Goal: Task Accomplishment & Management: Complete application form

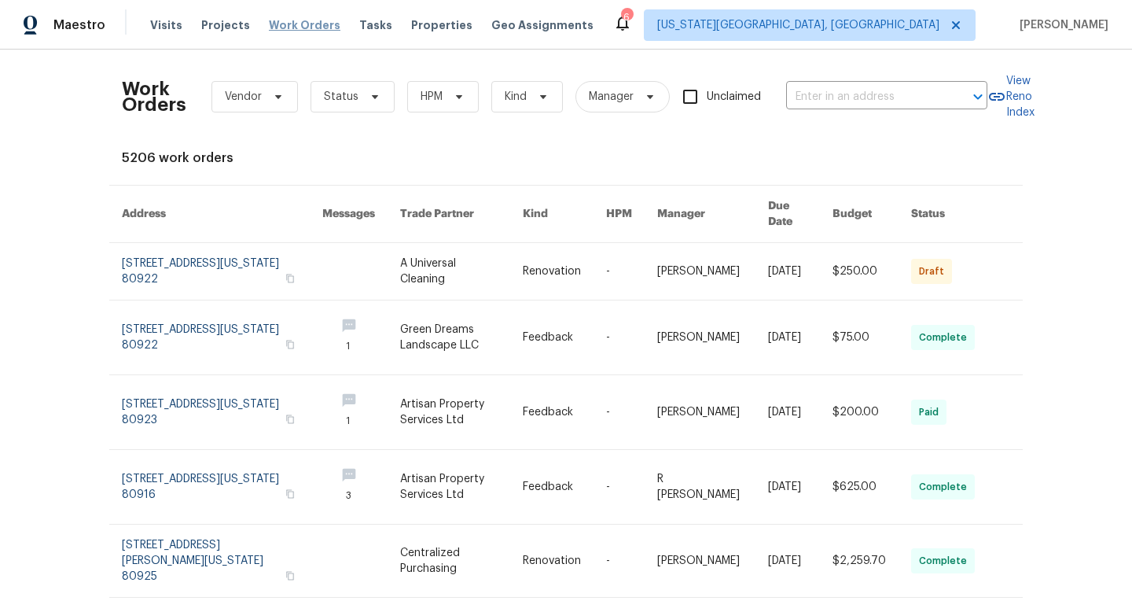
click at [314, 28] on span "Work Orders" at bounding box center [305, 25] width 72 height 16
click at [332, 99] on span "Status" at bounding box center [341, 97] width 35 height 16
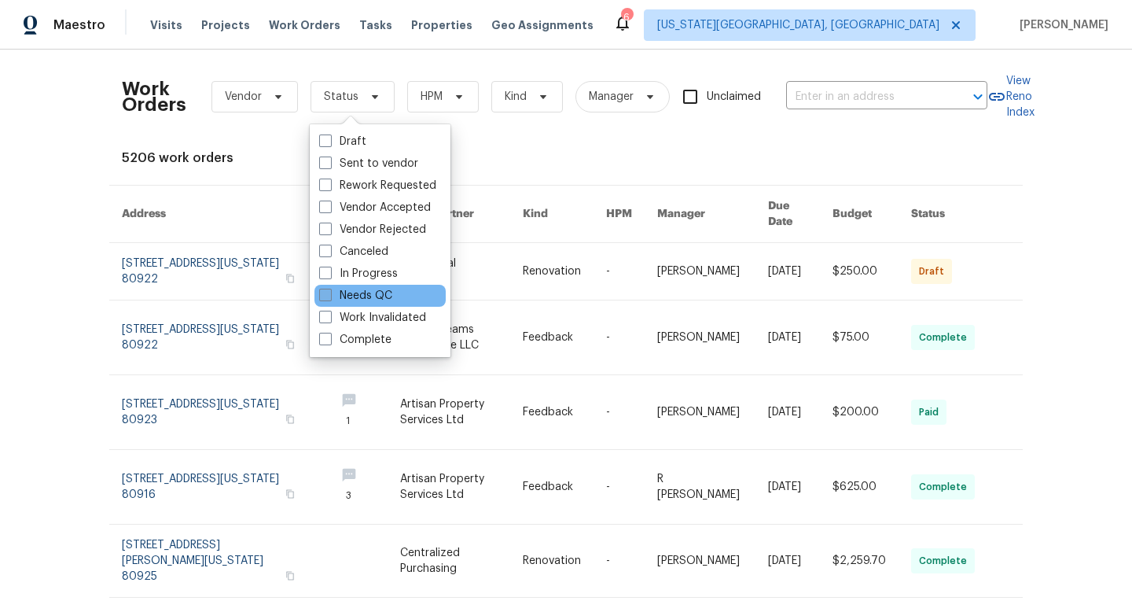
click at [333, 295] on label "Needs QC" at bounding box center [355, 296] width 73 height 16
click at [329, 295] on input "Needs QC" at bounding box center [324, 293] width 10 height 10
checkbox input "true"
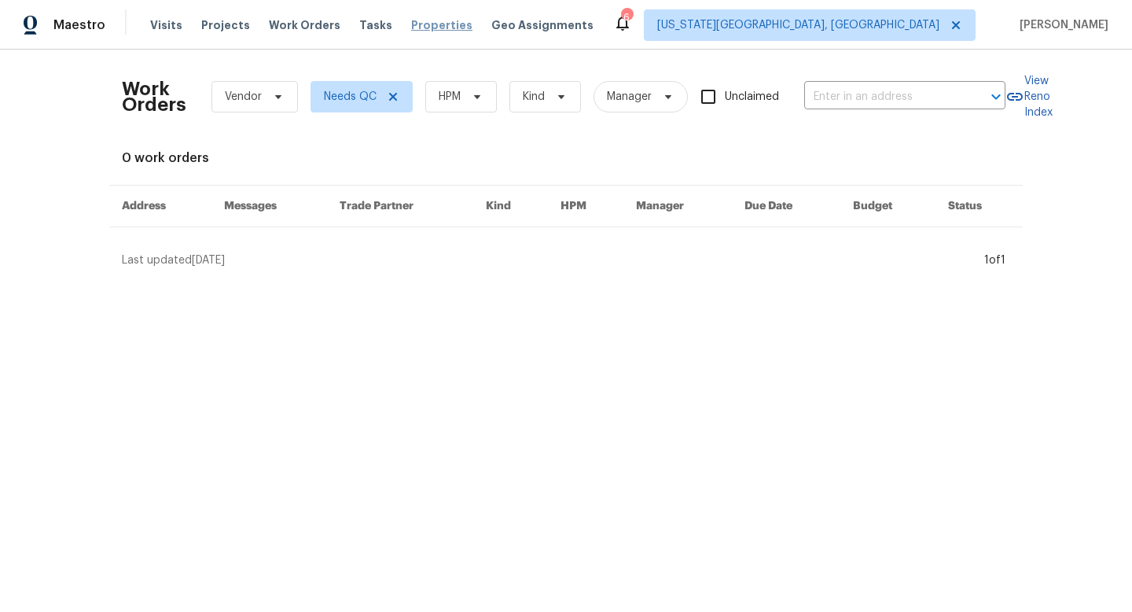
click at [416, 27] on span "Properties" at bounding box center [441, 25] width 61 height 16
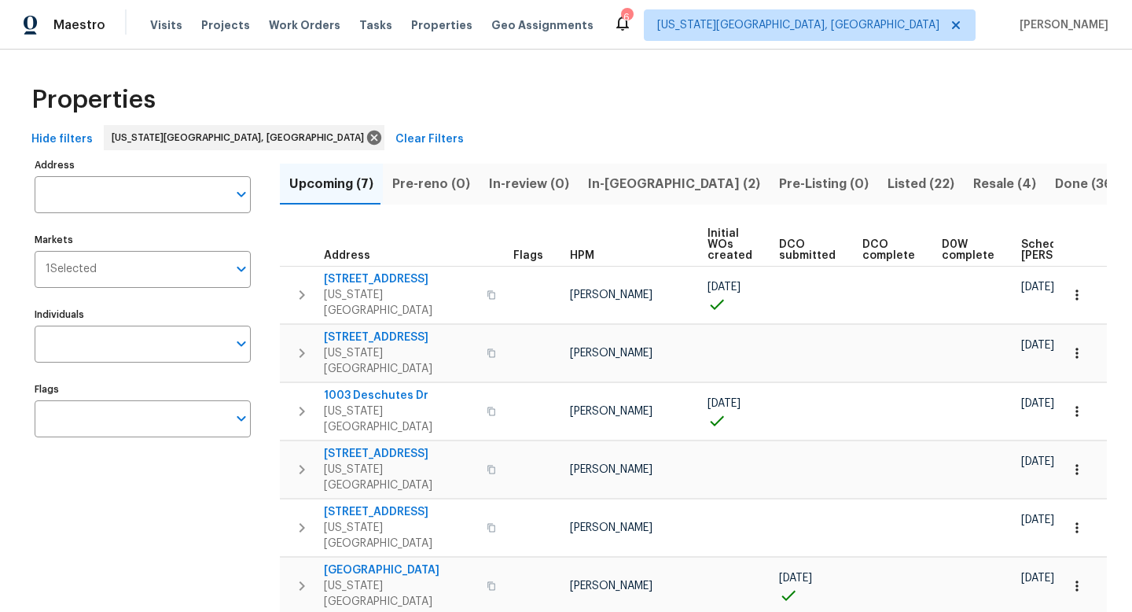
click at [888, 185] on span "Listed (22)" at bounding box center [921, 184] width 67 height 22
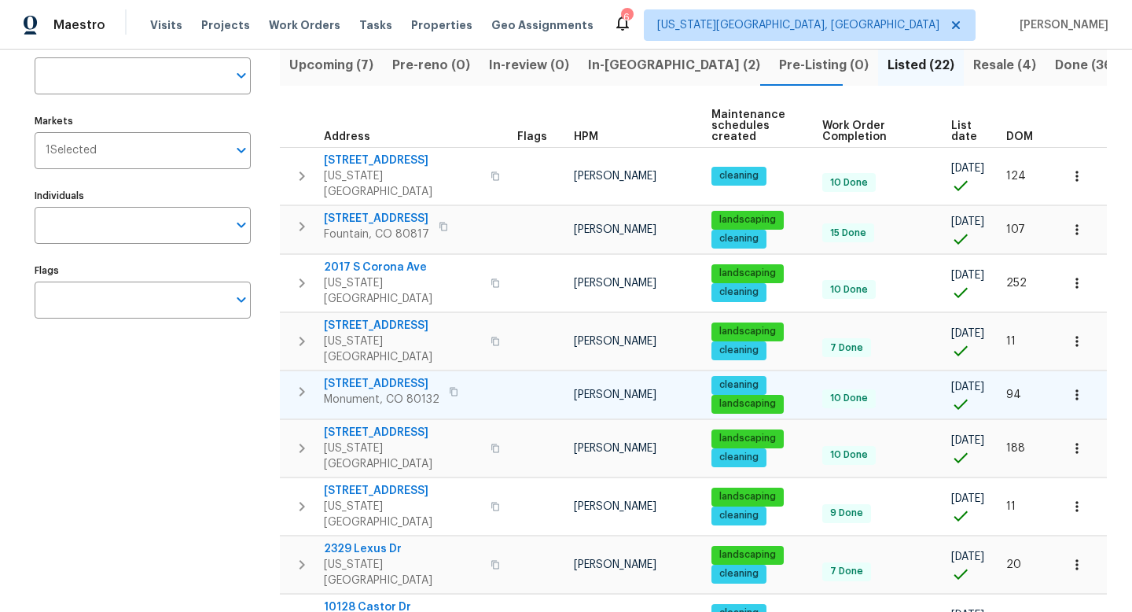
scroll to position [128, 0]
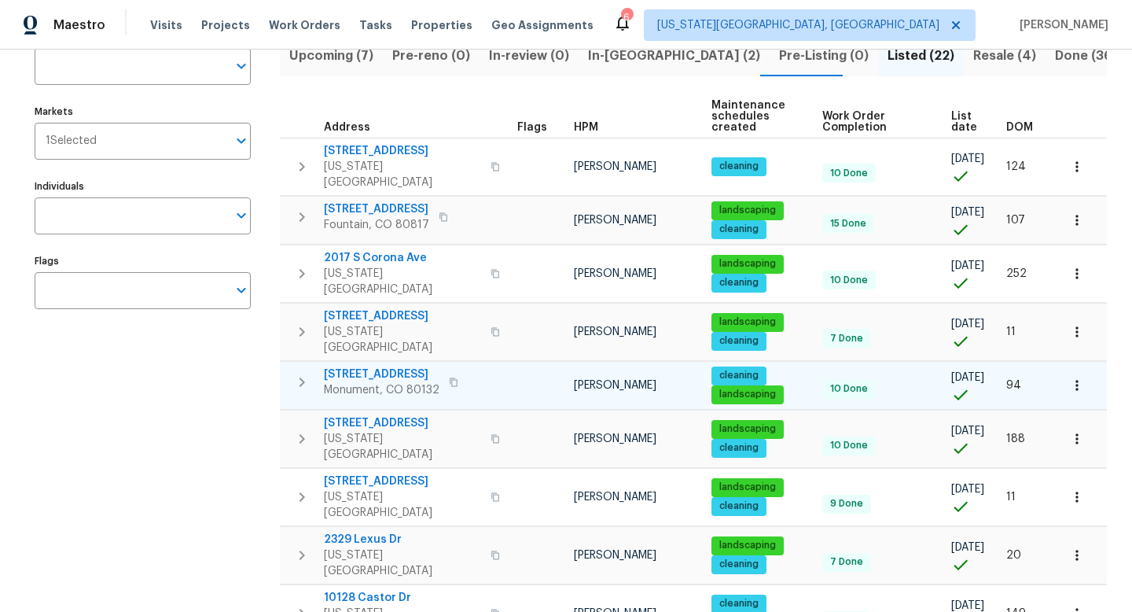
click at [1075, 377] on icon "button" at bounding box center [1077, 385] width 16 height 16
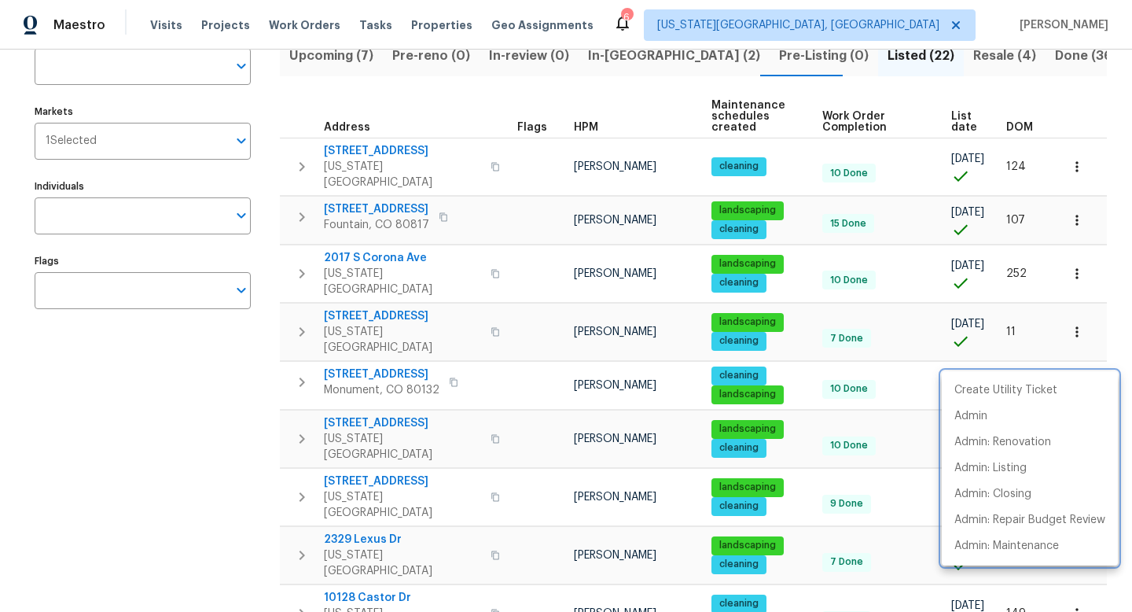
click at [373, 340] on div at bounding box center [566, 306] width 1132 height 612
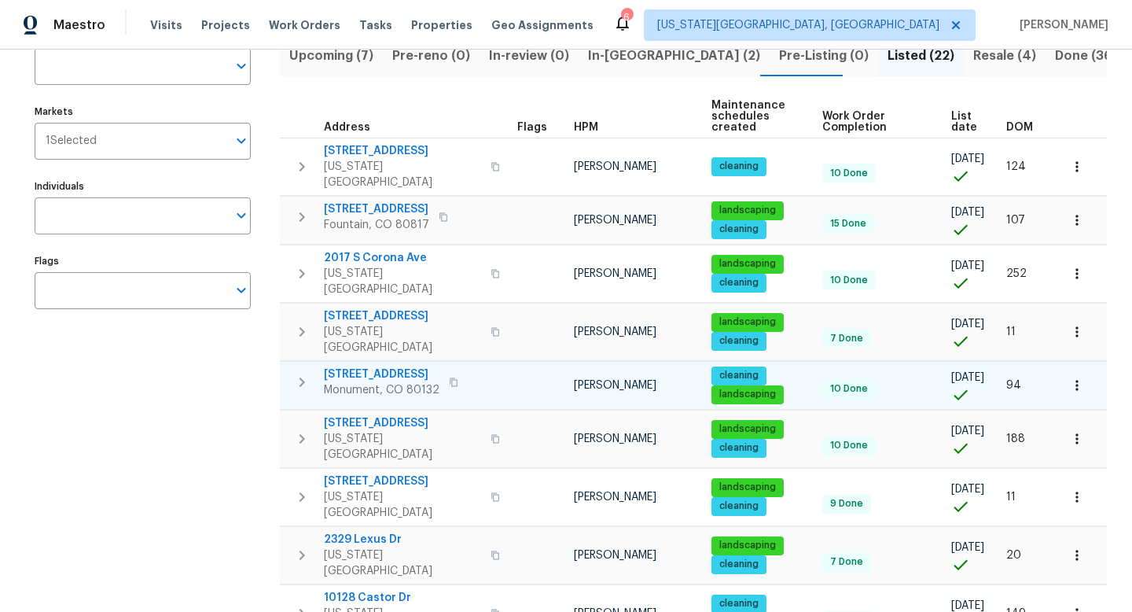
click at [372, 366] on span "570 Ore Cart Way" at bounding box center [382, 374] width 116 height 16
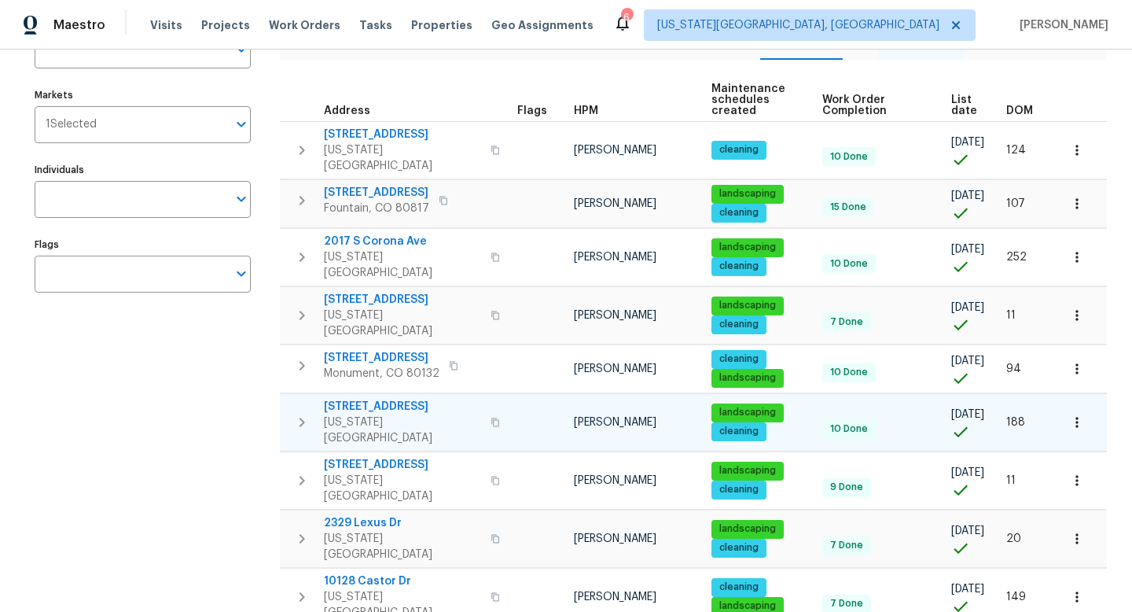
scroll to position [151, 0]
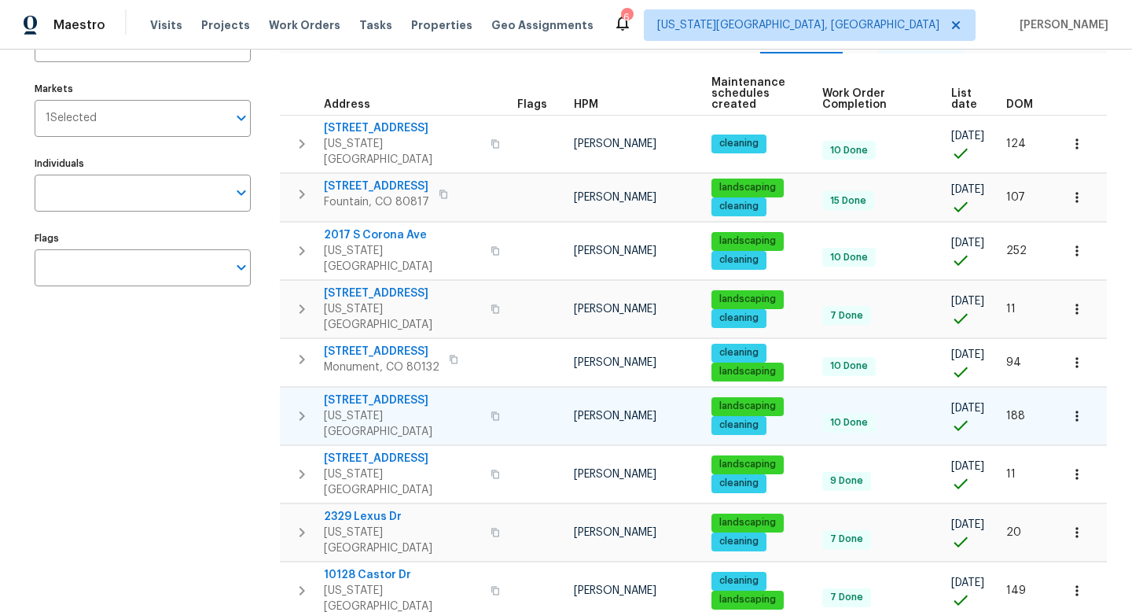
click at [387, 392] on span "4690 Badlands Ct" at bounding box center [402, 400] width 157 height 16
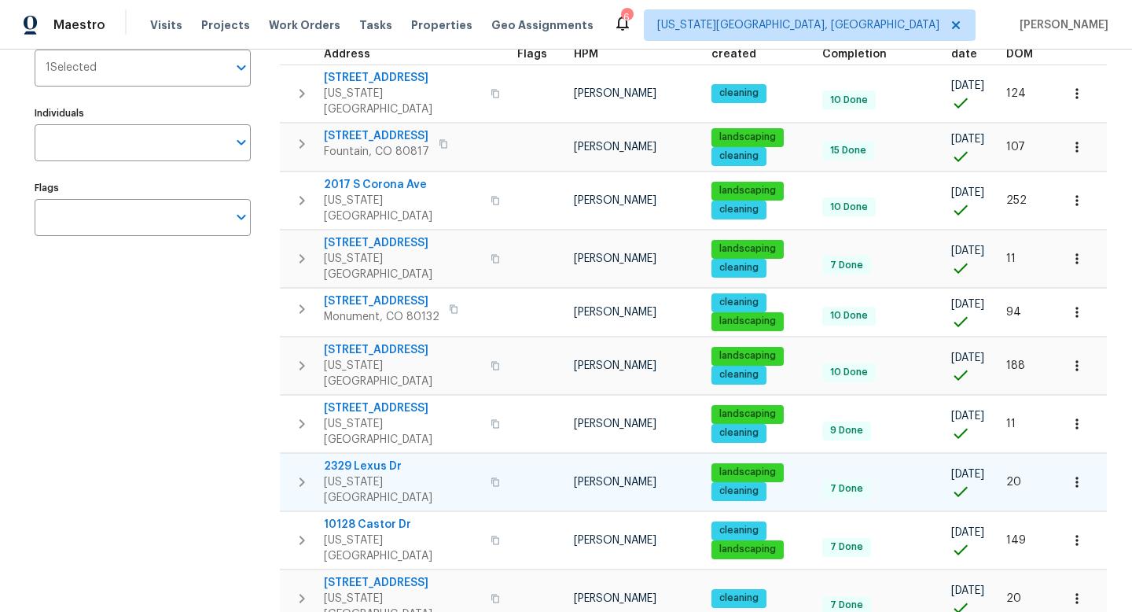
scroll to position [208, 0]
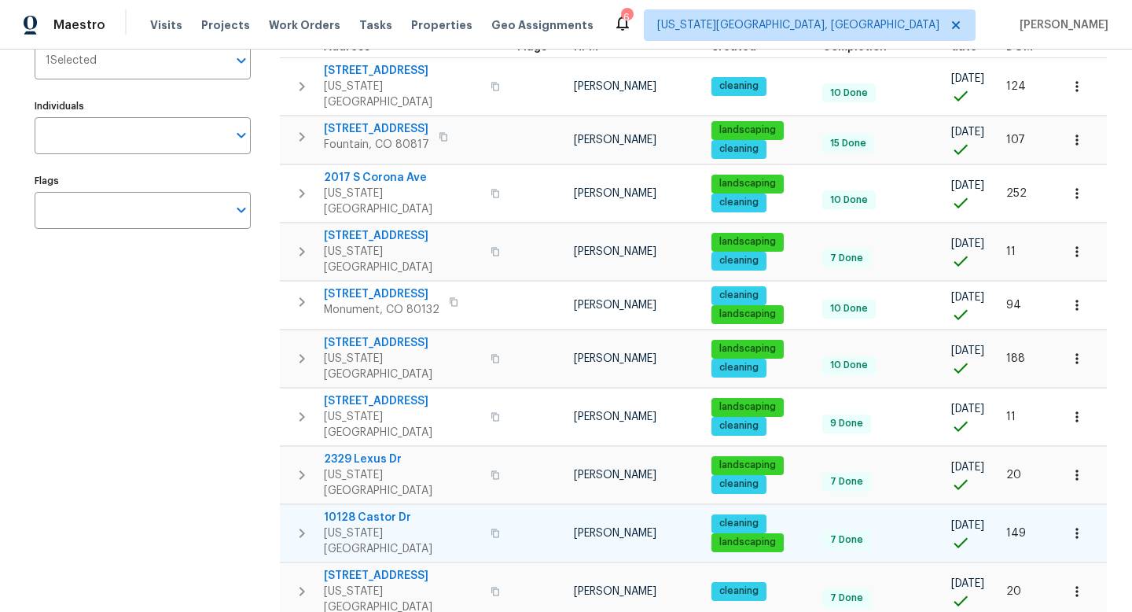
click at [367, 509] on span "10128 Castor Dr" at bounding box center [402, 517] width 157 height 16
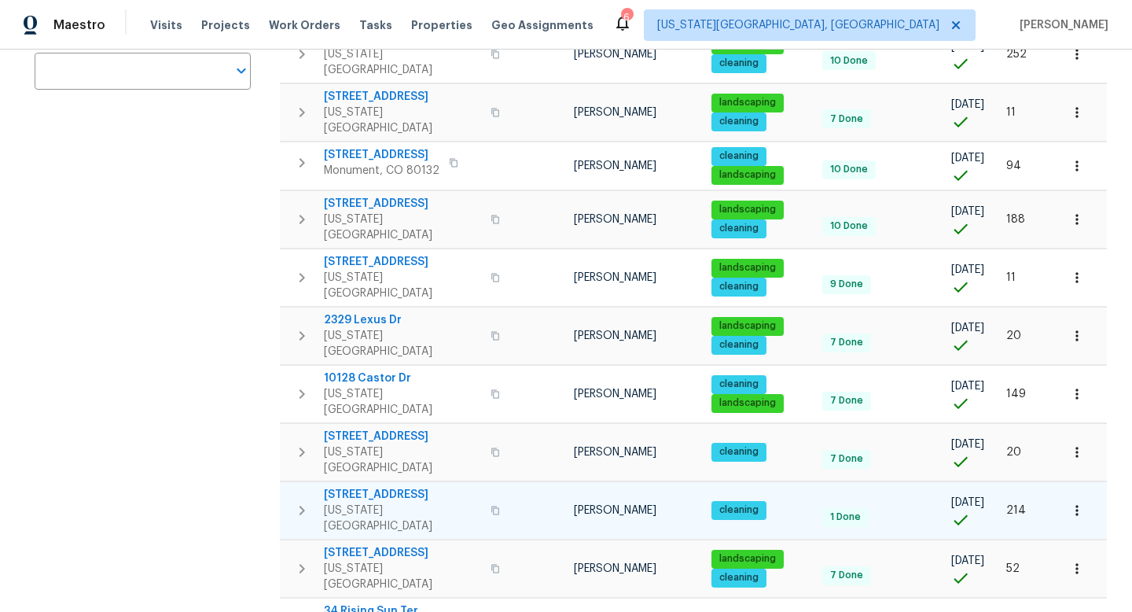
scroll to position [351, 0]
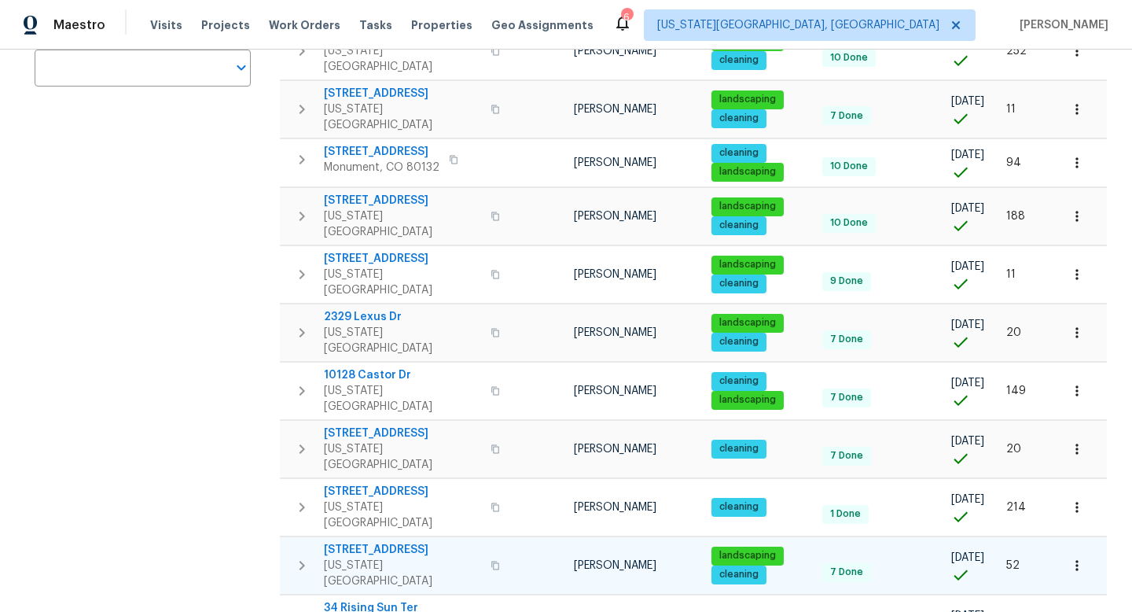
click at [393, 542] on span "7030 Dutch Loop" at bounding box center [402, 550] width 157 height 16
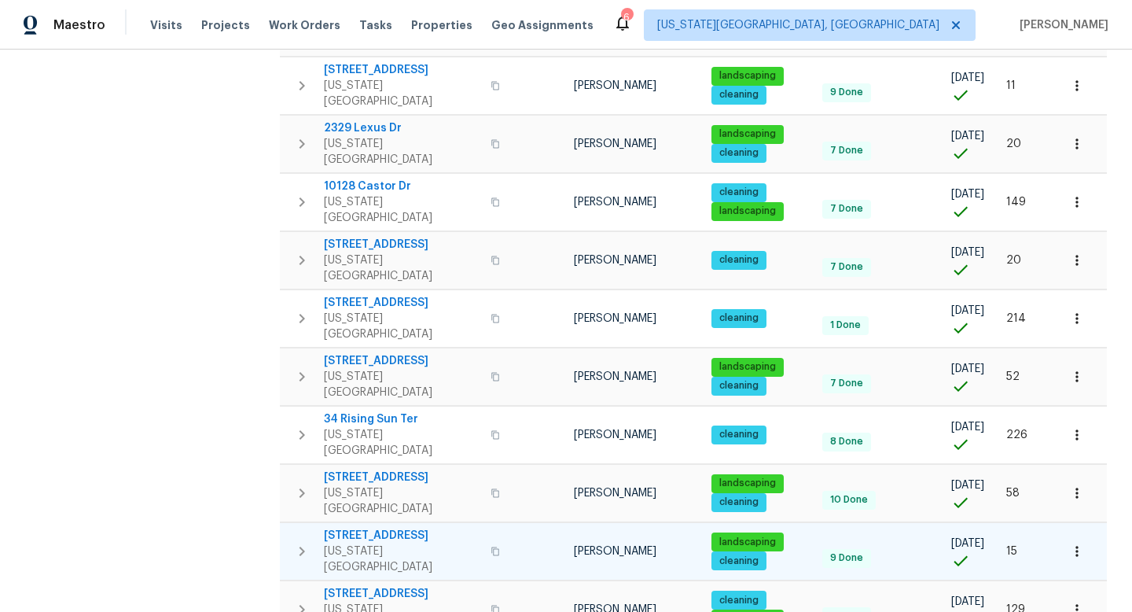
scroll to position [583, 0]
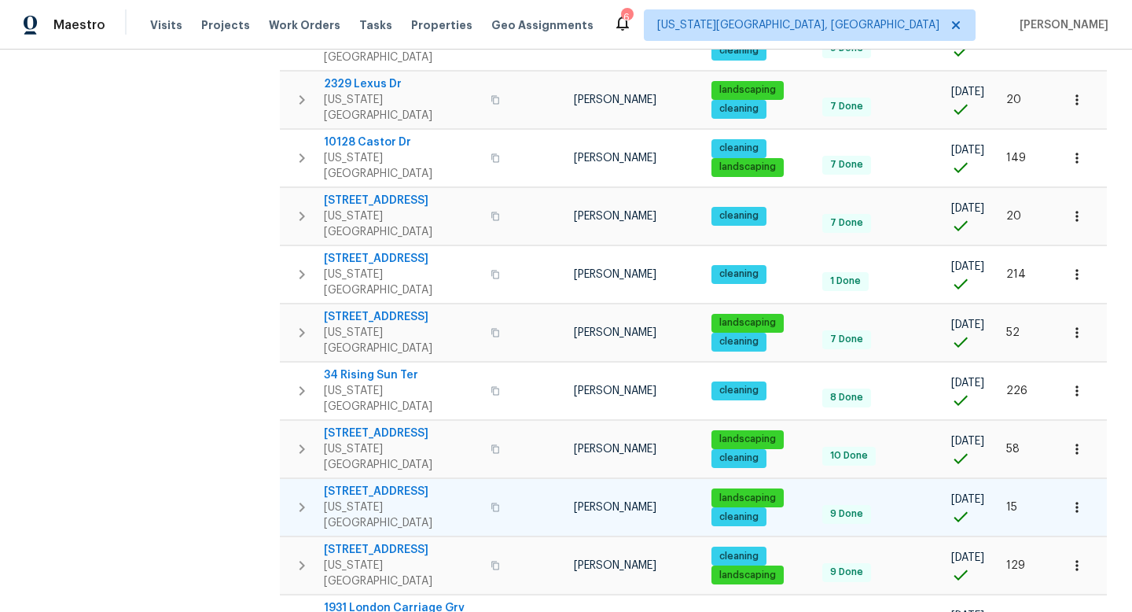
click at [392, 484] on span "3211 Poughkeepsie Dr" at bounding box center [402, 492] width 157 height 16
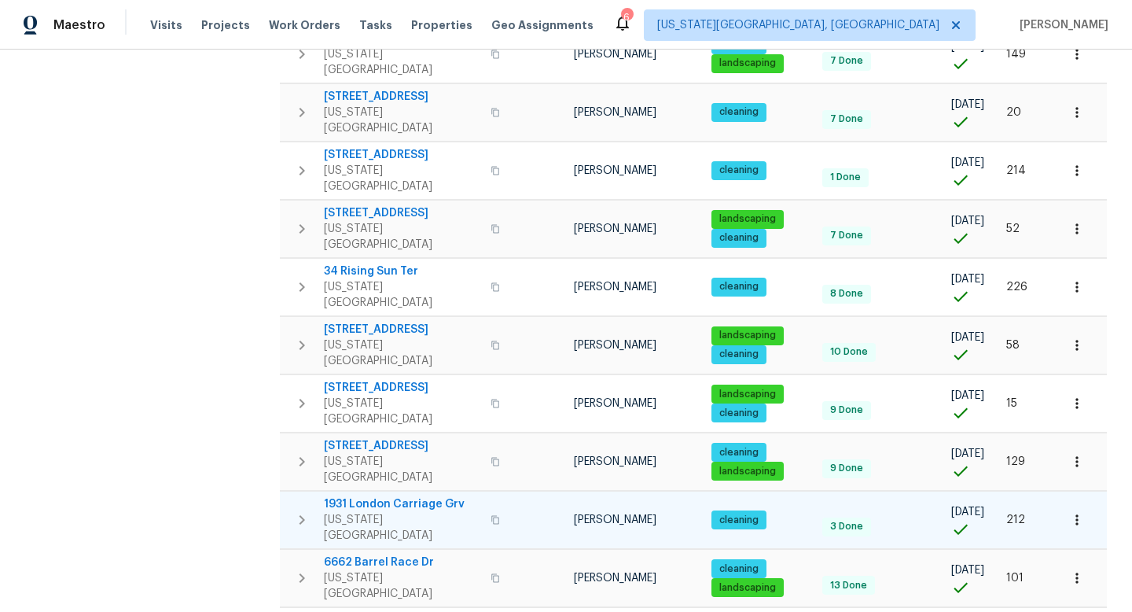
scroll to position [689, 0]
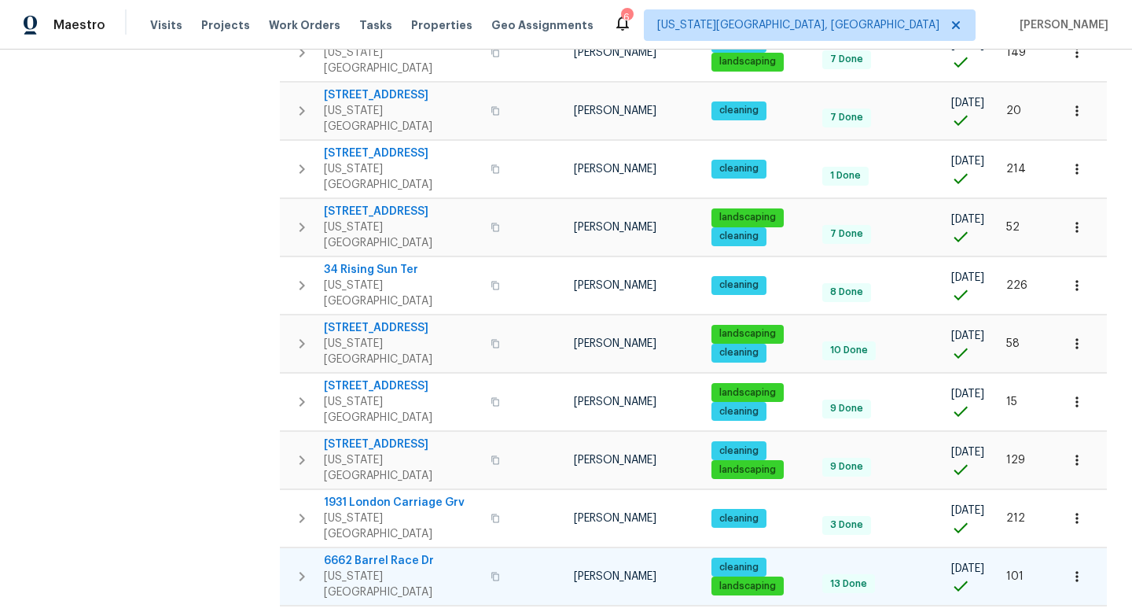
click at [395, 553] on span "6662 Barrel Race Dr" at bounding box center [402, 561] width 157 height 16
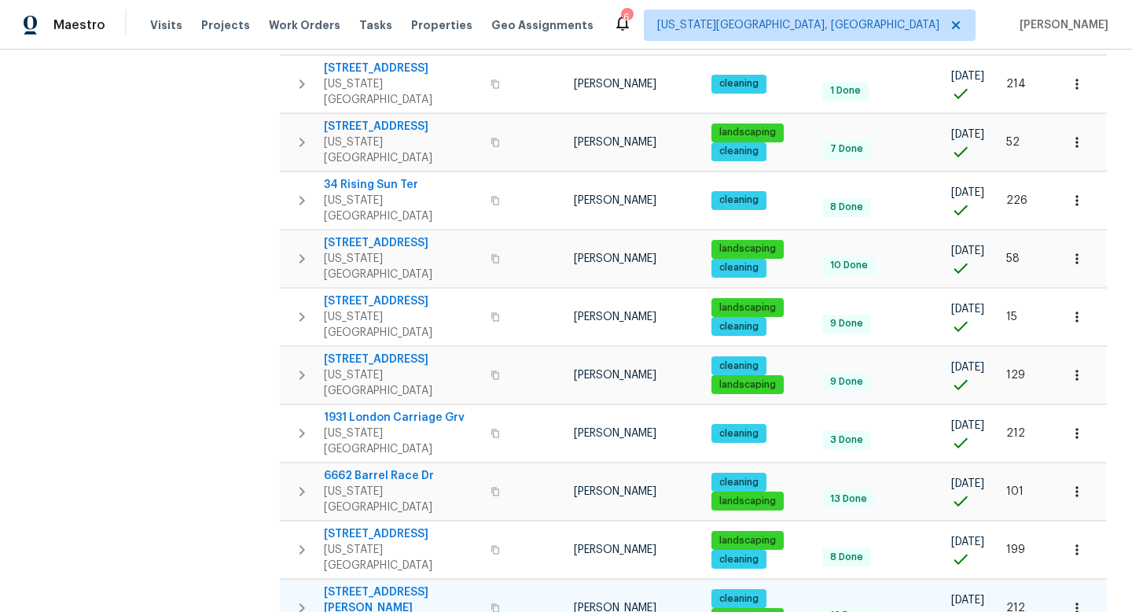
click at [381, 584] on span "11288 Berry Farm Rd" at bounding box center [402, 599] width 157 height 31
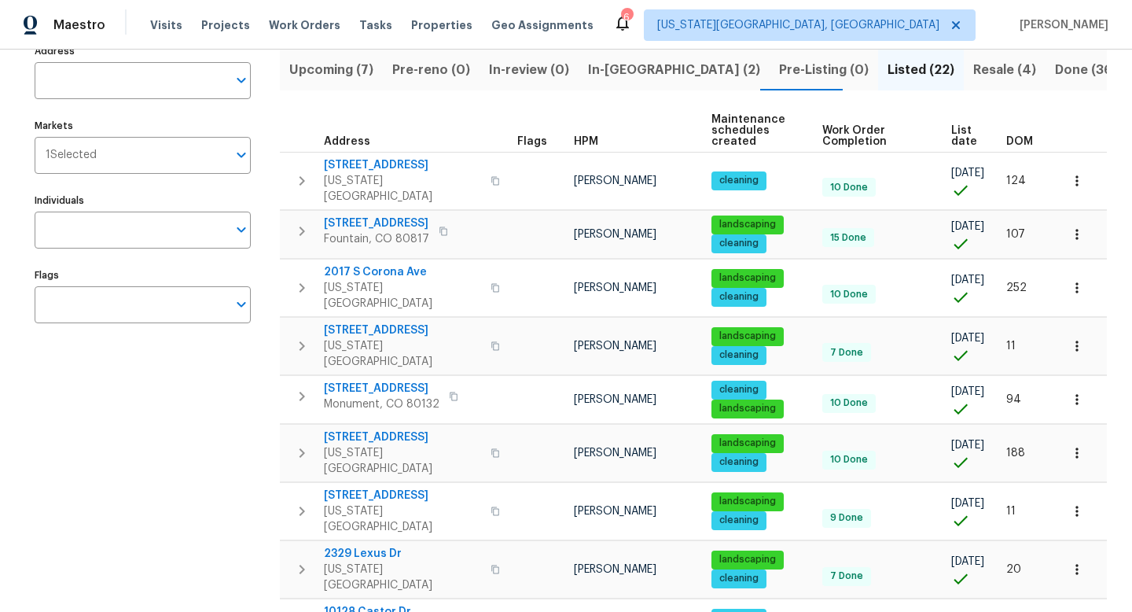
scroll to position [116, 0]
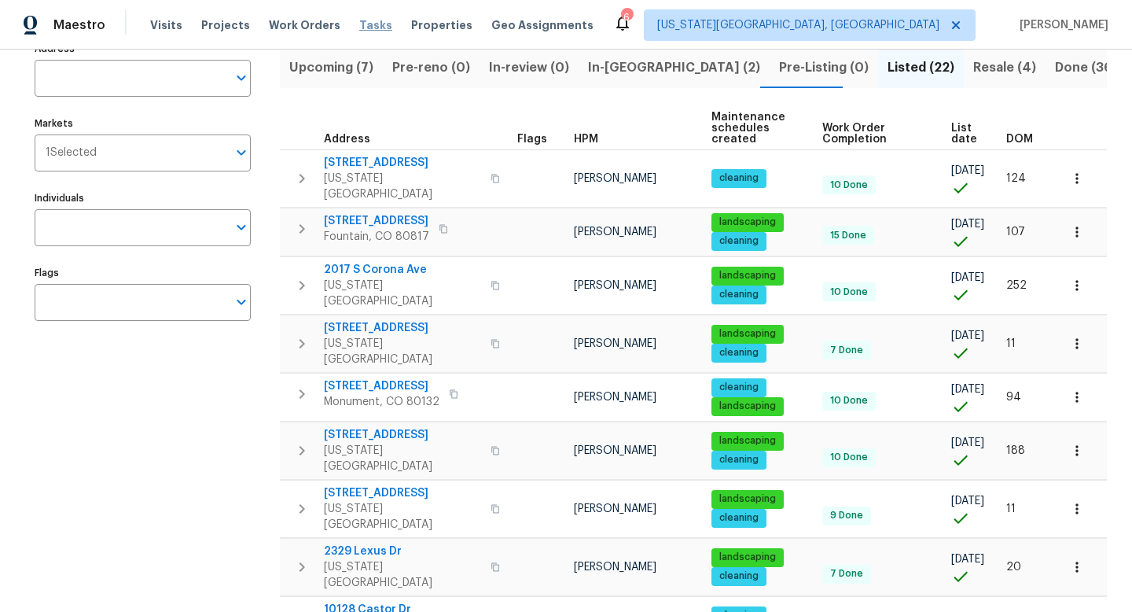
click at [359, 24] on span "Tasks" at bounding box center [375, 25] width 33 height 11
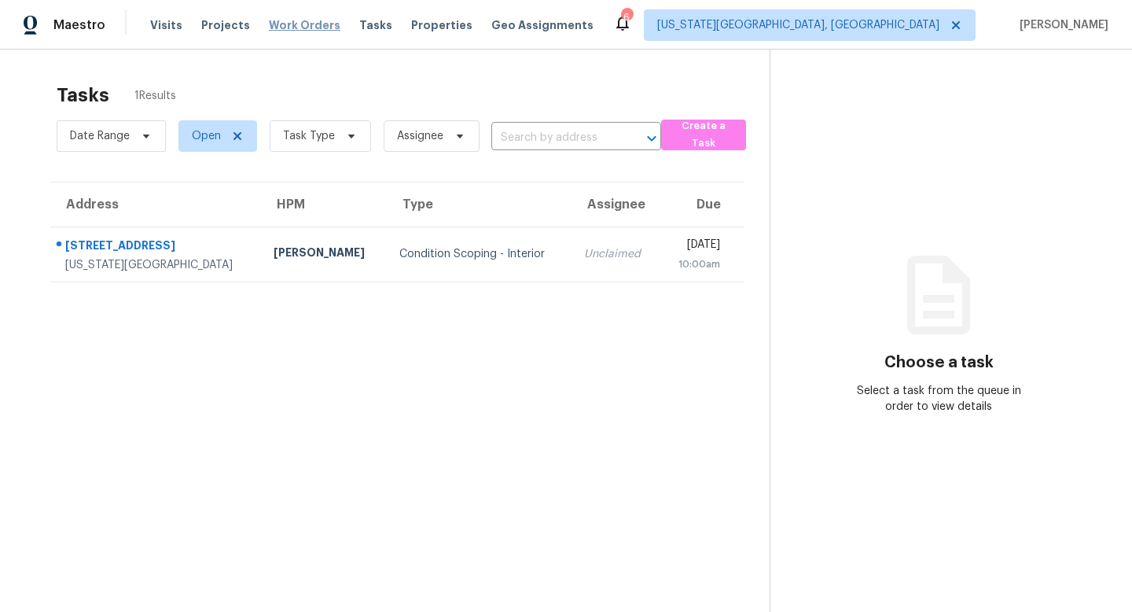
click at [280, 32] on span "Work Orders" at bounding box center [305, 25] width 72 height 16
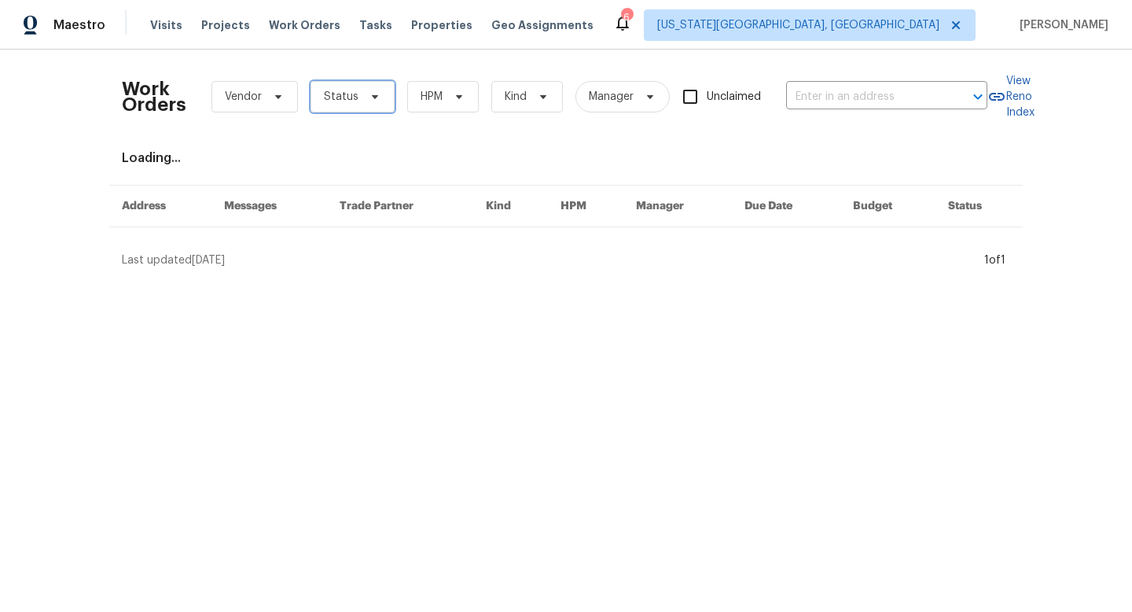
click at [338, 108] on span "Status" at bounding box center [353, 96] width 84 height 31
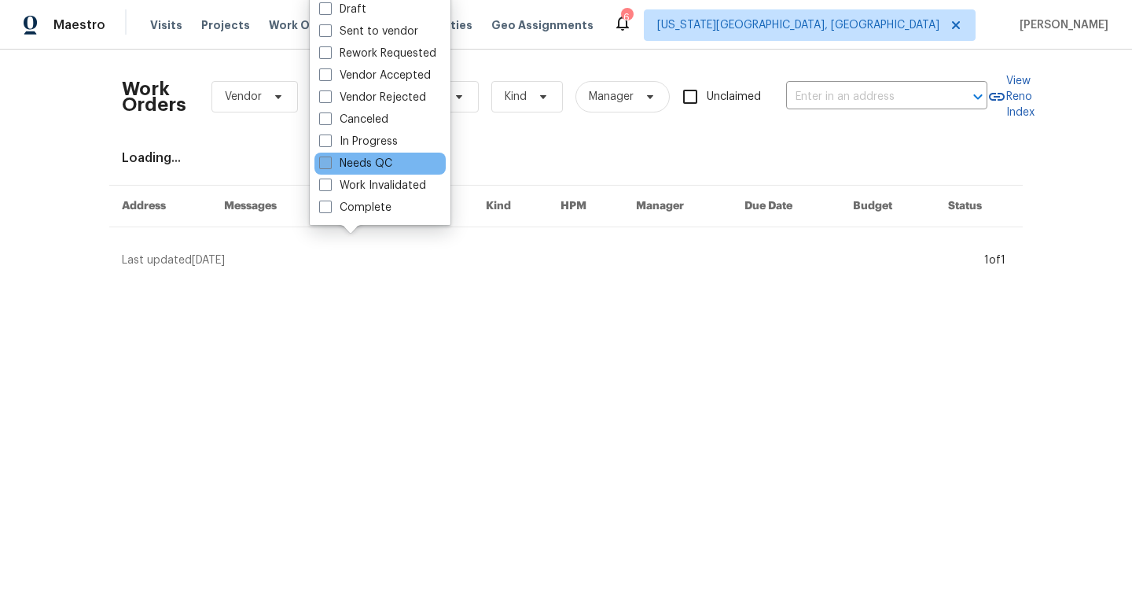
click at [326, 164] on span at bounding box center [325, 162] width 13 height 13
click at [326, 164] on input "Needs QC" at bounding box center [324, 161] width 10 height 10
checkbox input "true"
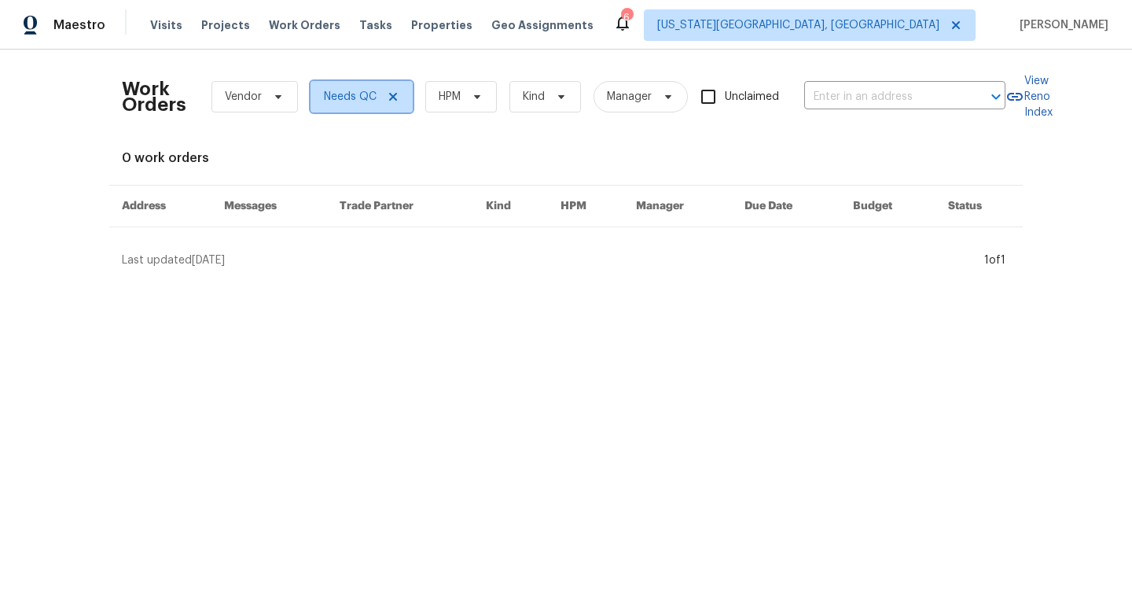
click at [387, 97] on icon at bounding box center [393, 96] width 13 height 13
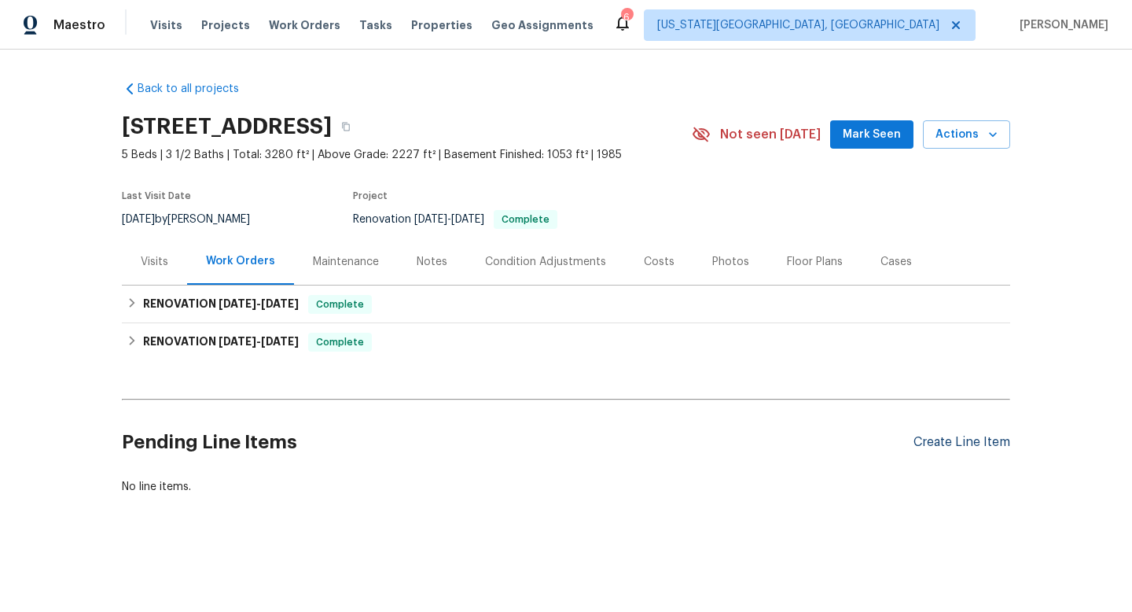
click at [958, 442] on div "Create Line Item" at bounding box center [962, 442] width 97 height 15
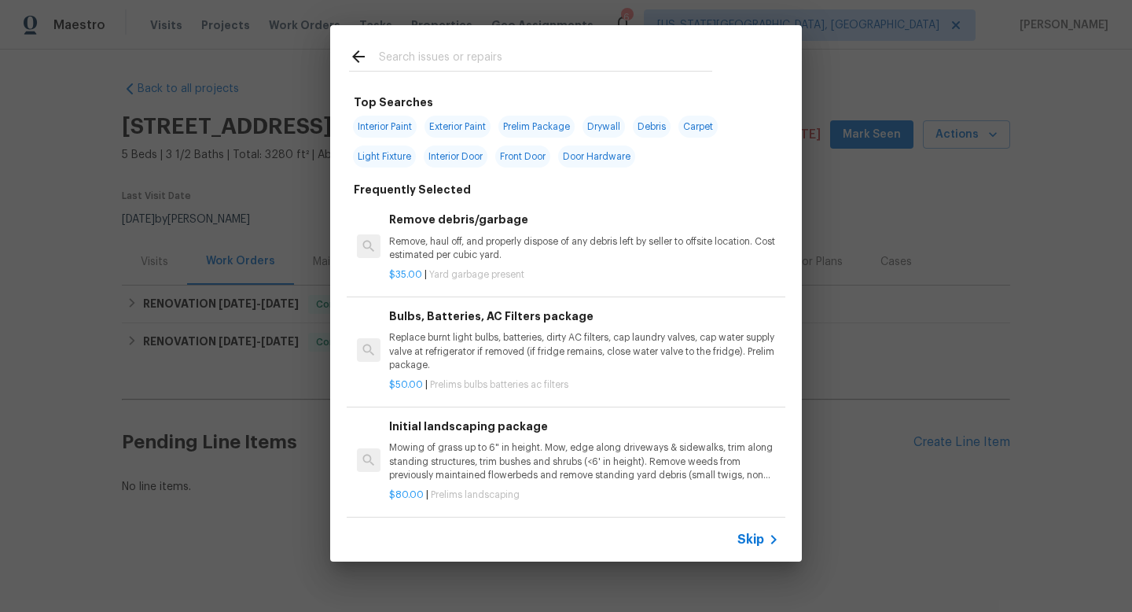
click at [421, 61] on input "text" at bounding box center [545, 59] width 333 height 24
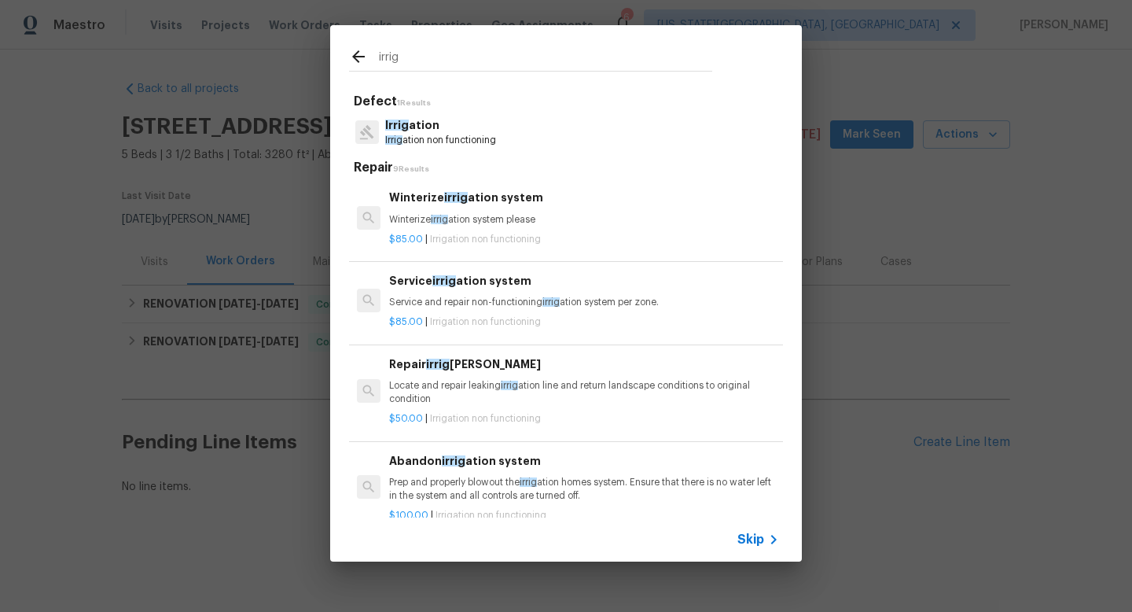
type input "irrig"
click at [436, 204] on h6 "Winterize irrig ation system" at bounding box center [584, 197] width 390 height 17
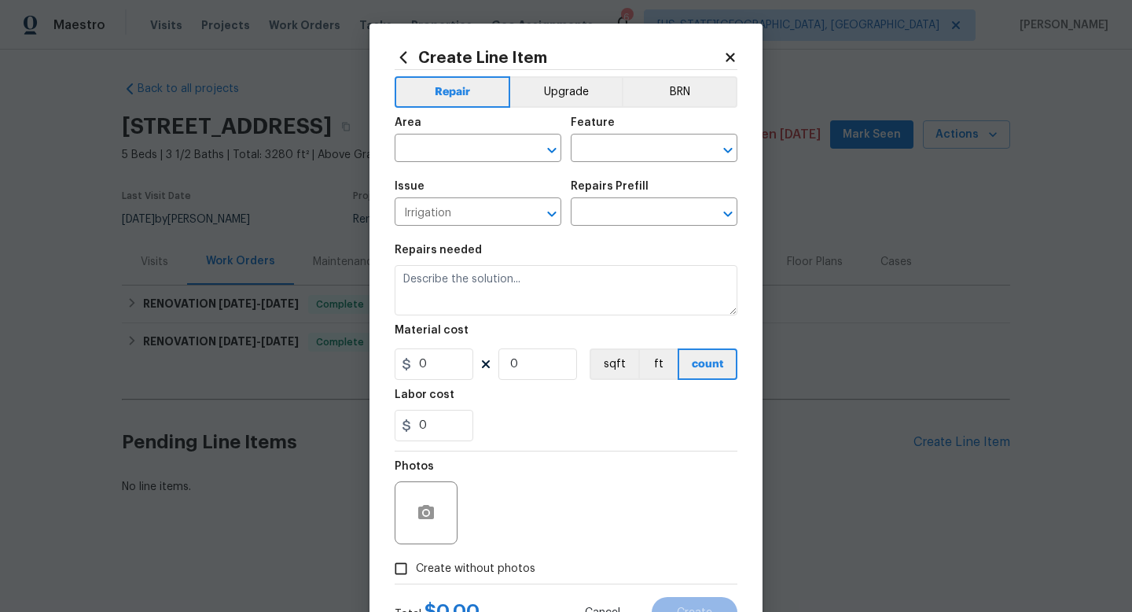
type input "Winterize irrigation system $85.00"
type textarea "Winterize irrigation system please"
type input "85"
type input "1"
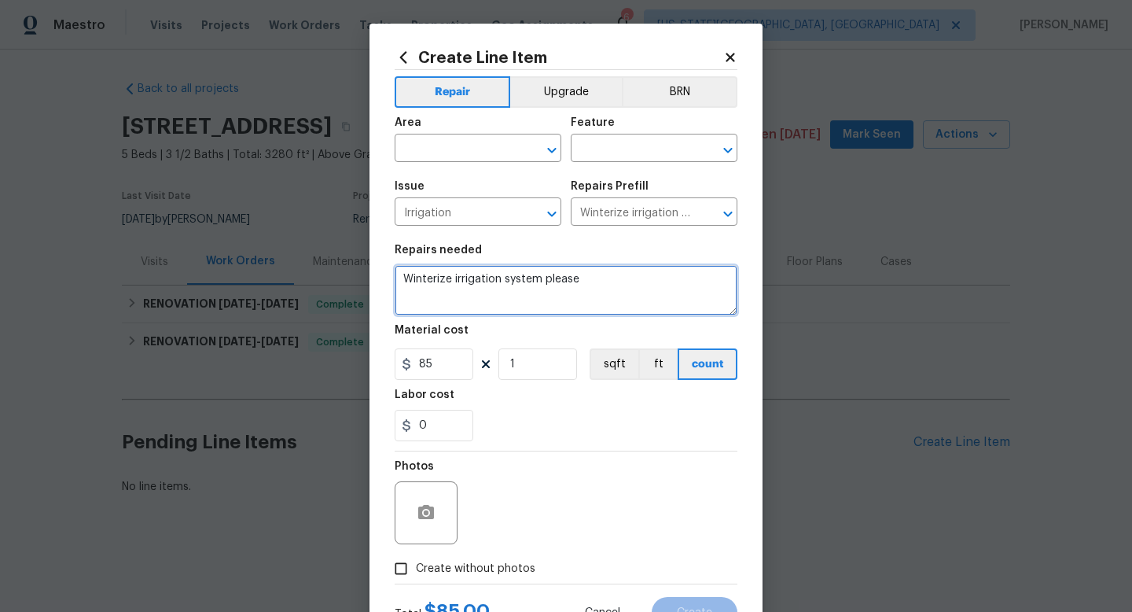
click at [632, 287] on textarea "Winterize irrigation system please" at bounding box center [566, 290] width 343 height 50
type textarea "Winterize irrigation system please."
drag, startPoint x: 601, startPoint y: 278, endPoint x: 323, endPoint y: 285, distance: 277.6
click at [323, 285] on div "Create Line Item Repair Upgrade BRN Area ​ Feature ​ Issue Irrigation ​ Repairs…" at bounding box center [566, 306] width 1132 height 612
paste textarea "“Please winterize irrigation system. Drain backflow and lines to house and turn…"
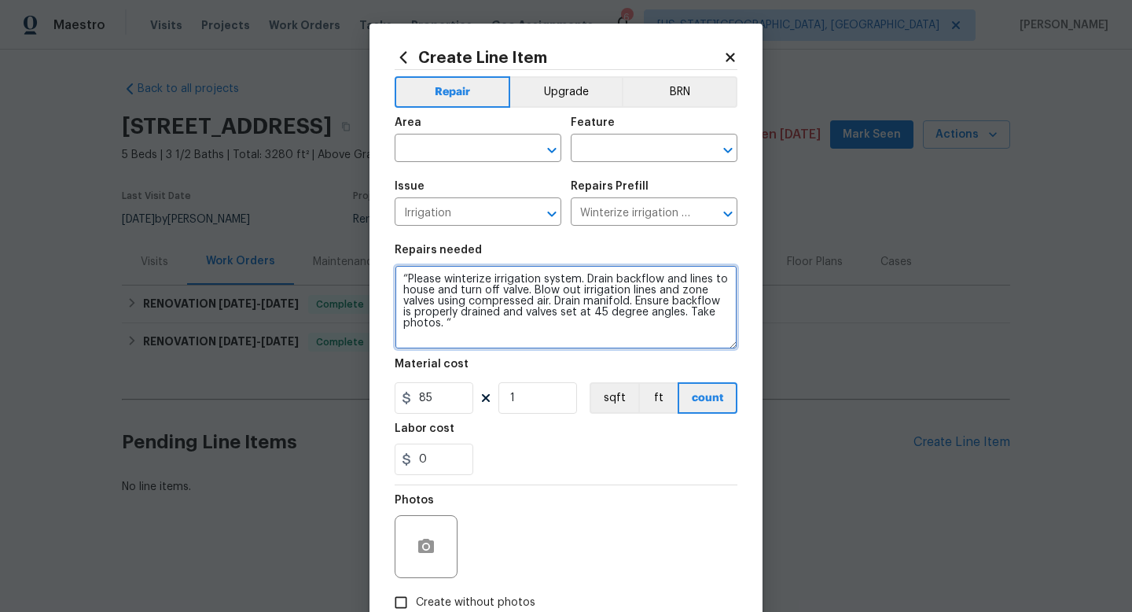
drag, startPoint x: 736, startPoint y: 311, endPoint x: 741, endPoint y: 346, distance: 35.0
click at [741, 346] on div "Create Line Item Repair Upgrade BRN Area ​ Feature ​ Issue Irrigation ​ Repairs…" at bounding box center [566, 356] width 393 height 664
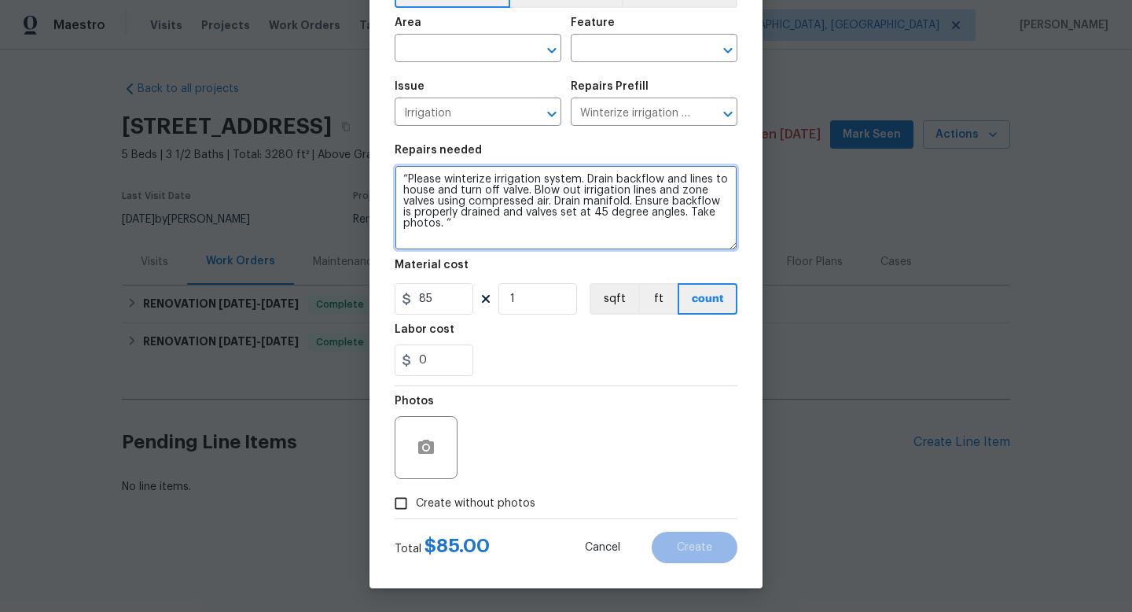
type textarea "“Please winterize irrigation system. Drain backflow and lines to house and turn…"
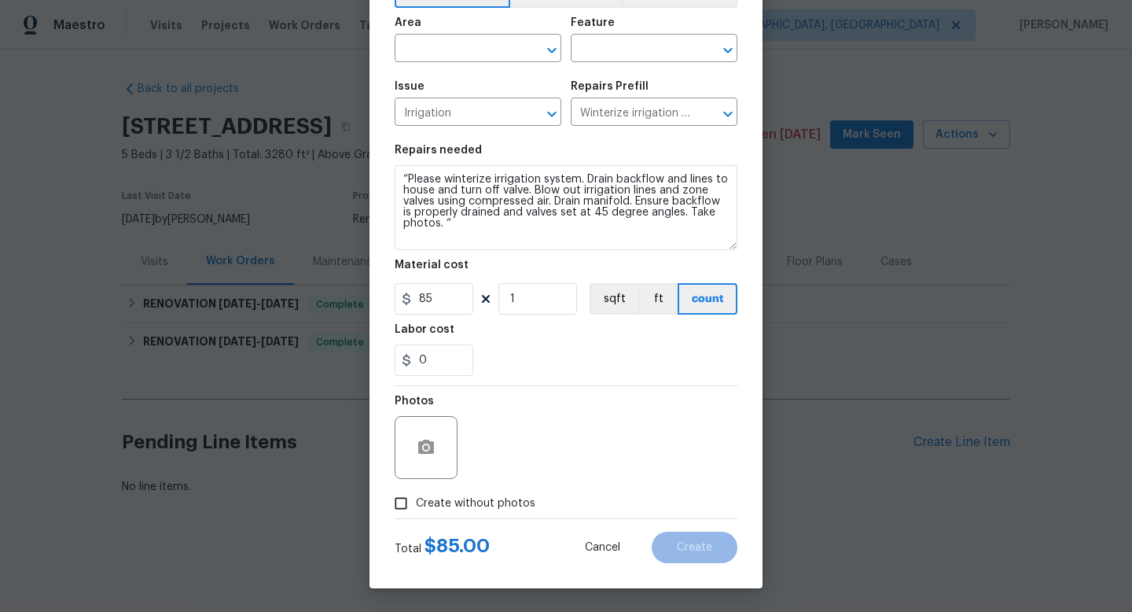
click at [481, 498] on span "Create without photos" at bounding box center [476, 503] width 120 height 17
click at [416, 498] on input "Create without photos" at bounding box center [401, 503] width 30 height 30
checkbox input "true"
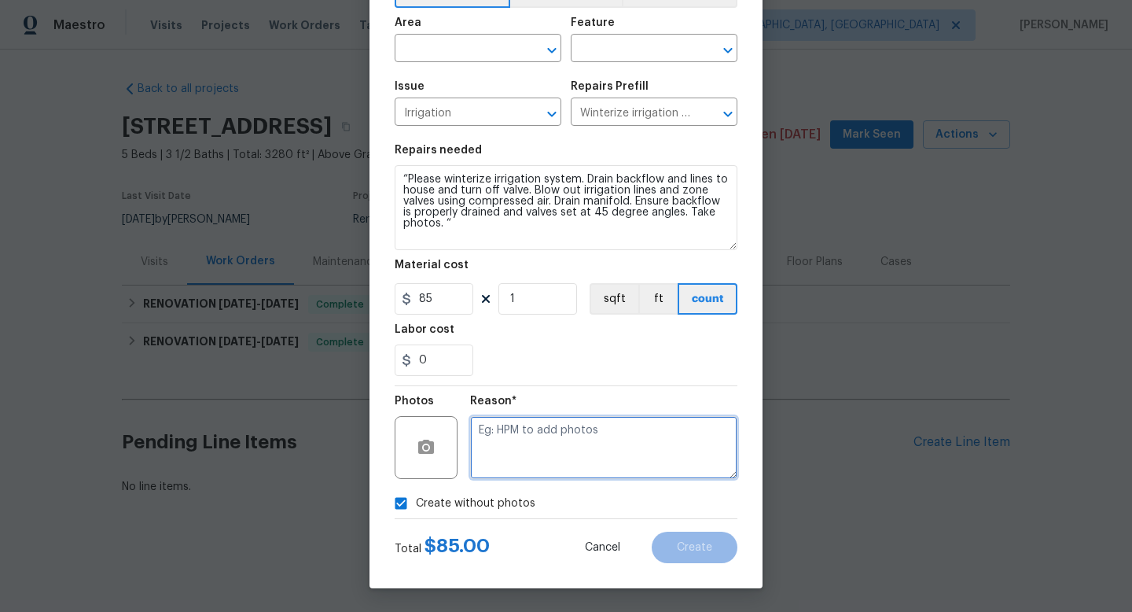
click at [498, 443] on textarea at bounding box center [603, 447] width 267 height 63
type textarea "na"
click at [421, 48] on input "text" at bounding box center [456, 50] width 123 height 24
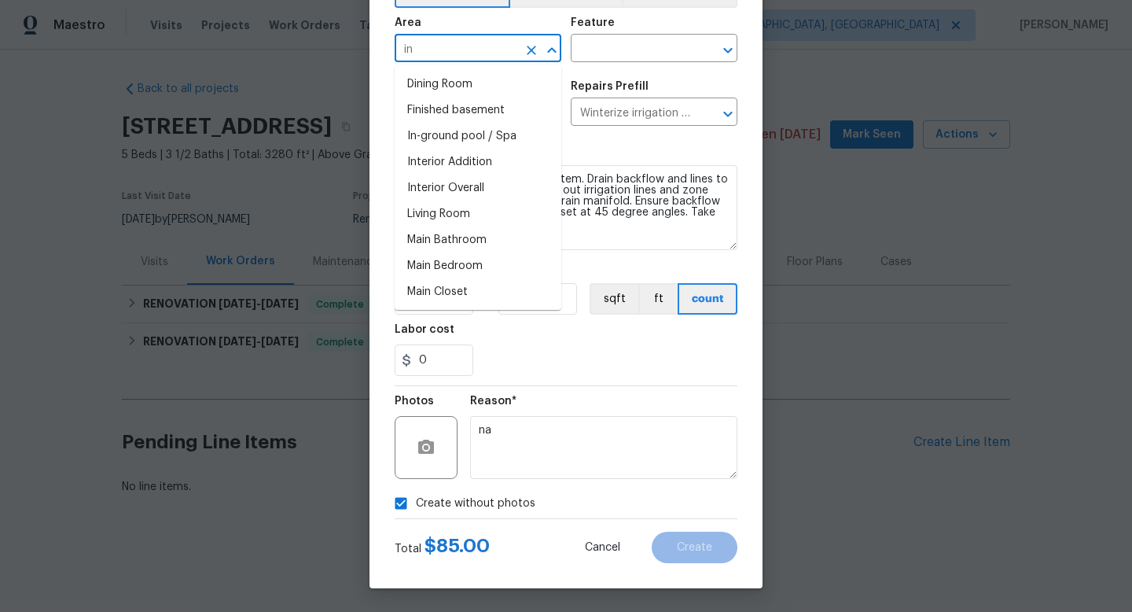
type input "i"
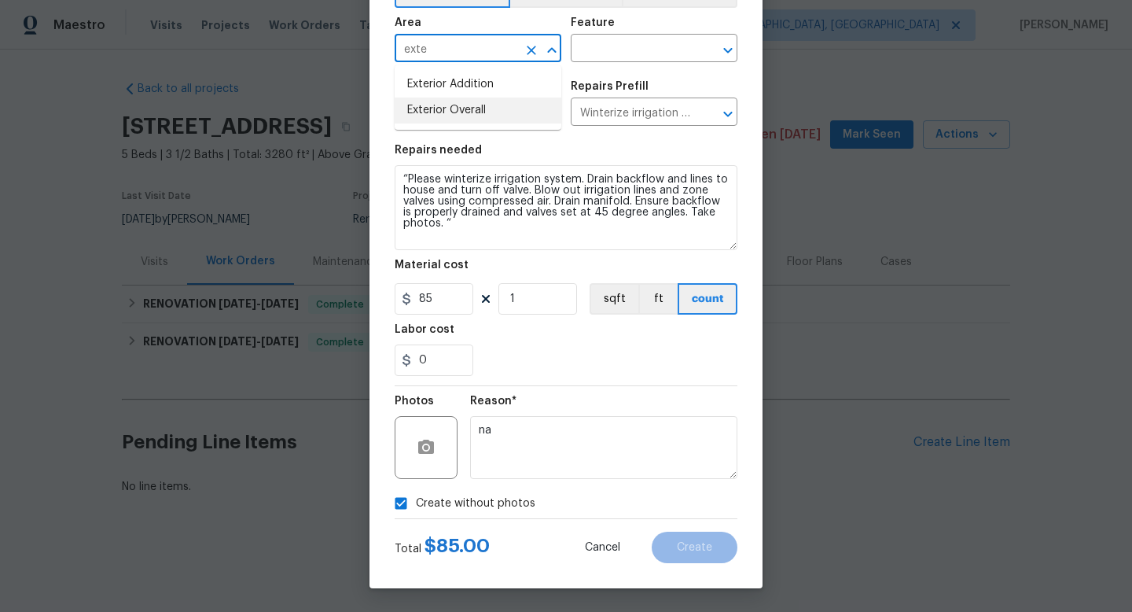
click at [427, 104] on li "Exterior Overall" at bounding box center [478, 110] width 167 height 26
type input "Exterior Overall"
click at [598, 50] on input "text" at bounding box center [632, 50] width 123 height 24
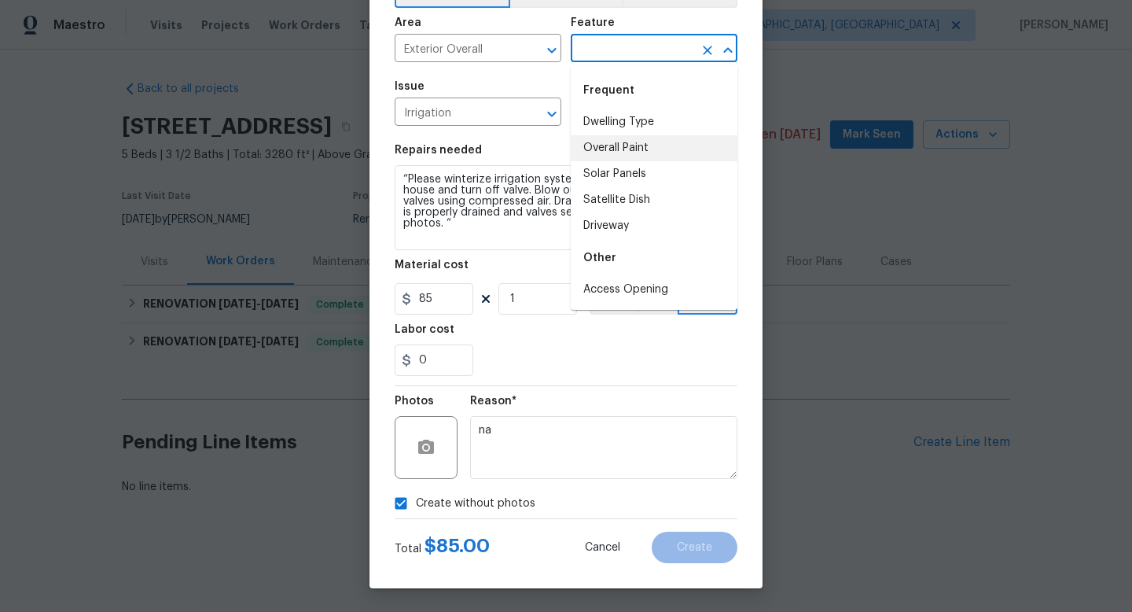
type input "i"
type input "e"
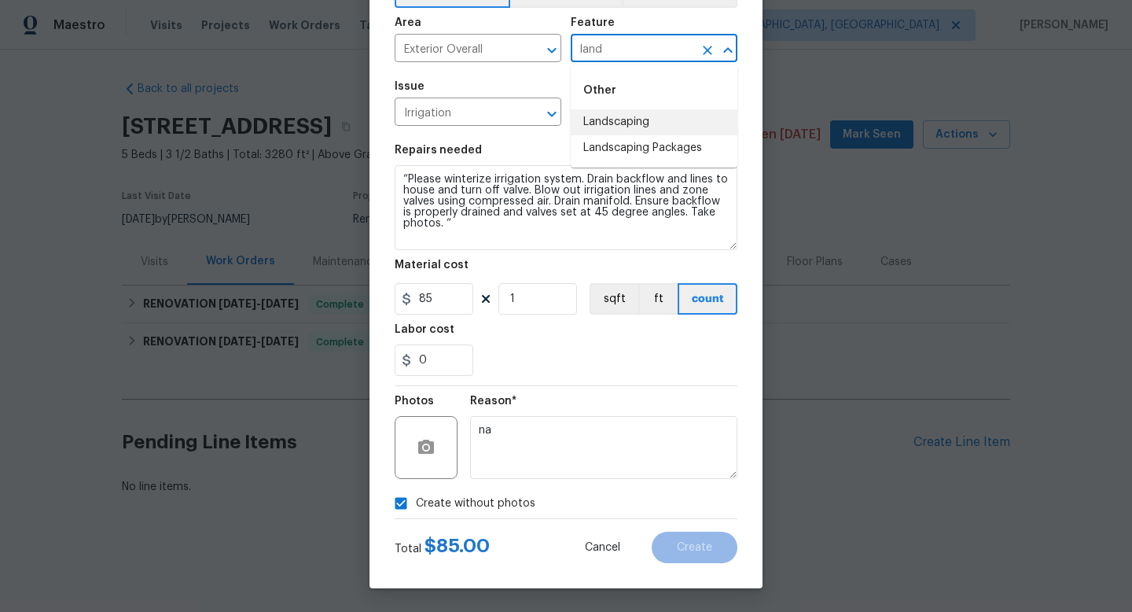
click at [616, 123] on li "Landscaping" at bounding box center [654, 122] width 167 height 26
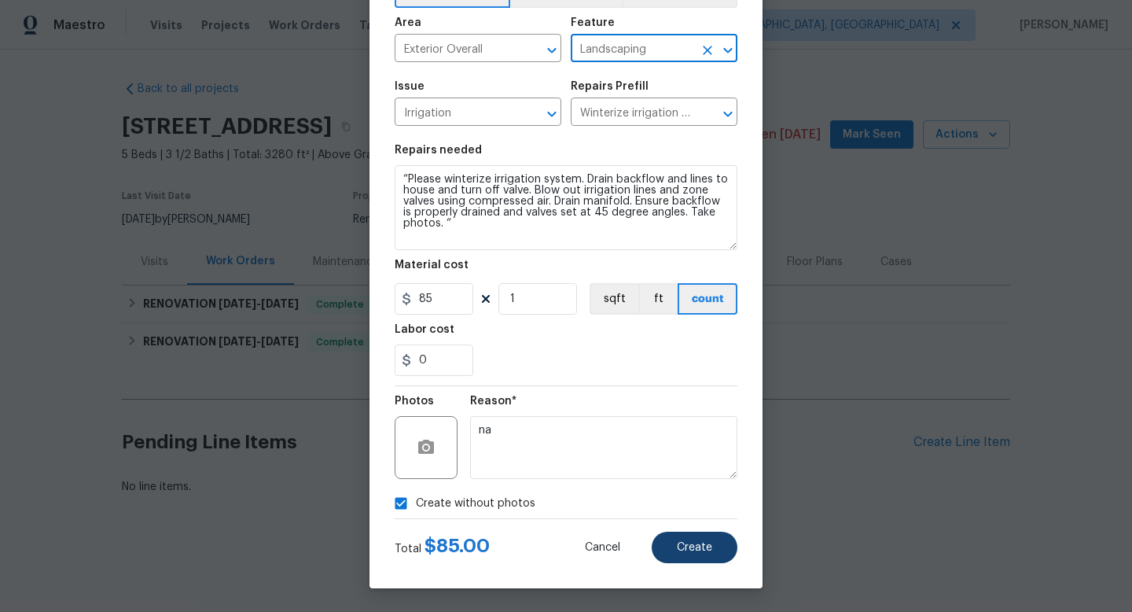
type input "Landscaping"
click at [679, 546] on span "Create" at bounding box center [694, 548] width 35 height 12
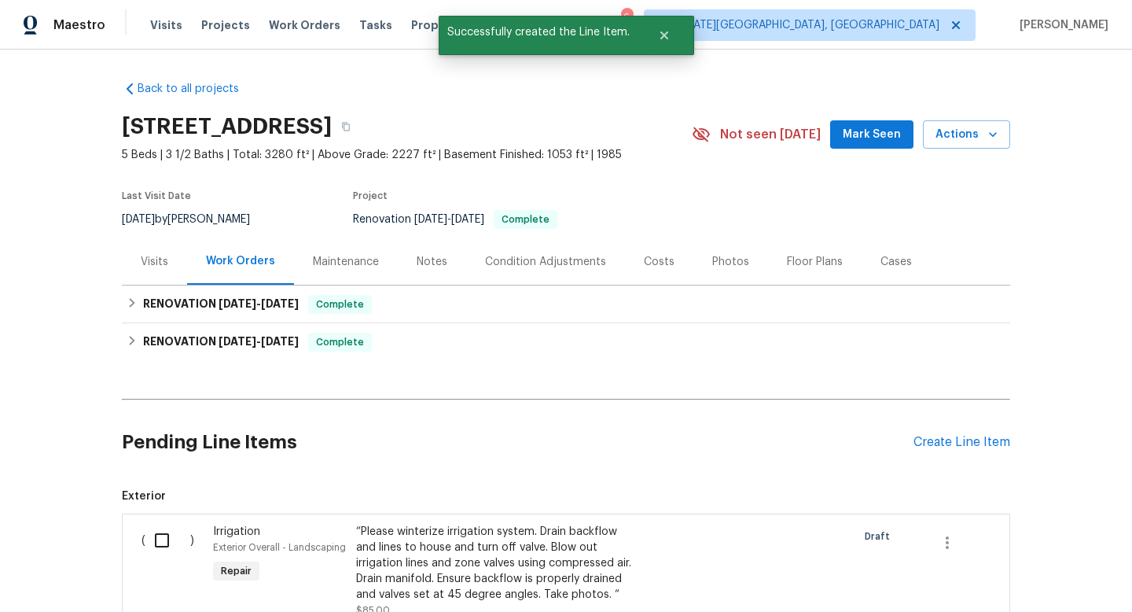
scroll to position [232, 0]
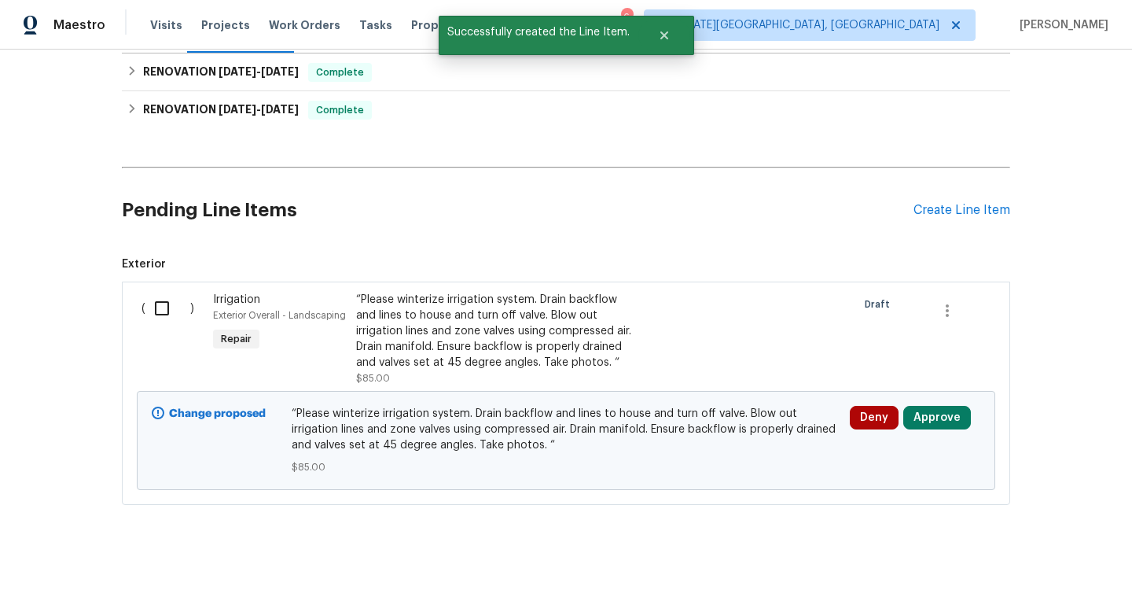
click at [155, 308] on input "checkbox" at bounding box center [167, 308] width 45 height 33
checkbox input "true"
click at [1025, 577] on span "Create Work Order" at bounding box center [1042, 573] width 105 height 20
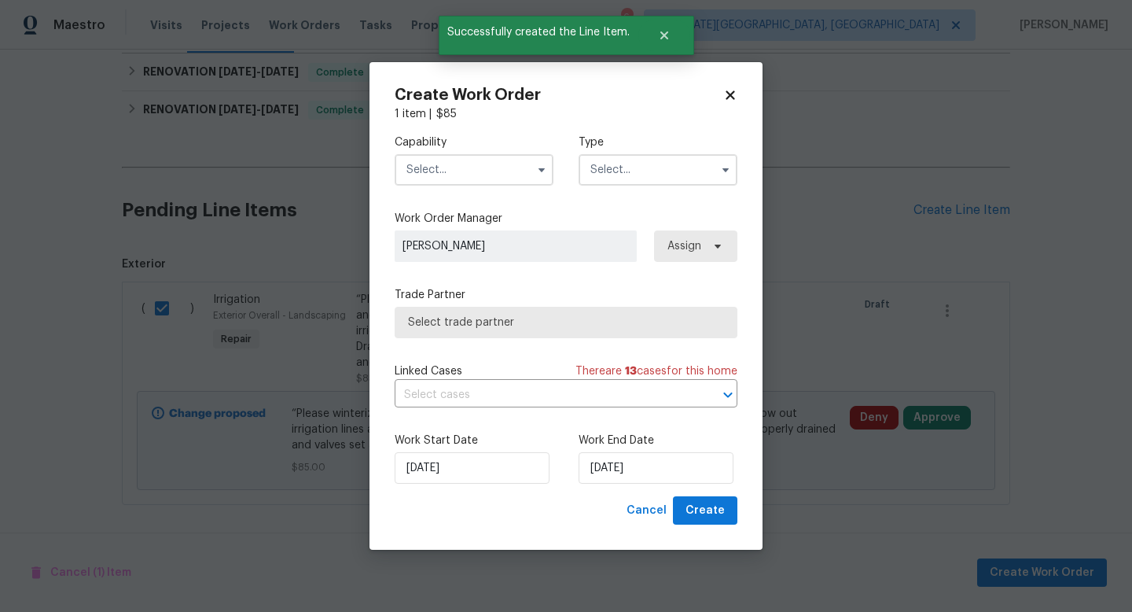
click at [435, 173] on input "text" at bounding box center [474, 169] width 159 height 31
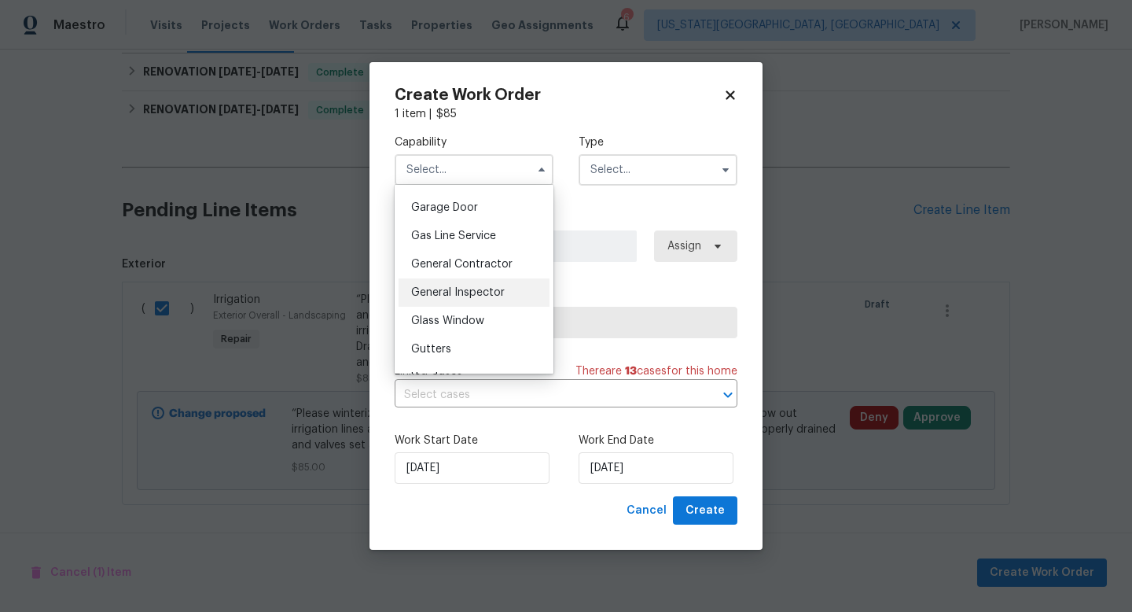
scroll to position [932, 0]
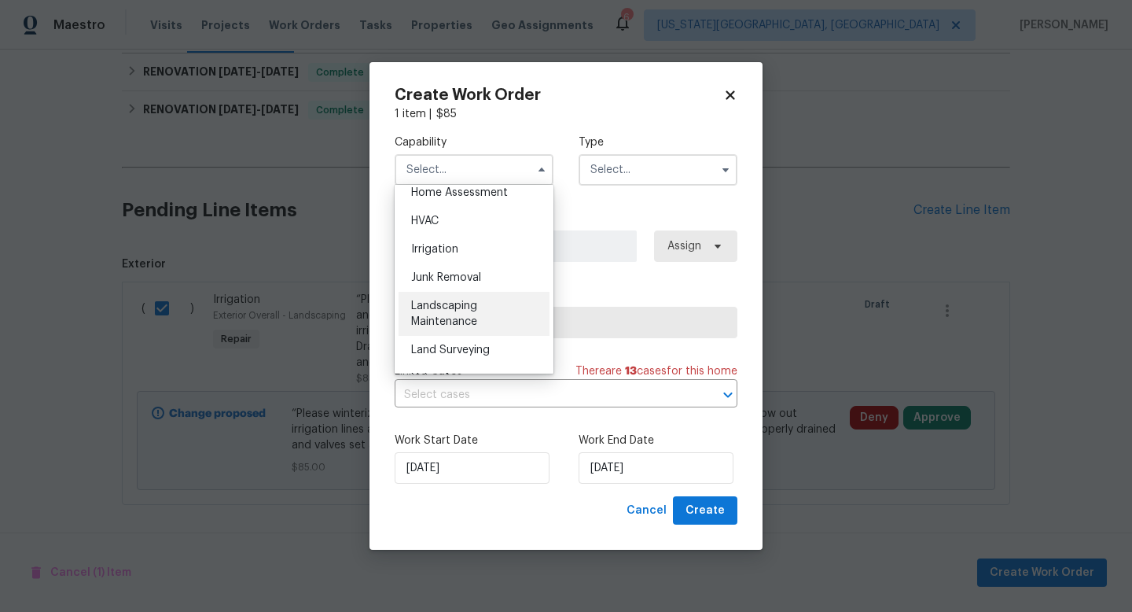
click at [456, 308] on span "Landscaping Maintenance" at bounding box center [444, 313] width 66 height 27
type input "Landscaping Maintenance"
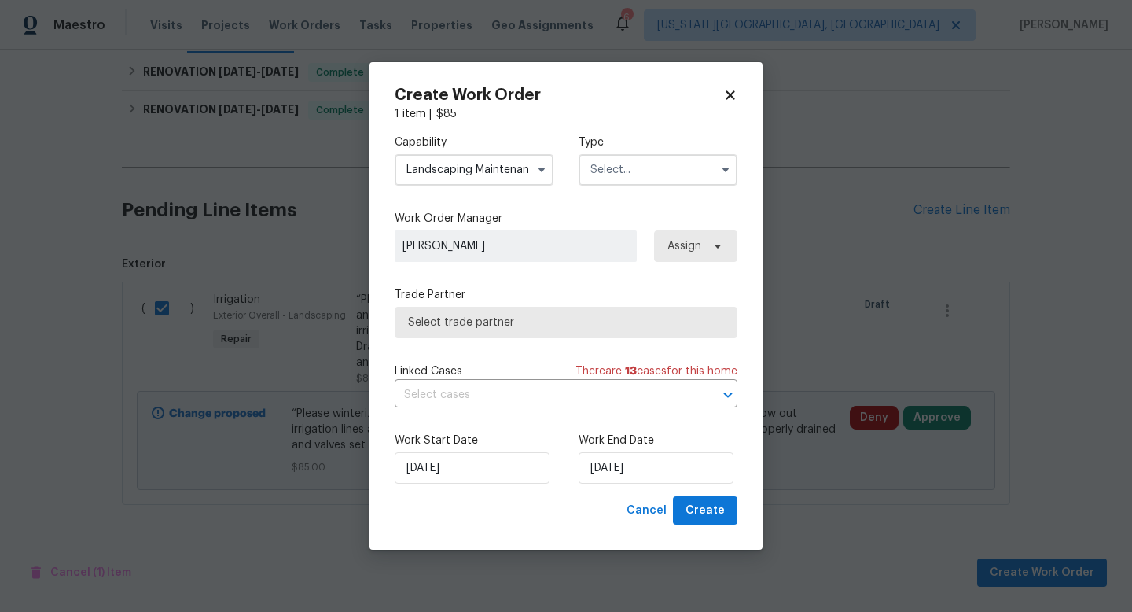
click at [600, 167] on input "text" at bounding box center [658, 169] width 159 height 31
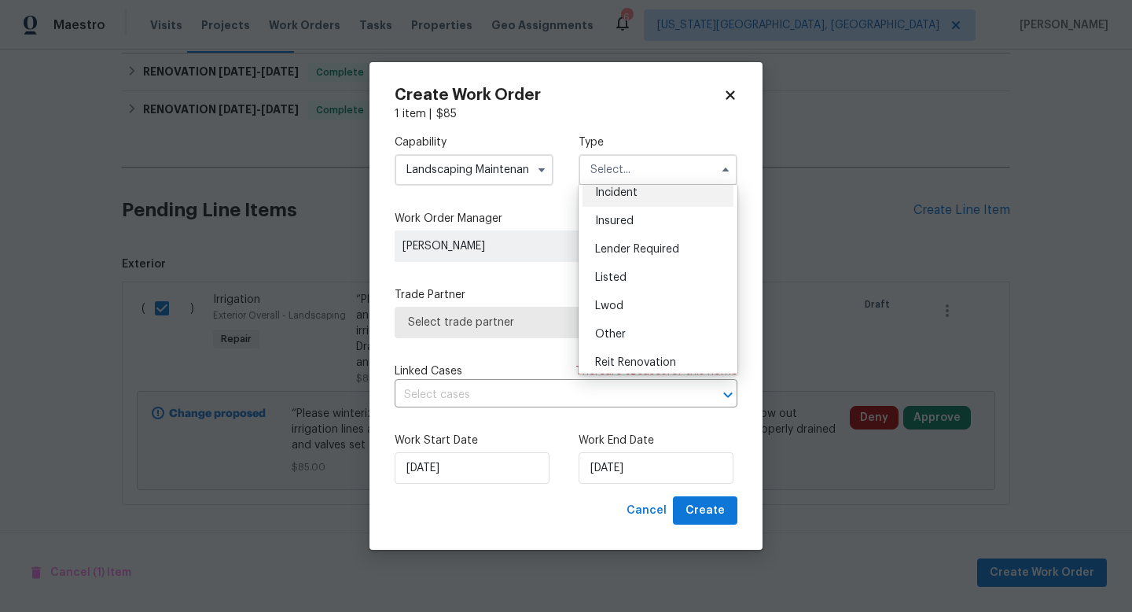
scroll to position [65, 0]
click at [620, 270] on div "Listed" at bounding box center [658, 279] width 151 height 28
type input "Listed"
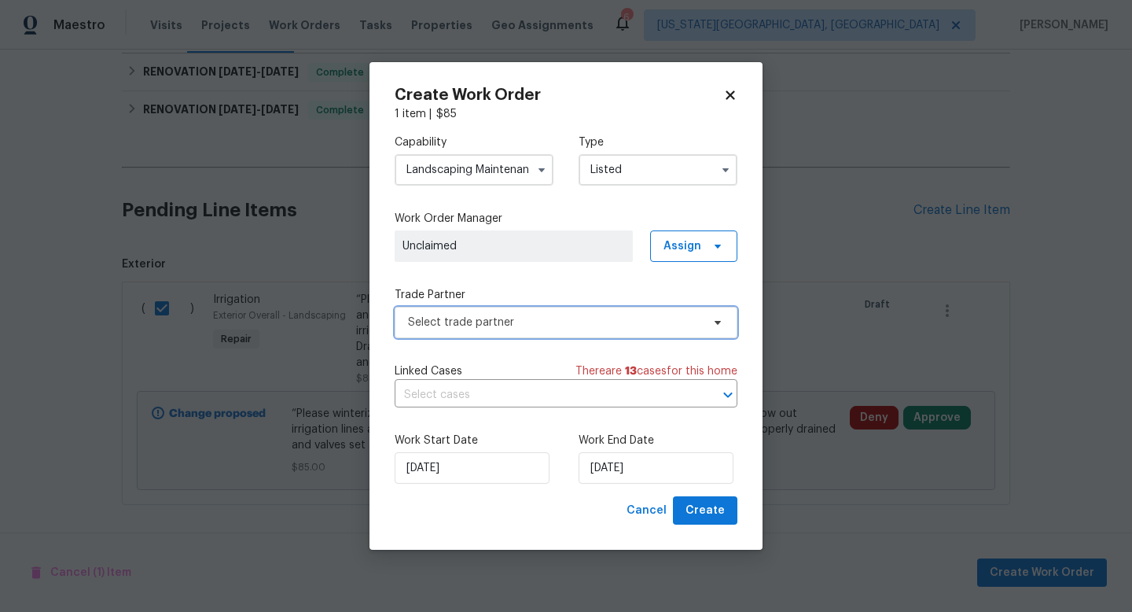
click at [554, 318] on span "Select trade partner" at bounding box center [554, 322] width 293 height 16
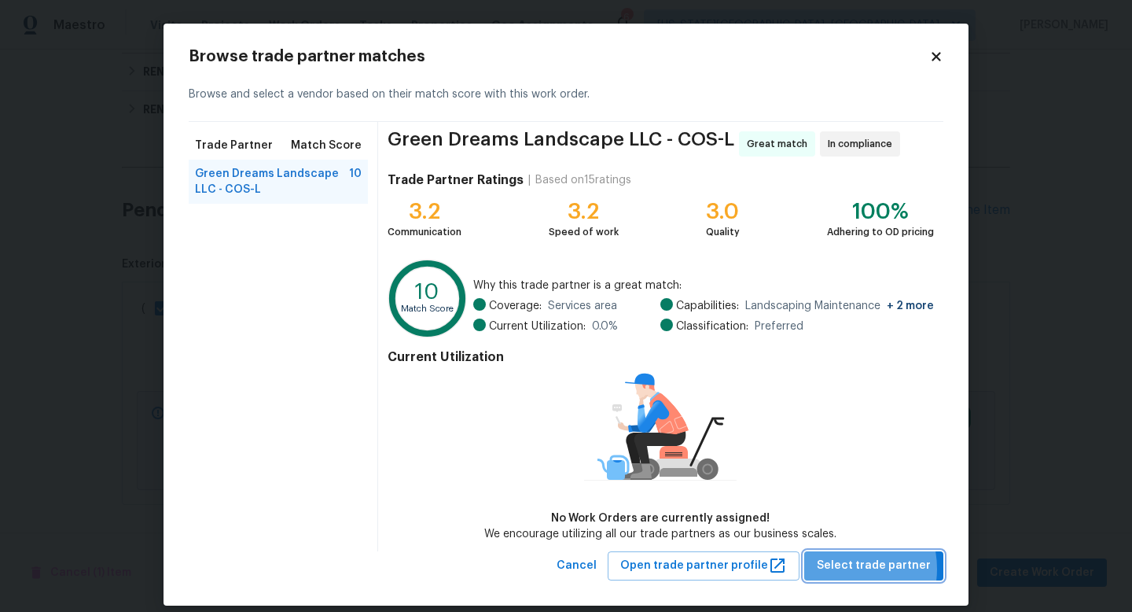
click at [844, 568] on span "Select trade partner" at bounding box center [874, 566] width 114 height 20
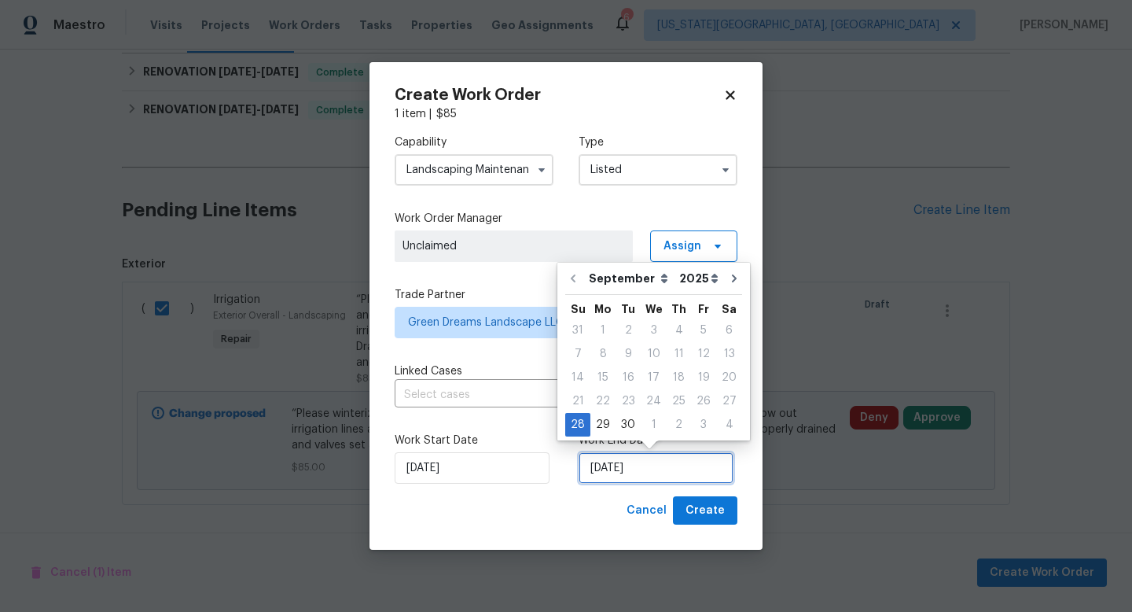
click at [665, 465] on input "[DATE]" at bounding box center [656, 467] width 155 height 31
click at [699, 424] on div "3" at bounding box center [703, 425] width 25 height 22
type input "[DATE]"
select select "9"
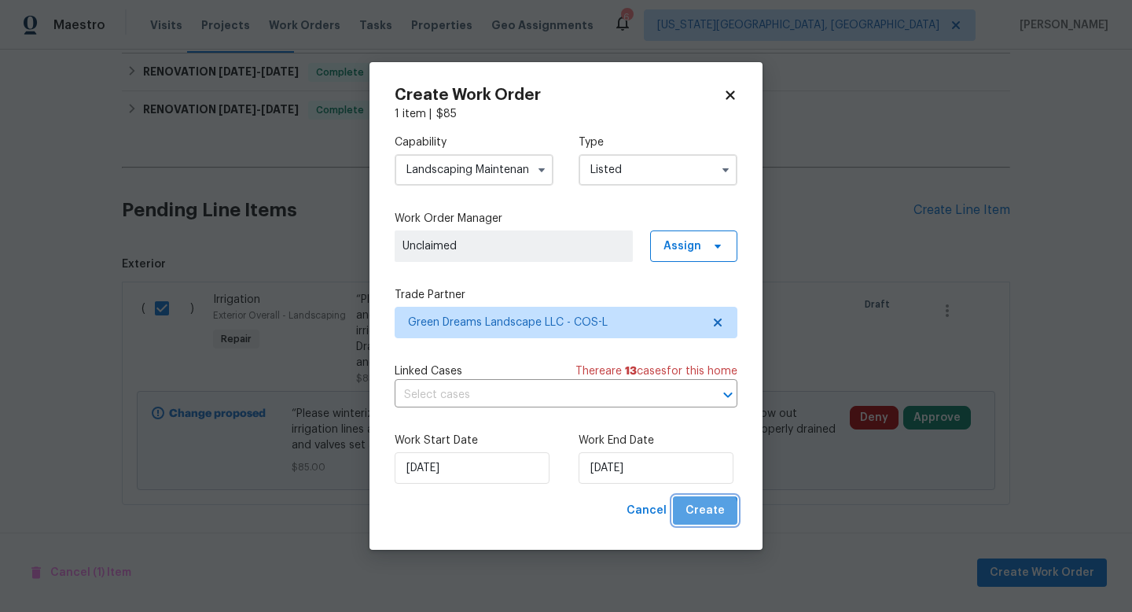
click at [706, 513] on span "Create" at bounding box center [705, 511] width 39 height 20
checkbox input "false"
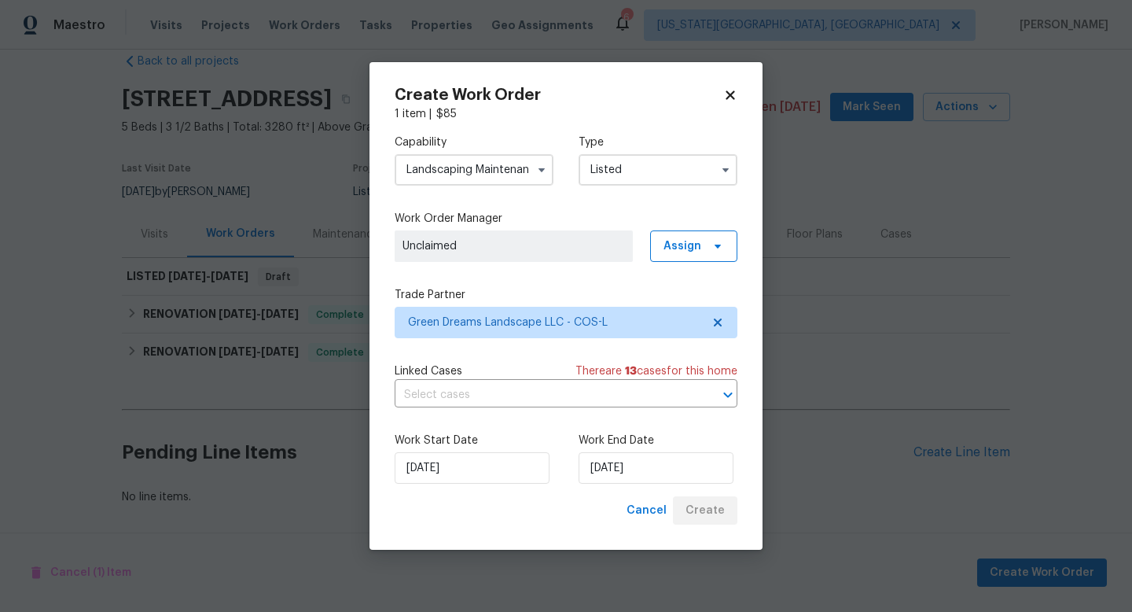
scroll to position [28, 0]
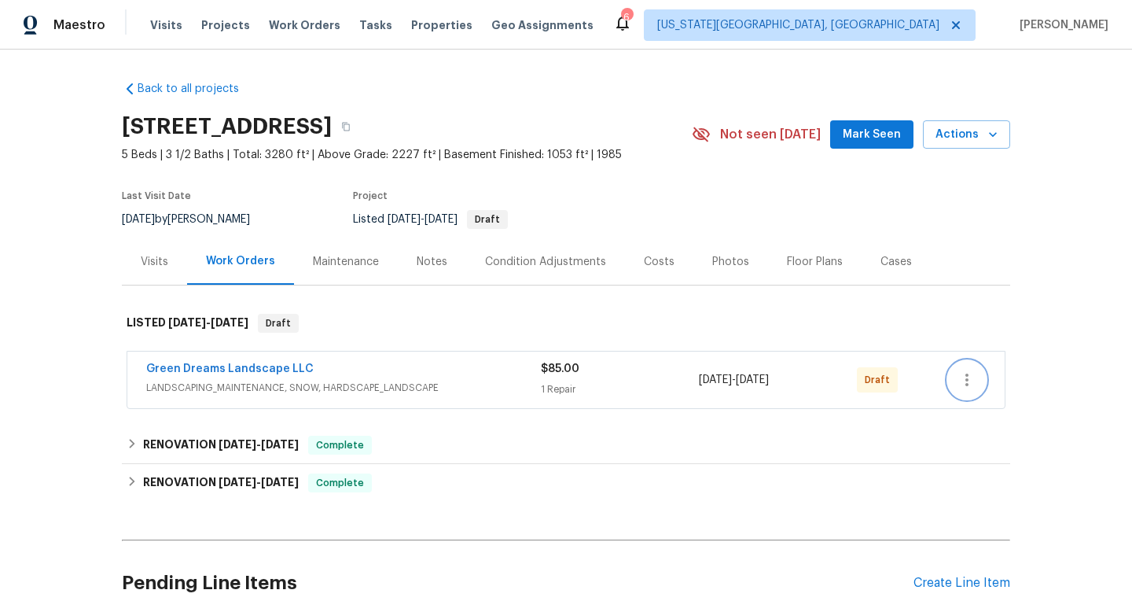
click at [970, 378] on icon "button" at bounding box center [967, 379] width 19 height 19
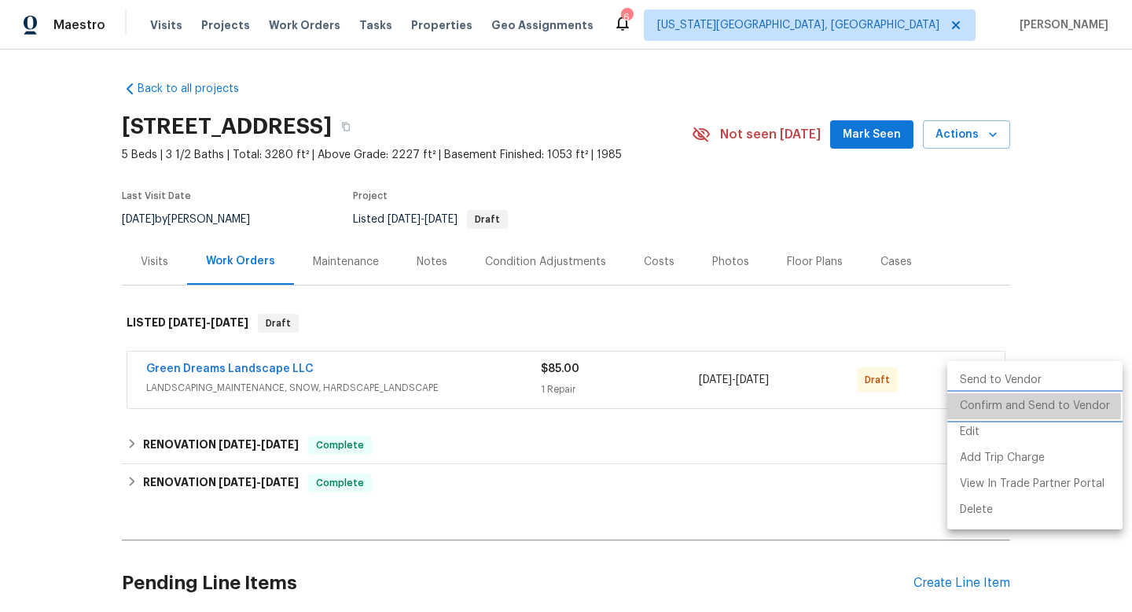
click at [969, 406] on li "Confirm and Send to Vendor" at bounding box center [1034, 406] width 175 height 26
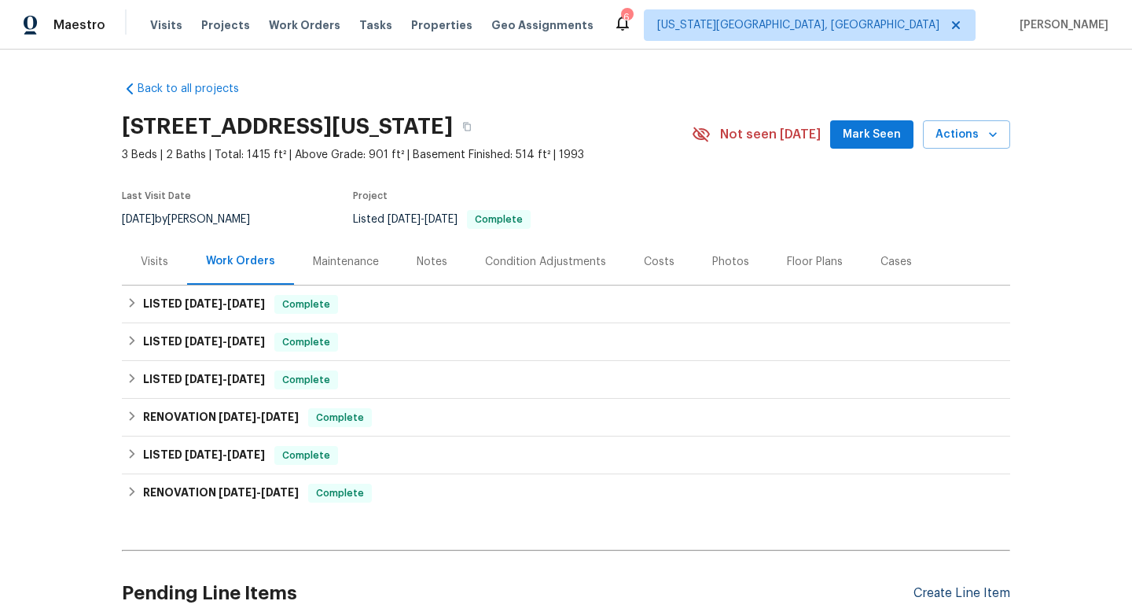
click at [965, 599] on div "Create Line Item" at bounding box center [962, 593] width 97 height 15
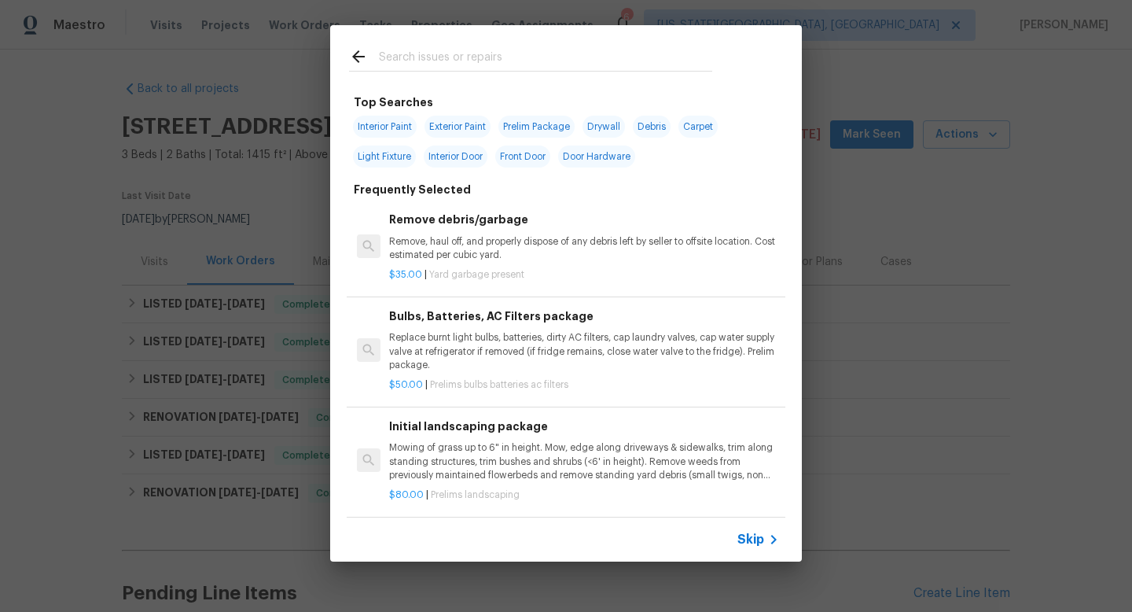
click at [439, 53] on input "text" at bounding box center [545, 59] width 333 height 24
type input "i"
type input "e"
type input "l"
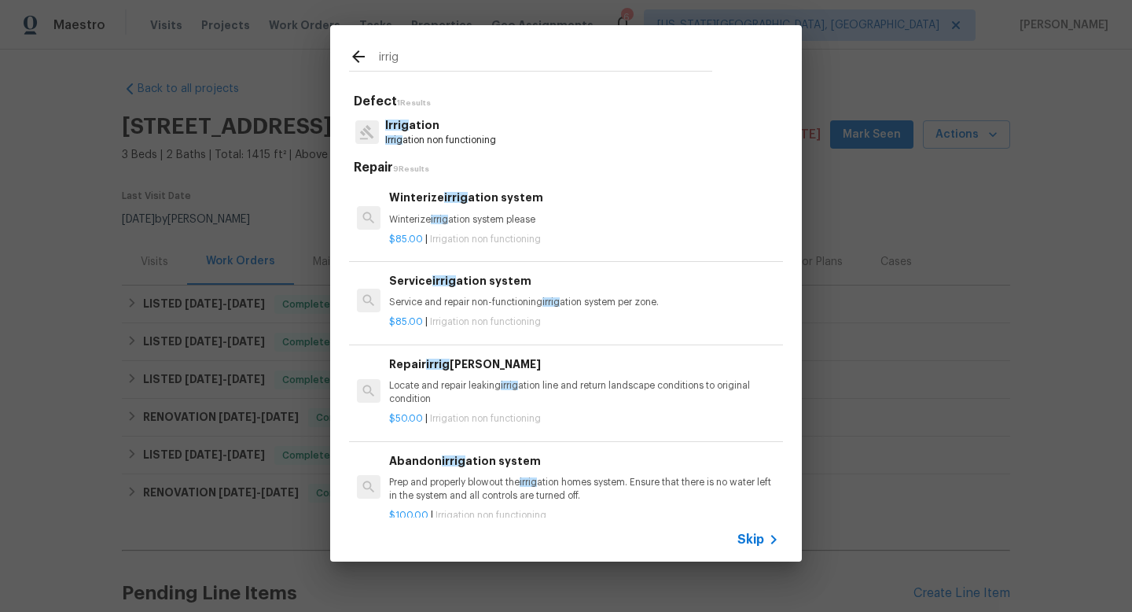
type input "irrig"
click at [451, 209] on div "Winterize irrig ation system Winterize irrig ation system please" at bounding box center [584, 208] width 390 height 38
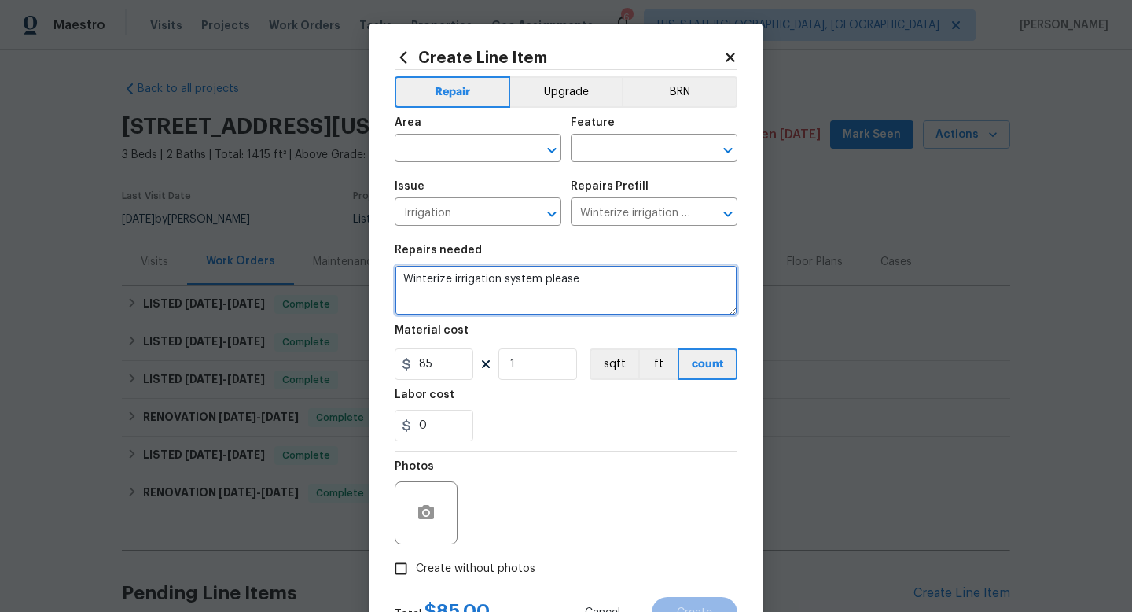
drag, startPoint x: 587, startPoint y: 282, endPoint x: 324, endPoint y: 275, distance: 263.5
click at [322, 278] on div "Create Line Item Repair Upgrade BRN Area ​ Feature ​ Issue Irrigation ​ Repairs…" at bounding box center [566, 306] width 1132 height 612
paste textarea "“Please winterize irrigation system. Drain backflow and lines to house and turn…"
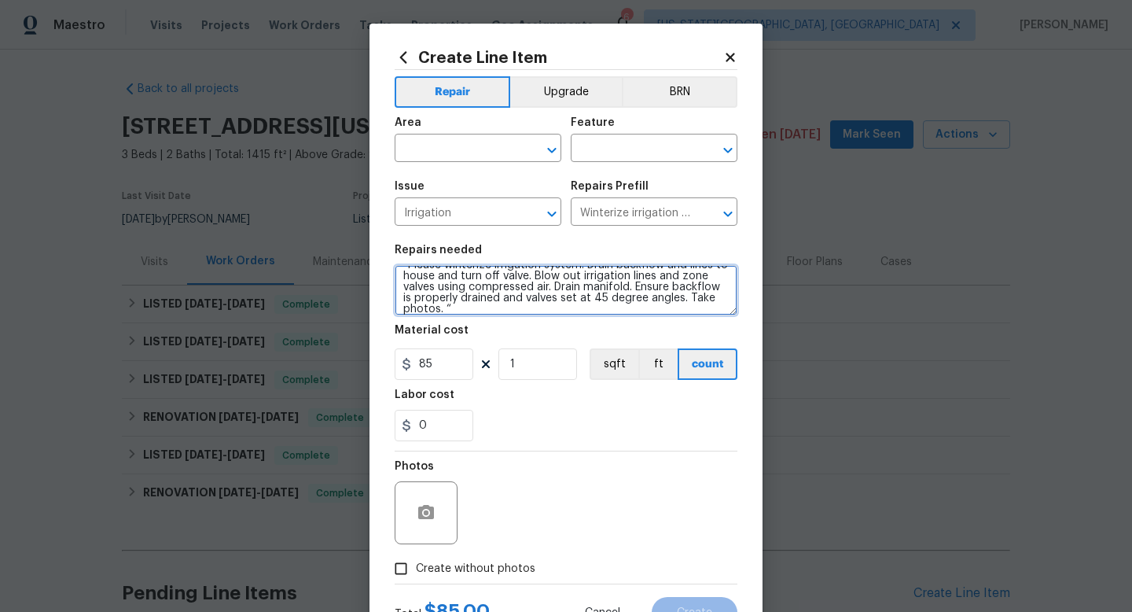
scroll to position [66, 0]
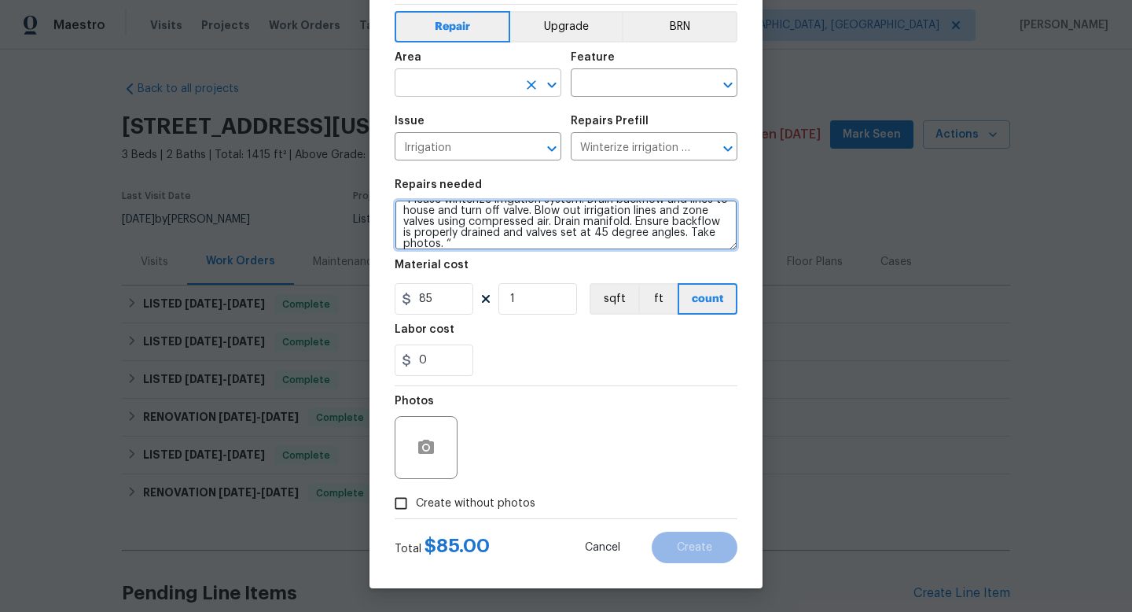
type textarea "“Please winterize irrigation system. Drain backflow and lines to house and turn…"
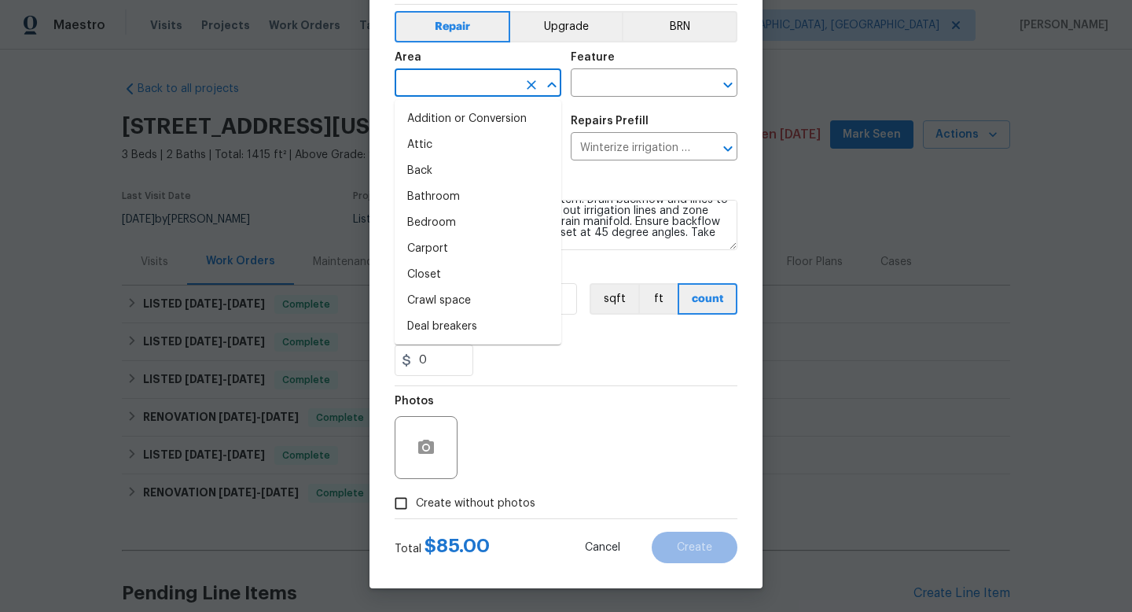
click at [427, 87] on input "text" at bounding box center [456, 84] width 123 height 24
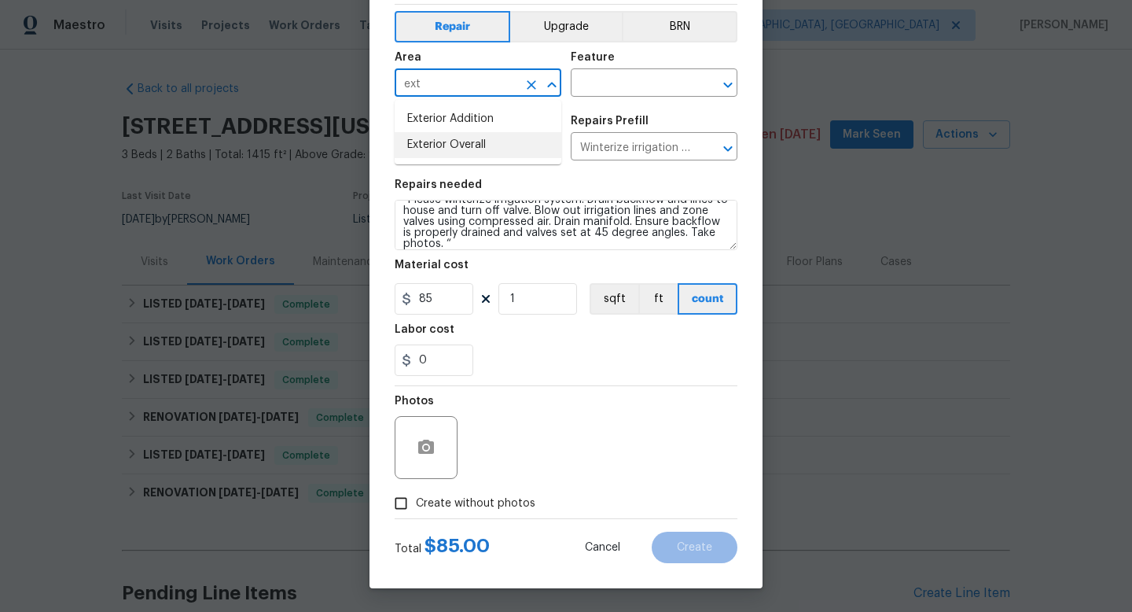
click at [433, 145] on li "Exterior Overall" at bounding box center [478, 145] width 167 height 26
type input "Exterior Overall"
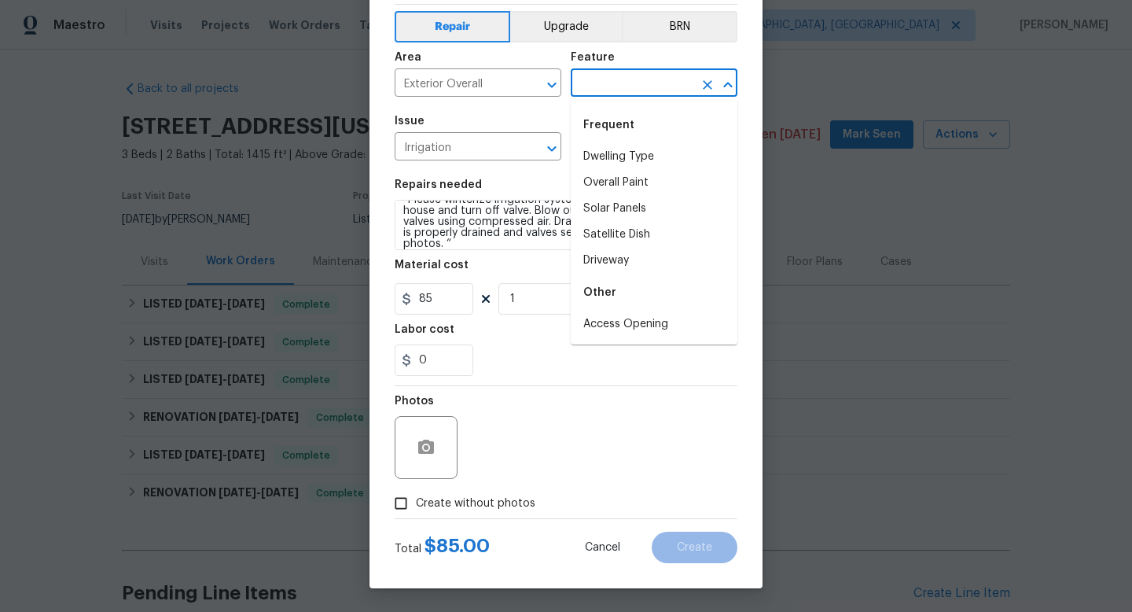
click at [626, 83] on input "text" at bounding box center [632, 84] width 123 height 24
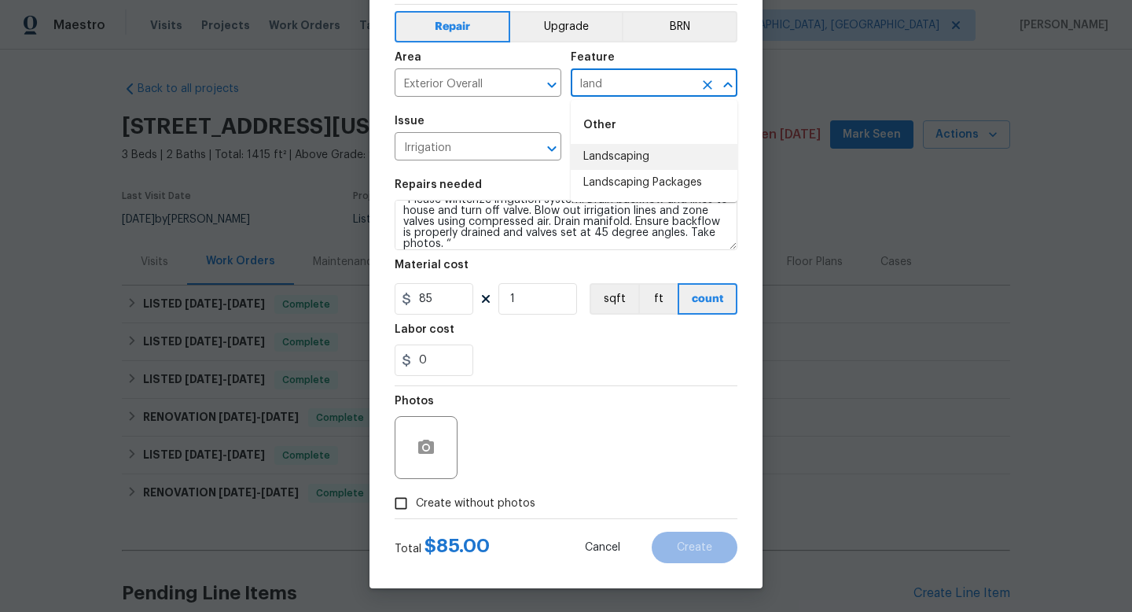
click at [615, 148] on li "Landscaping" at bounding box center [654, 157] width 167 height 26
type input "Landscaping"
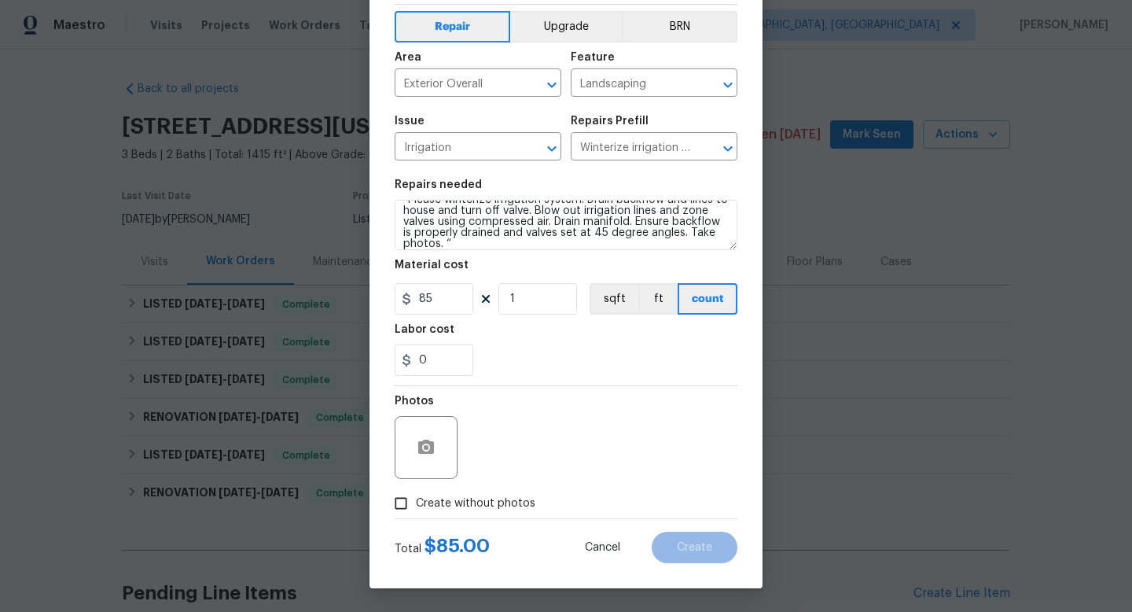
click at [521, 495] on span "Create without photos" at bounding box center [476, 503] width 120 height 17
click at [416, 495] on input "Create without photos" at bounding box center [401, 503] width 30 height 30
checkbox input "true"
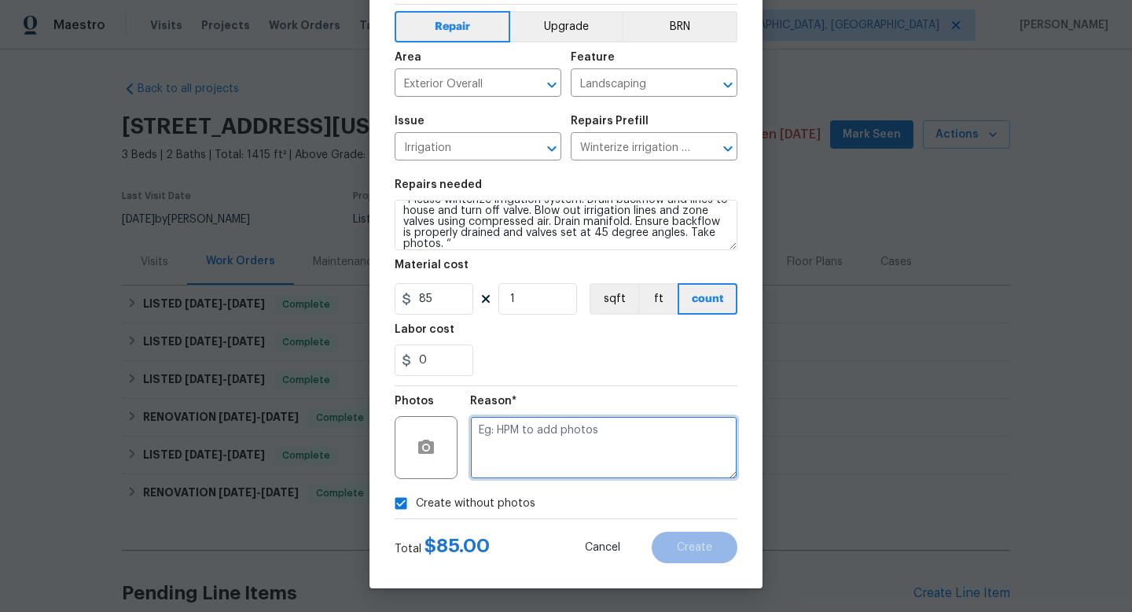
click at [528, 465] on textarea at bounding box center [603, 447] width 267 height 63
type textarea "na"
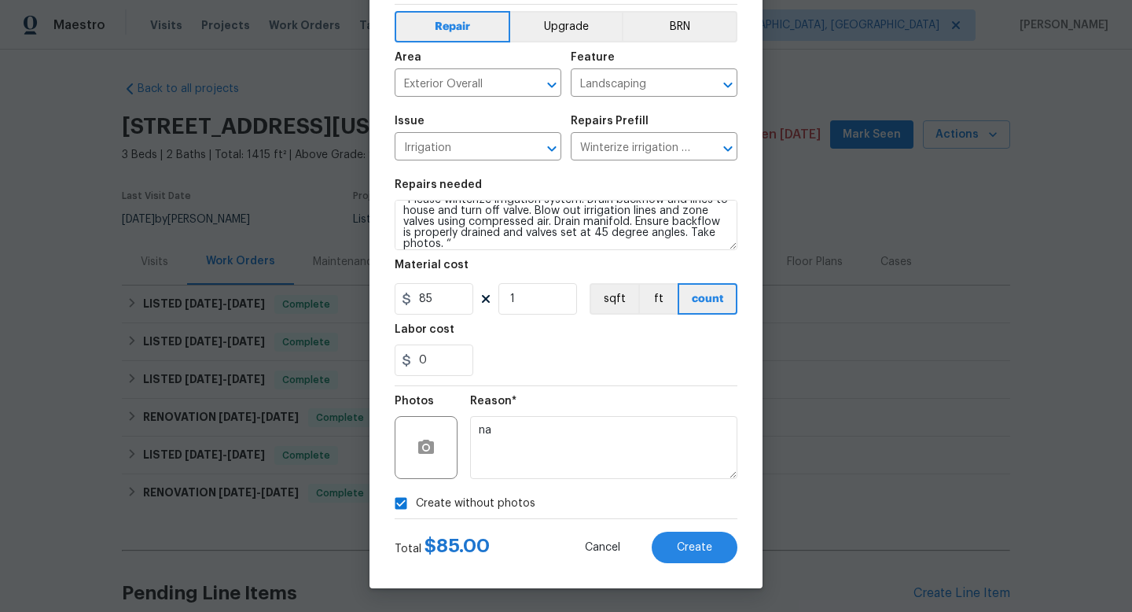
click at [674, 565] on div "Create Line Item Repair Upgrade BRN Area Exterior Overall ​ Feature Landscaping…" at bounding box center [566, 273] width 393 height 630
click at [674, 556] on button "Create" at bounding box center [695, 546] width 86 height 31
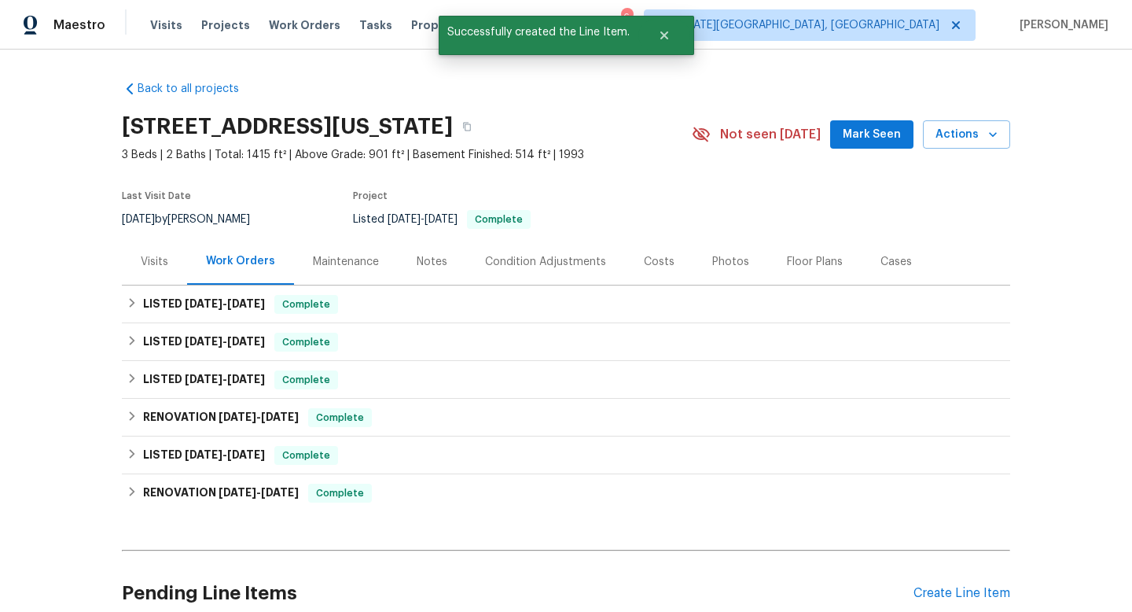
scroll to position [383, 0]
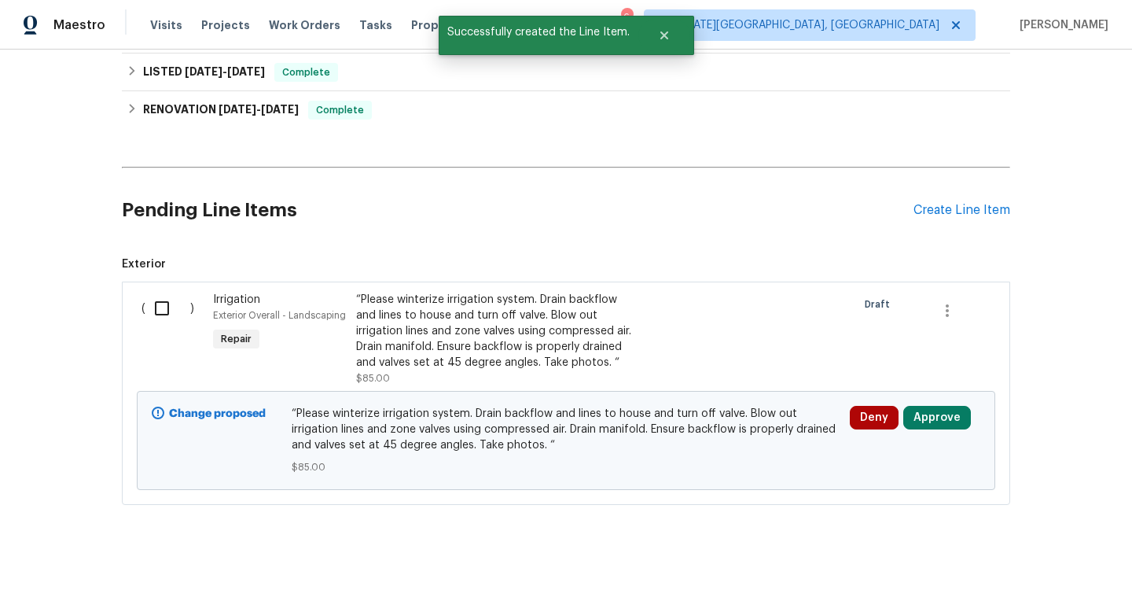
click at [162, 318] on input "checkbox" at bounding box center [167, 308] width 45 height 33
checkbox input "true"
click at [1039, 576] on span "Create Work Order" at bounding box center [1042, 573] width 105 height 20
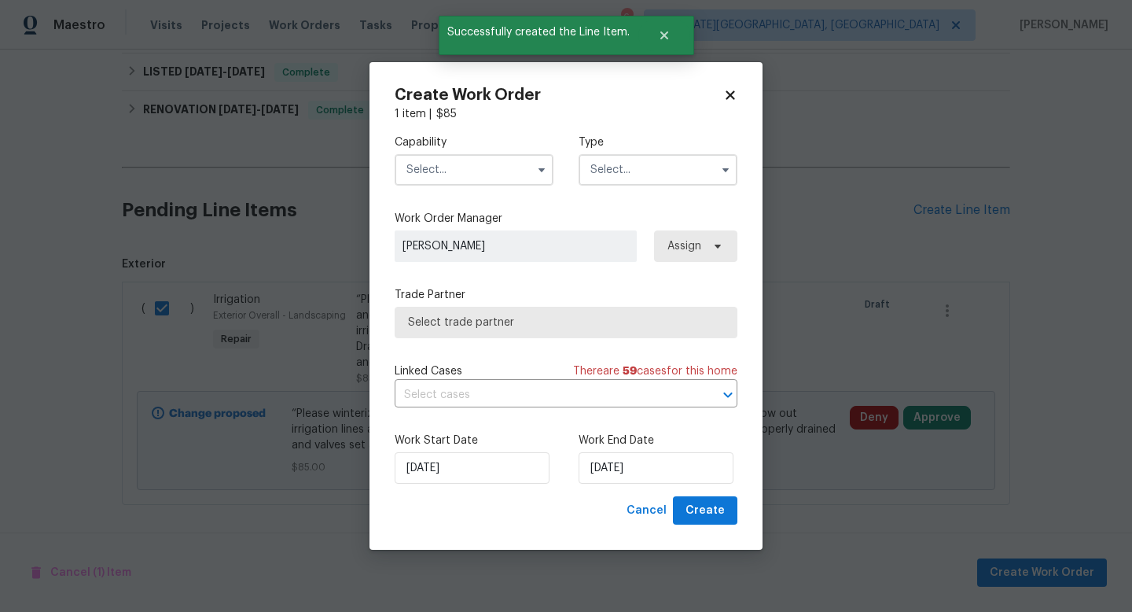
click at [446, 175] on input "text" at bounding box center [474, 169] width 159 height 31
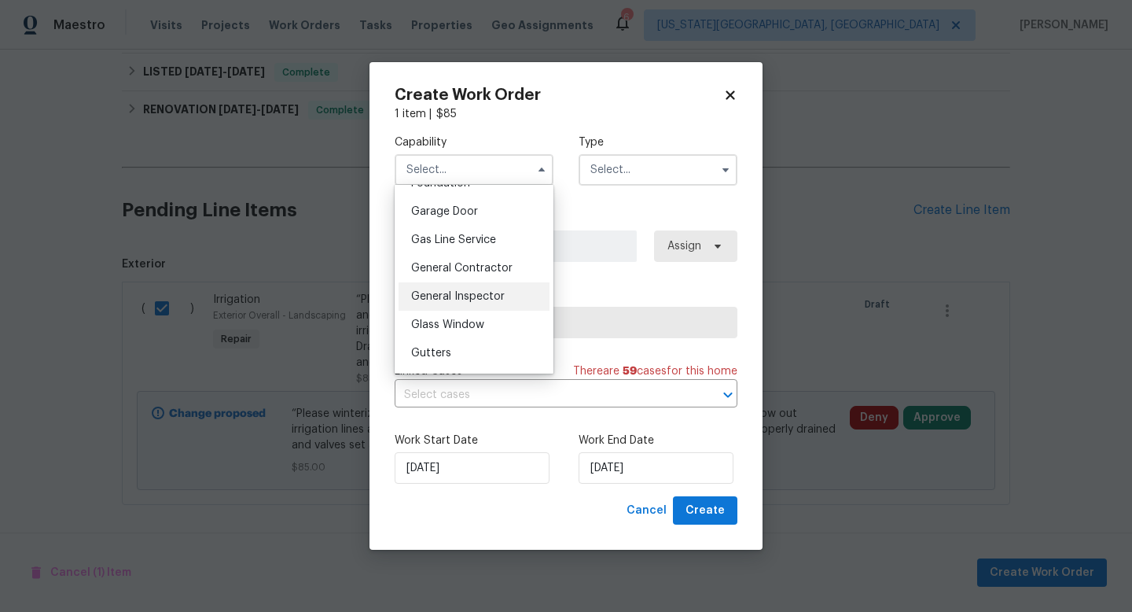
scroll to position [943, 0]
click at [443, 296] on span "Landscaping Maintenance" at bounding box center [444, 302] width 66 height 27
type input "Landscaping Maintenance"
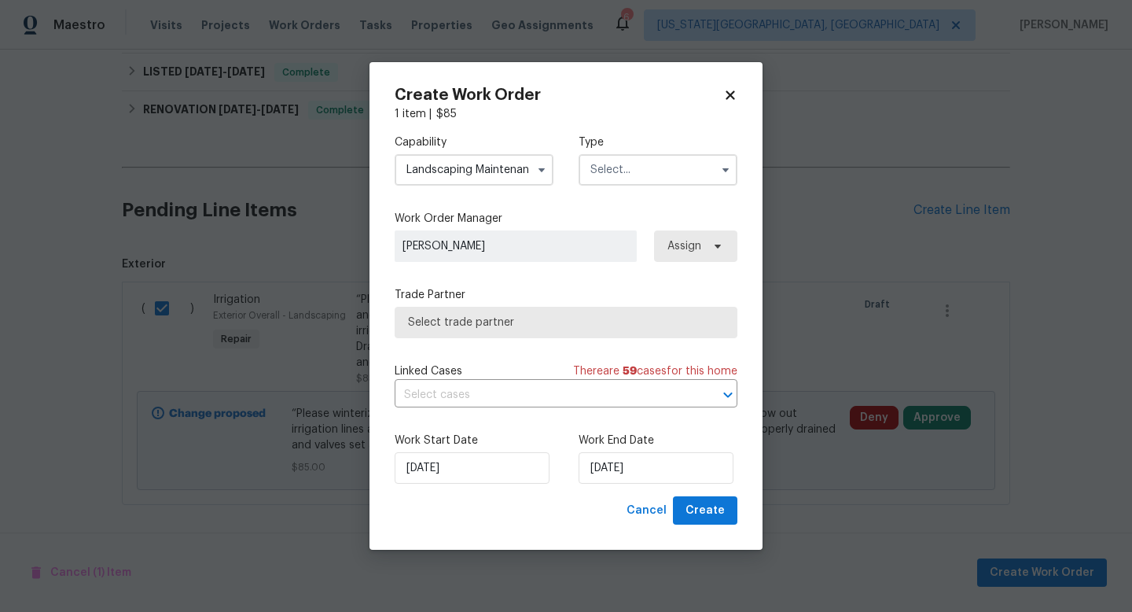
click at [596, 164] on input "text" at bounding box center [658, 169] width 159 height 31
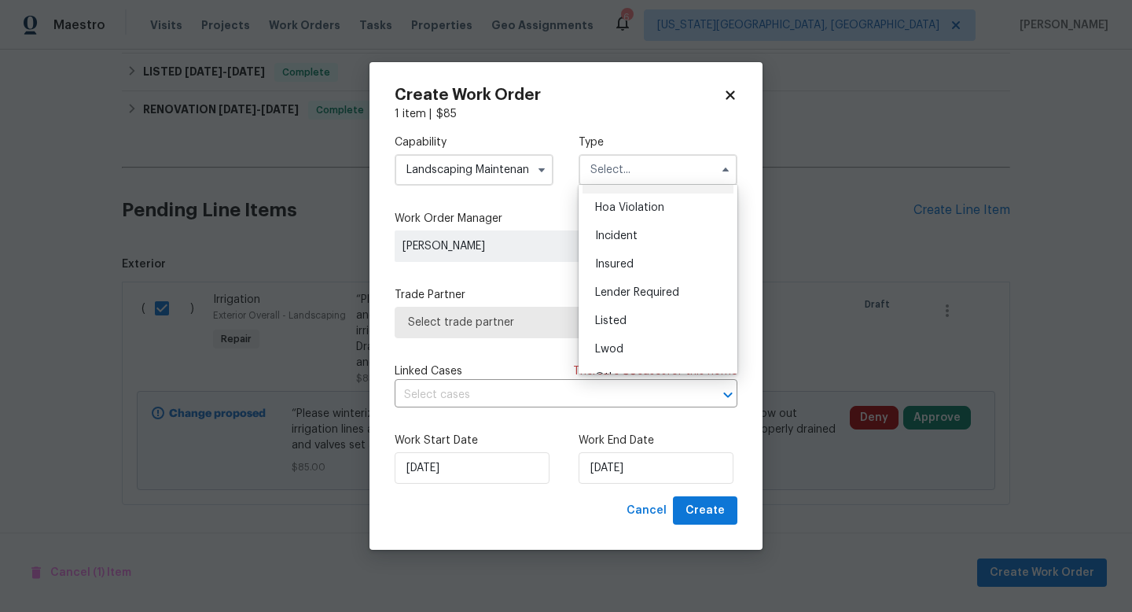
scroll to position [17, 0]
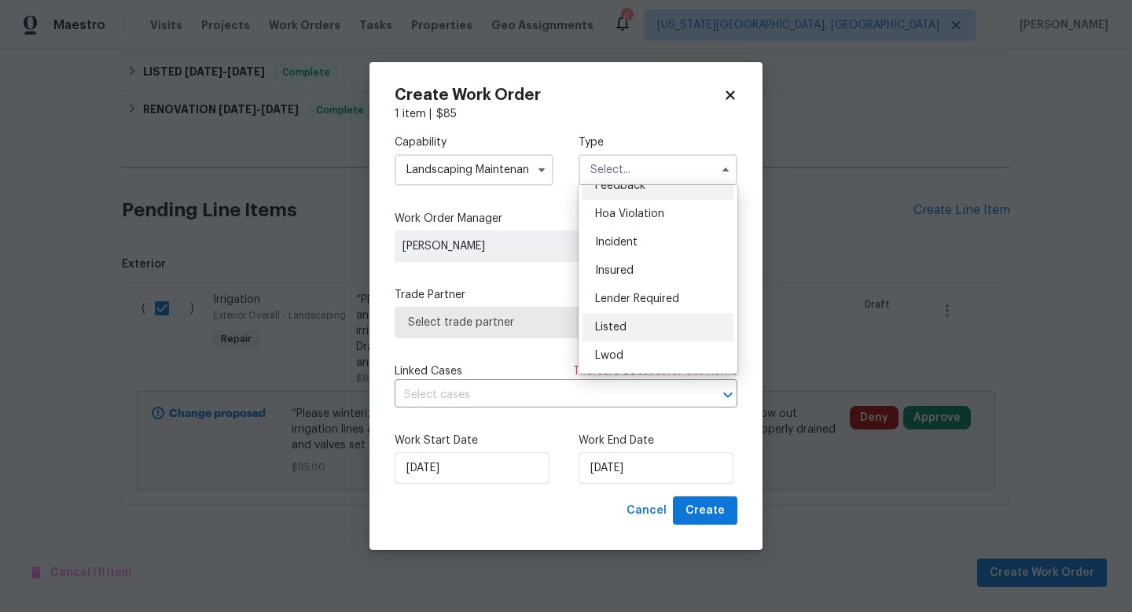
click at [614, 333] on div "Listed" at bounding box center [658, 327] width 151 height 28
type input "Listed"
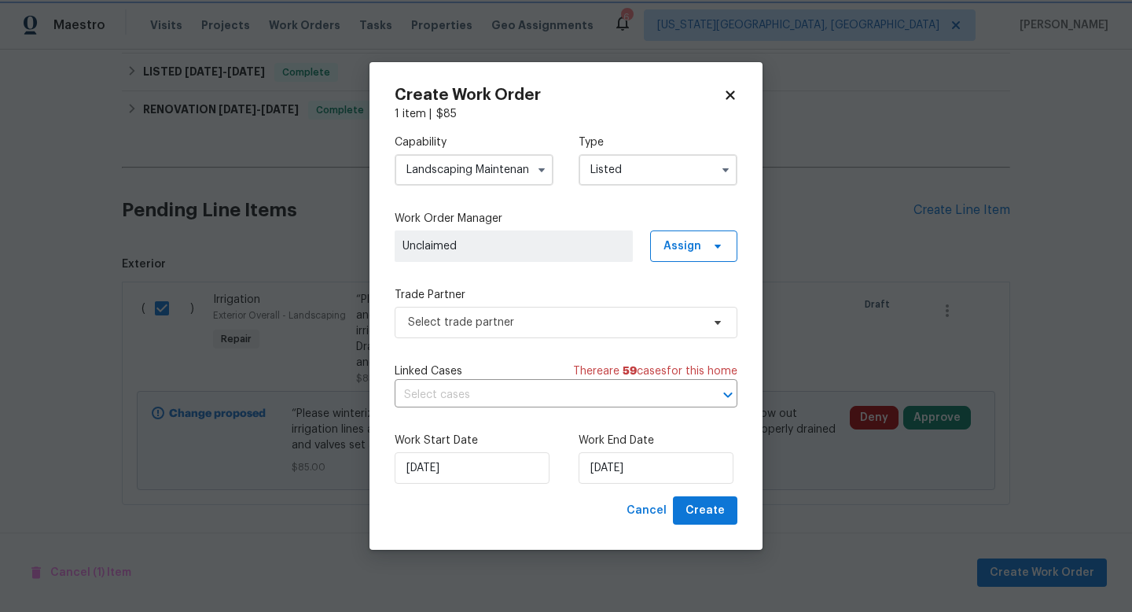
scroll to position [0, 0]
click at [491, 324] on span "Select trade partner" at bounding box center [554, 322] width 293 height 16
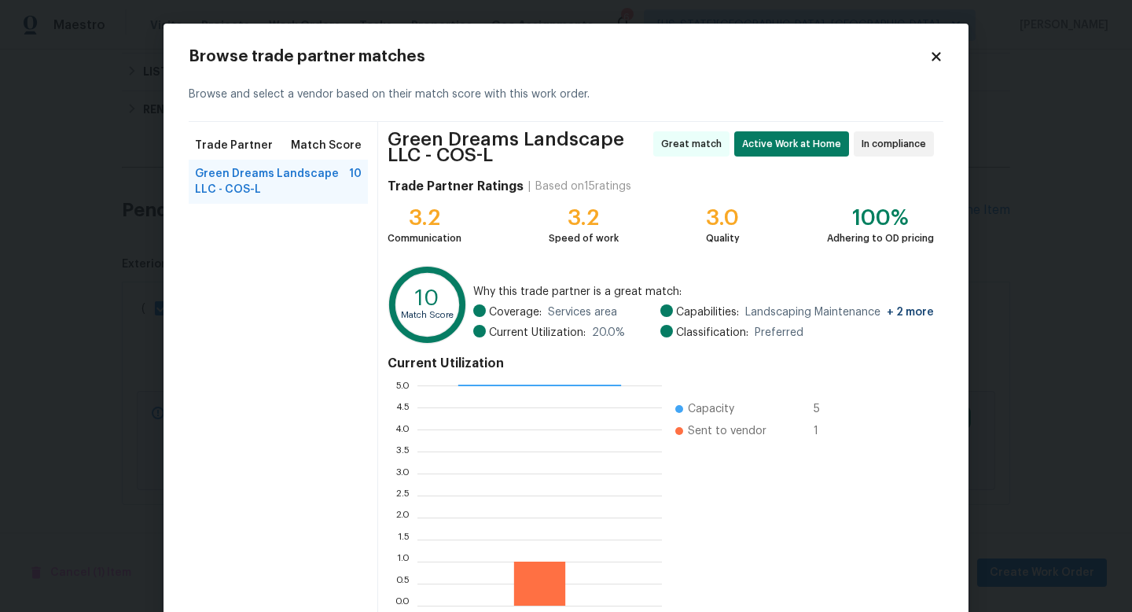
scroll to position [88, 0]
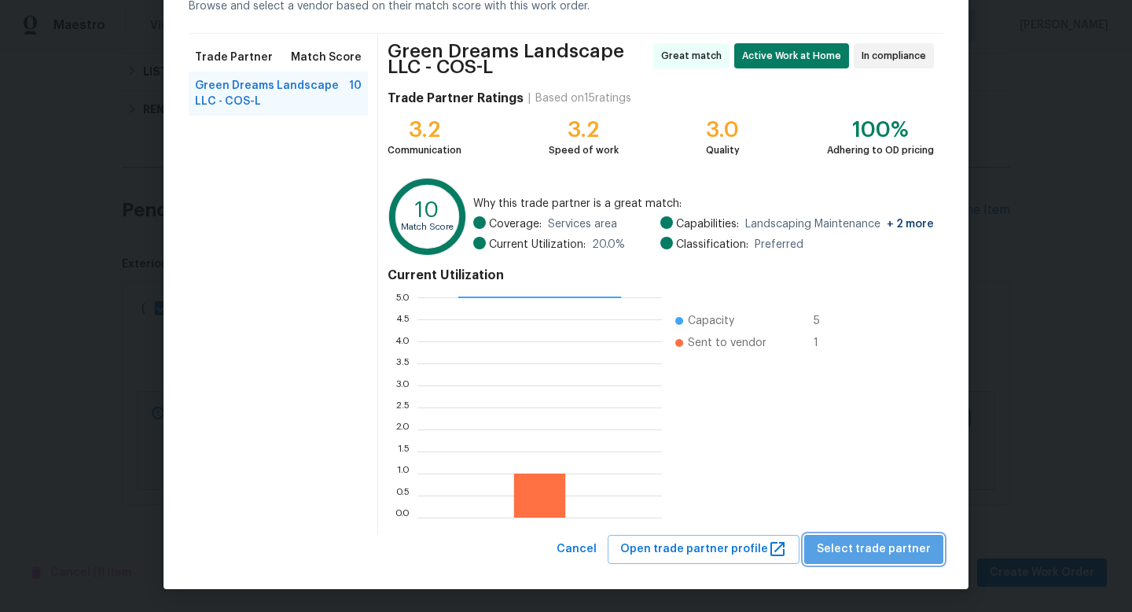
click at [892, 554] on span "Select trade partner" at bounding box center [874, 549] width 114 height 20
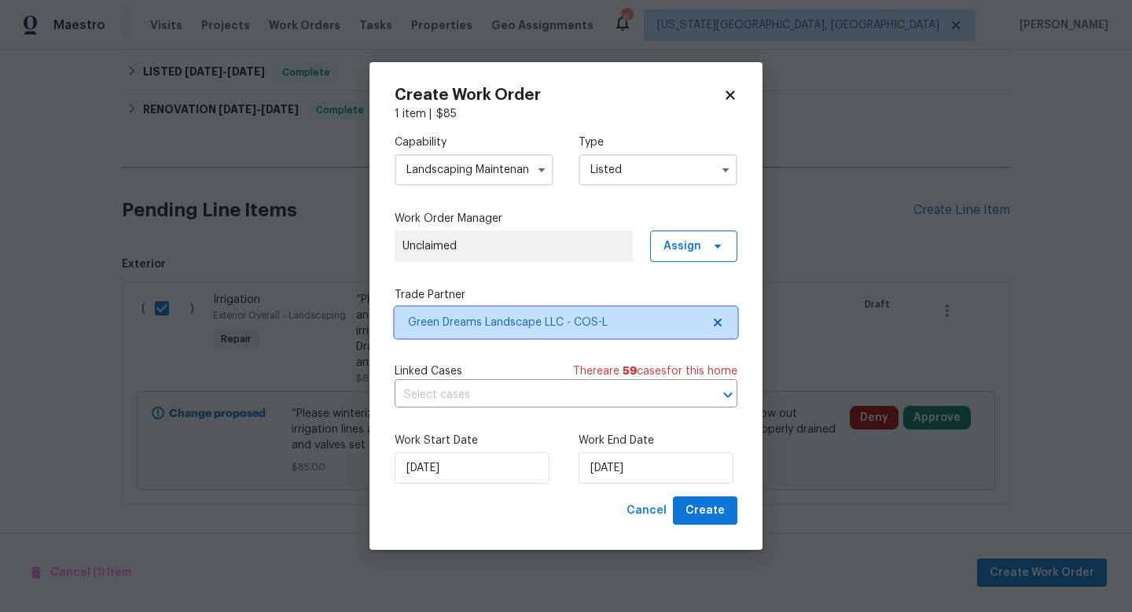
scroll to position [0, 0]
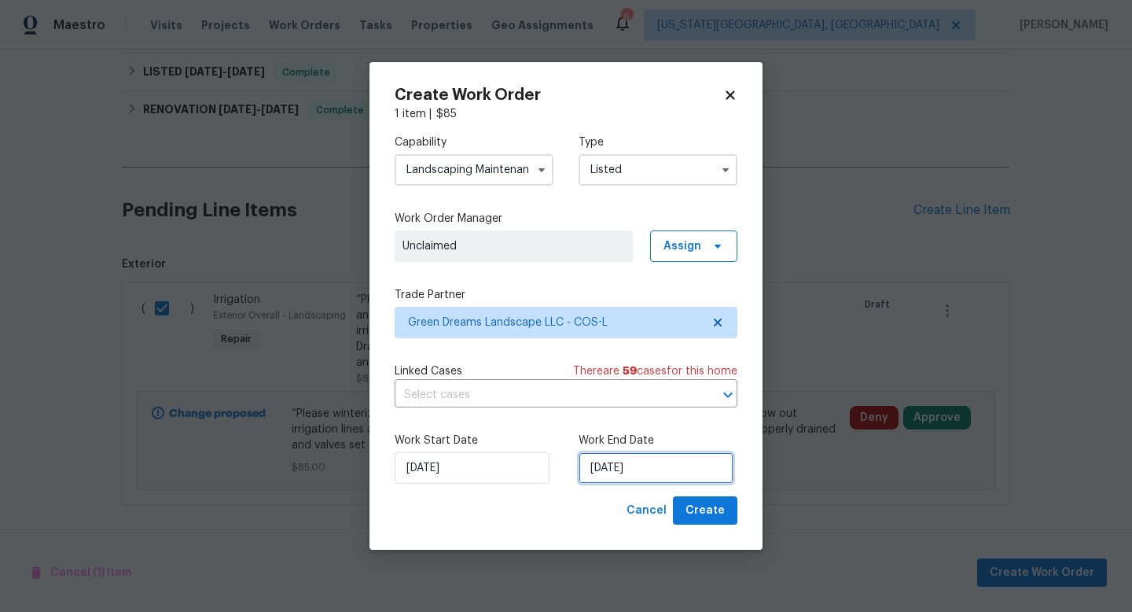
click at [641, 466] on input "[DATE]" at bounding box center [656, 467] width 155 height 31
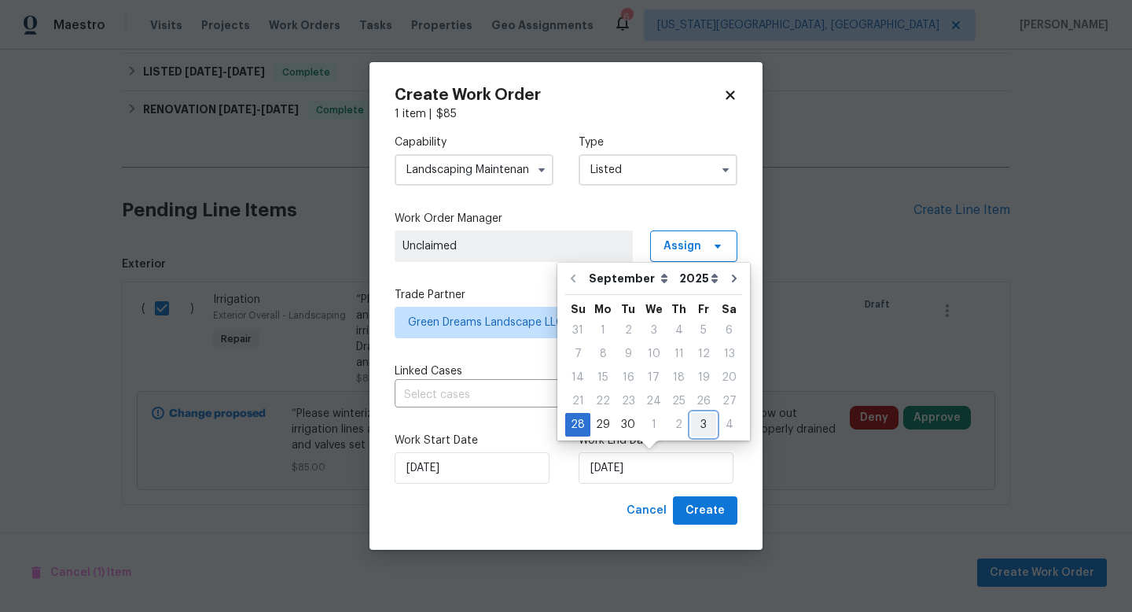
click at [704, 425] on div "3" at bounding box center [703, 425] width 25 height 22
type input "[DATE]"
select select "9"
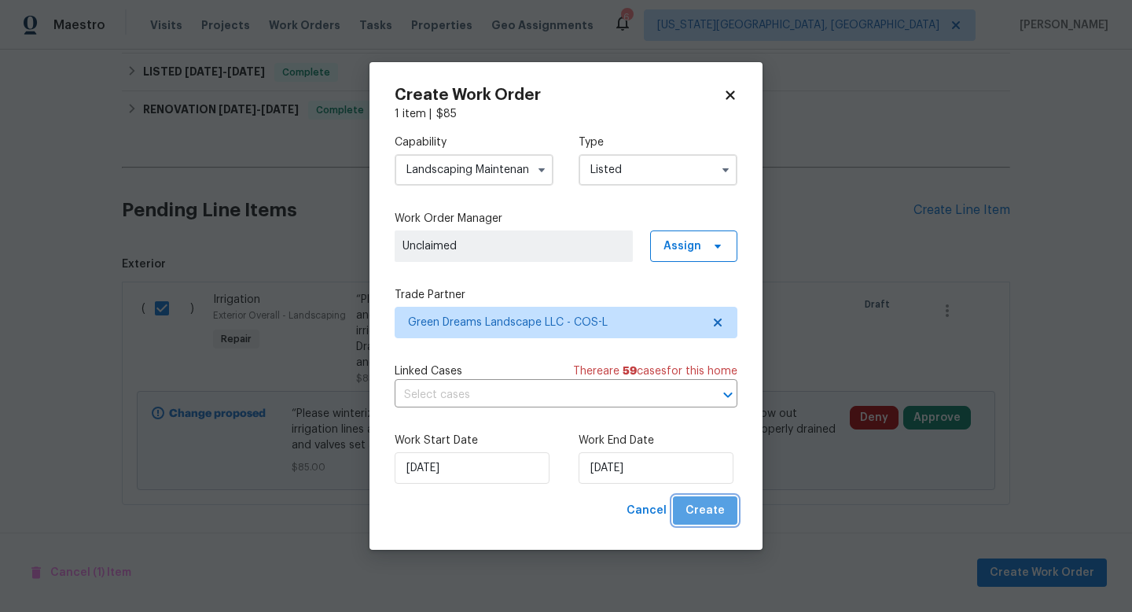
click at [714, 515] on span "Create" at bounding box center [705, 511] width 39 height 20
checkbox input "false"
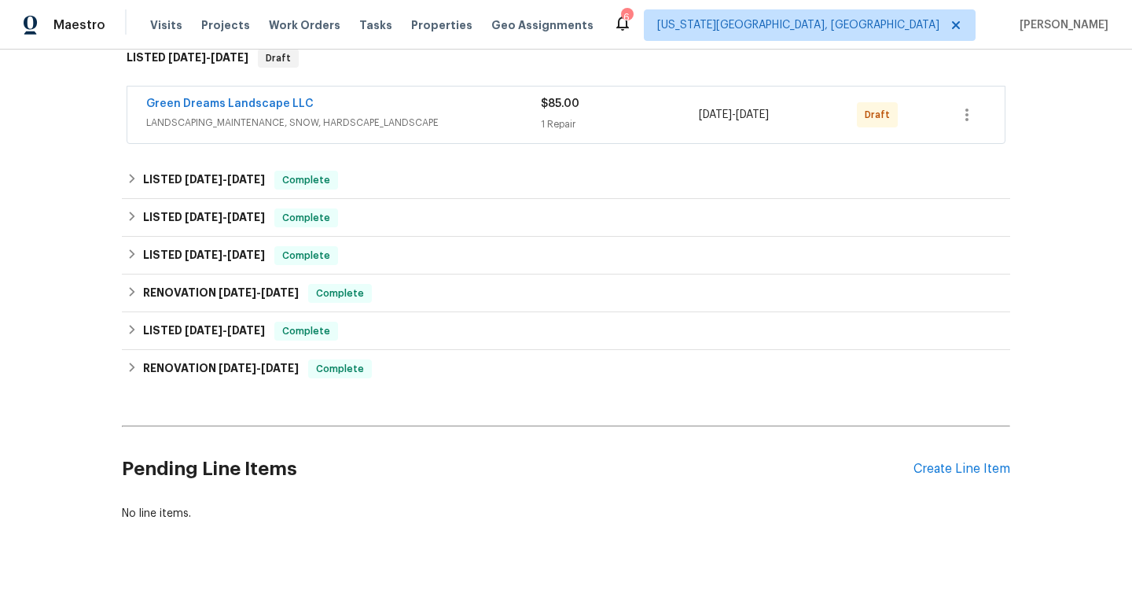
scroll to position [281, 0]
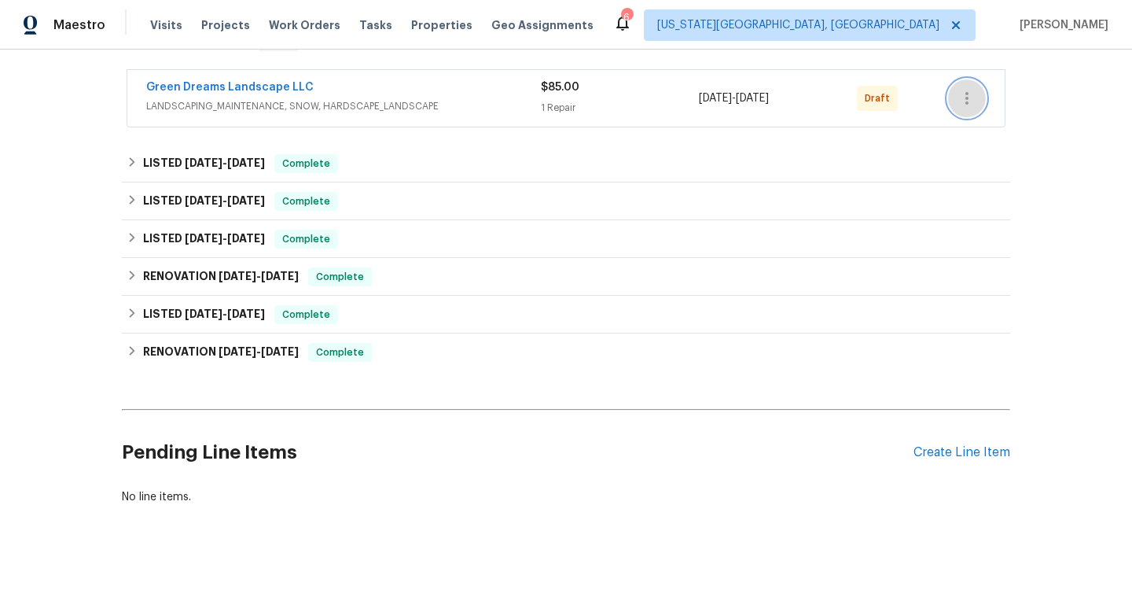
click at [974, 93] on icon "button" at bounding box center [967, 98] width 19 height 19
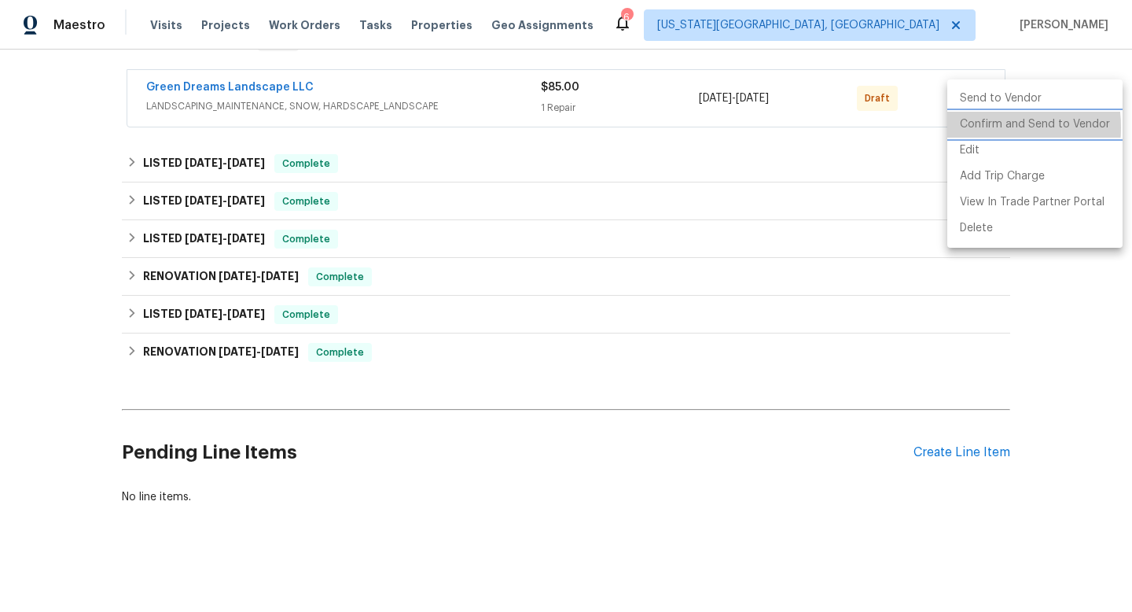
click at [968, 127] on li "Confirm and Send to Vendor" at bounding box center [1034, 125] width 175 height 26
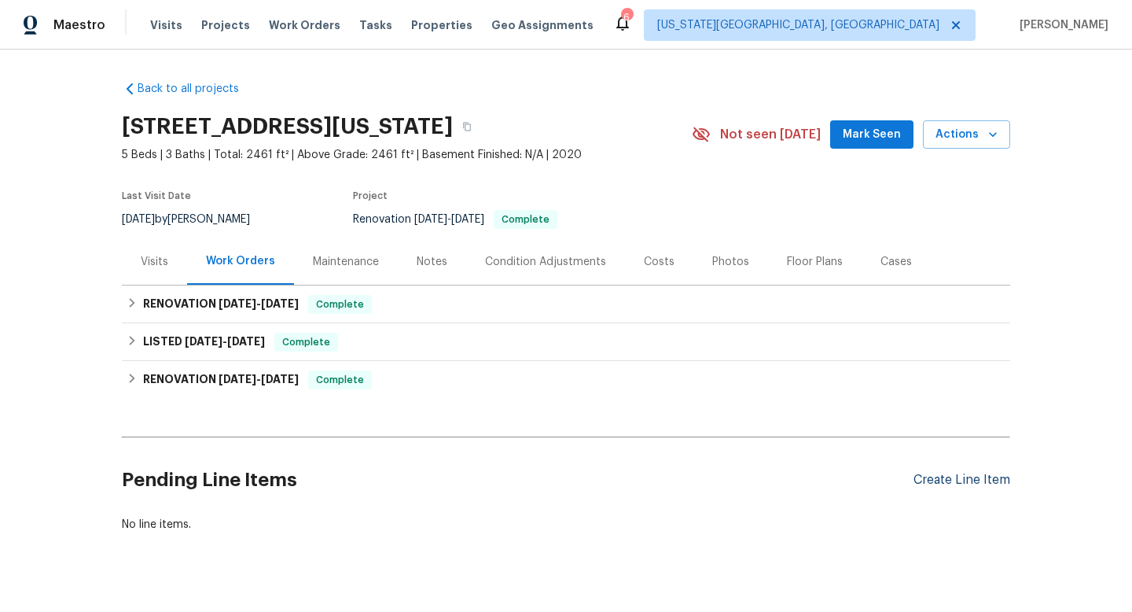
click at [976, 480] on div "Create Line Item" at bounding box center [962, 480] width 97 height 15
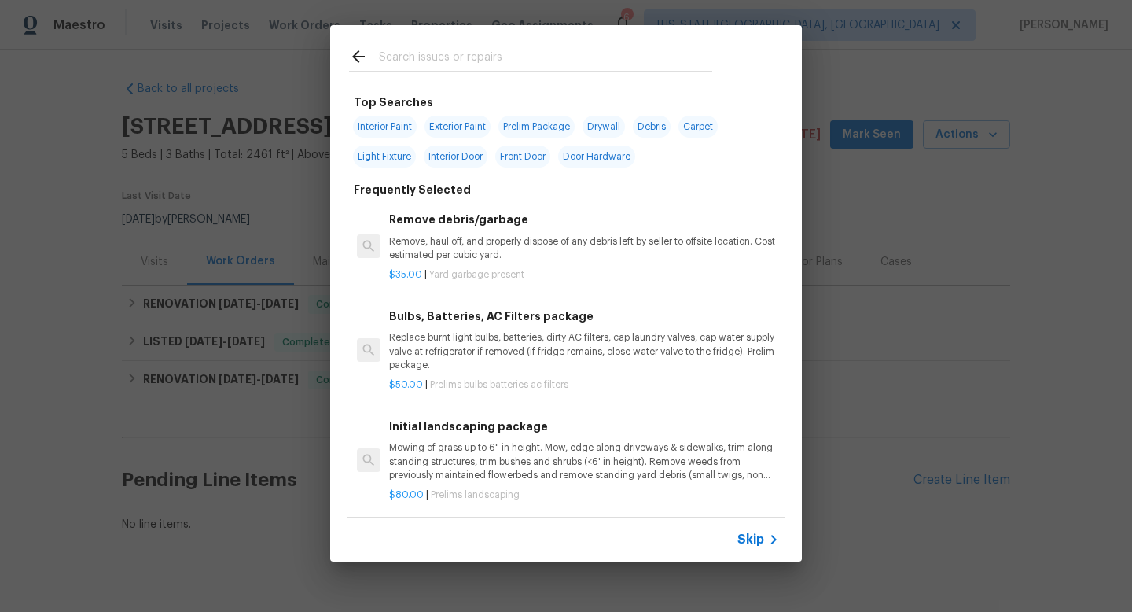
click at [418, 65] on input "text" at bounding box center [545, 59] width 333 height 24
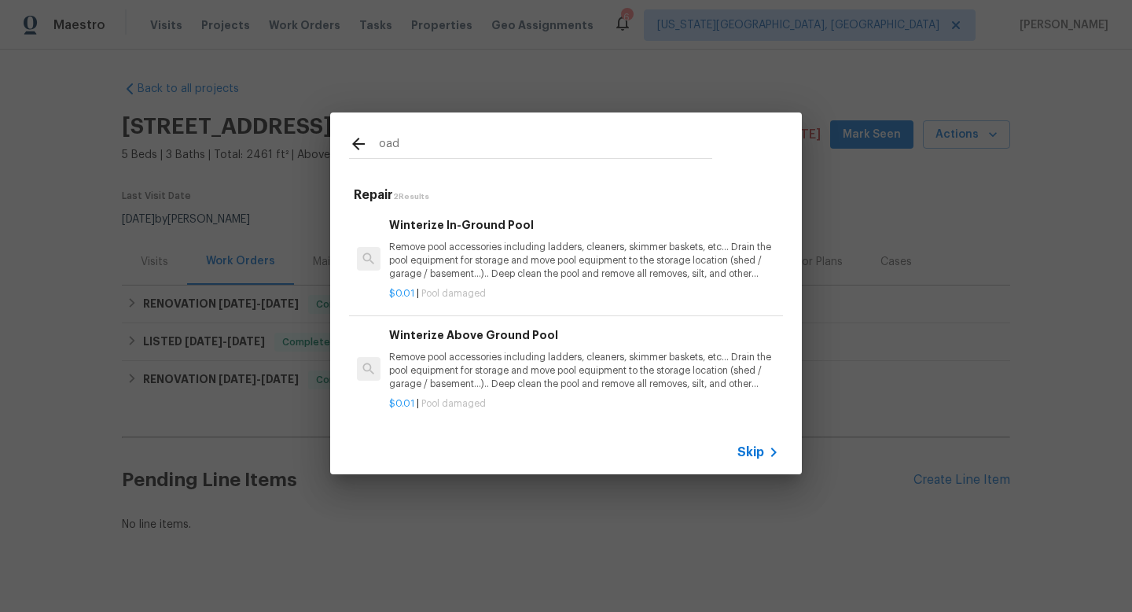
click at [439, 144] on input "oad" at bounding box center [545, 146] width 333 height 24
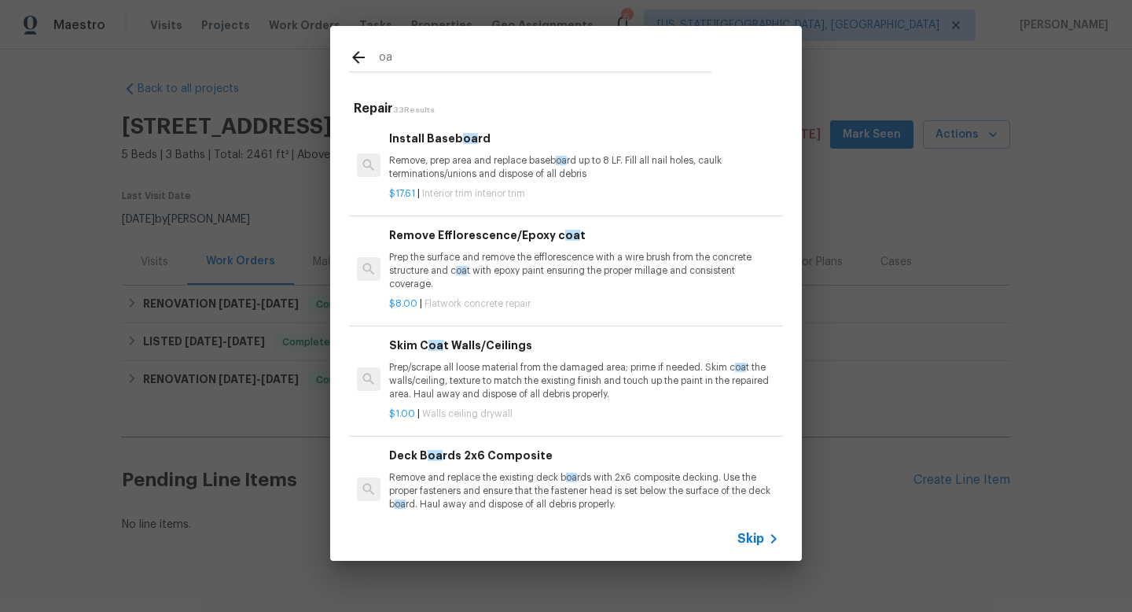
type input "o"
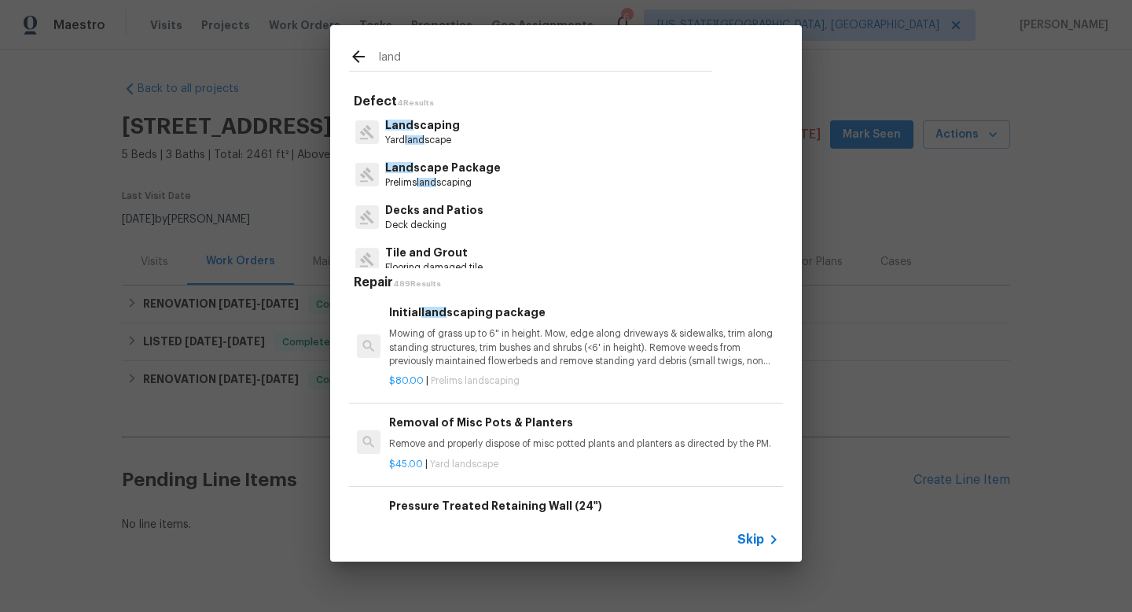
type input "land"
click at [417, 131] on p "Land scaping" at bounding box center [422, 125] width 75 height 17
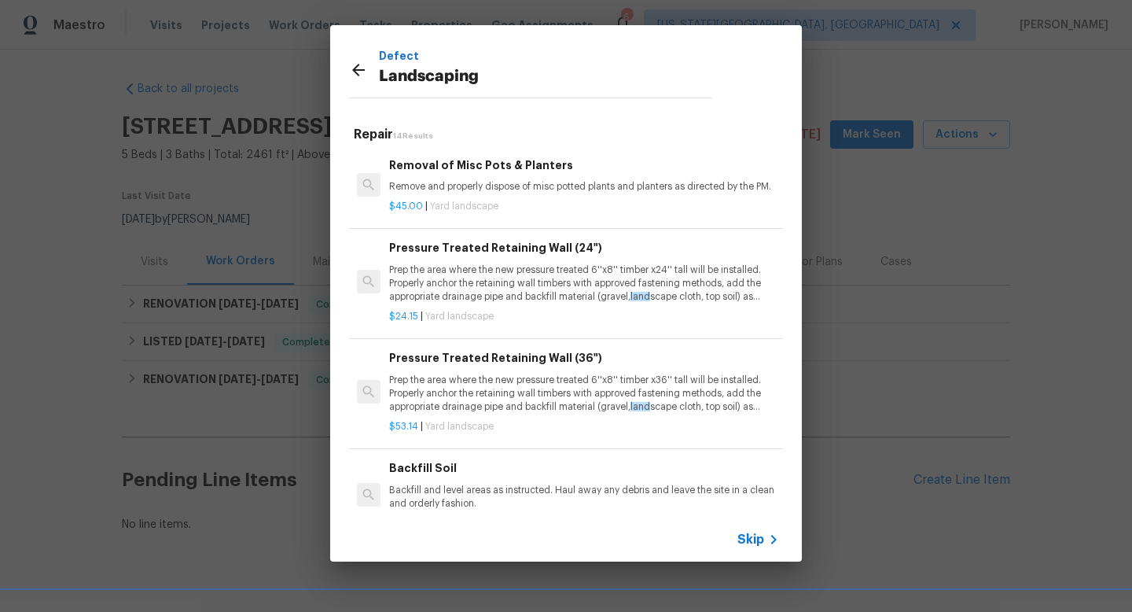
click at [352, 69] on icon at bounding box center [358, 70] width 19 height 19
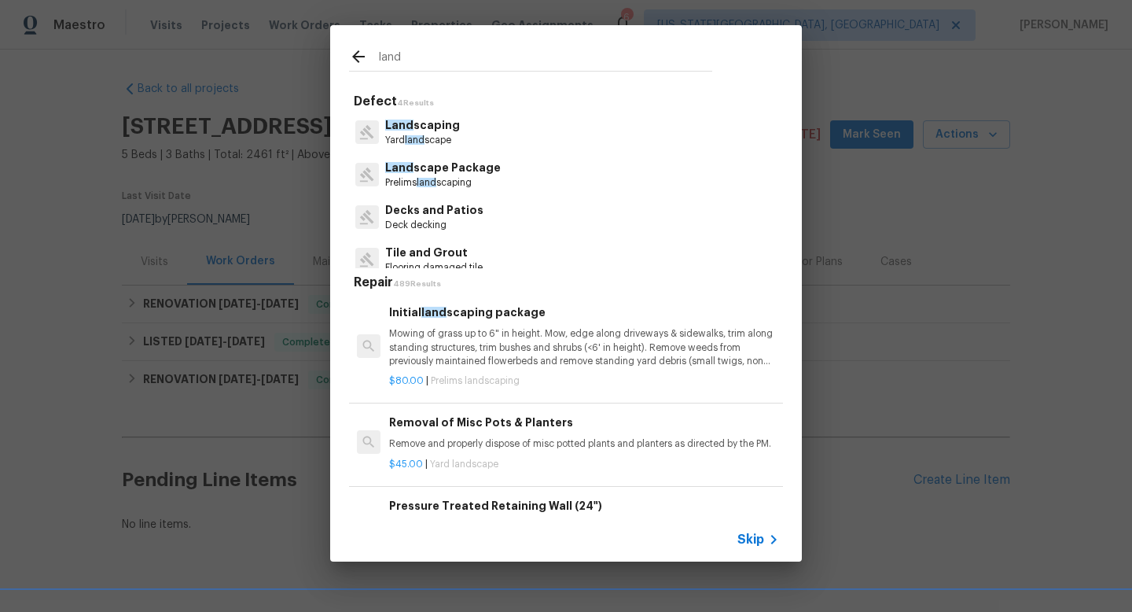
click at [355, 69] on div at bounding box center [364, 59] width 30 height 24
drag, startPoint x: 411, startPoint y: 61, endPoint x: 329, endPoint y: 50, distance: 82.4
click at [329, 50] on div "land Defect 4 Results Land scaping Yard land scape Land scape Package Prelims l…" at bounding box center [566, 293] width 1132 height 587
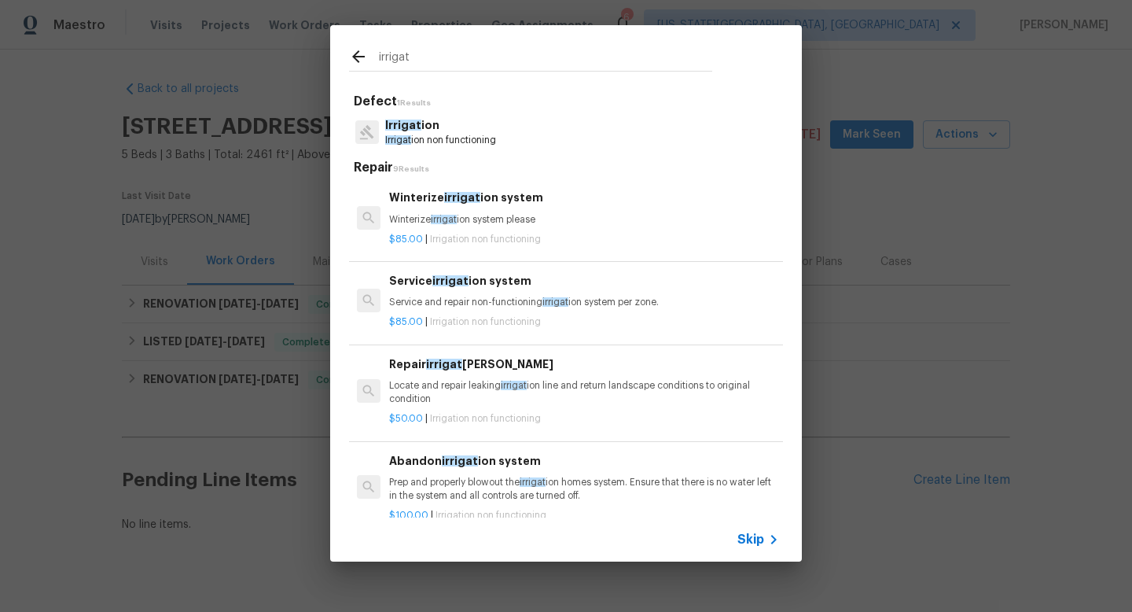
type input "irrigat"
click at [470, 213] on p "Winterize irrigat ion system please" at bounding box center [584, 219] width 390 height 13
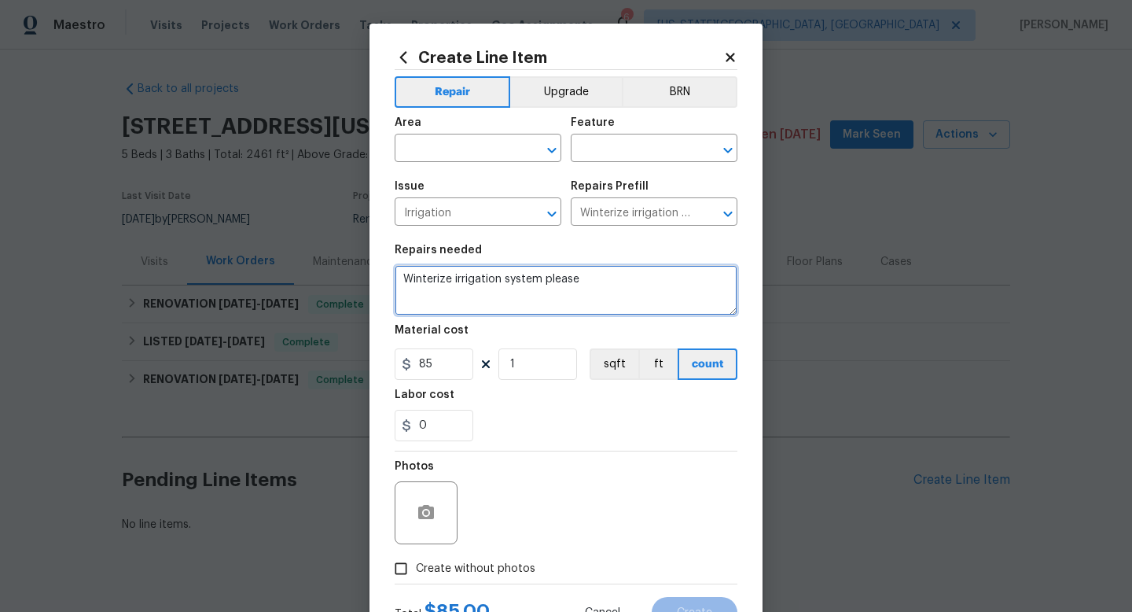
drag, startPoint x: 618, startPoint y: 292, endPoint x: 303, endPoint y: 285, distance: 314.6
click at [303, 285] on div "Create Line Item Repair Upgrade BRN Area ​ Feature ​ Issue Irrigation ​ Repairs…" at bounding box center [566, 306] width 1132 height 612
paste textarea "“Please winterize irrigation system. Drain backflow and lines to house and turn…"
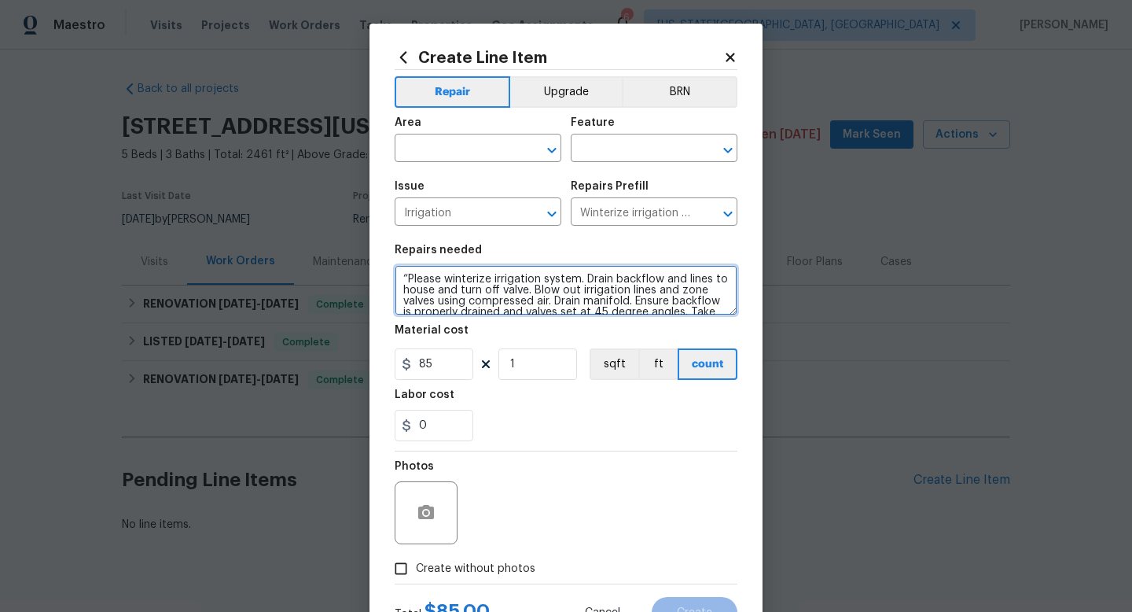
scroll to position [14, 0]
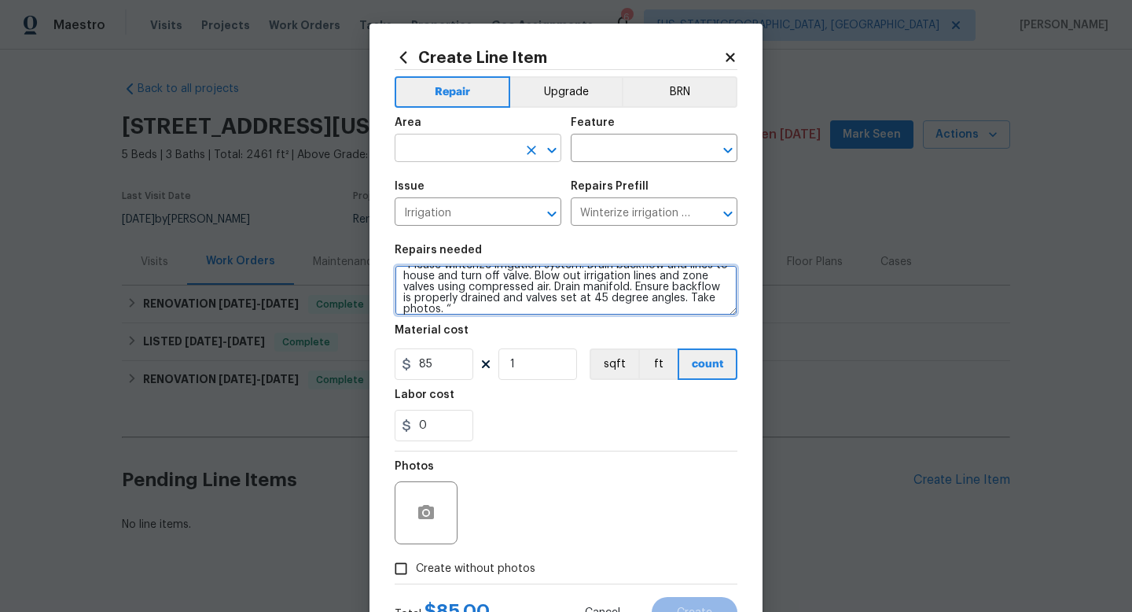
type textarea "“Please winterize irrigation system. Drain backflow and lines to house and turn…"
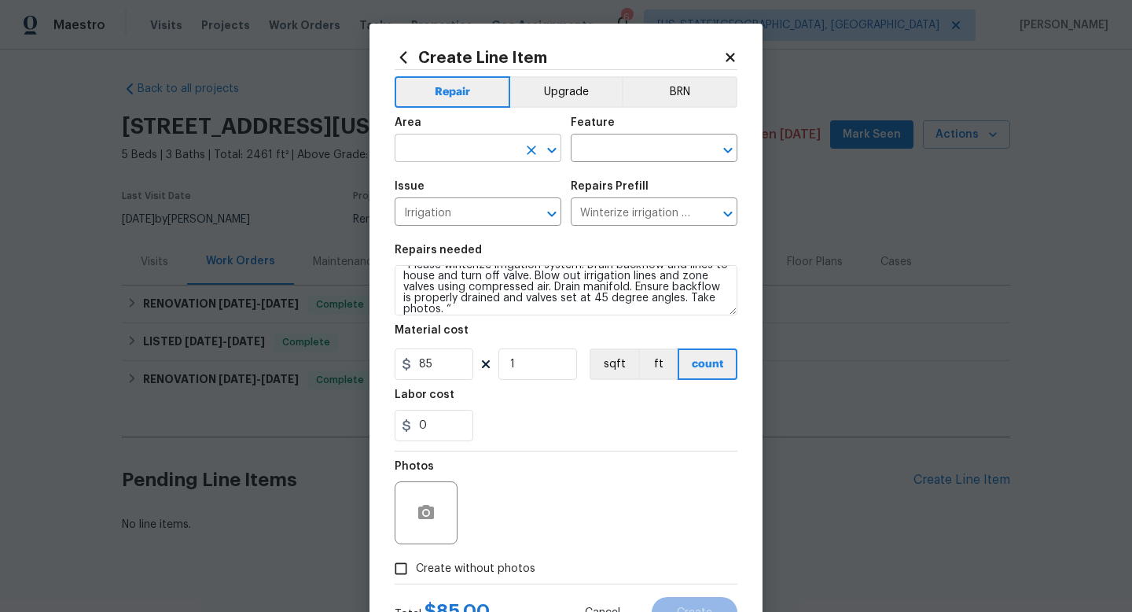
click at [420, 146] on input "text" at bounding box center [456, 150] width 123 height 24
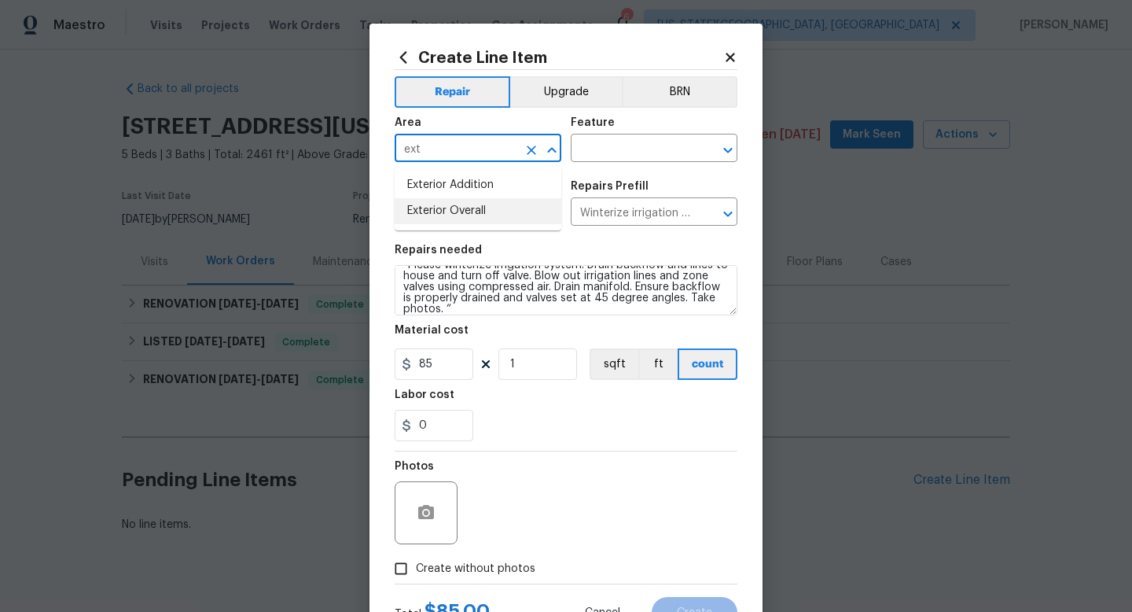
click at [436, 217] on li "Exterior Overall" at bounding box center [478, 211] width 167 height 26
type input "Exterior Overall"
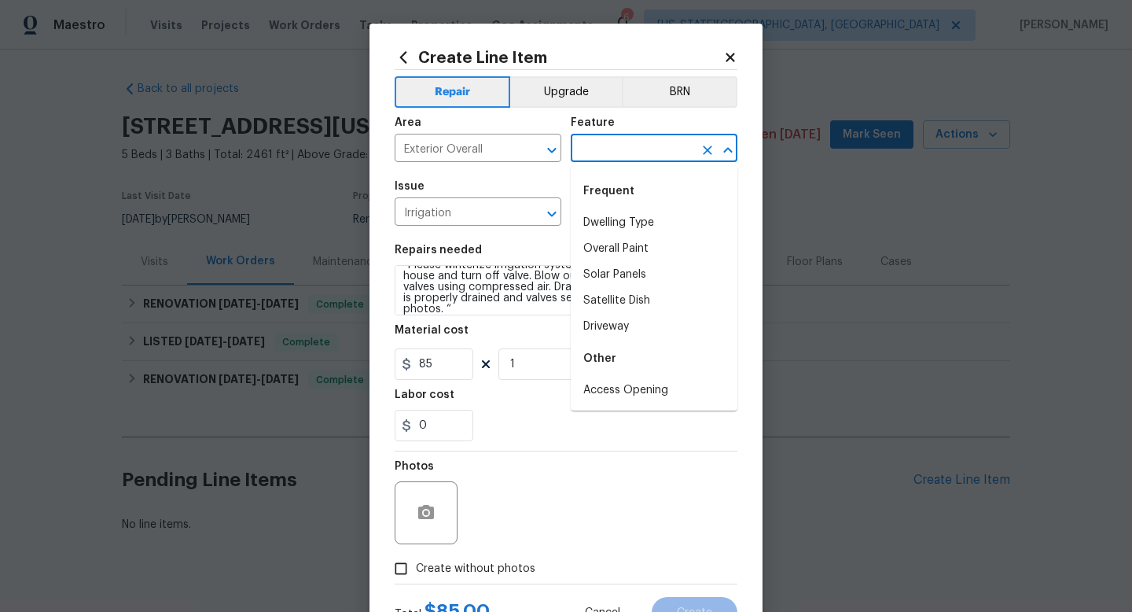
click at [607, 150] on input "text" at bounding box center [632, 150] width 123 height 24
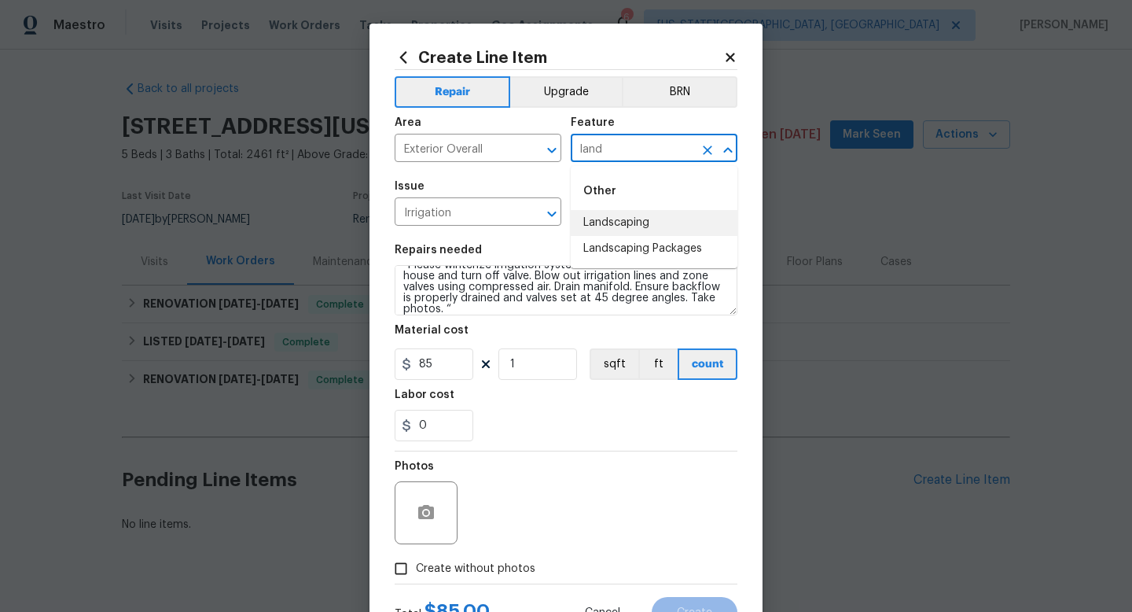
click at [606, 226] on li "Landscaping" at bounding box center [654, 223] width 167 height 26
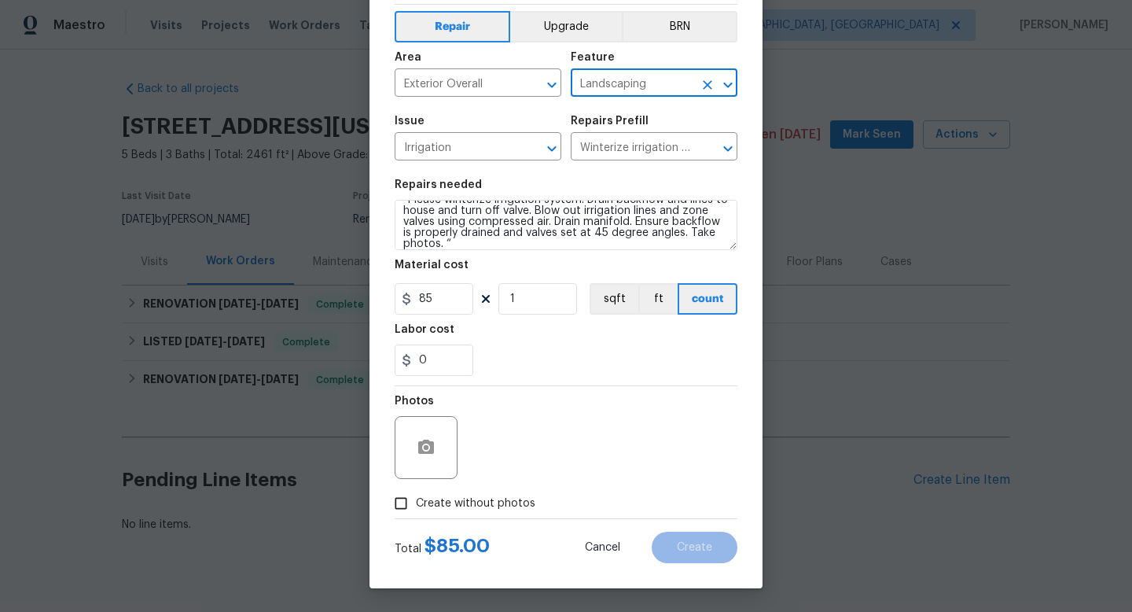
type input "Landscaping"
click at [485, 506] on span "Create without photos" at bounding box center [476, 503] width 120 height 17
click at [416, 506] on input "Create without photos" at bounding box center [401, 503] width 30 height 30
checkbox input "true"
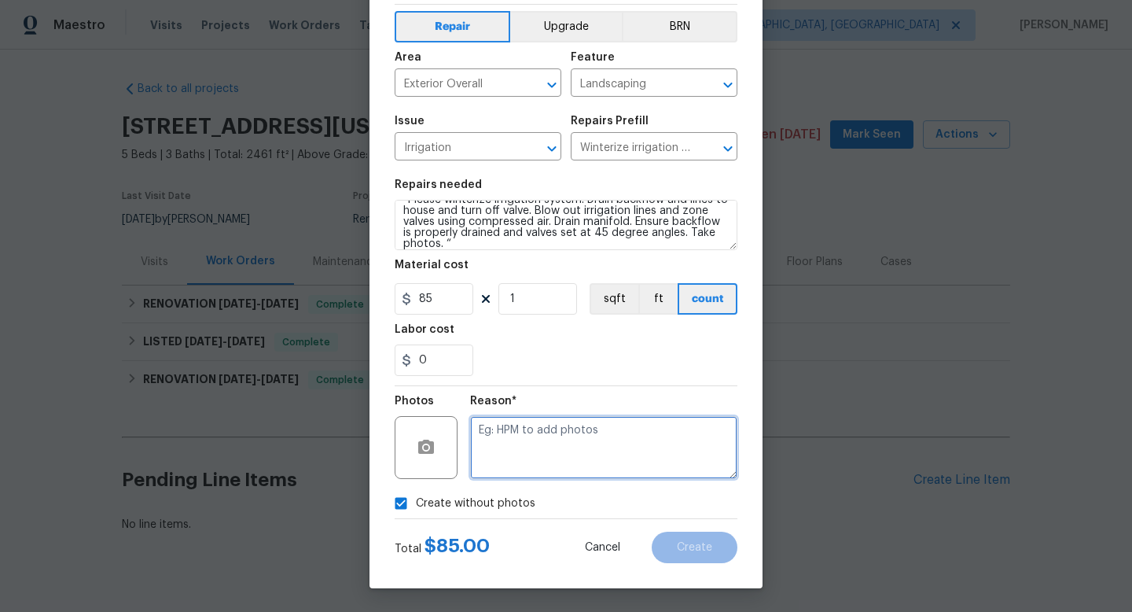
click at [511, 454] on textarea at bounding box center [603, 447] width 267 height 63
type textarea "ja"
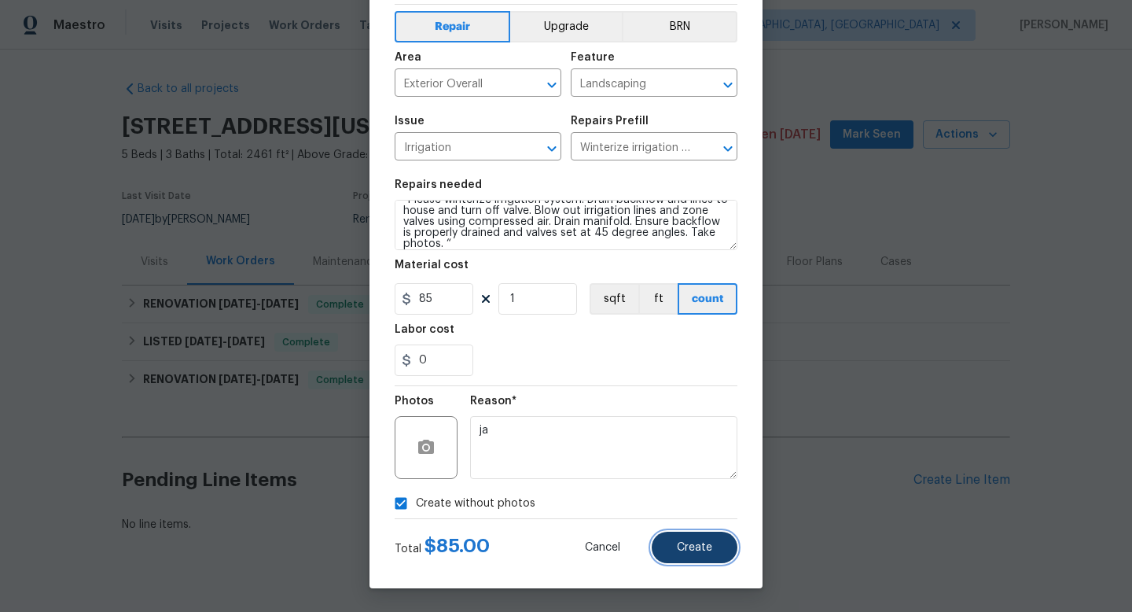
click at [680, 548] on span "Create" at bounding box center [694, 548] width 35 height 12
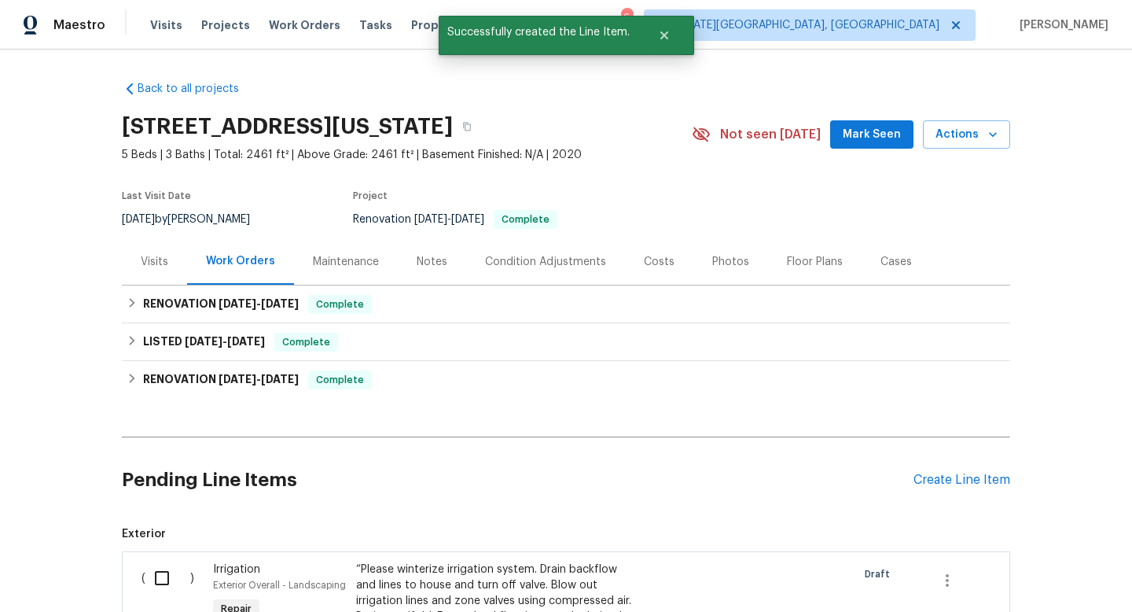
scroll to position [270, 0]
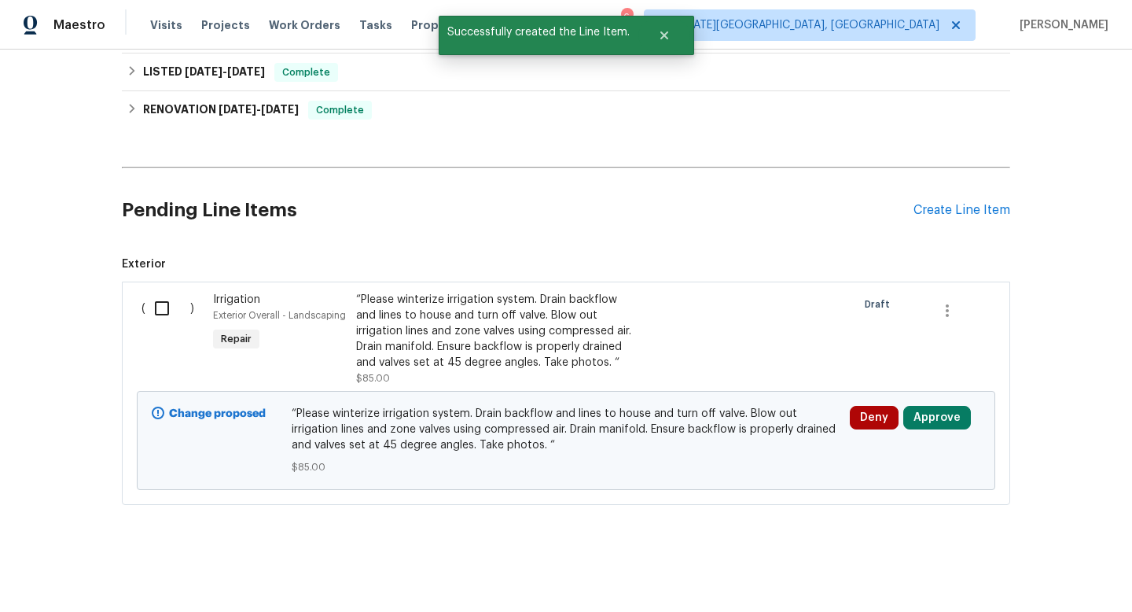
click at [164, 310] on input "checkbox" at bounding box center [167, 308] width 45 height 33
checkbox input "true"
click at [1064, 587] on div "Cancel (1) Item Create Work Order" at bounding box center [566, 572] width 1132 height 80
click at [1039, 568] on span "Create Work Order" at bounding box center [1042, 573] width 105 height 20
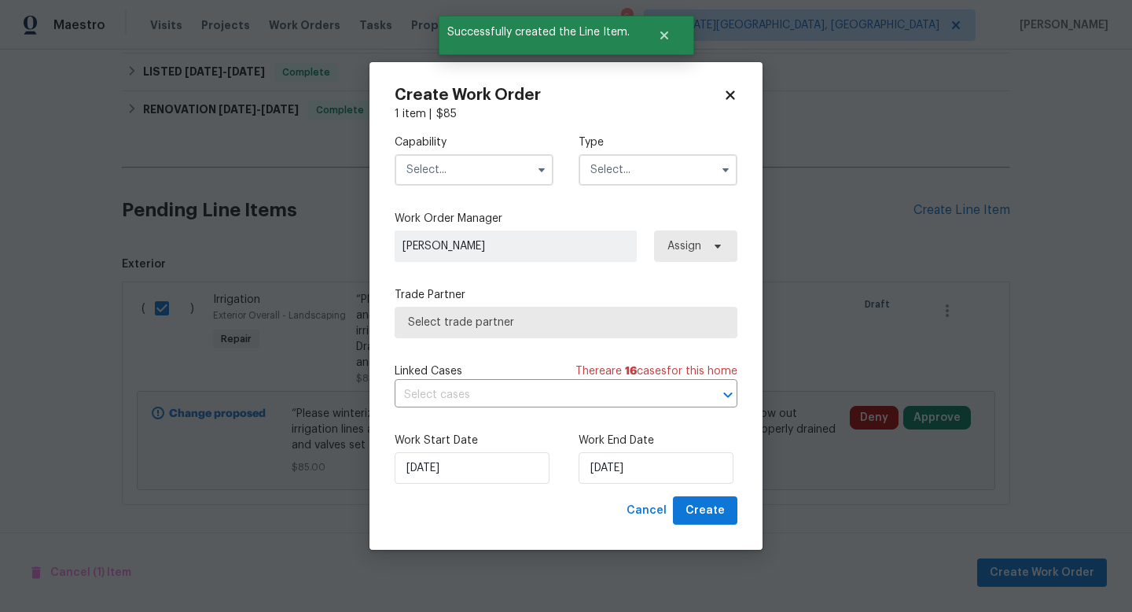
click at [420, 172] on input "text" at bounding box center [474, 169] width 159 height 31
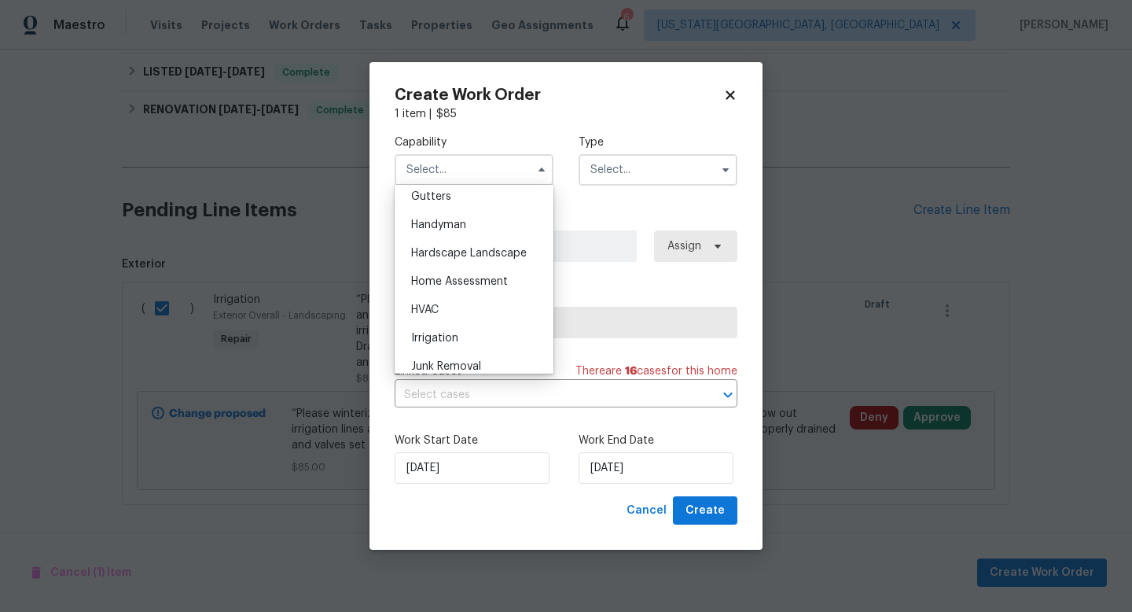
scroll to position [1039, 0]
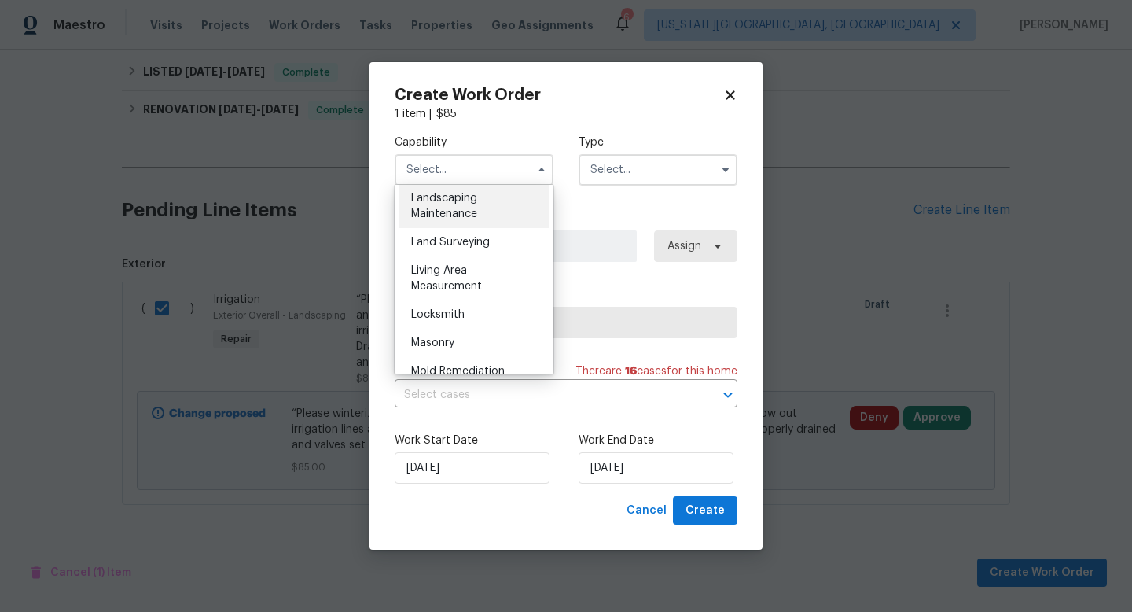
click at [427, 196] on span "Landscaping Maintenance" at bounding box center [444, 206] width 66 height 27
type input "Landscaping Maintenance"
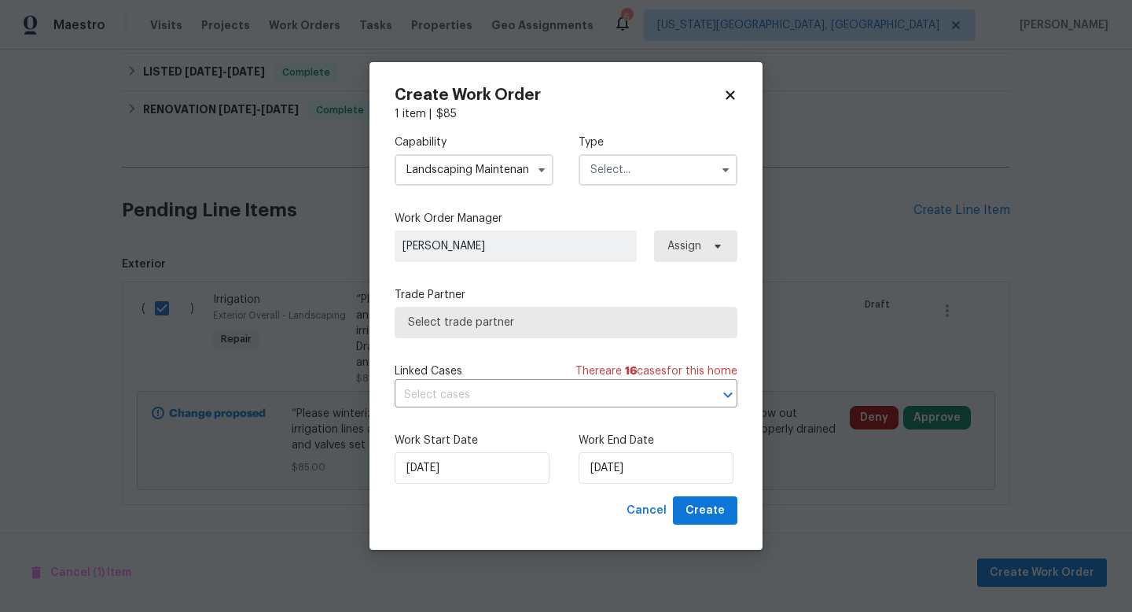
click at [645, 175] on input "text" at bounding box center [658, 169] width 159 height 31
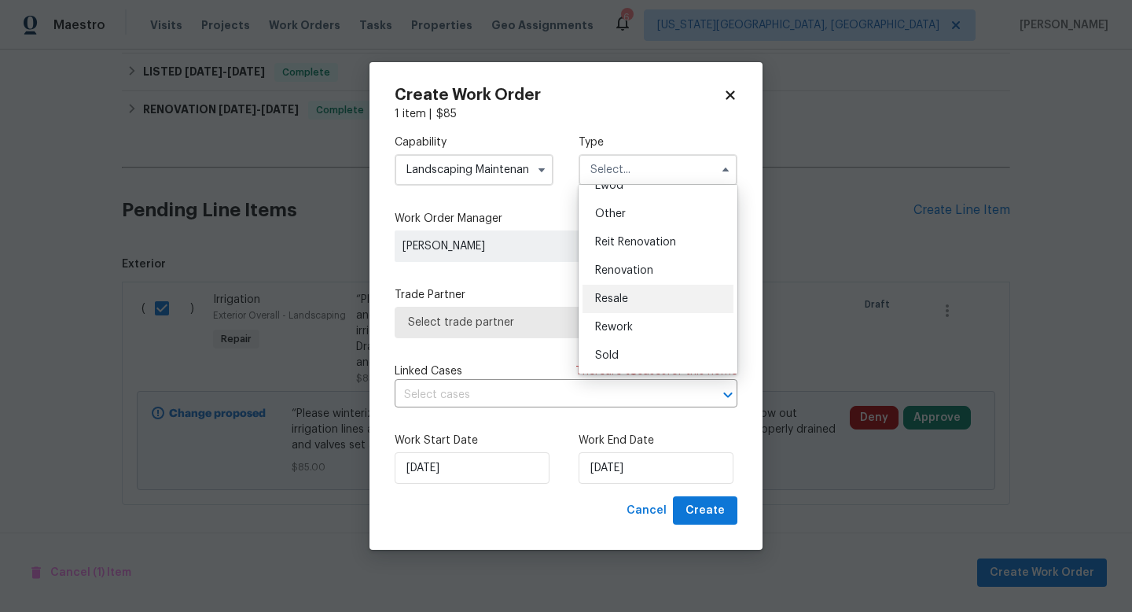
scroll to position [124, 0]
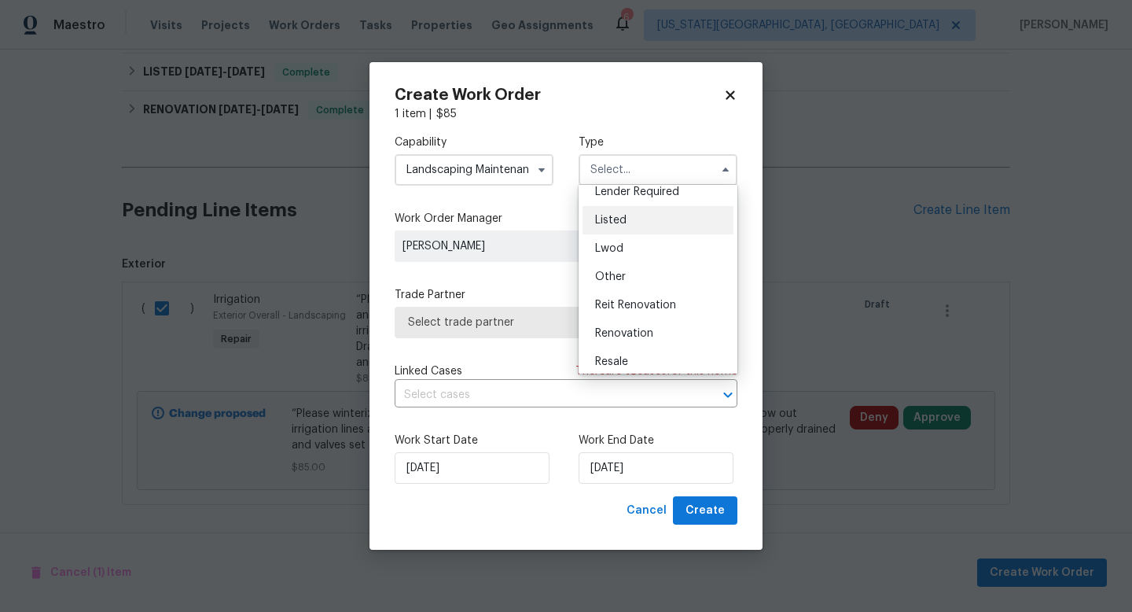
click at [612, 222] on span "Listed" at bounding box center [610, 220] width 31 height 11
type input "Listed"
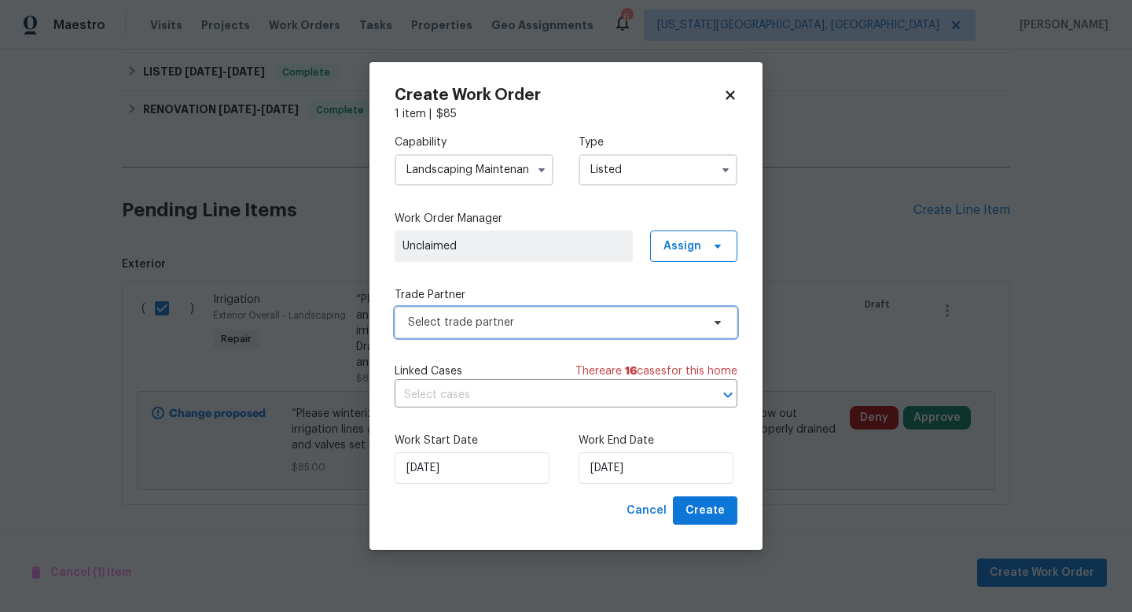
click at [492, 328] on span "Select trade partner" at bounding box center [554, 322] width 293 height 16
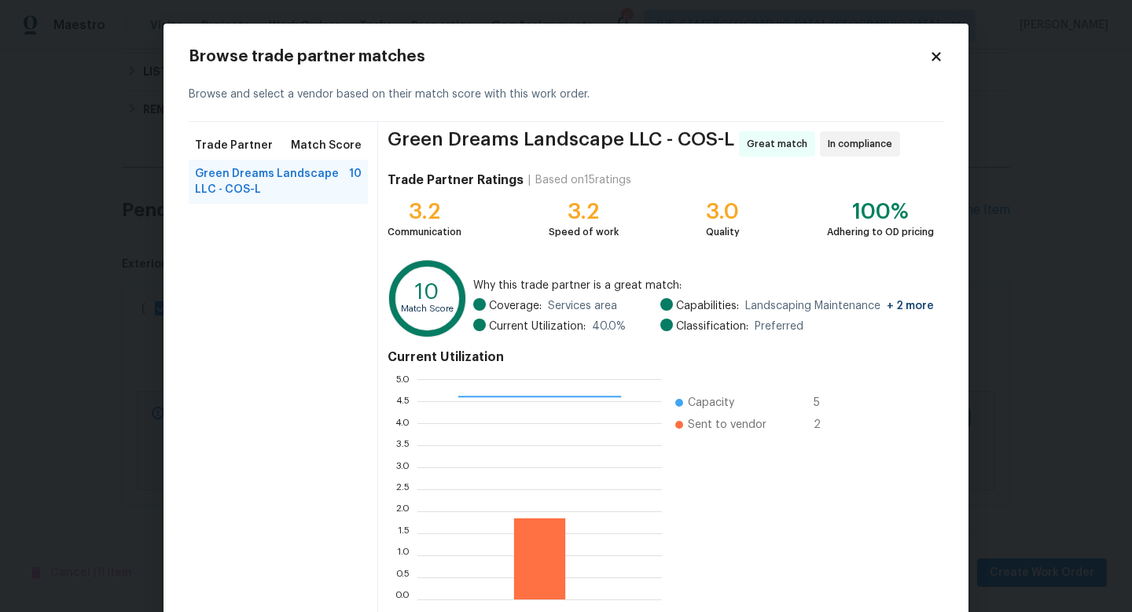
scroll to position [82, 0]
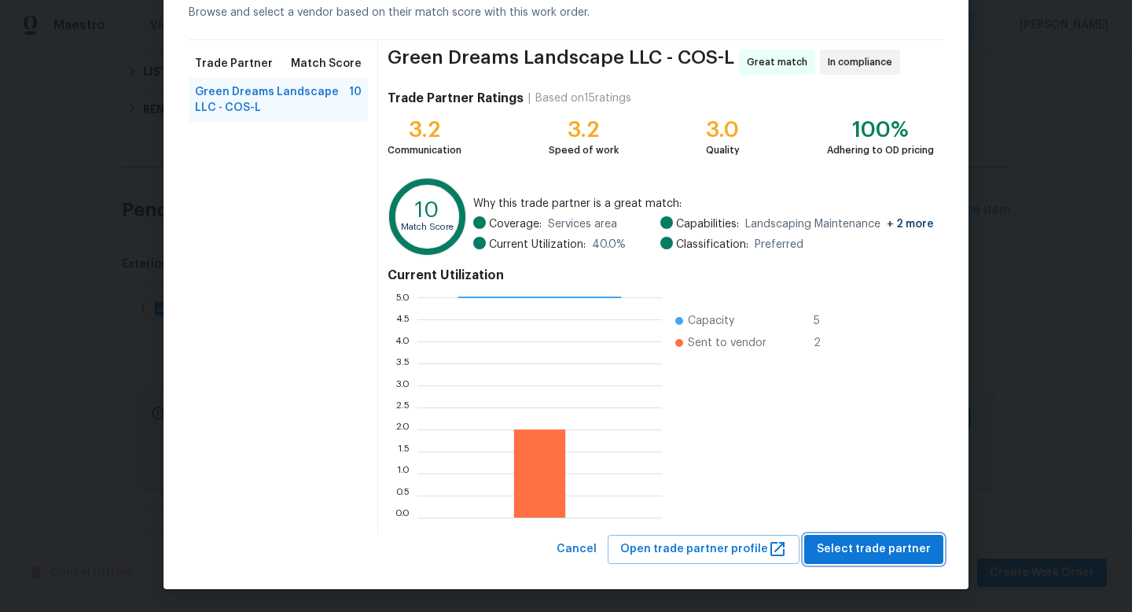
click at [854, 561] on button "Select trade partner" at bounding box center [873, 549] width 139 height 29
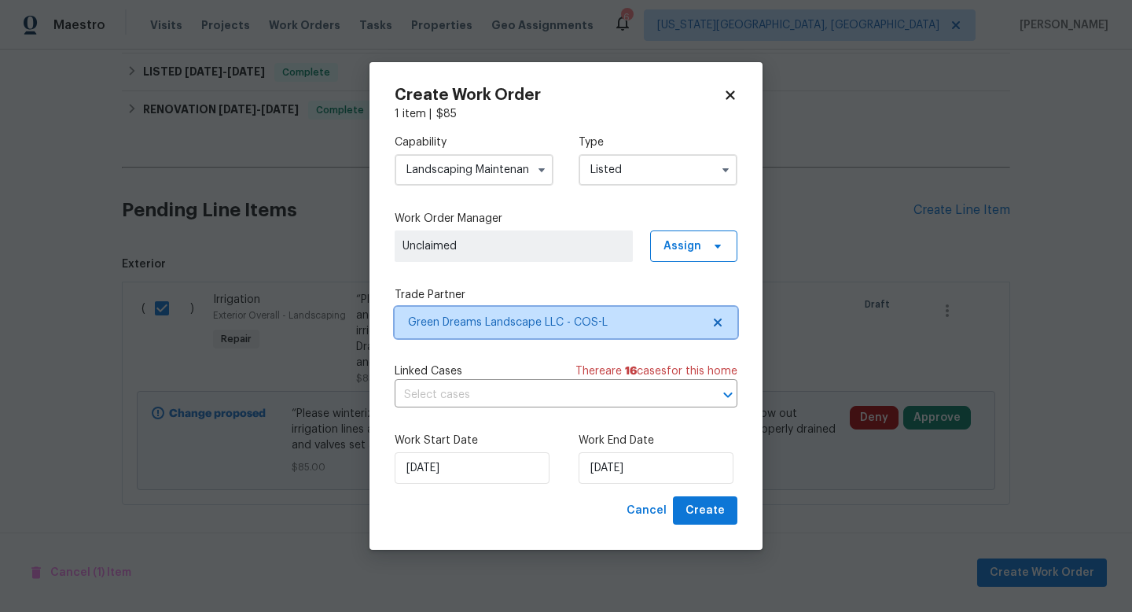
scroll to position [0, 0]
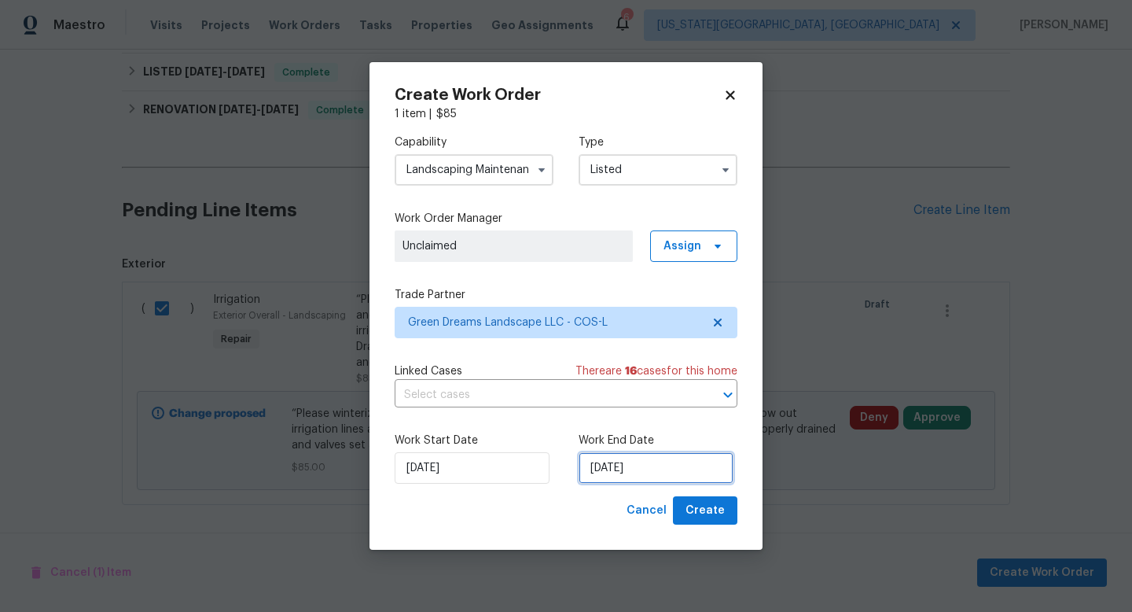
click at [636, 480] on input "[DATE]" at bounding box center [656, 467] width 155 height 31
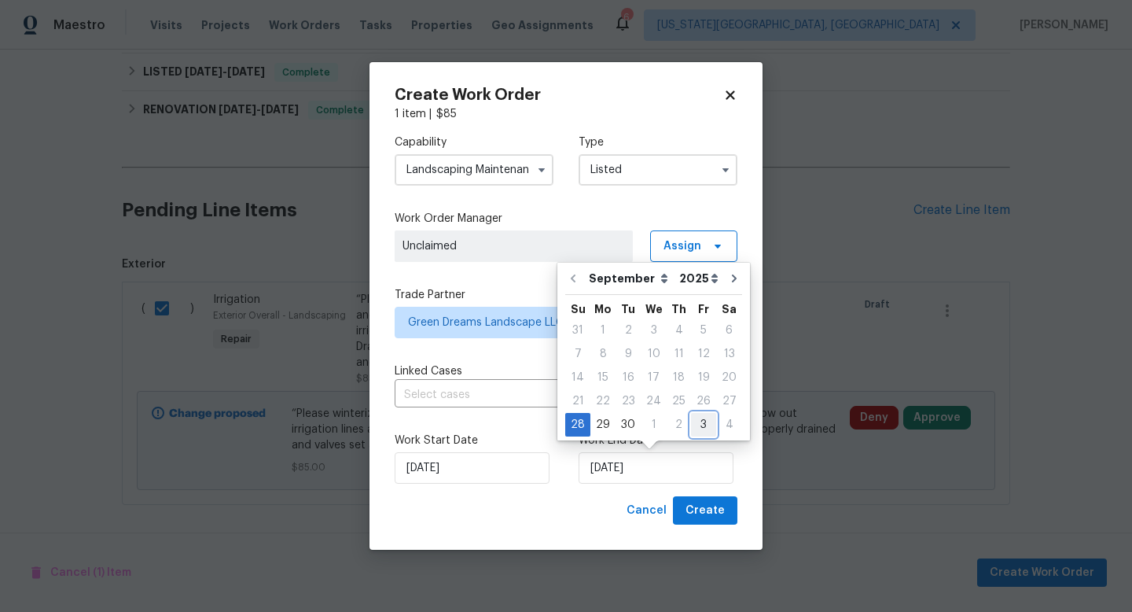
click at [699, 427] on div "3" at bounding box center [703, 425] width 25 height 22
type input "[DATE]"
select select "9"
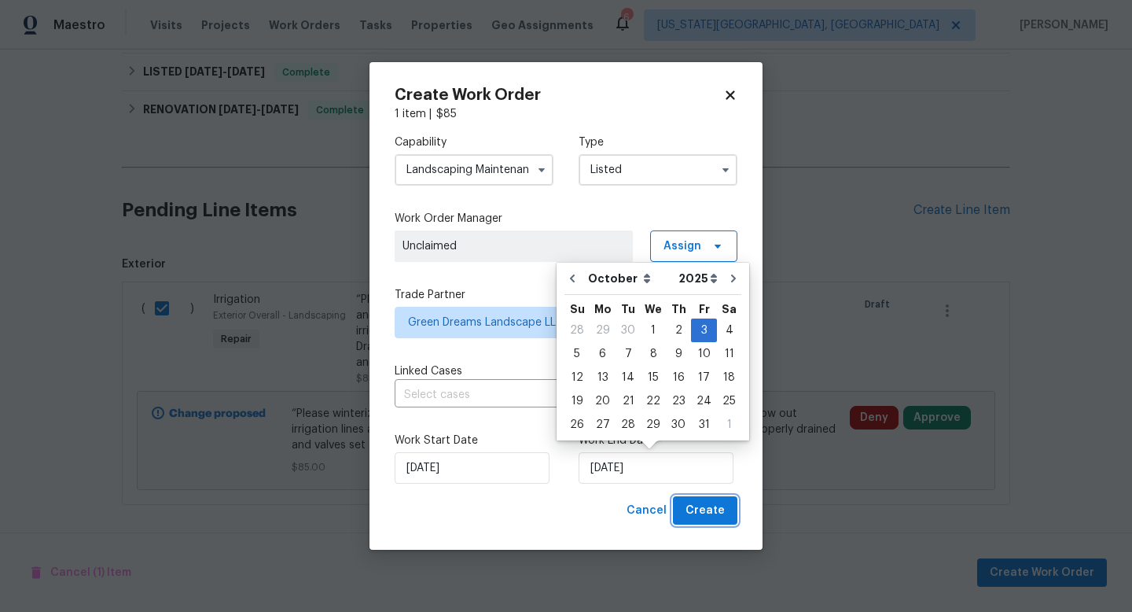
click at [722, 523] on button "Create" at bounding box center [705, 510] width 64 height 29
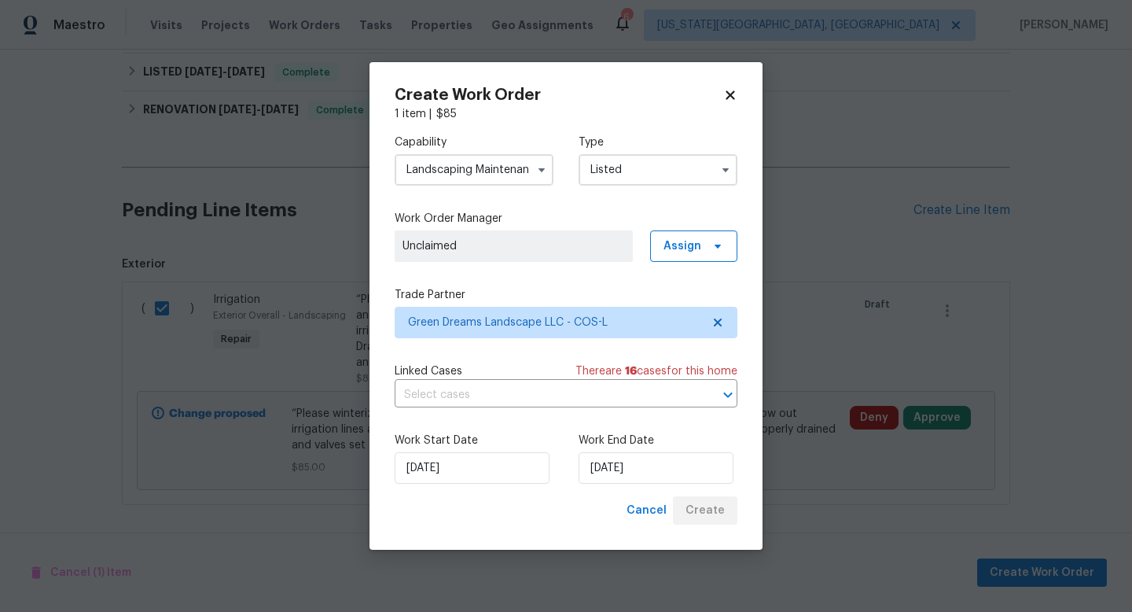
checkbox input "false"
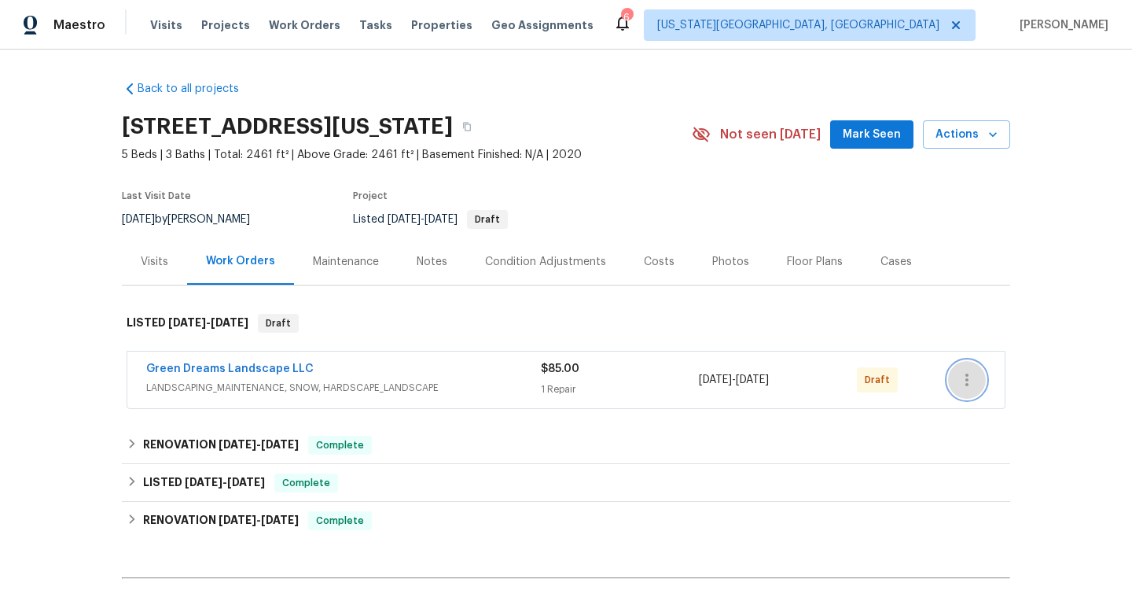
click at [964, 377] on icon "button" at bounding box center [967, 379] width 19 height 19
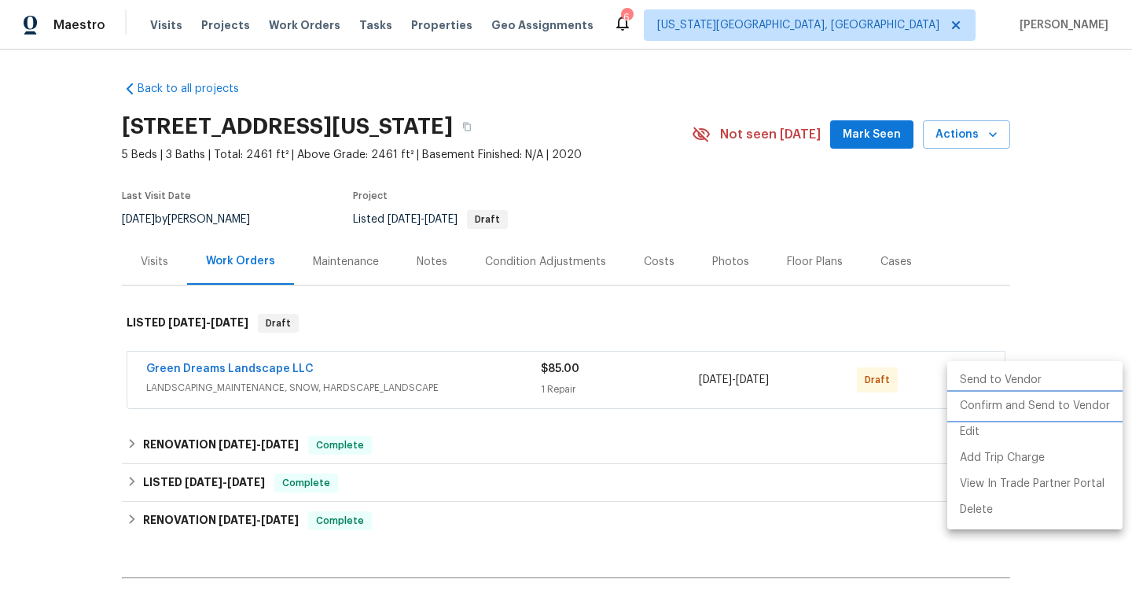
click at [969, 410] on li "Confirm and Send to Vendor" at bounding box center [1034, 406] width 175 height 26
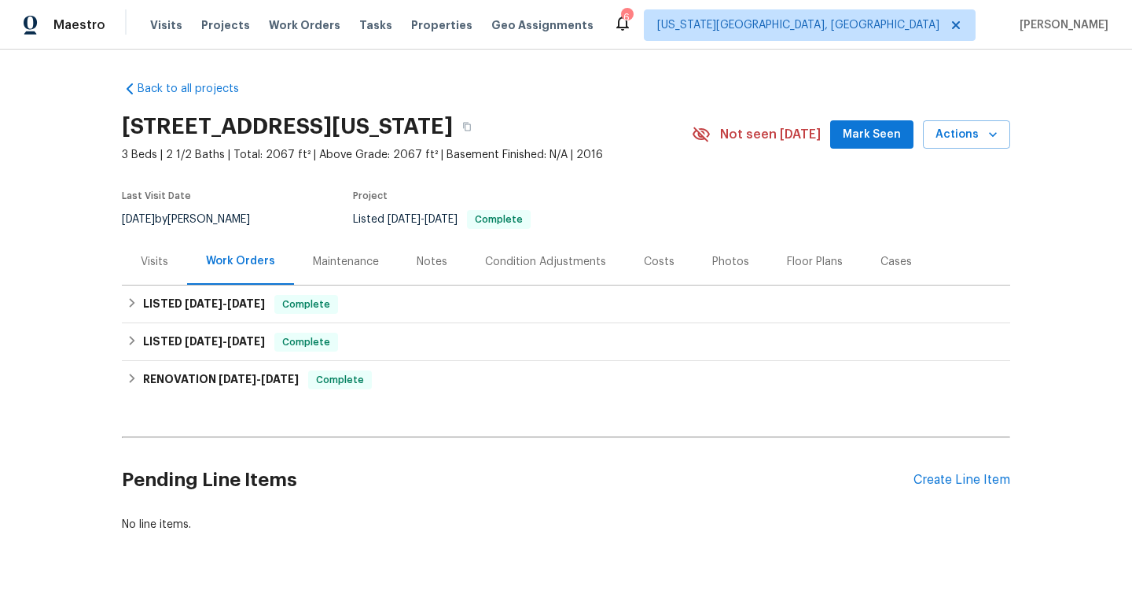
click at [985, 472] on div "Pending Line Items Create Line Item" at bounding box center [566, 479] width 888 height 73
click at [981, 483] on div "Create Line Item" at bounding box center [962, 480] width 97 height 15
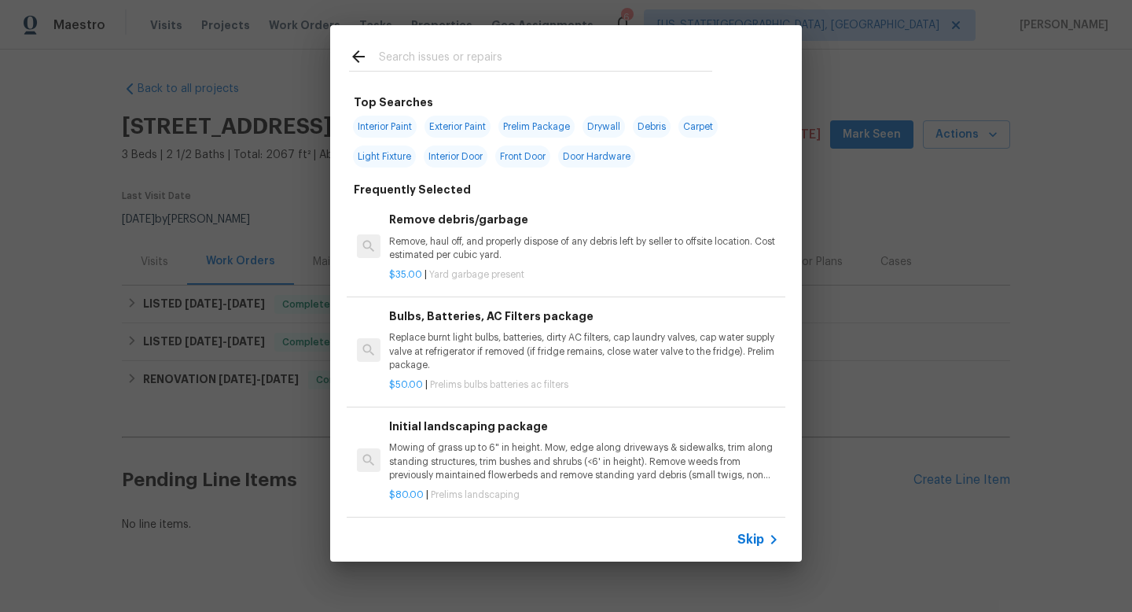
click at [435, 54] on input "text" at bounding box center [545, 59] width 333 height 24
type input "i"
type input "l"
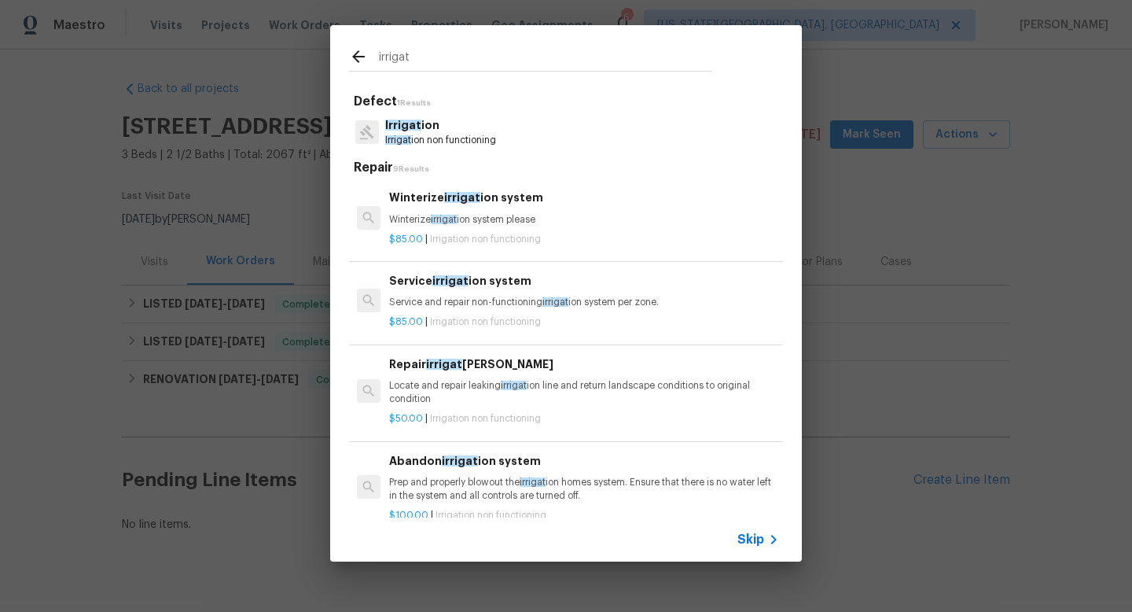
type input "irrigat"
click at [435, 125] on p "Irrigat ion" at bounding box center [440, 125] width 111 height 17
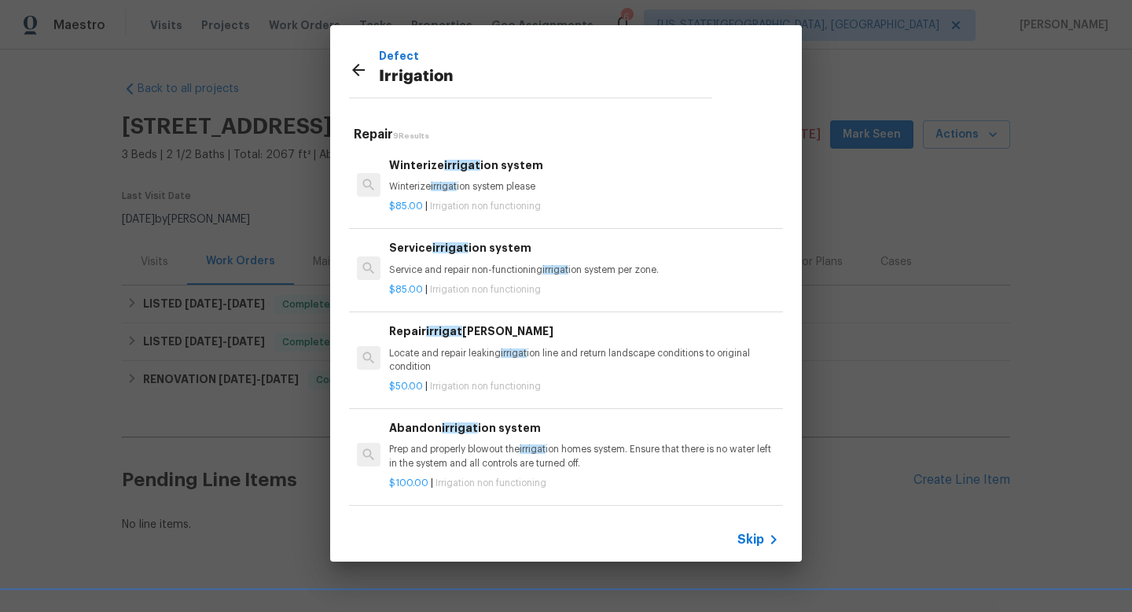
click at [463, 178] on div "Winterize irrigat ion system Winterize irrigat ion system please" at bounding box center [584, 175] width 390 height 38
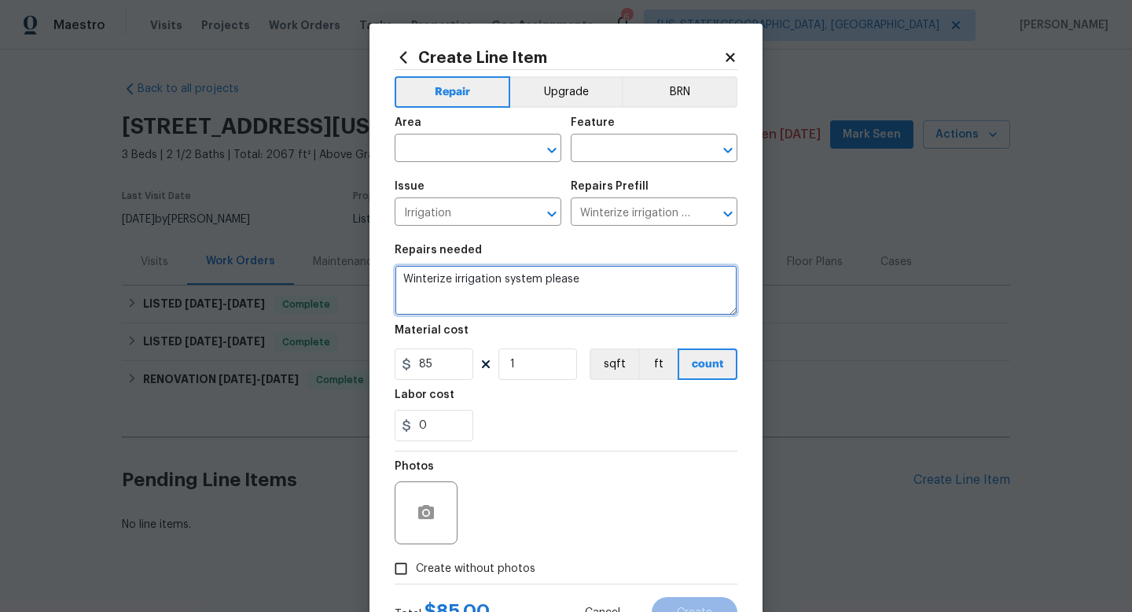
drag, startPoint x: 600, startPoint y: 282, endPoint x: 366, endPoint y: 281, distance: 234.3
click at [366, 281] on div "Create Line Item Repair Upgrade BRN Area ​ Feature ​ Issue Irrigation ​ Repairs…" at bounding box center [566, 306] width 1132 height 612
paste textarea "“Please winterize irrigation system. Drain backflow and lines to house and turn…"
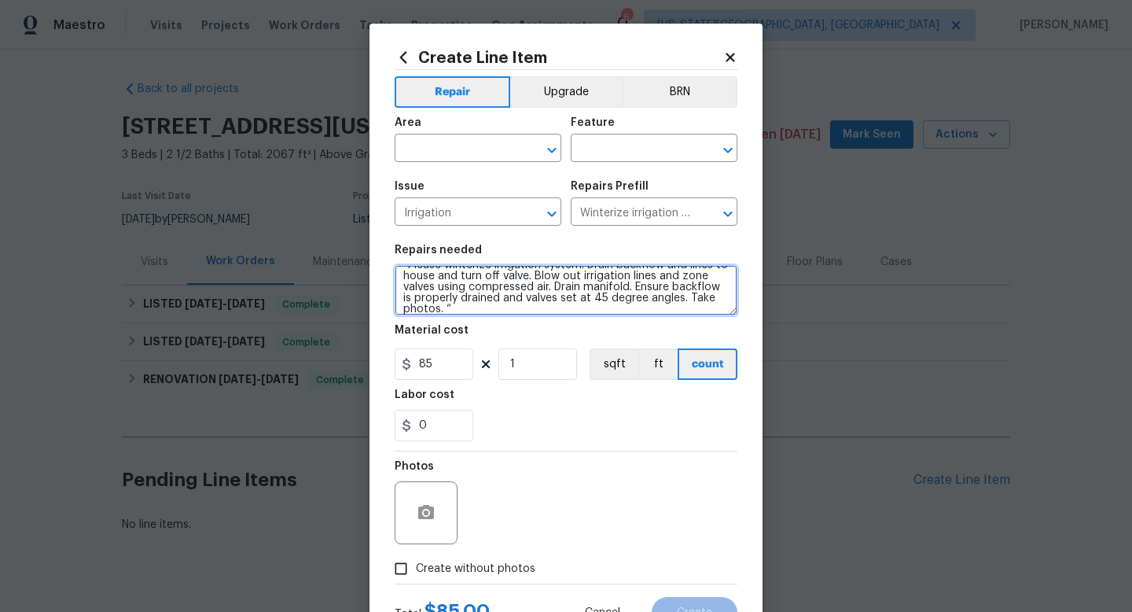
scroll to position [66, 0]
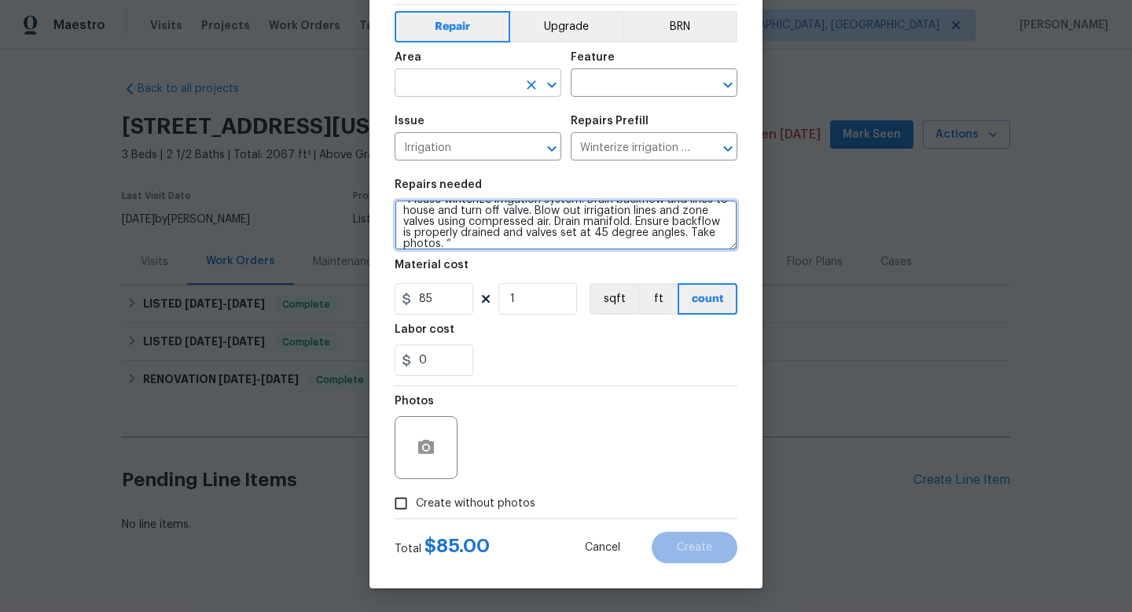
type textarea "“Please winterize irrigation system. Drain backflow and lines to house and turn…"
click at [437, 79] on input "text" at bounding box center [456, 84] width 123 height 24
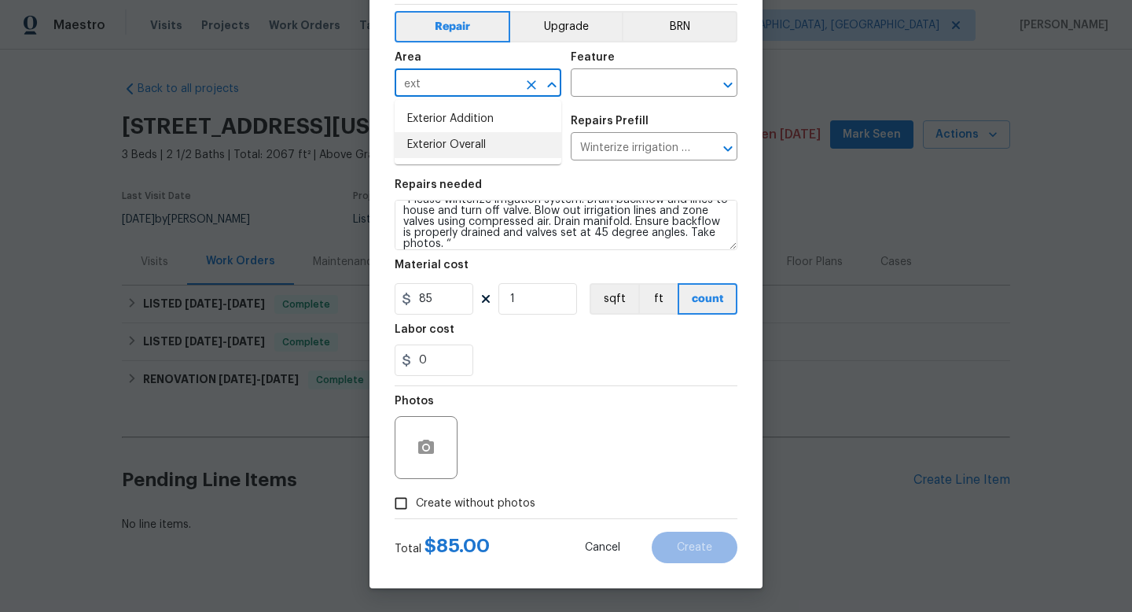
click at [439, 144] on li "Exterior Overall" at bounding box center [478, 145] width 167 height 26
type input "Exterior Overall"
click at [598, 93] on input "text" at bounding box center [632, 84] width 123 height 24
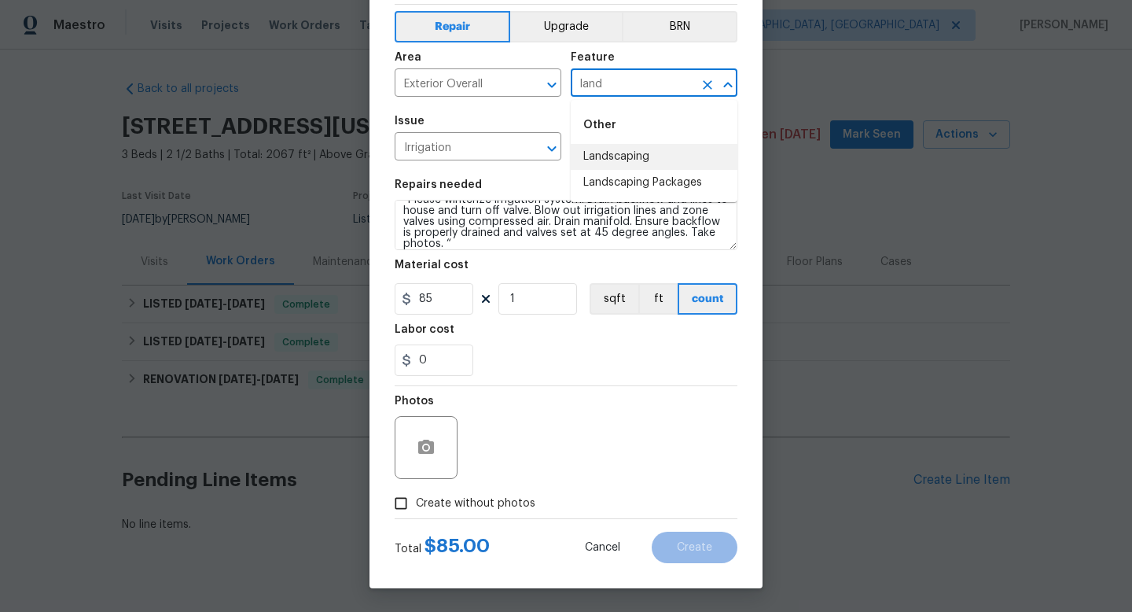
click at [593, 159] on li "Landscaping" at bounding box center [654, 157] width 167 height 26
type input "Landscaping"
click at [490, 498] on span "Create without photos" at bounding box center [476, 503] width 120 height 17
click at [416, 498] on input "Create without photos" at bounding box center [401, 503] width 30 height 30
checkbox input "true"
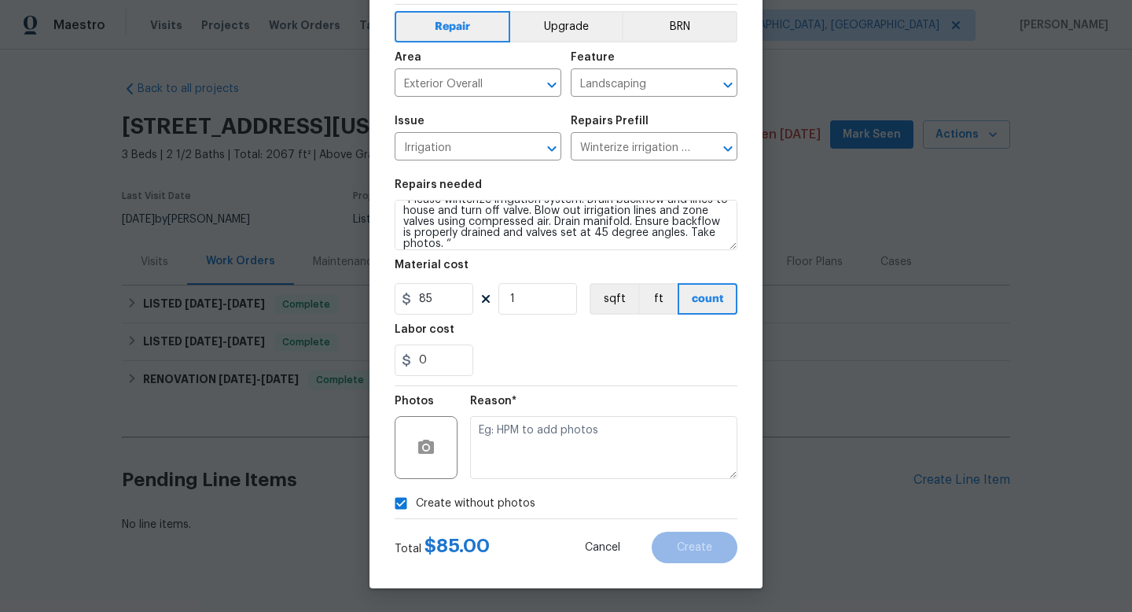
click at [496, 482] on div "Reason*" at bounding box center [603, 437] width 267 height 102
click at [499, 465] on textarea at bounding box center [603, 447] width 267 height 63
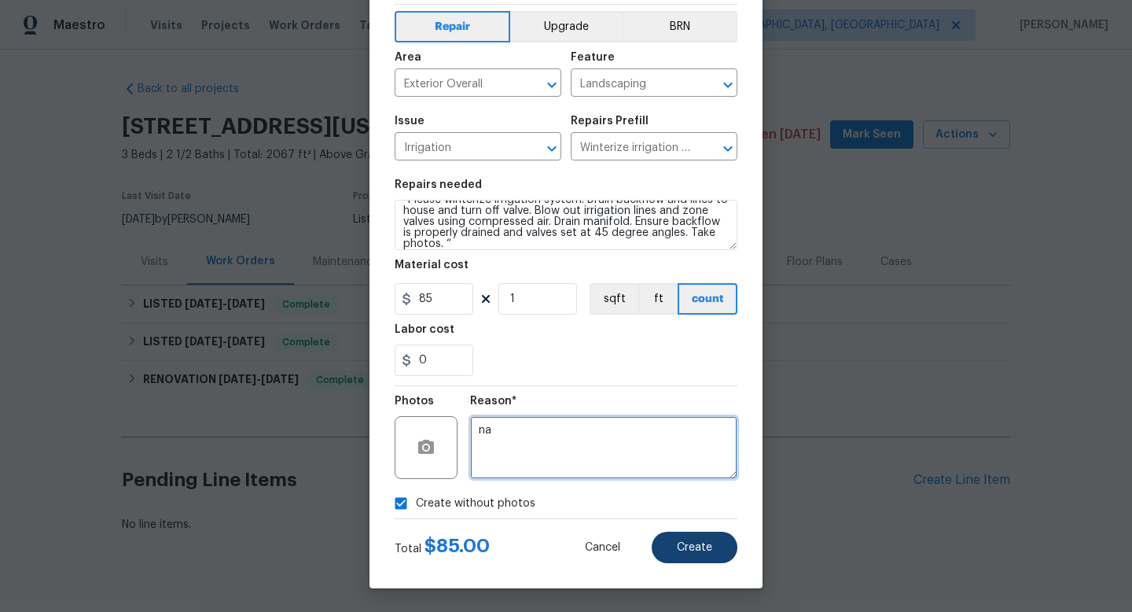
type textarea "na"
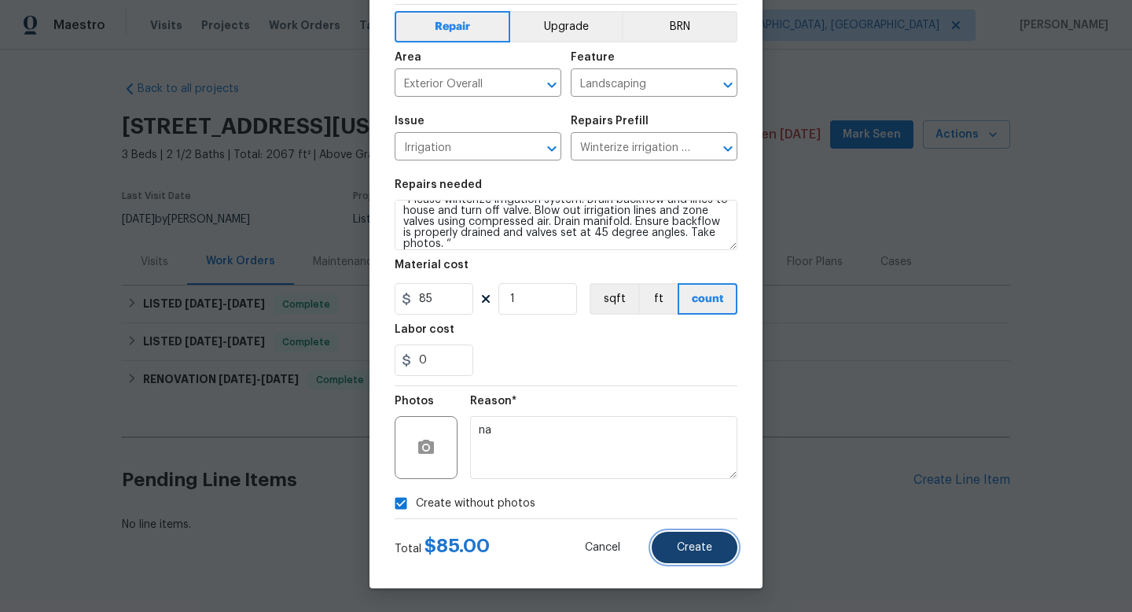
click at [670, 542] on button "Create" at bounding box center [695, 546] width 86 height 31
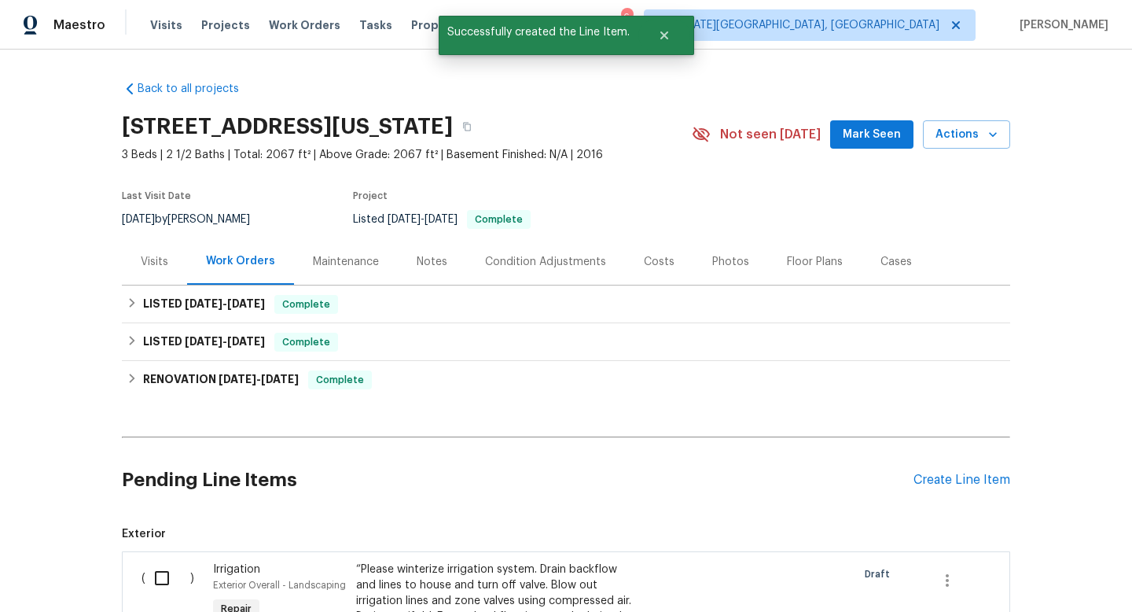
click at [155, 570] on input "checkbox" at bounding box center [167, 577] width 45 height 33
checkbox input "true"
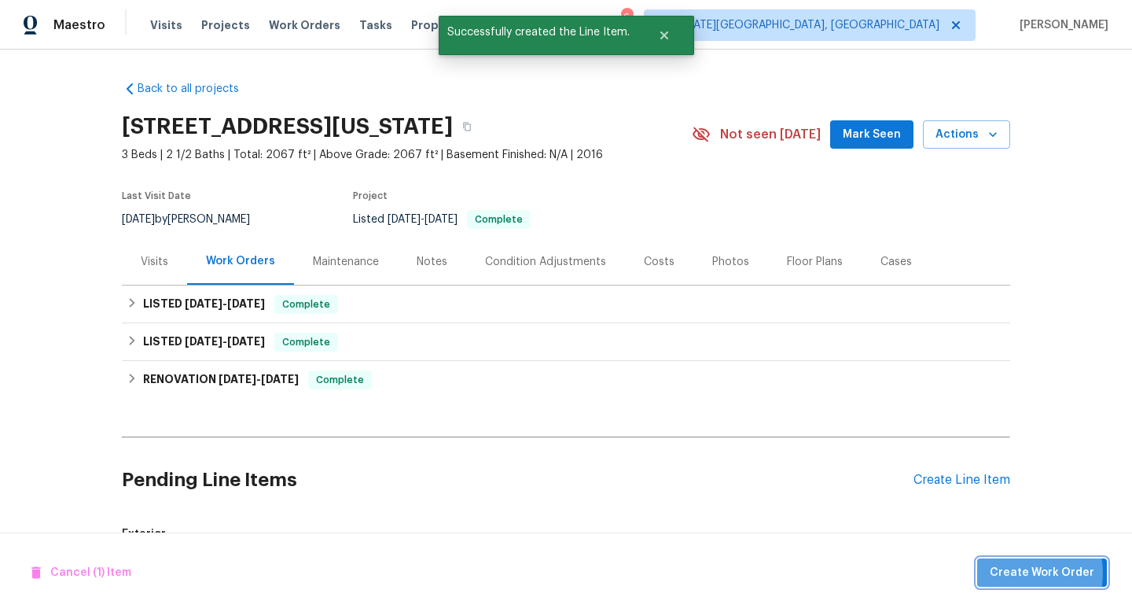
click at [1023, 572] on span "Create Work Order" at bounding box center [1042, 573] width 105 height 20
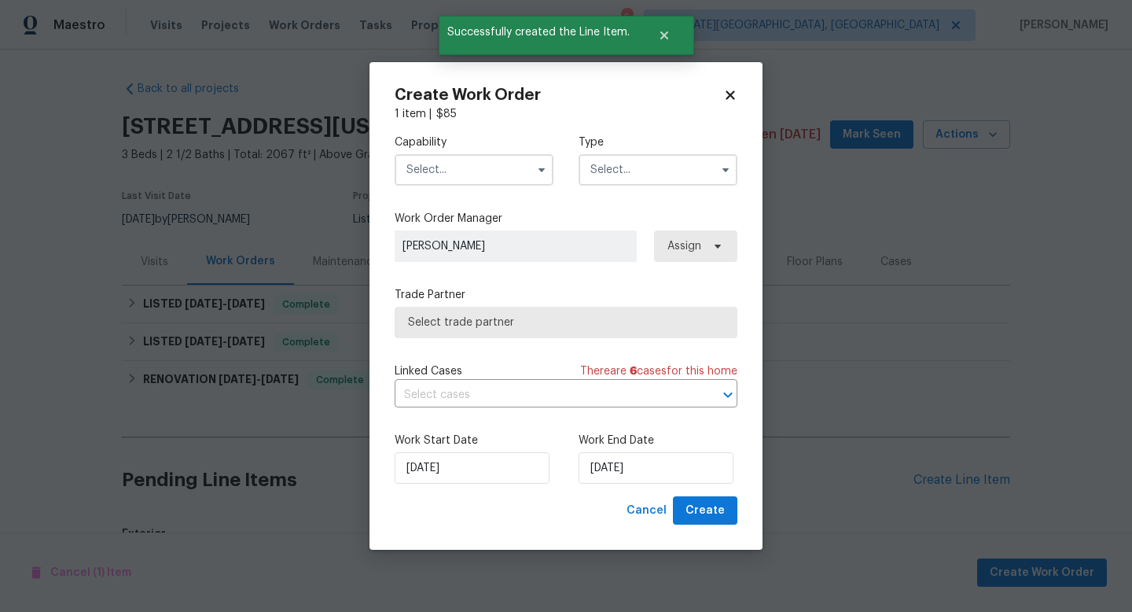
click at [421, 169] on input "text" at bounding box center [474, 169] width 159 height 31
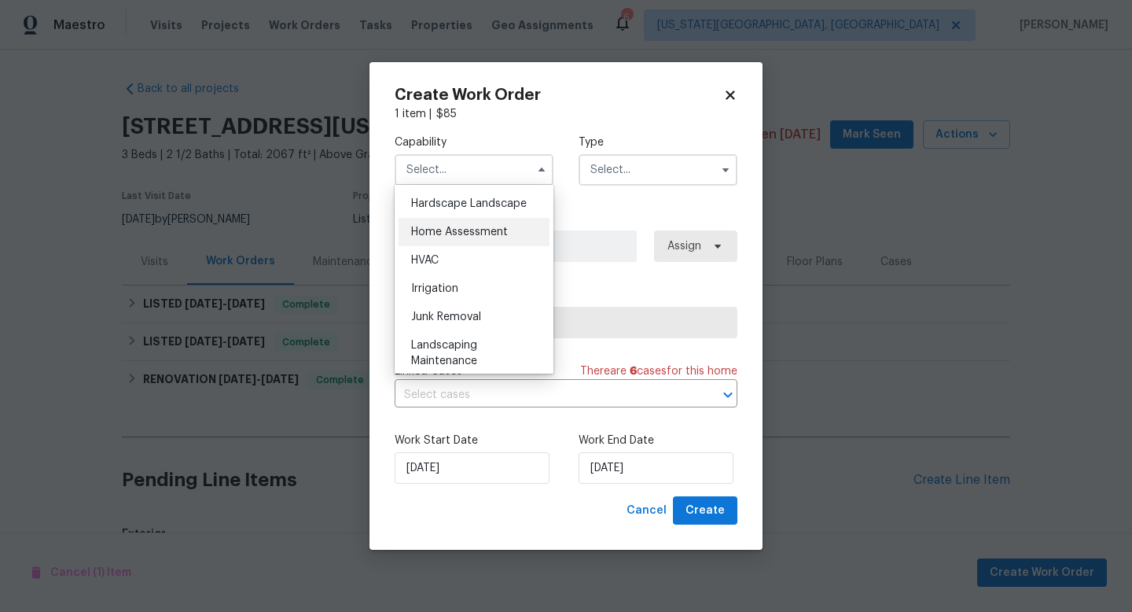
scroll to position [895, 0]
click at [451, 354] on span "Landscaping Maintenance" at bounding box center [444, 350] width 66 height 27
type input "Landscaping Maintenance"
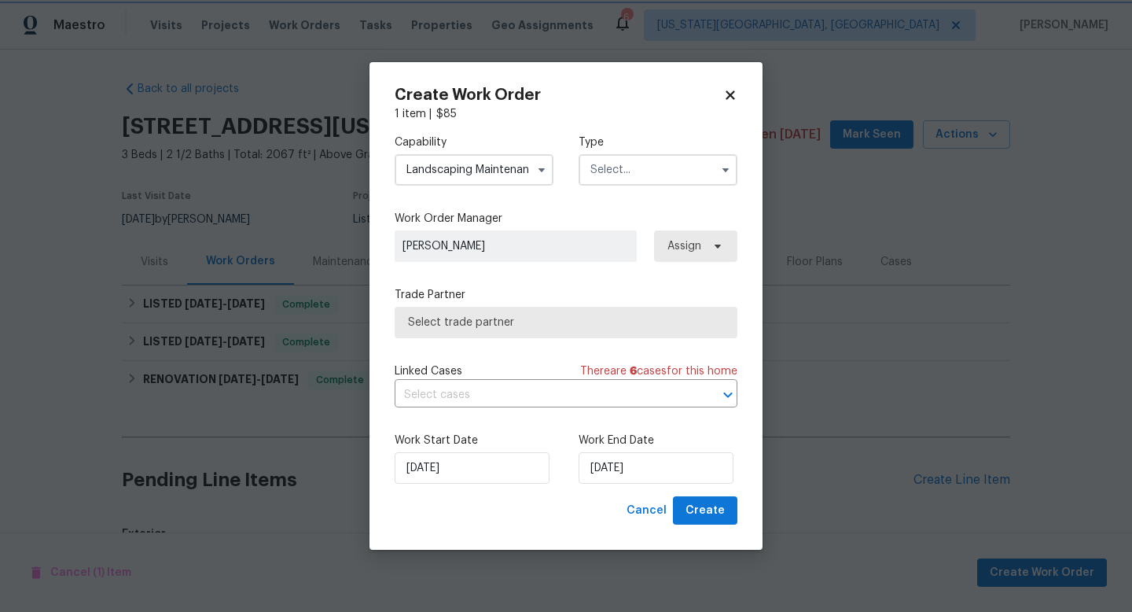
scroll to position [942, 0]
click at [624, 184] on input "text" at bounding box center [658, 169] width 159 height 31
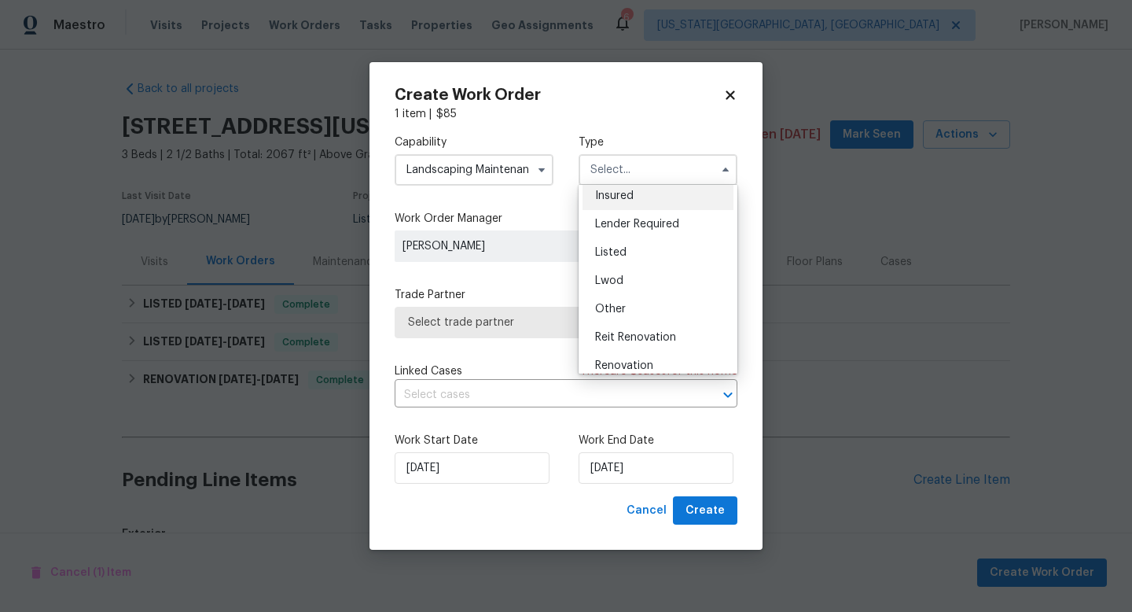
scroll to position [91, 0]
click at [611, 260] on div "Listed" at bounding box center [658, 253] width 151 height 28
type input "Listed"
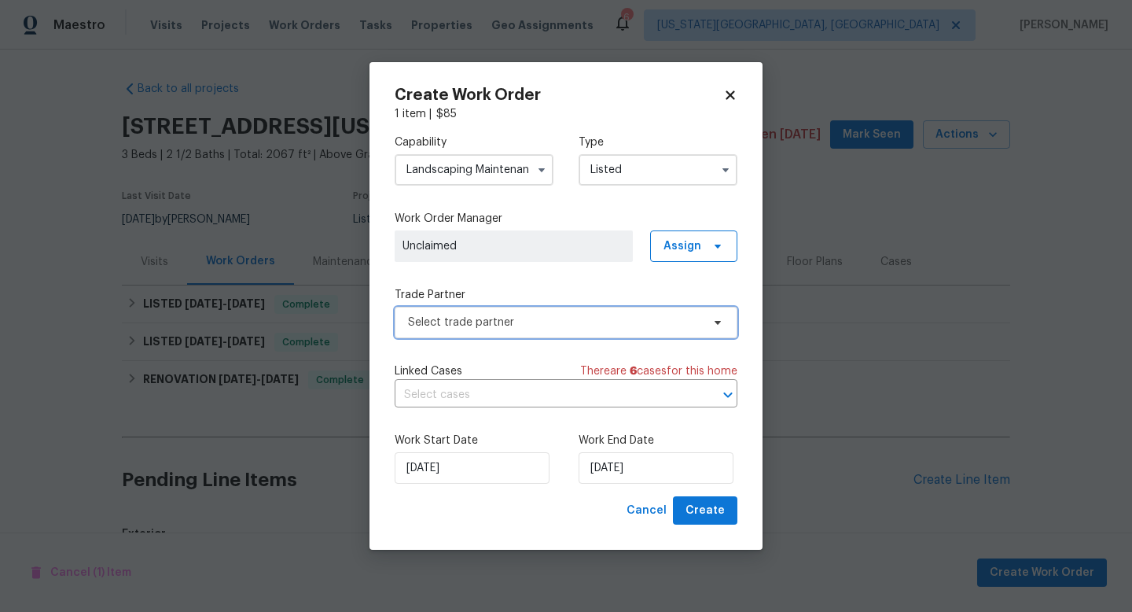
click at [465, 317] on span "Select trade partner" at bounding box center [554, 322] width 293 height 16
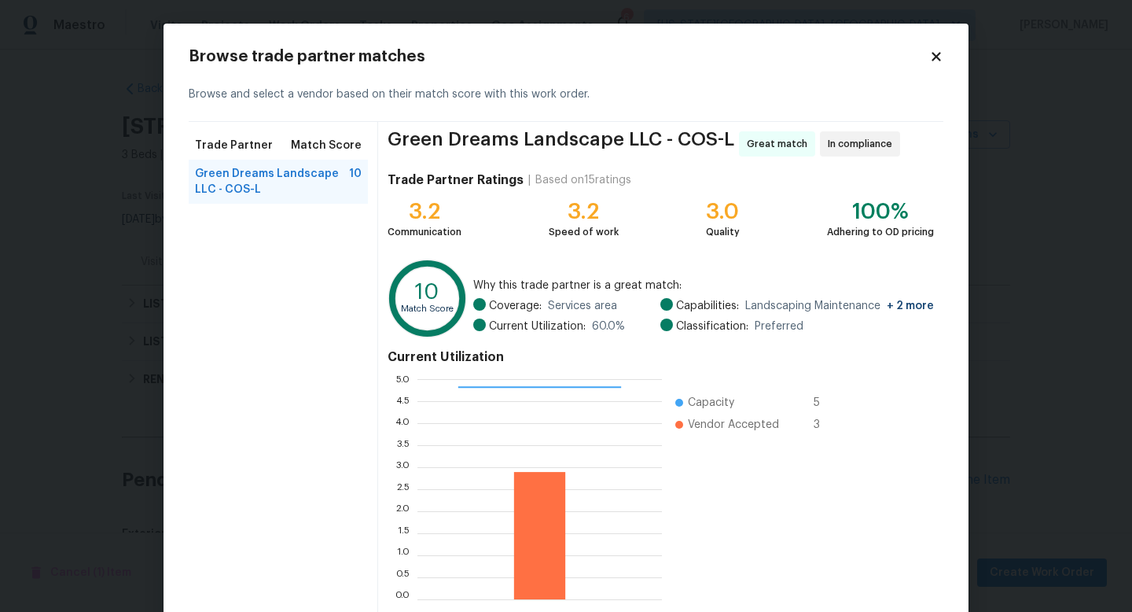
scroll to position [82, 0]
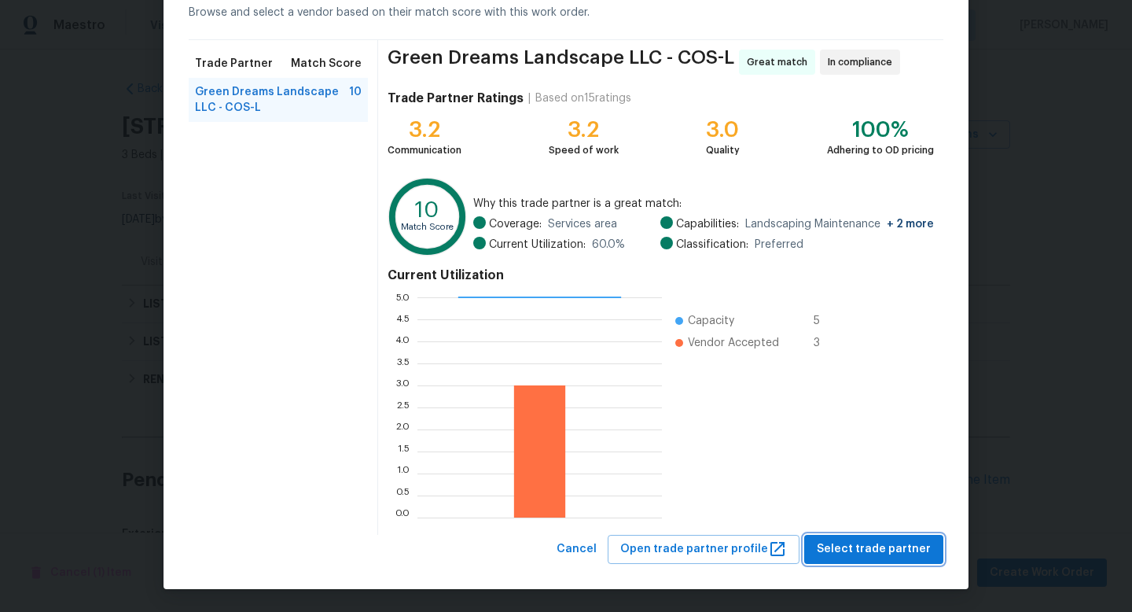
click at [853, 539] on span "Select trade partner" at bounding box center [874, 549] width 114 height 20
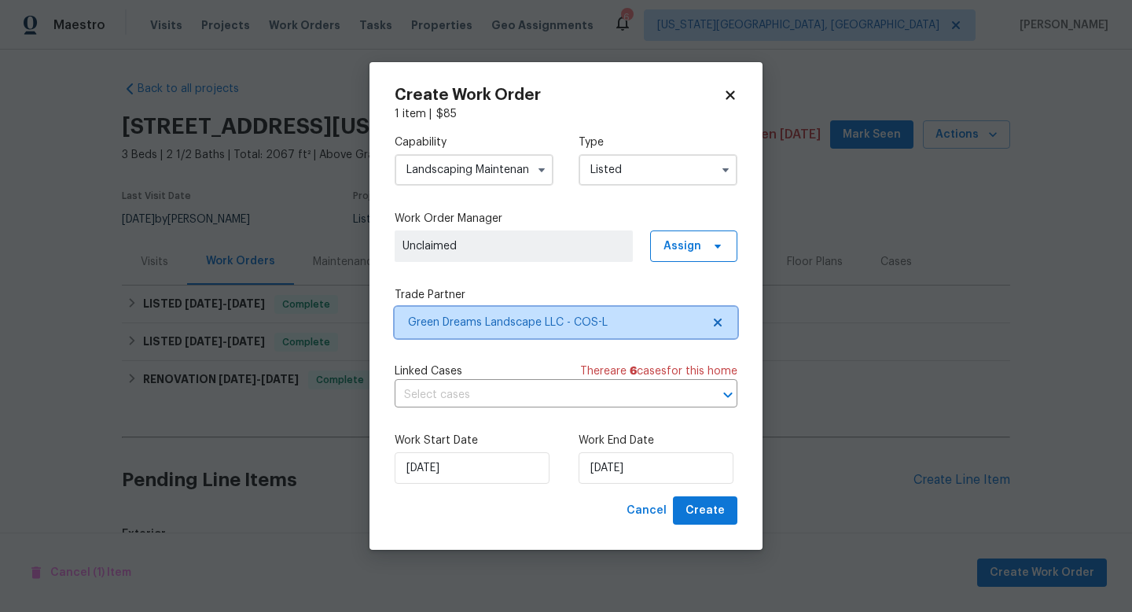
scroll to position [0, 0]
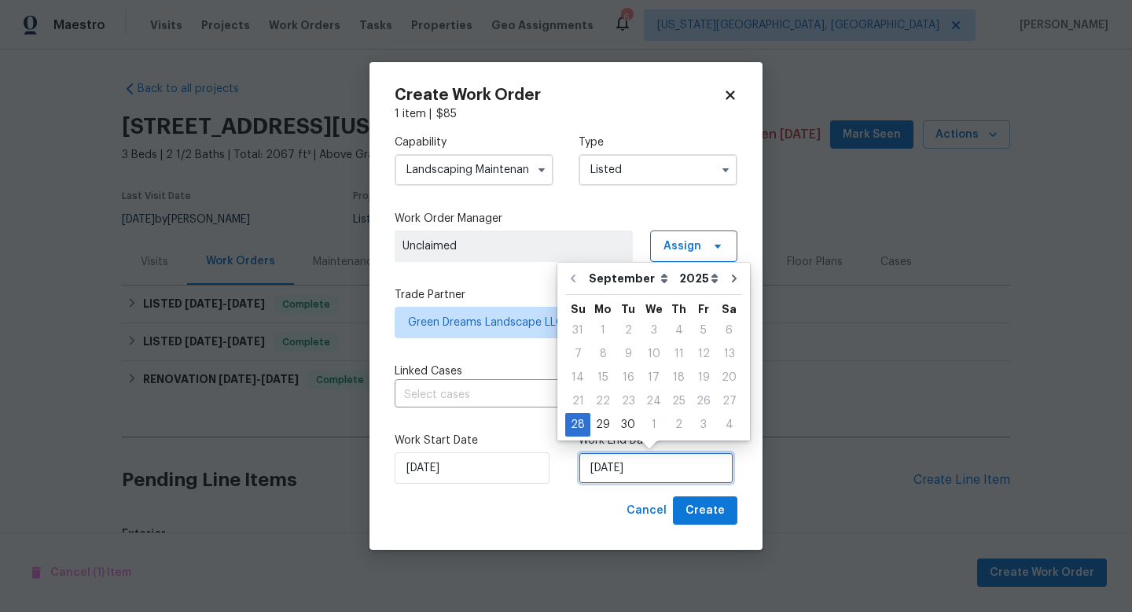
click at [697, 478] on input "[DATE]" at bounding box center [656, 467] width 155 height 31
click at [697, 421] on div "3" at bounding box center [703, 425] width 25 height 22
type input "[DATE]"
select select "9"
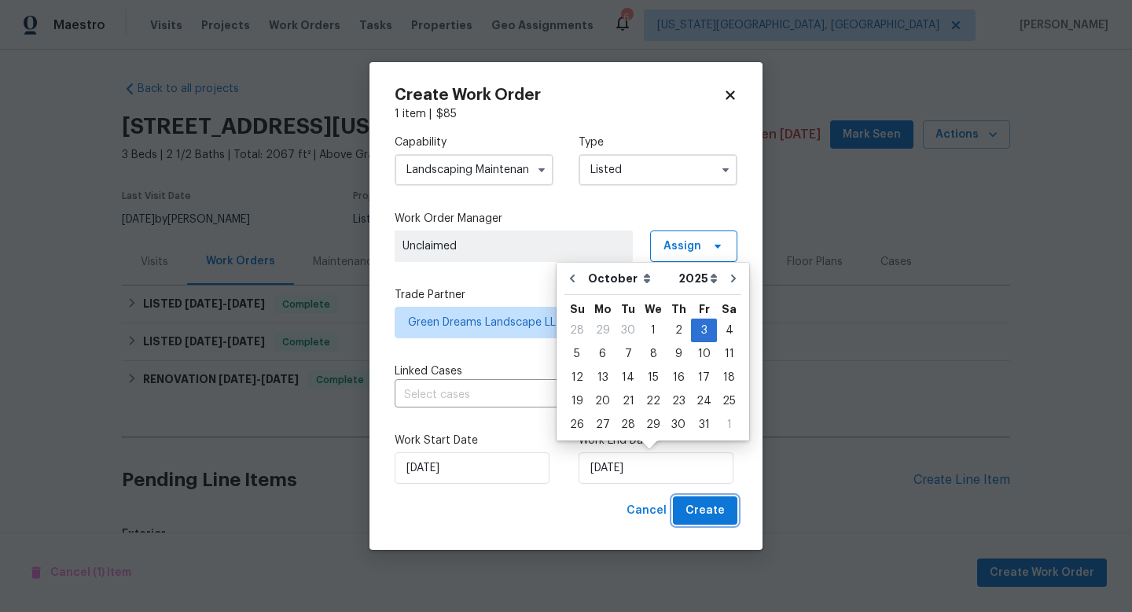
click at [718, 515] on span "Create" at bounding box center [705, 511] width 39 height 20
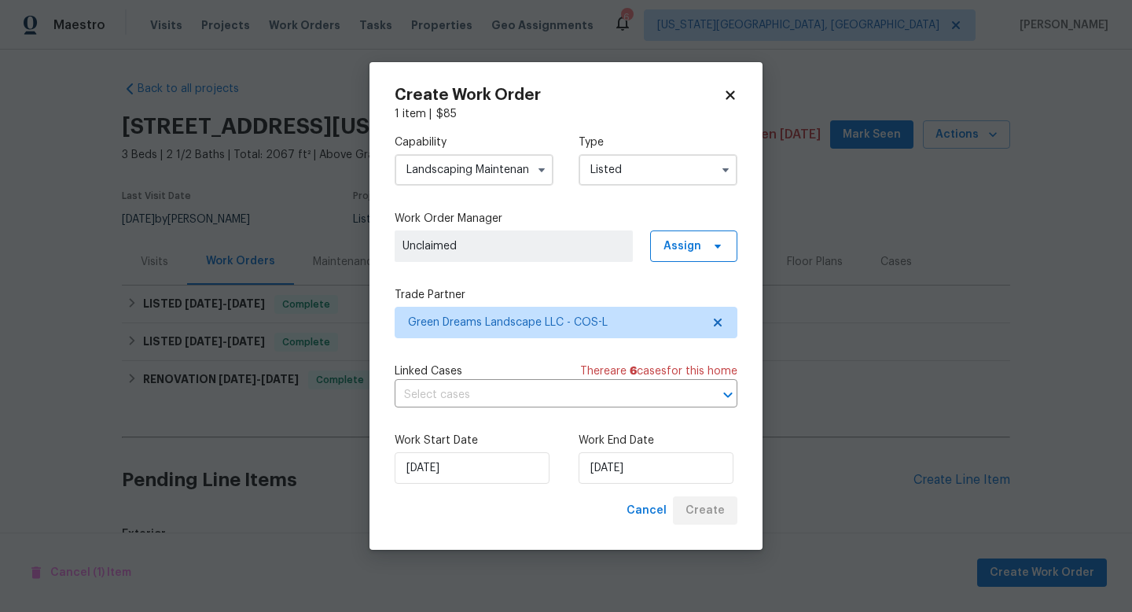
checkbox input "false"
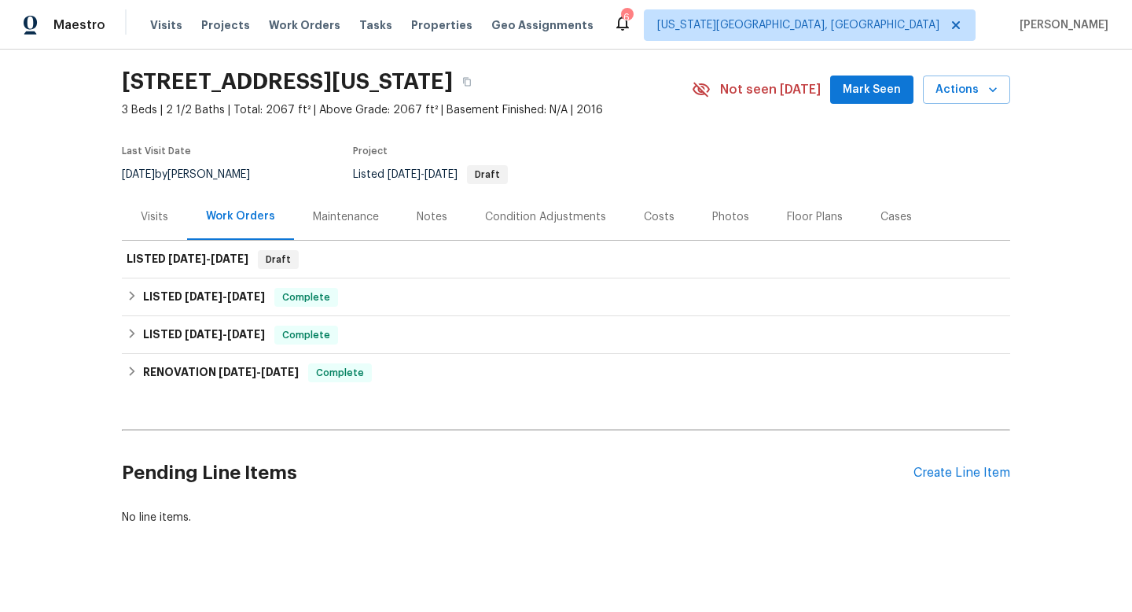
scroll to position [65, 0]
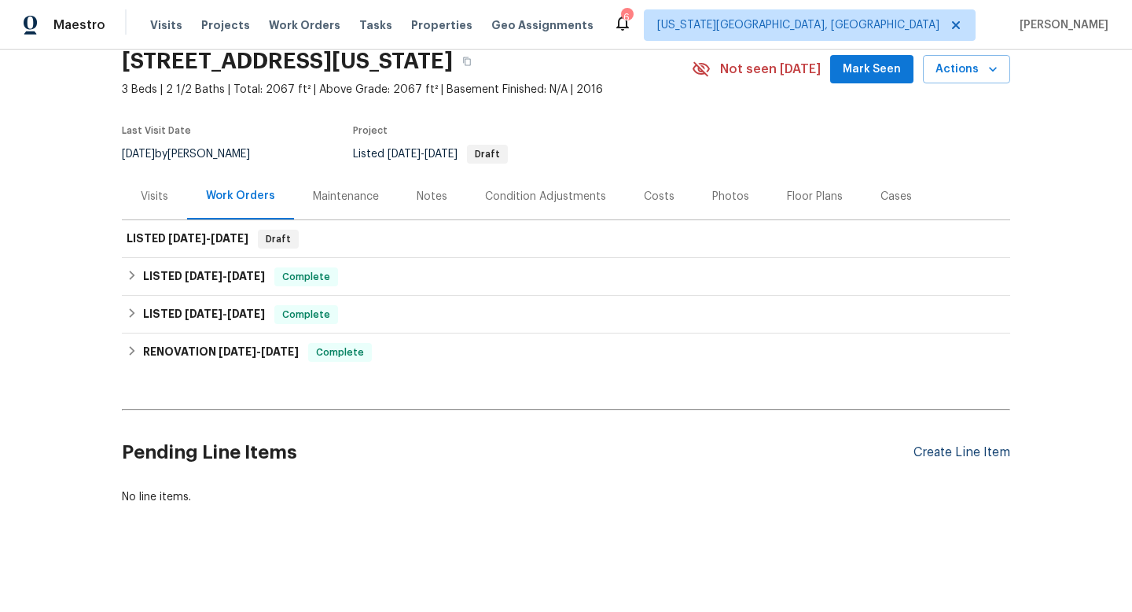
click at [942, 456] on div "Create Line Item" at bounding box center [962, 452] width 97 height 15
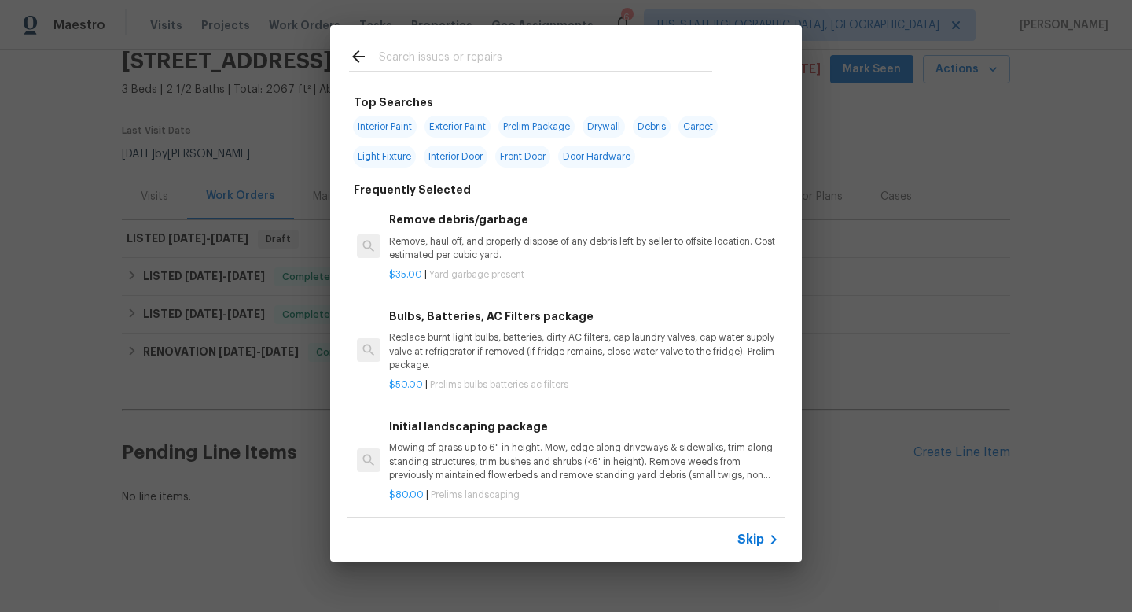
click at [869, 208] on div "Top Searches Interior Paint Exterior Paint Prelim Package Drywall Debris Carpet…" at bounding box center [566, 293] width 1132 height 587
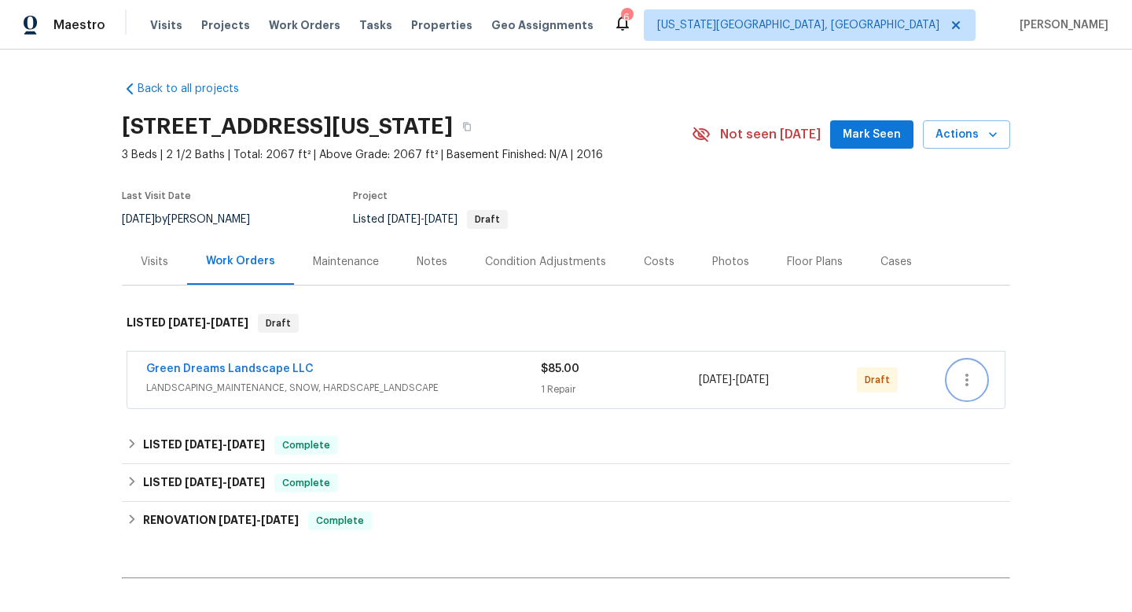
click at [962, 385] on icon "button" at bounding box center [967, 379] width 19 height 19
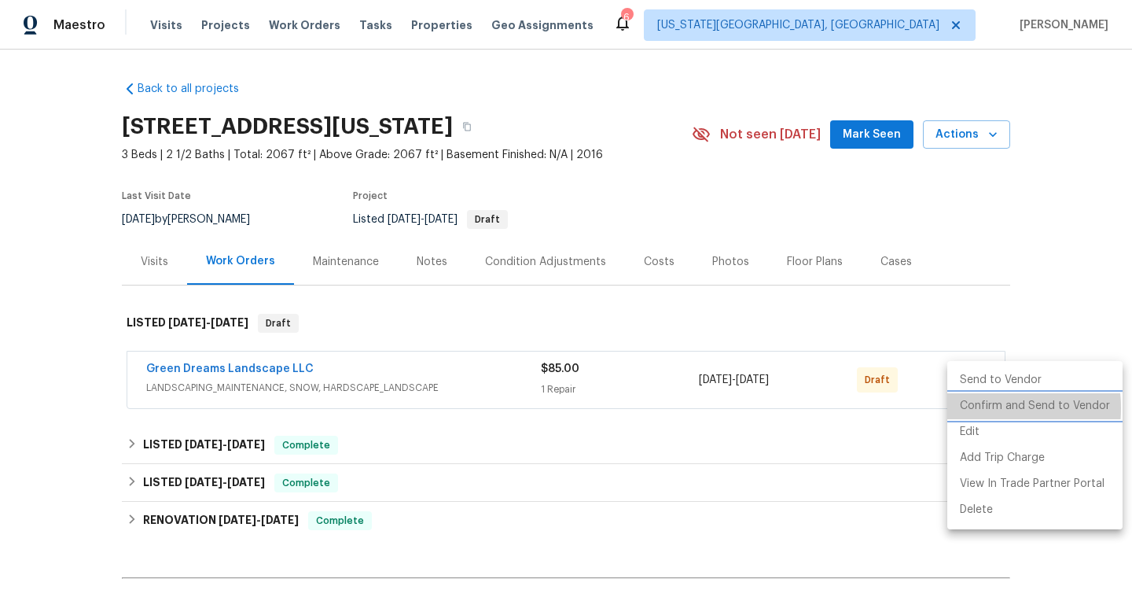
click at [965, 408] on li "Confirm and Send to Vendor" at bounding box center [1034, 406] width 175 height 26
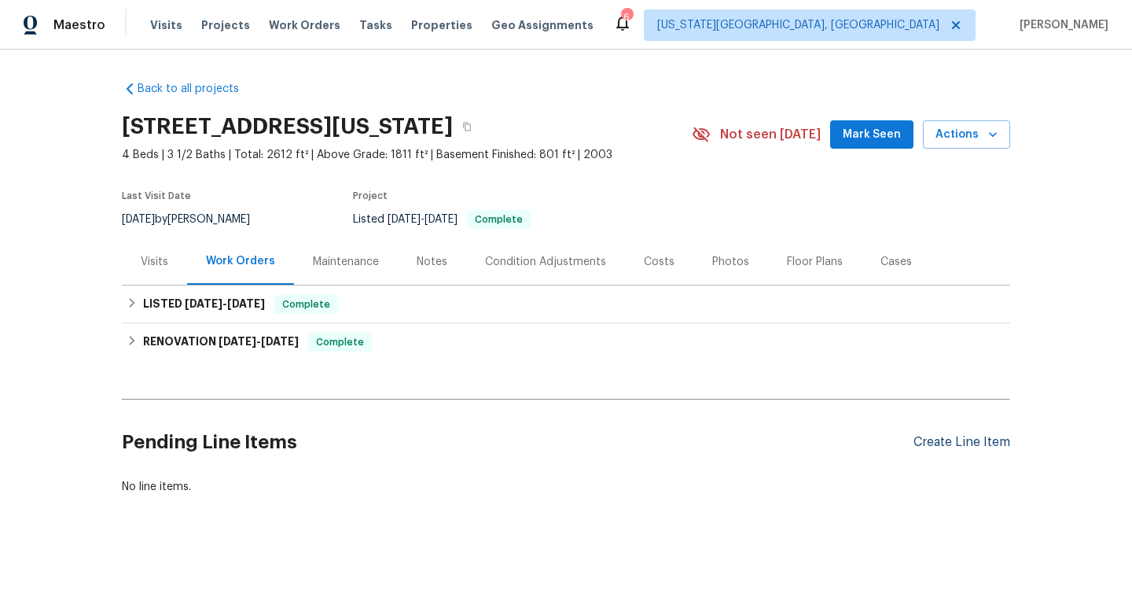
click at [954, 448] on div "Create Line Item" at bounding box center [962, 442] width 97 height 15
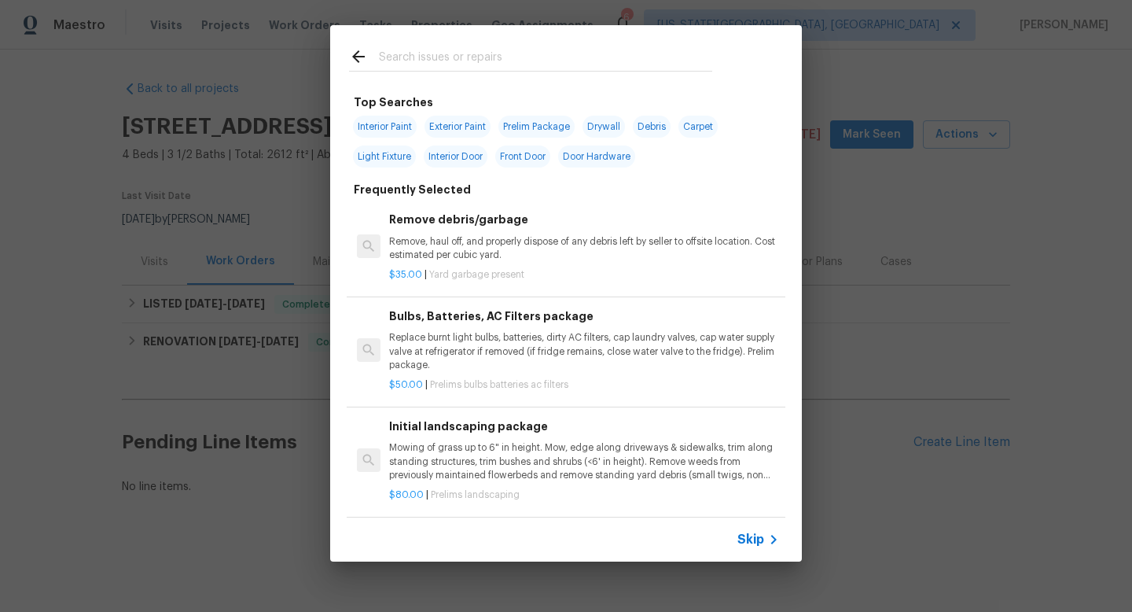
click at [407, 57] on input "text" at bounding box center [545, 59] width 333 height 24
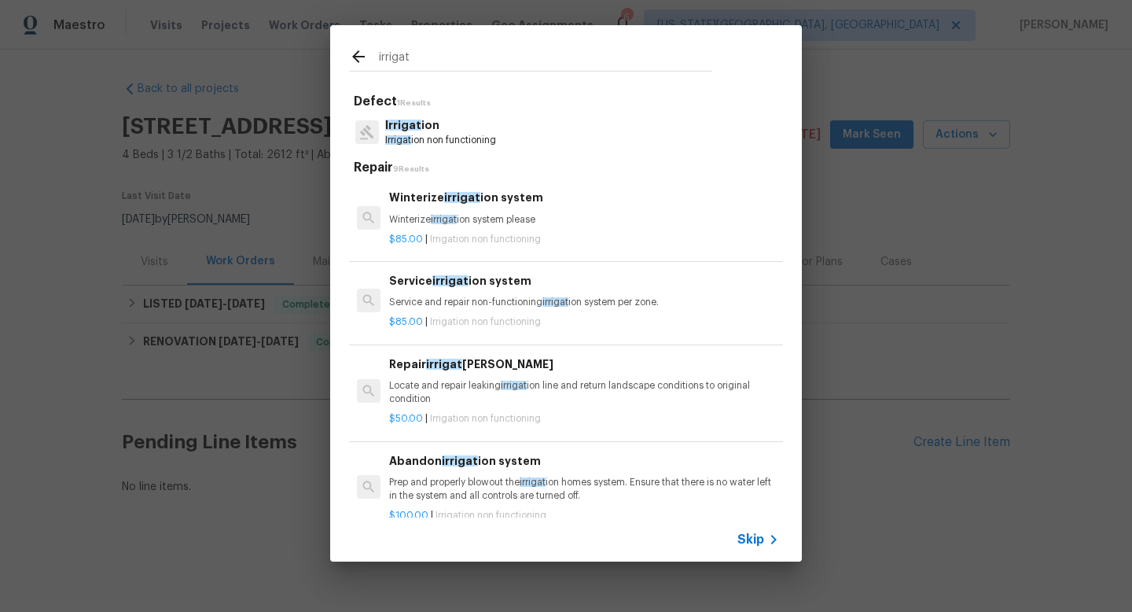
type input "irrigat"
click at [411, 131] on p "Irrigat ion" at bounding box center [440, 125] width 111 height 17
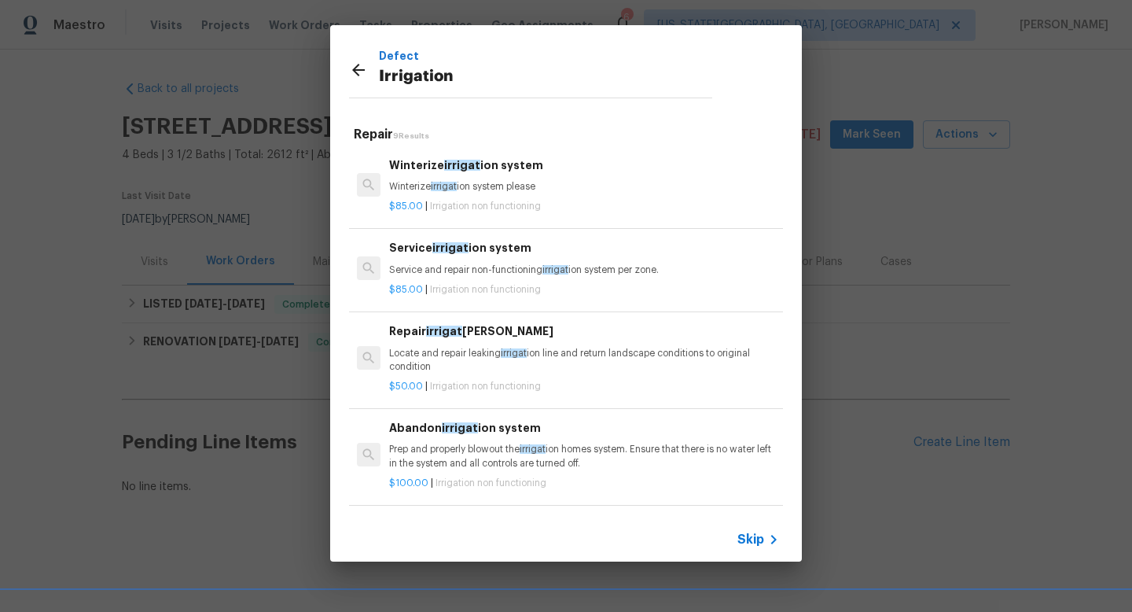
click at [460, 182] on p "Winterize irrigat ion system please" at bounding box center [584, 186] width 390 height 13
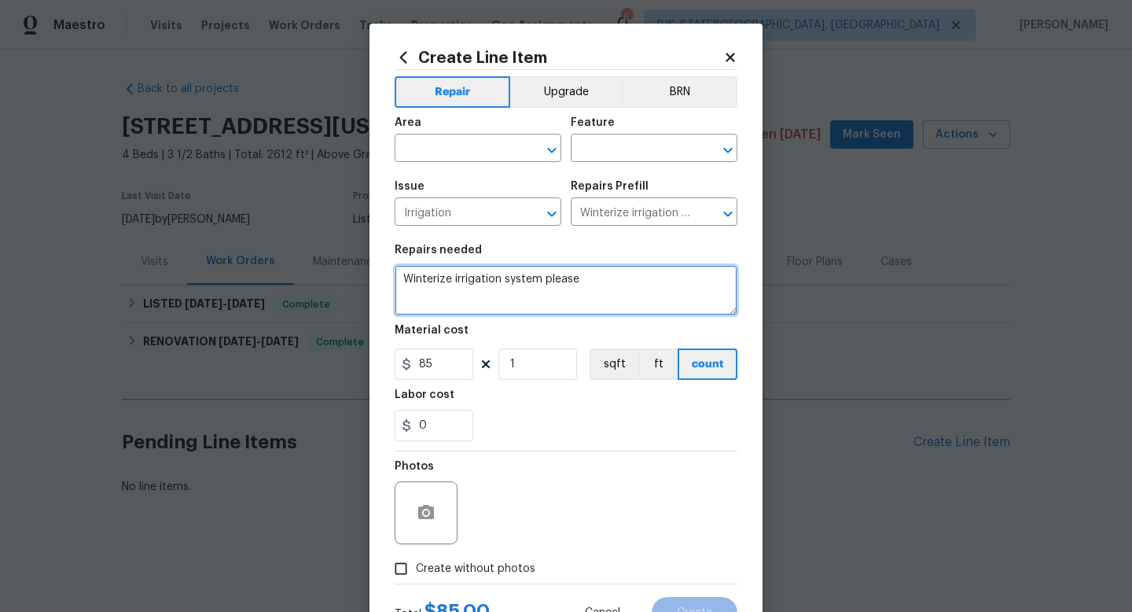
drag, startPoint x: 617, startPoint y: 278, endPoint x: 339, endPoint y: 278, distance: 278.3
click at [339, 278] on div "Create Line Item Repair Upgrade BRN Area ​ Feature ​ Issue Irrigation ​ Repairs…" at bounding box center [566, 306] width 1132 height 612
paste textarea "“Please winterize irrigation system. Drain backflow and lines to house and turn…"
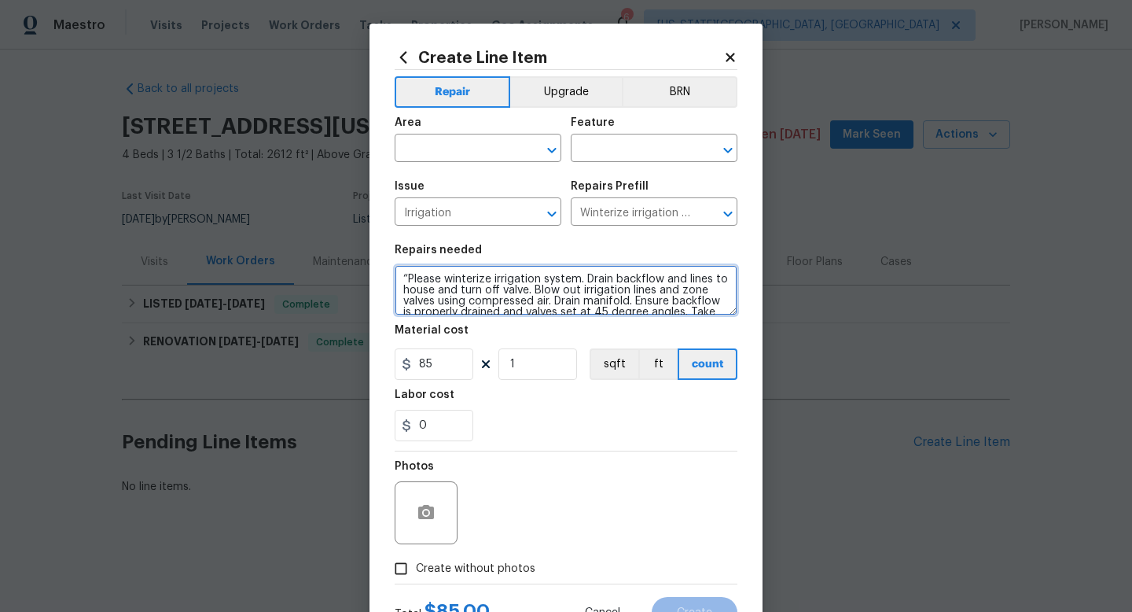
scroll to position [14, 0]
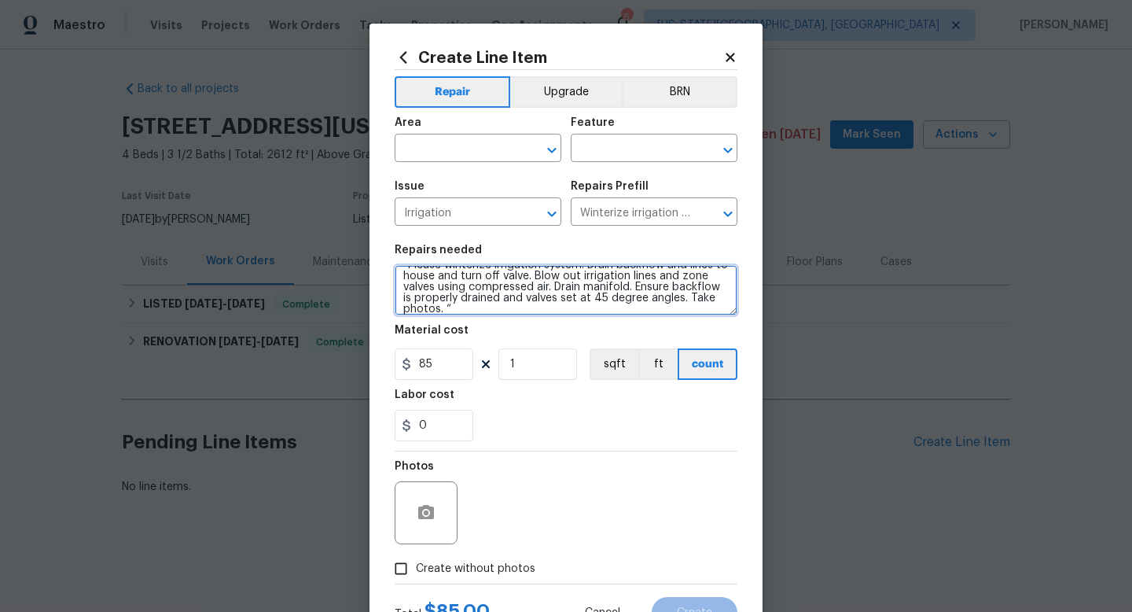
type textarea "“Please winterize irrigation system. Drain backflow and lines to house and turn…"
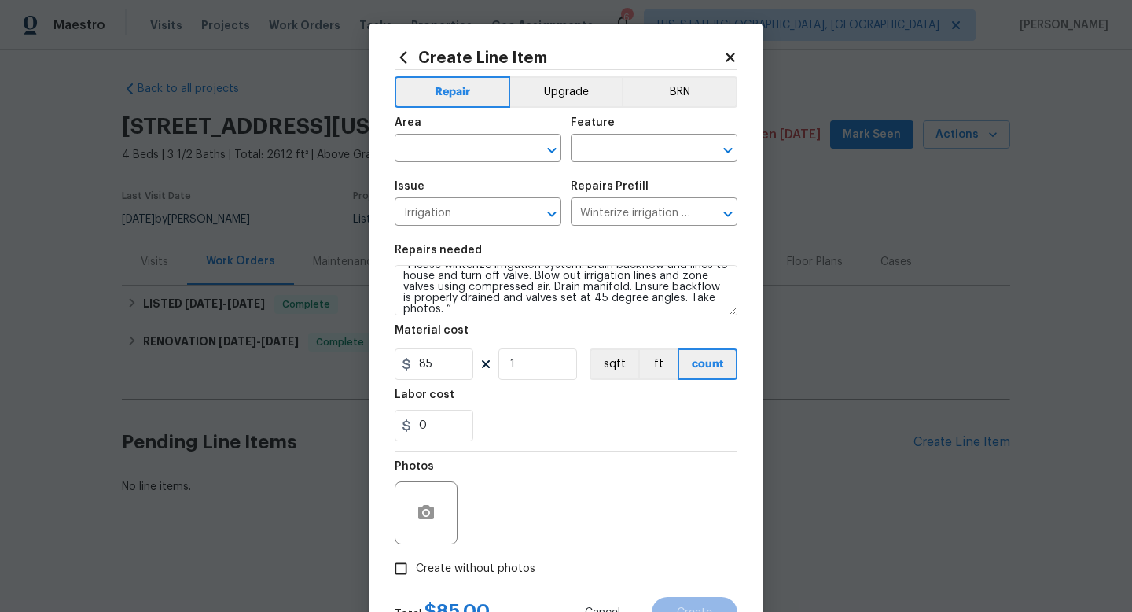
click at [485, 552] on div "Photos" at bounding box center [566, 502] width 343 height 102
click at [491, 509] on div "Photos" at bounding box center [566, 502] width 343 height 102
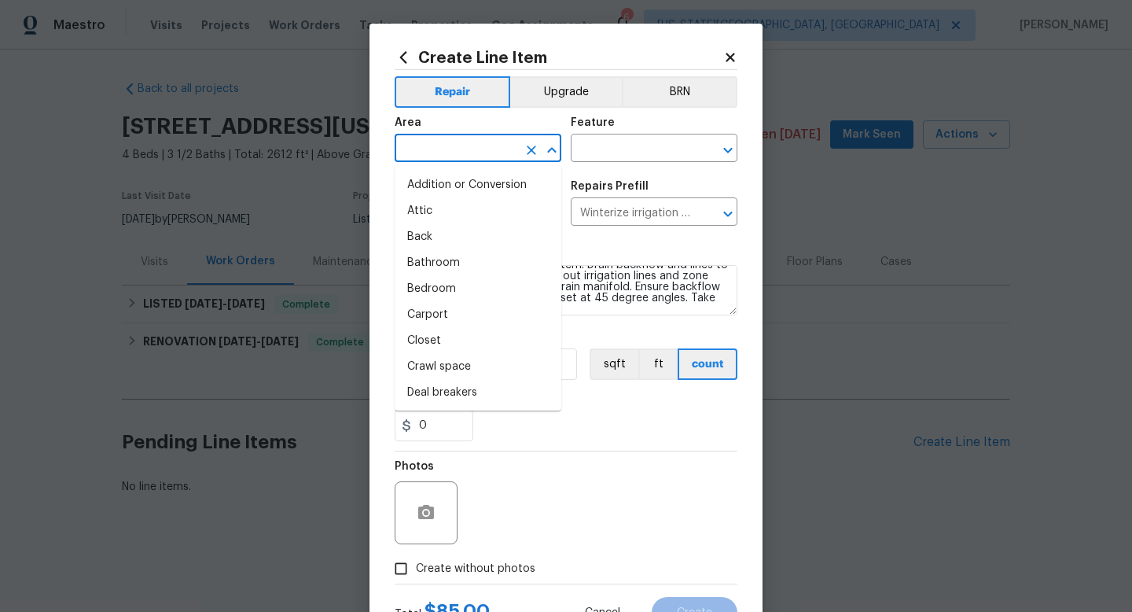
click at [462, 150] on input "text" at bounding box center [456, 150] width 123 height 24
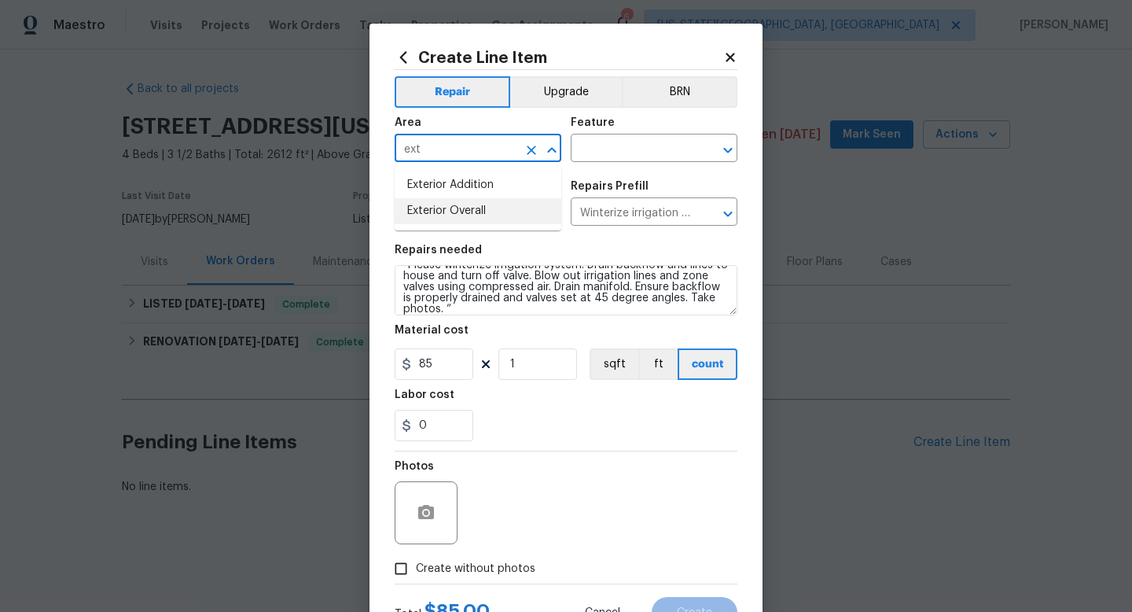
click at [461, 211] on li "Exterior Overall" at bounding box center [478, 211] width 167 height 26
type input "Exterior Overall"
click at [605, 152] on input "text" at bounding box center [632, 150] width 123 height 24
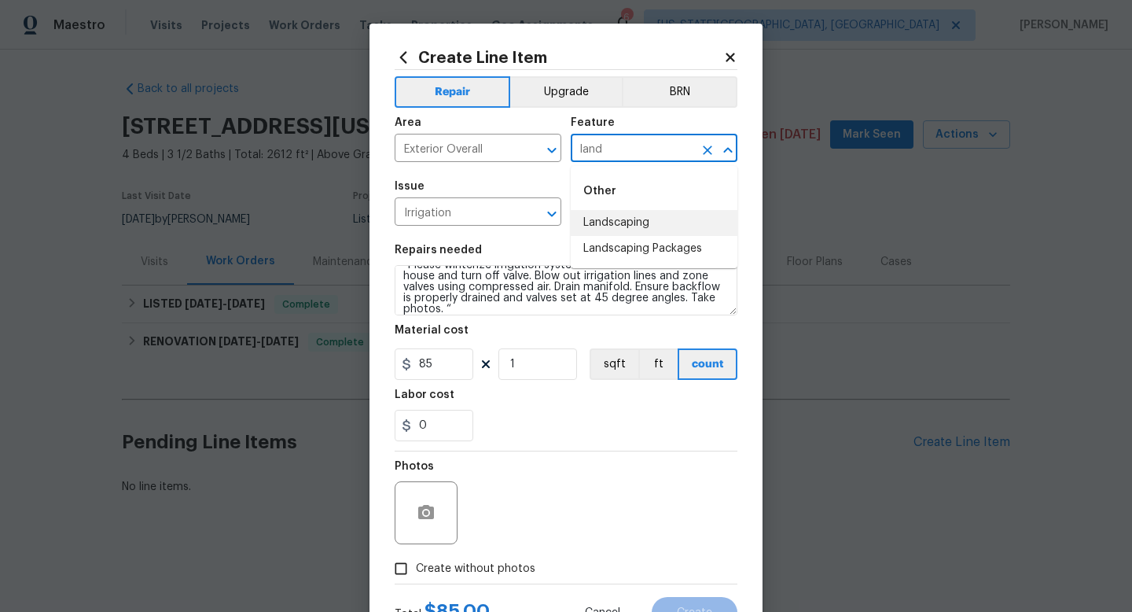
click at [608, 229] on li "Landscaping" at bounding box center [654, 223] width 167 height 26
type input "Landscaping"
click at [518, 535] on div "Photos" at bounding box center [566, 502] width 343 height 102
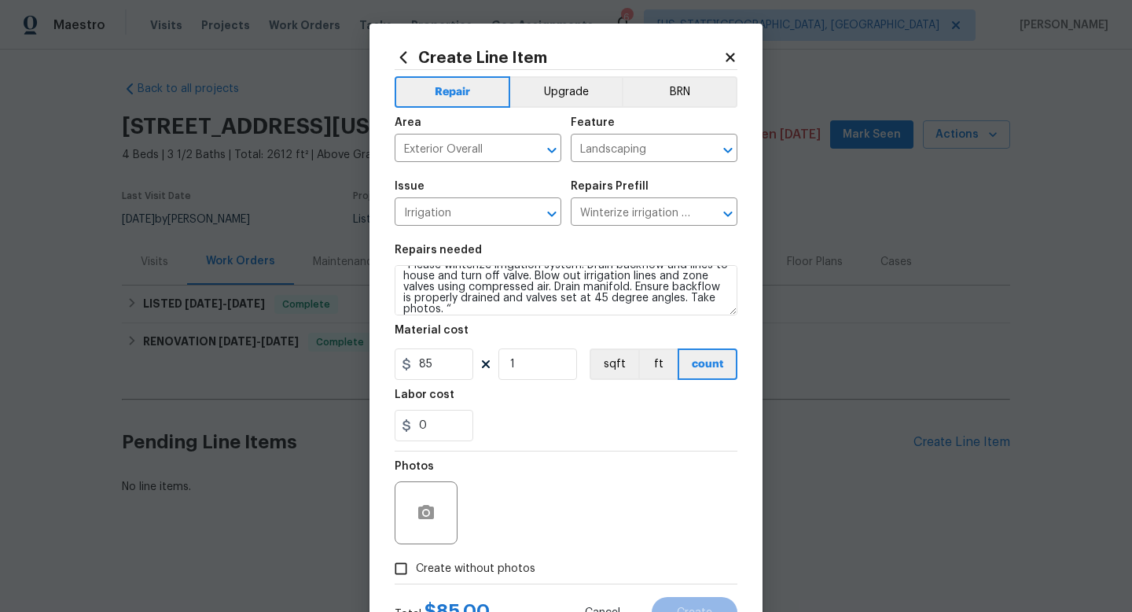
click at [498, 561] on span "Create without photos" at bounding box center [476, 569] width 120 height 17
click at [416, 561] on input "Create without photos" at bounding box center [401, 569] width 30 height 30
checkbox input "true"
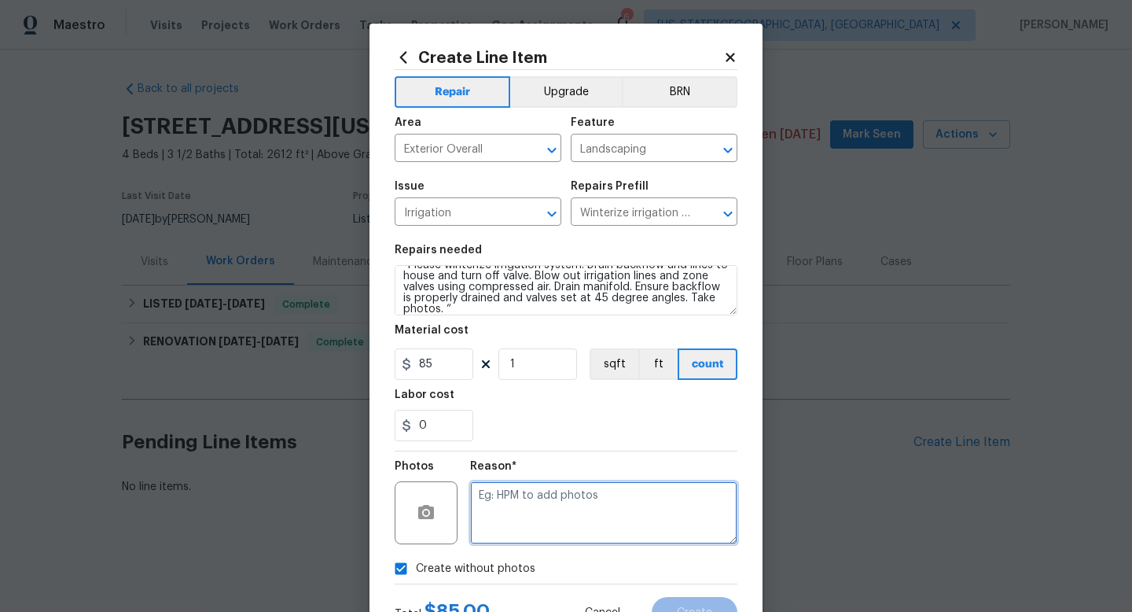
click at [518, 517] on textarea at bounding box center [603, 512] width 267 height 63
type textarea "na"
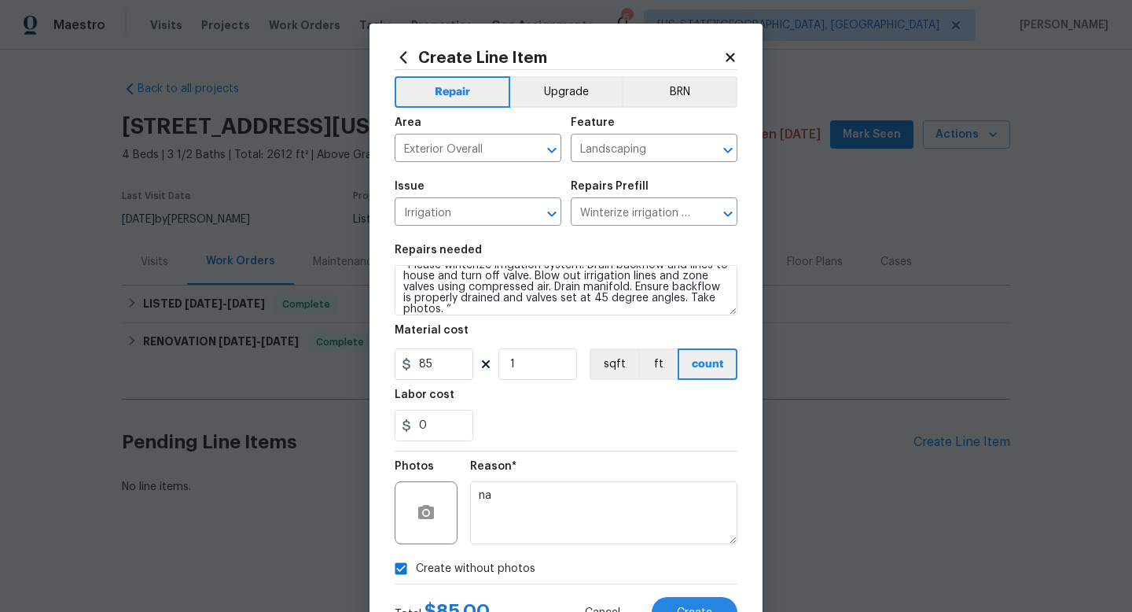
click at [673, 593] on div "Total $ 85.00 Cancel Create" at bounding box center [566, 606] width 343 height 44
click at [679, 608] on span "Create" at bounding box center [694, 613] width 35 height 12
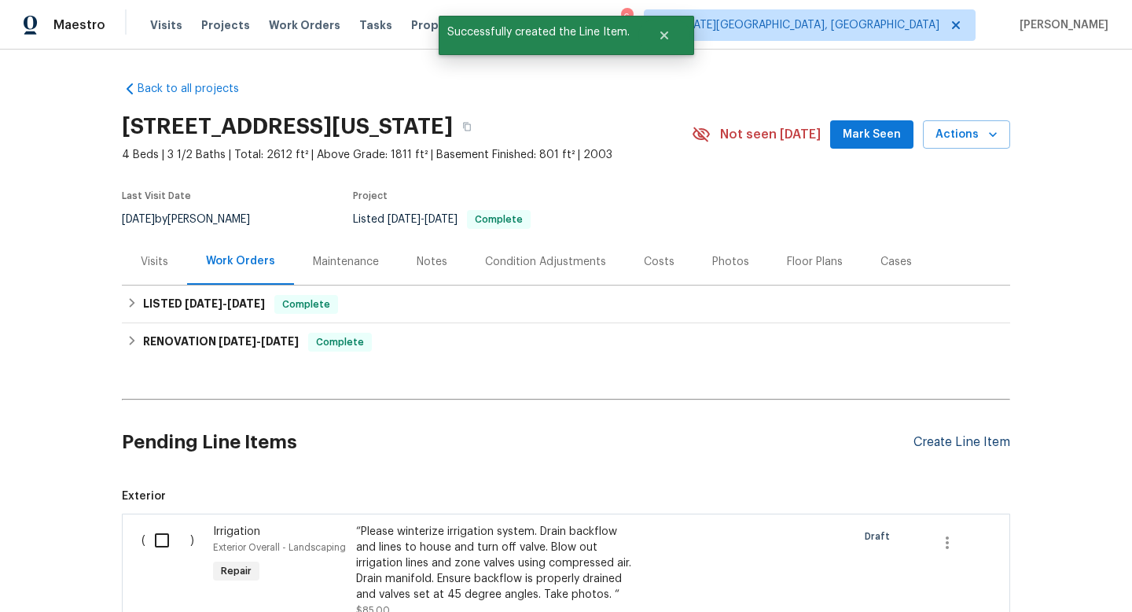
click at [950, 442] on div "Create Line Item" at bounding box center [962, 442] width 97 height 15
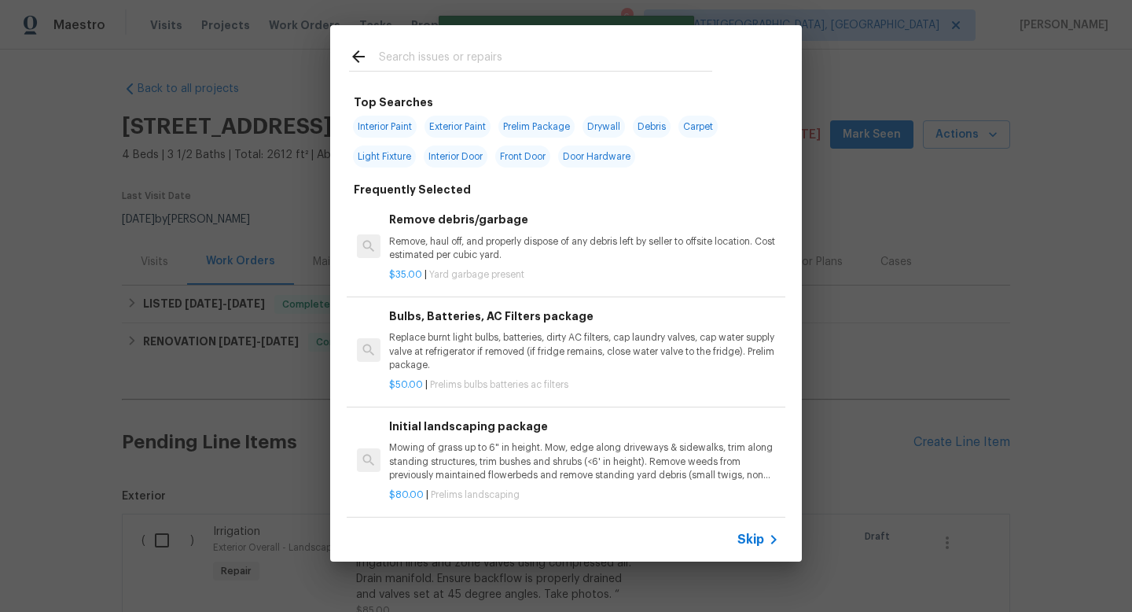
click at [947, 413] on div "Top Searches Interior Paint Exterior Paint Prelim Package Drywall Debris Carpet…" at bounding box center [566, 293] width 1132 height 587
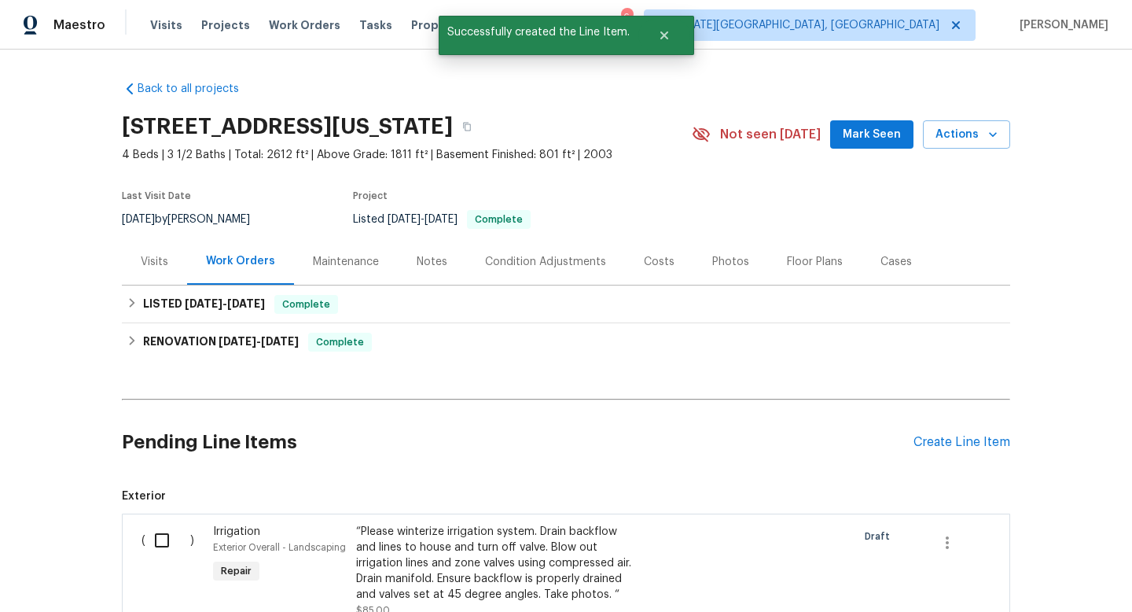
click at [154, 546] on input "checkbox" at bounding box center [167, 540] width 45 height 33
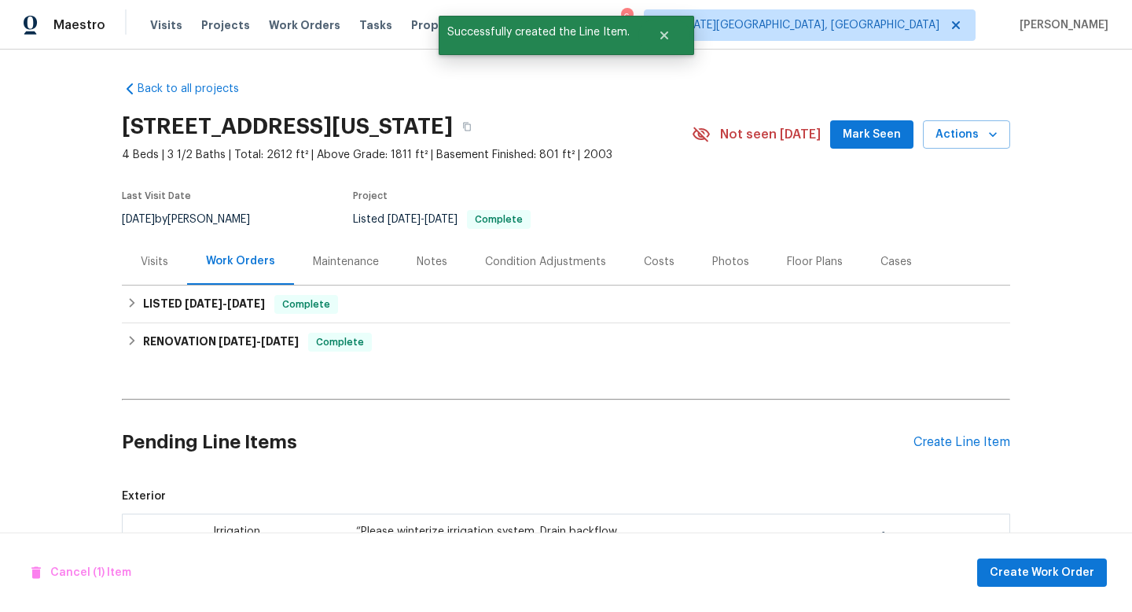
scroll to position [232, 0]
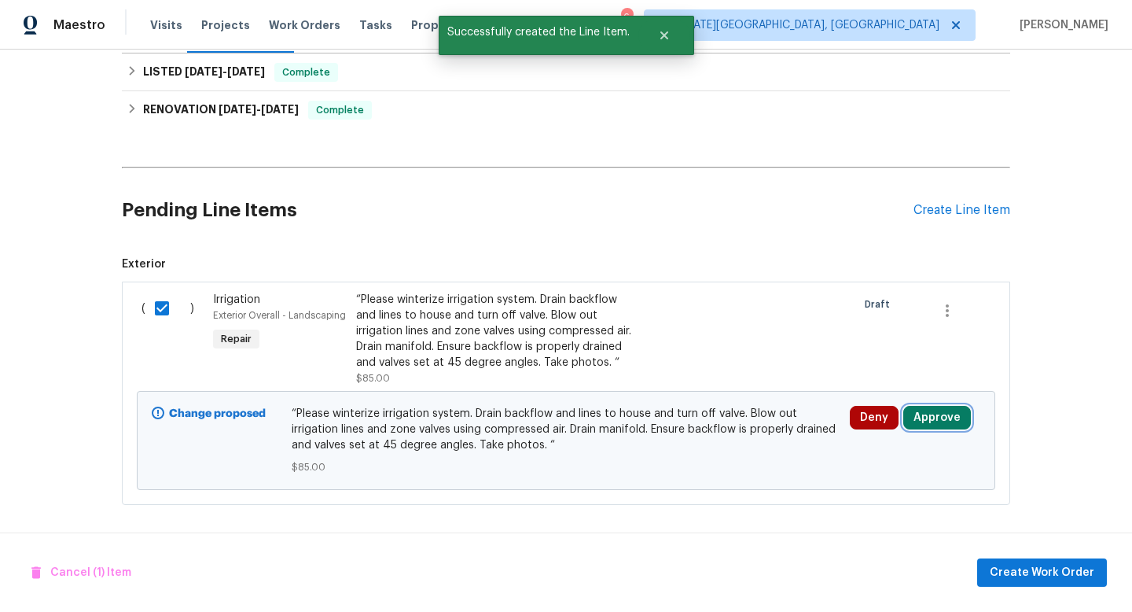
click at [941, 416] on button "Approve" at bounding box center [937, 418] width 68 height 24
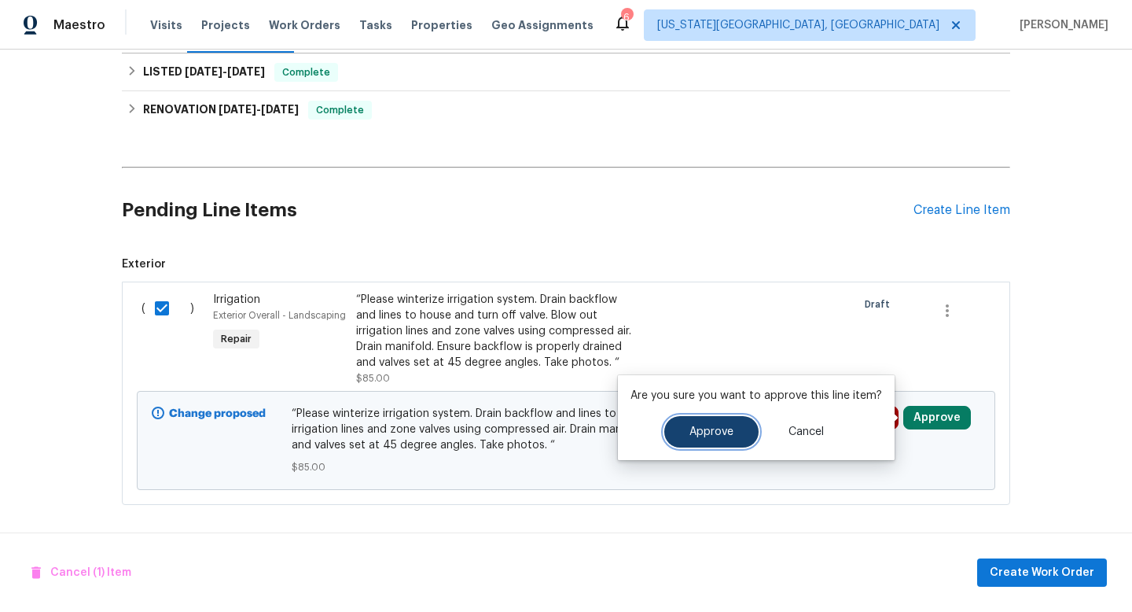
click at [703, 429] on span "Approve" at bounding box center [712, 432] width 44 height 12
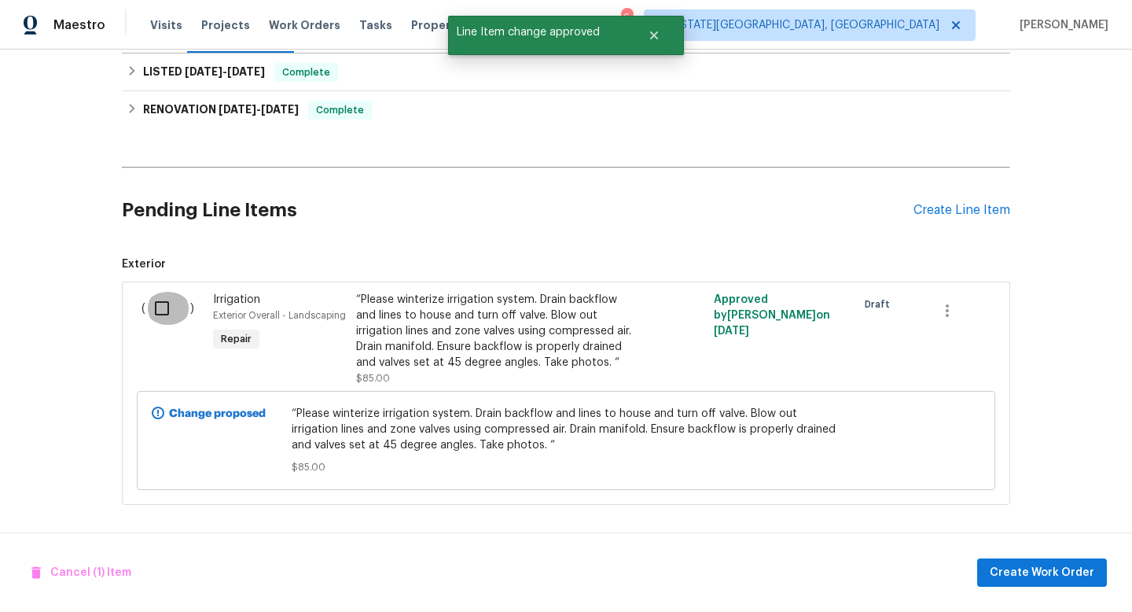
click at [167, 309] on input "checkbox" at bounding box center [167, 308] width 45 height 33
checkbox input "true"
click at [1045, 565] on span "Create Work Order" at bounding box center [1042, 573] width 105 height 20
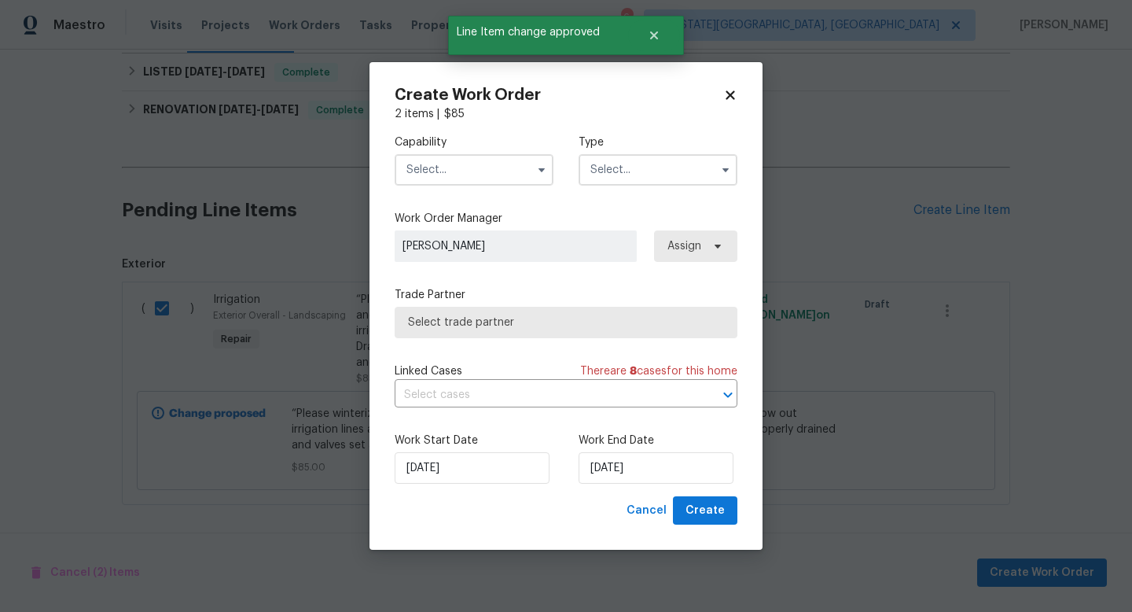
click at [474, 177] on input "text" at bounding box center [474, 169] width 159 height 31
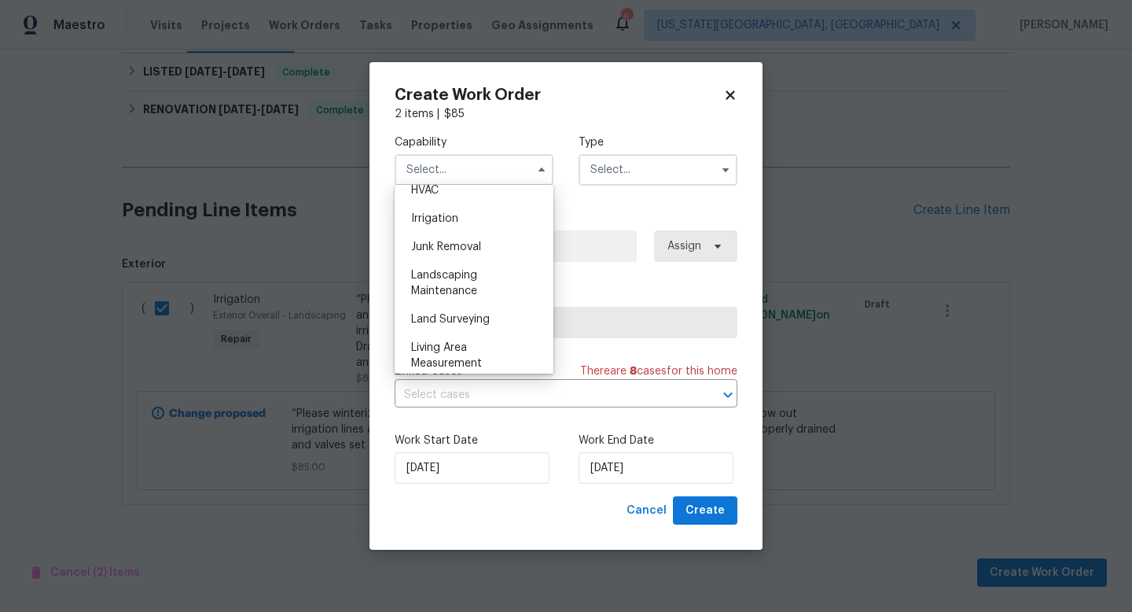
scroll to position [972, 0]
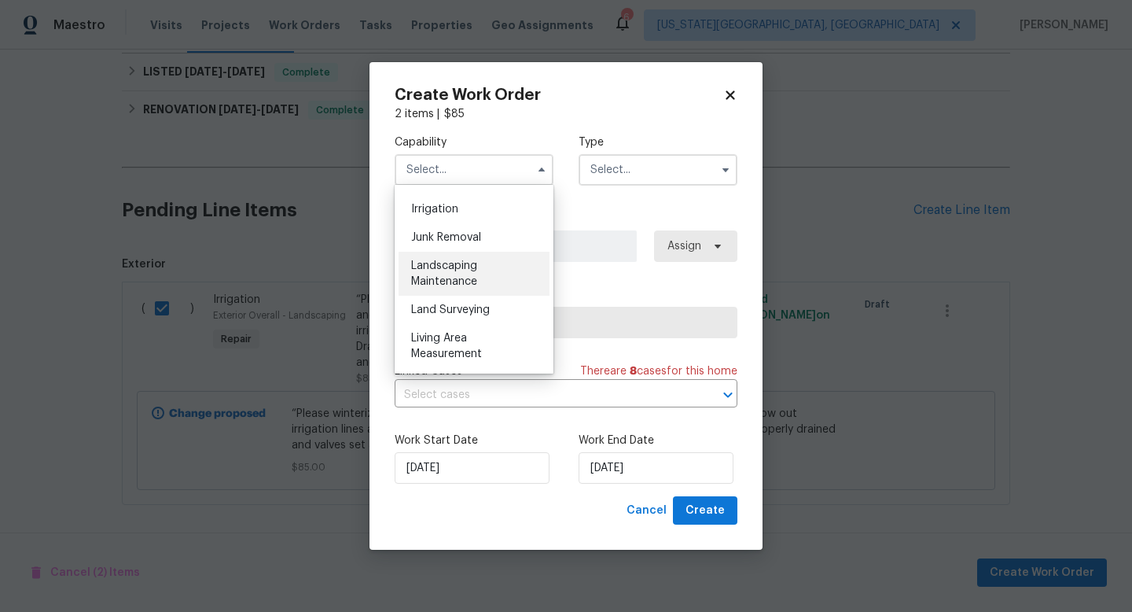
click at [460, 278] on span "Landscaping Maintenance" at bounding box center [444, 273] width 66 height 27
type input "Landscaping Maintenance"
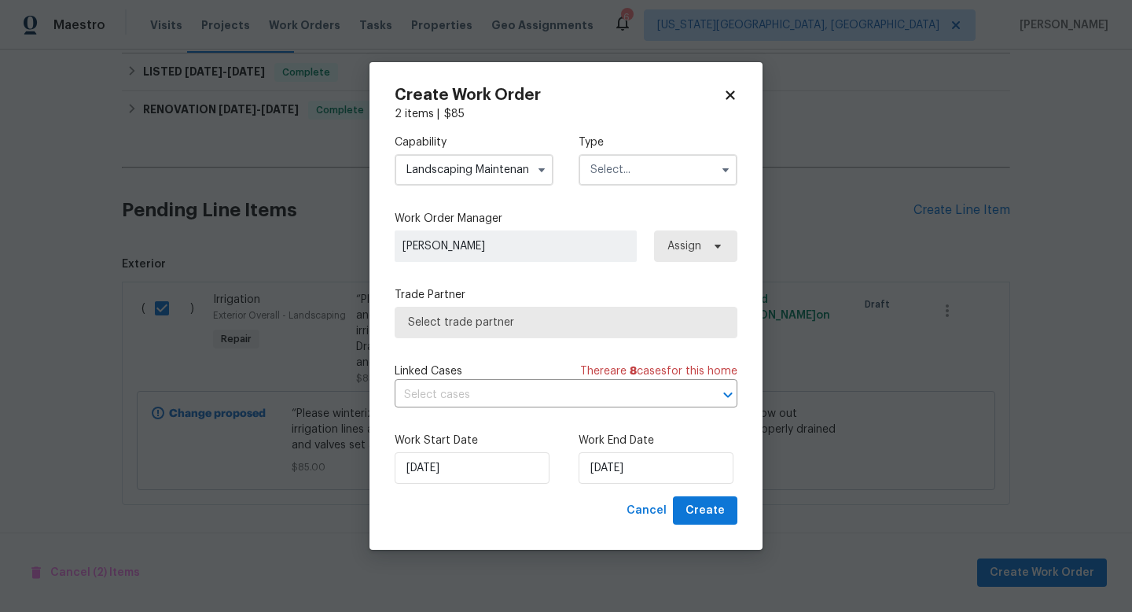
click at [622, 168] on input "text" at bounding box center [658, 169] width 159 height 31
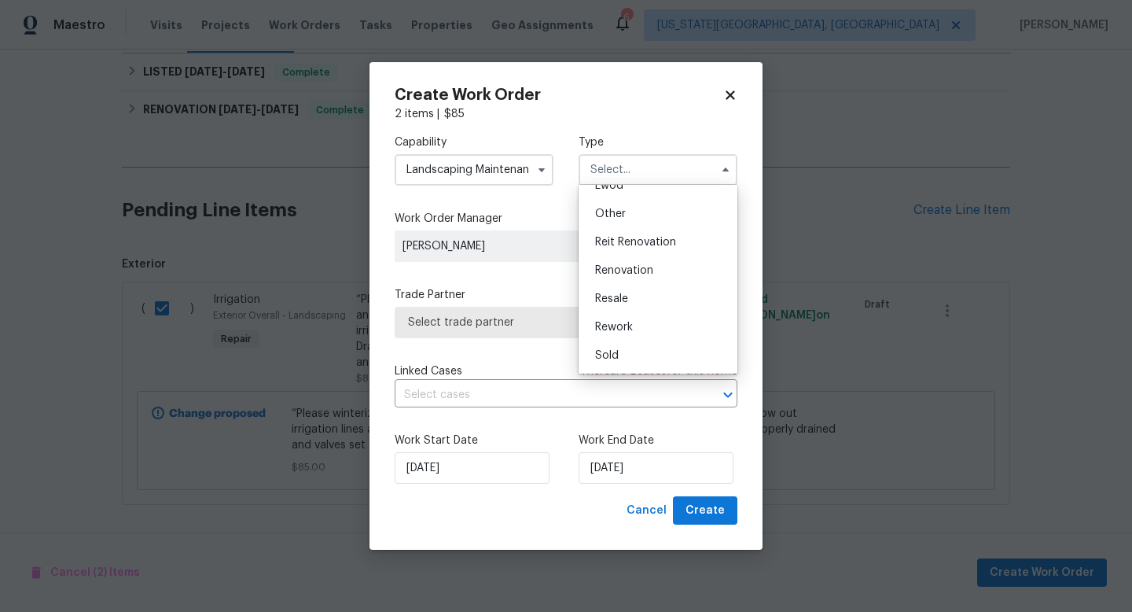
scroll to position [75, 0]
click at [613, 268] on span "Listed" at bounding box center [610, 268] width 31 height 11
type input "Listed"
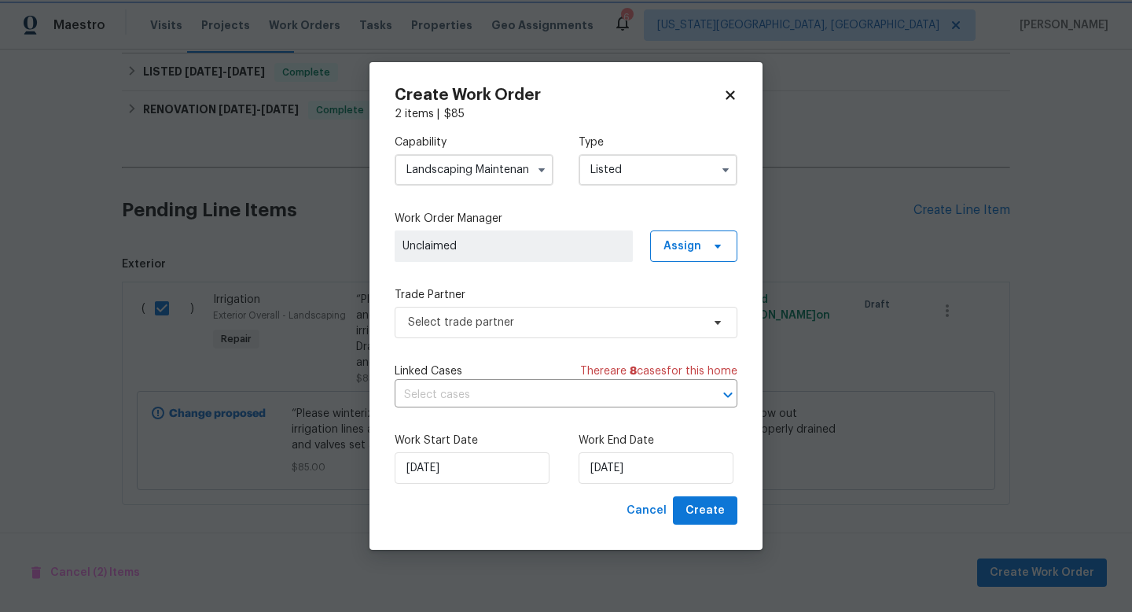
scroll to position [0, 0]
click at [498, 332] on span "Select trade partner" at bounding box center [566, 322] width 343 height 31
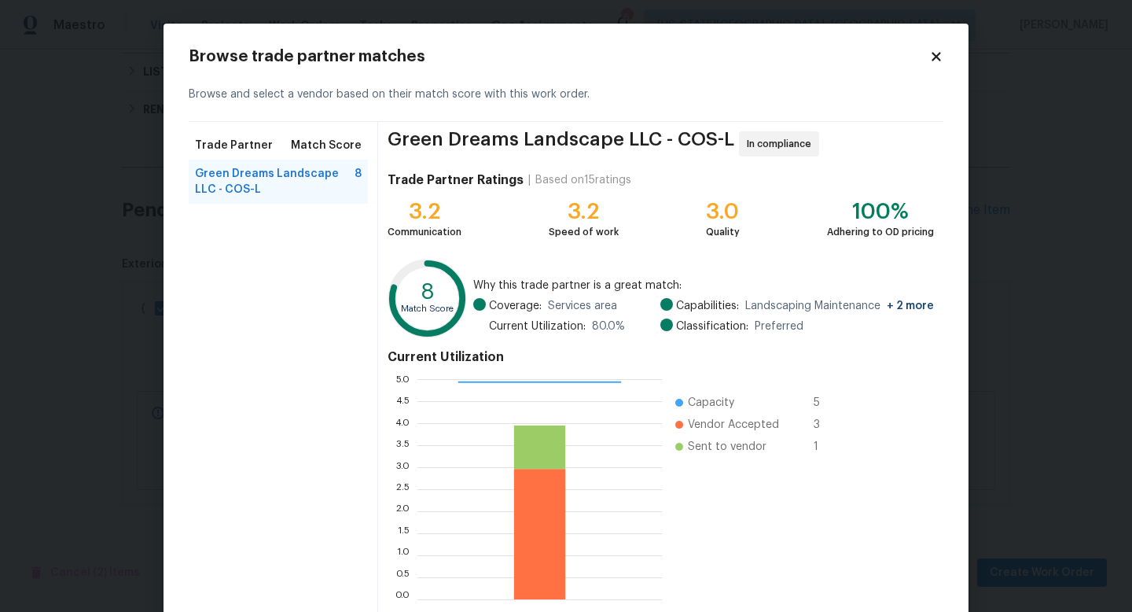
scroll to position [82, 0]
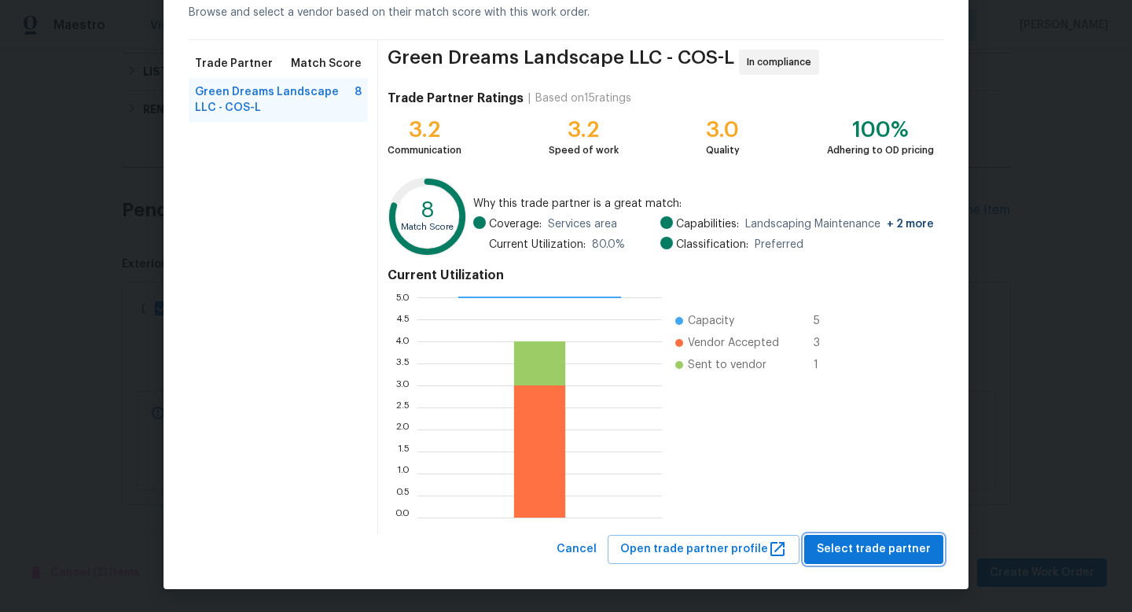
click at [854, 557] on span "Select trade partner" at bounding box center [874, 549] width 114 height 20
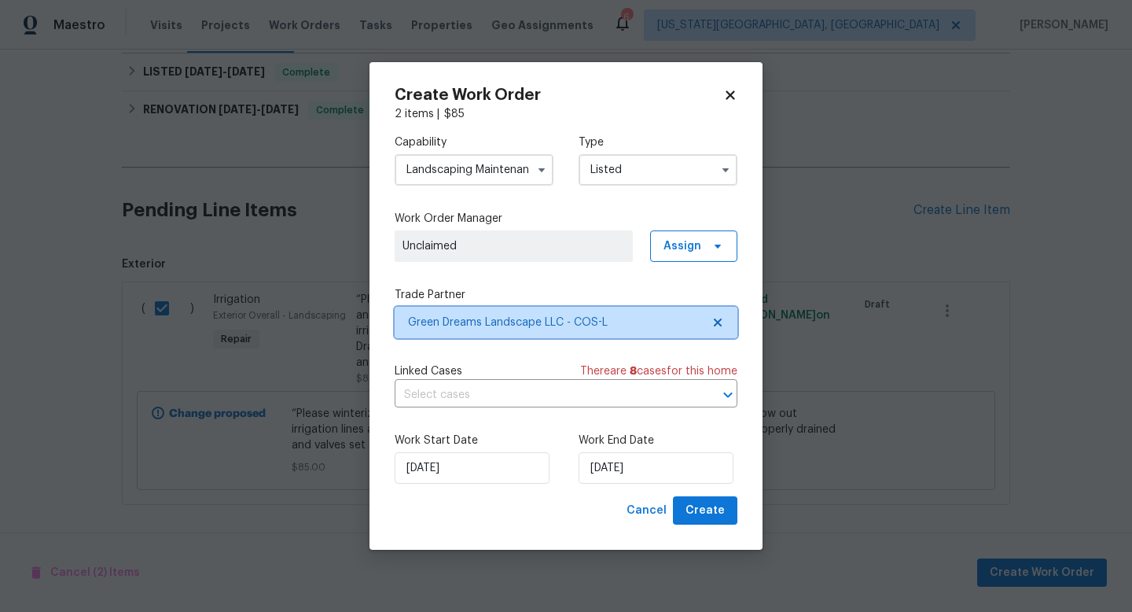
scroll to position [0, 0]
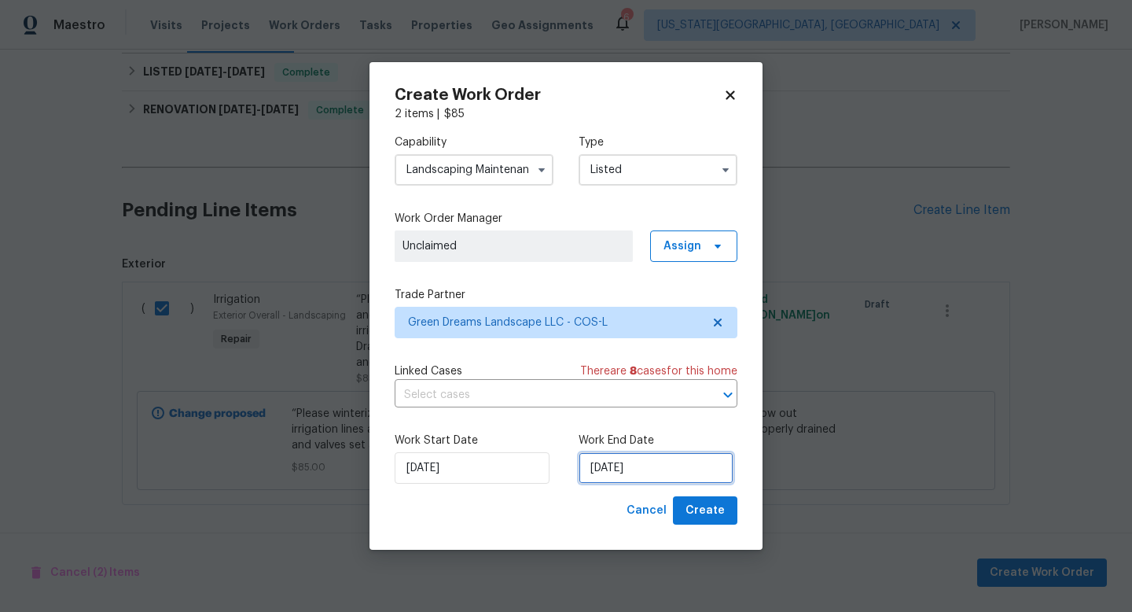
click at [681, 473] on input "[DATE]" at bounding box center [656, 467] width 155 height 31
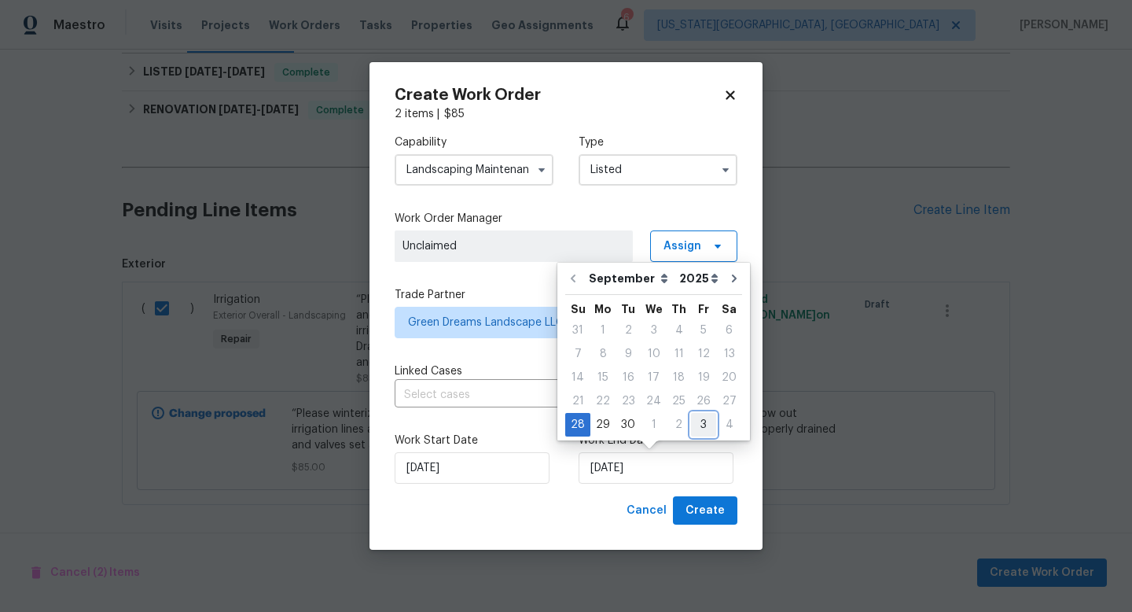
click at [699, 433] on div "3" at bounding box center [703, 425] width 25 height 22
type input "[DATE]"
select select "9"
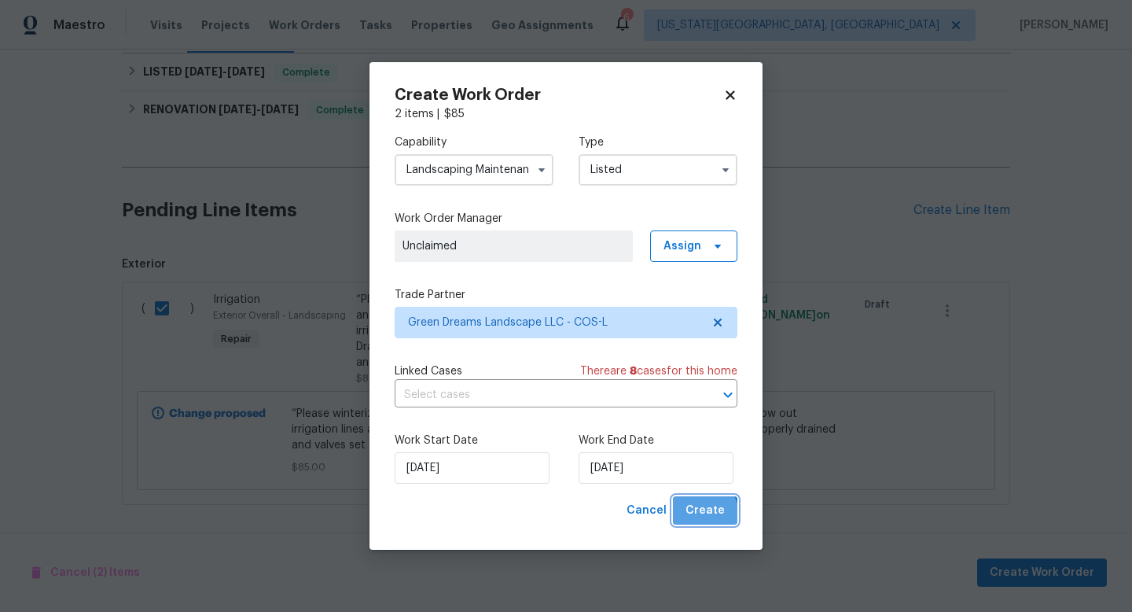
click at [697, 516] on span "Create" at bounding box center [705, 511] width 39 height 20
checkbox input "false"
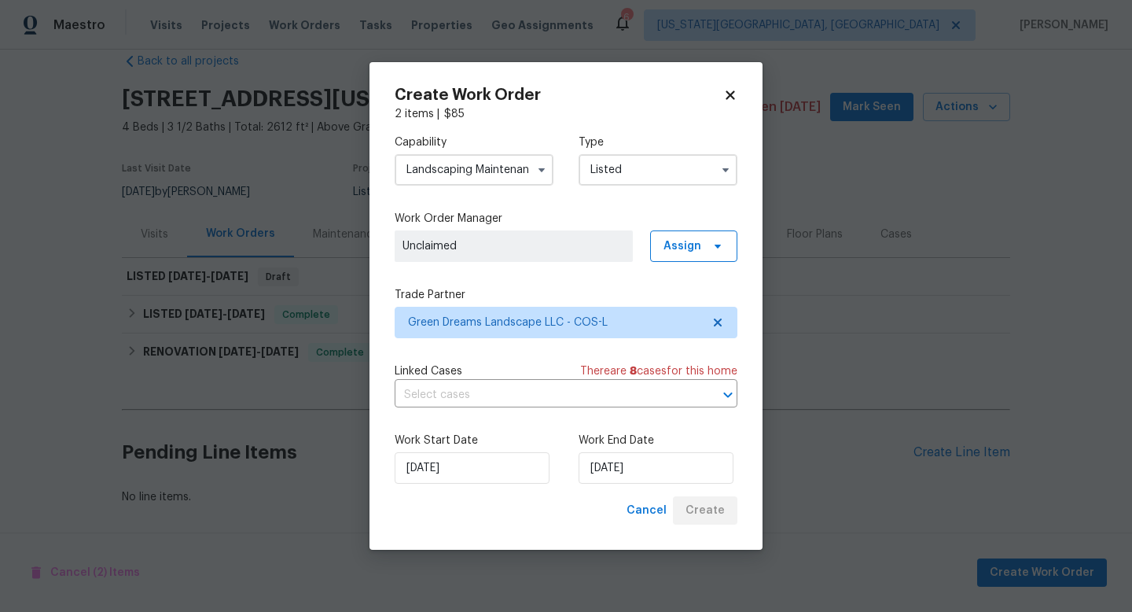
scroll to position [28, 0]
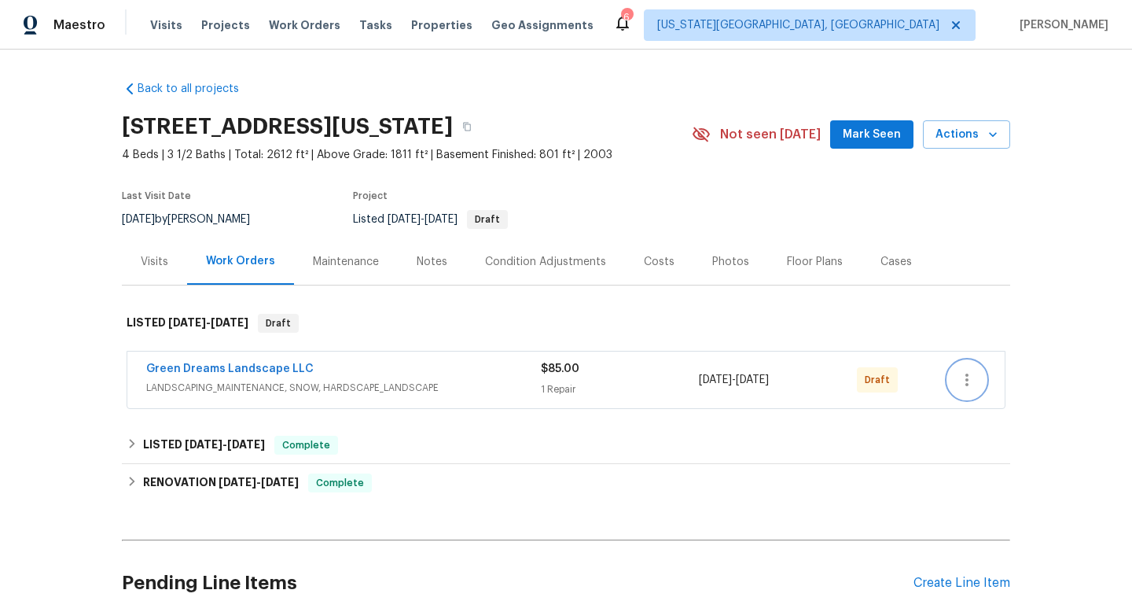
click at [969, 385] on icon "button" at bounding box center [967, 379] width 19 height 19
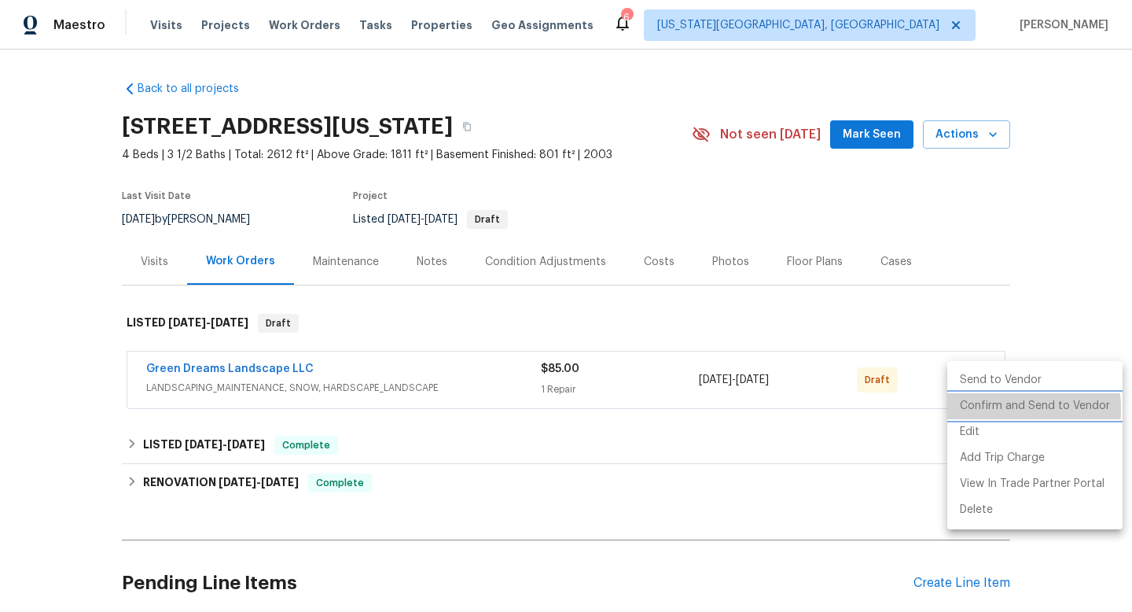
click at [969, 410] on li "Confirm and Send to Vendor" at bounding box center [1034, 406] width 175 height 26
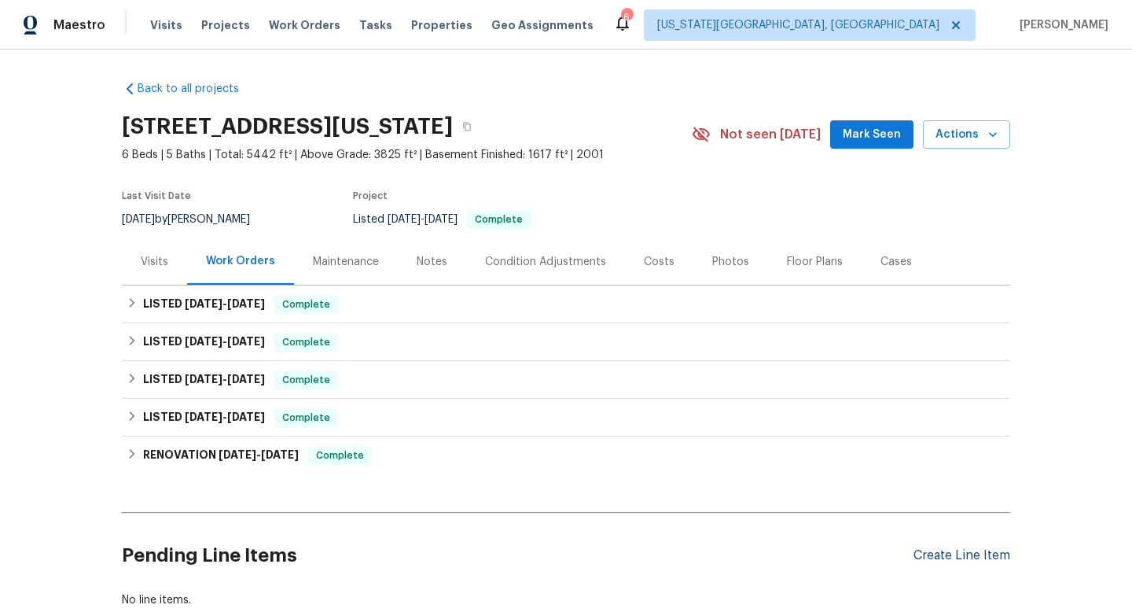
click at [929, 562] on div "Create Line Item" at bounding box center [962, 555] width 97 height 15
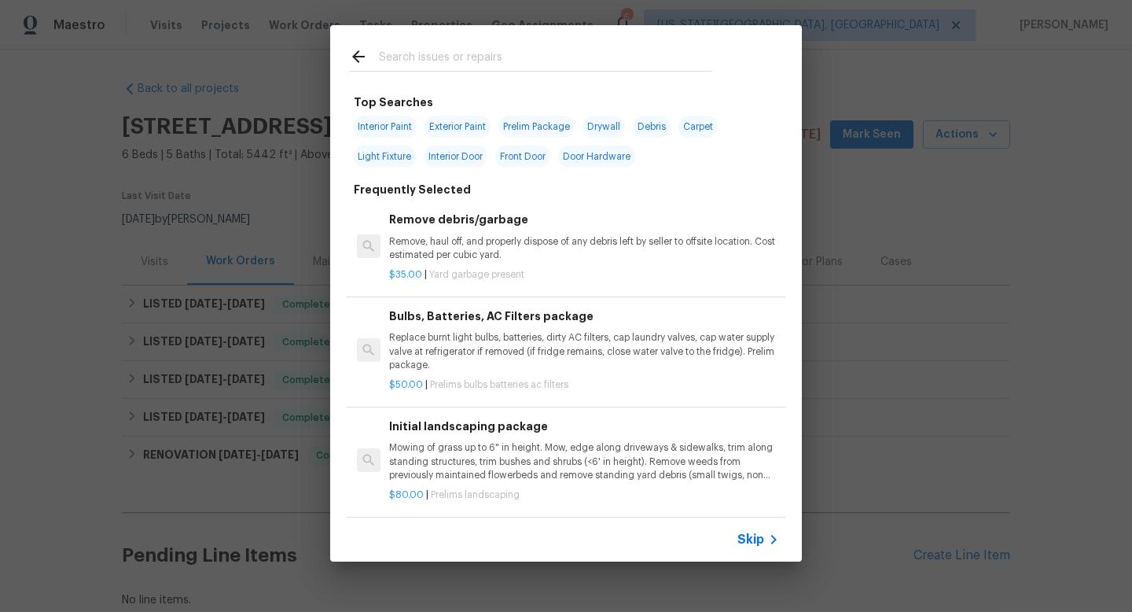
click at [414, 55] on input "text" at bounding box center [545, 59] width 333 height 24
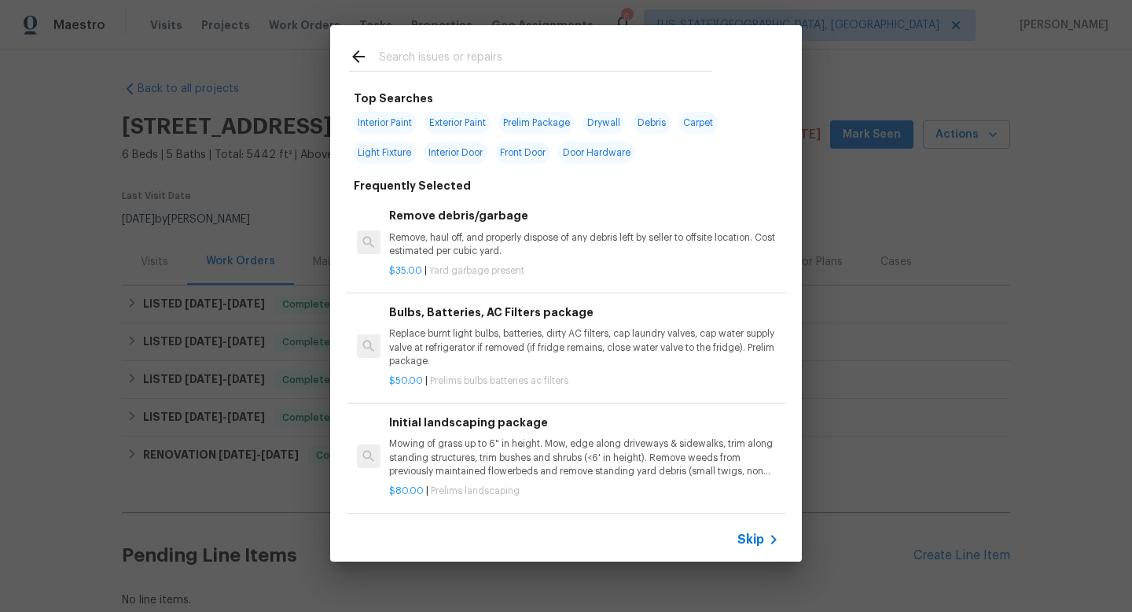
type input "o"
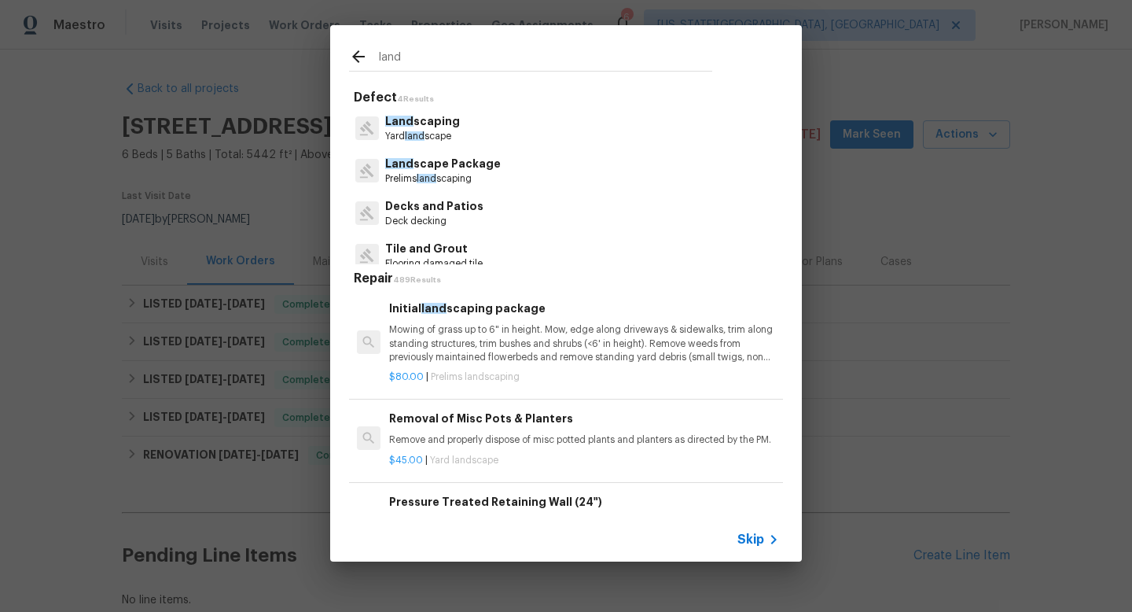
type input "land"
click at [426, 127] on p "Land scaping" at bounding box center [422, 121] width 75 height 17
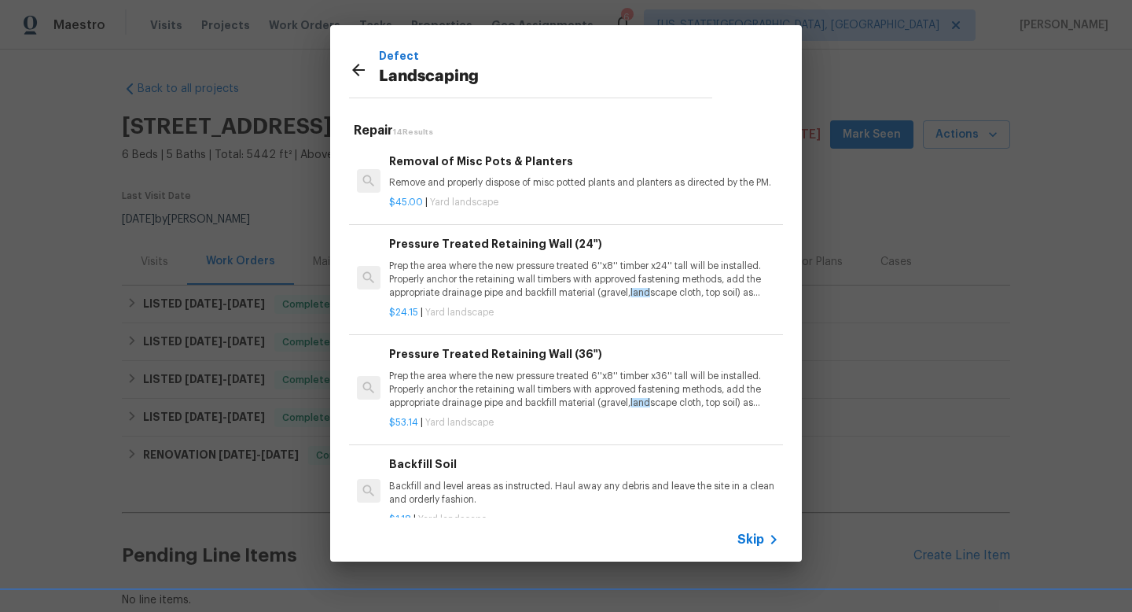
click at [356, 72] on icon at bounding box center [358, 70] width 13 height 13
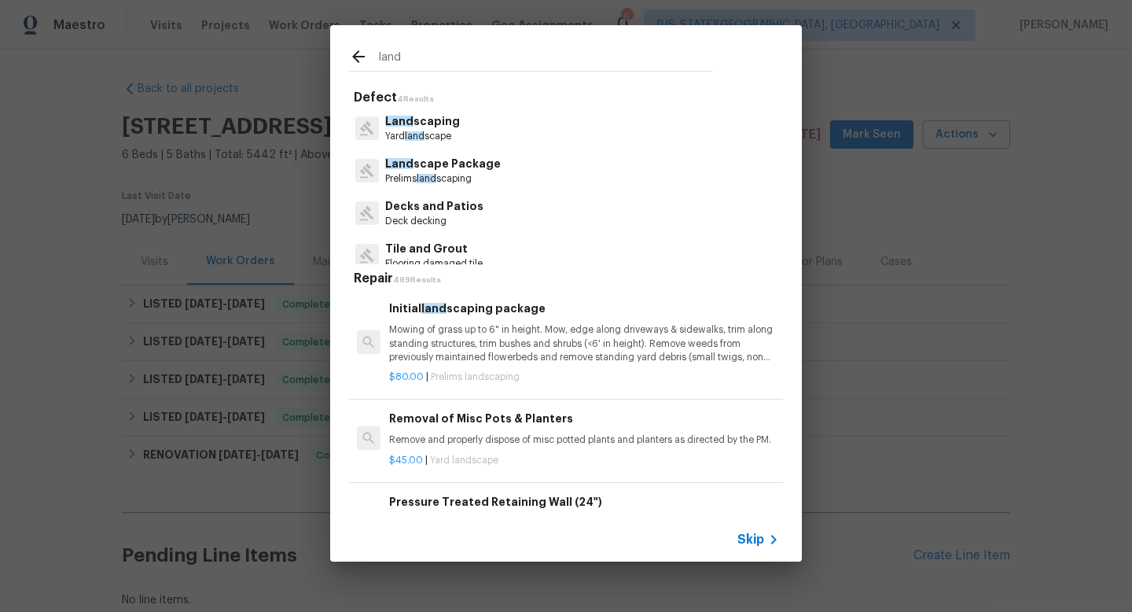
click at [414, 61] on input "land" at bounding box center [545, 59] width 333 height 24
type input "l"
type input "o"
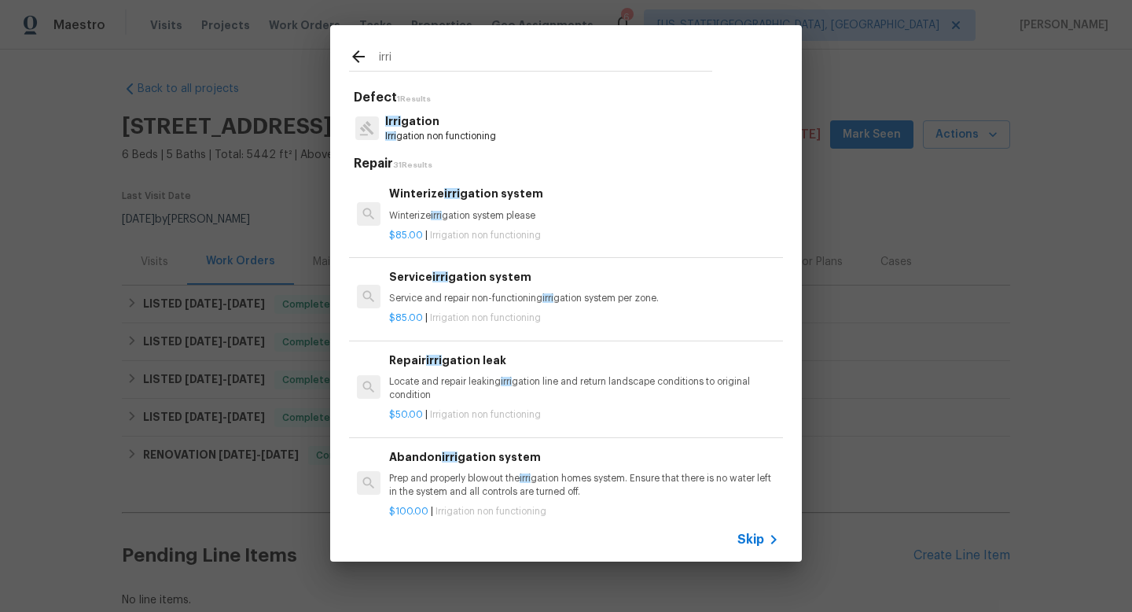
type input "irri"
click at [470, 140] on p "Irri gation non functioning" at bounding box center [440, 136] width 111 height 13
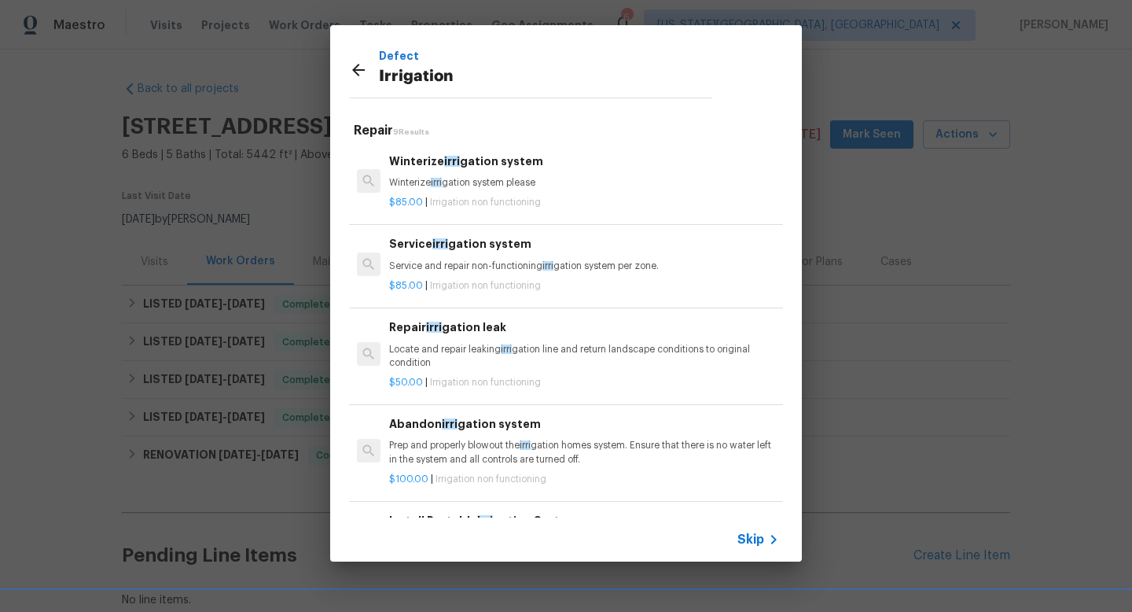
click at [469, 169] on h6 "Winterize irri gation system" at bounding box center [584, 161] width 390 height 17
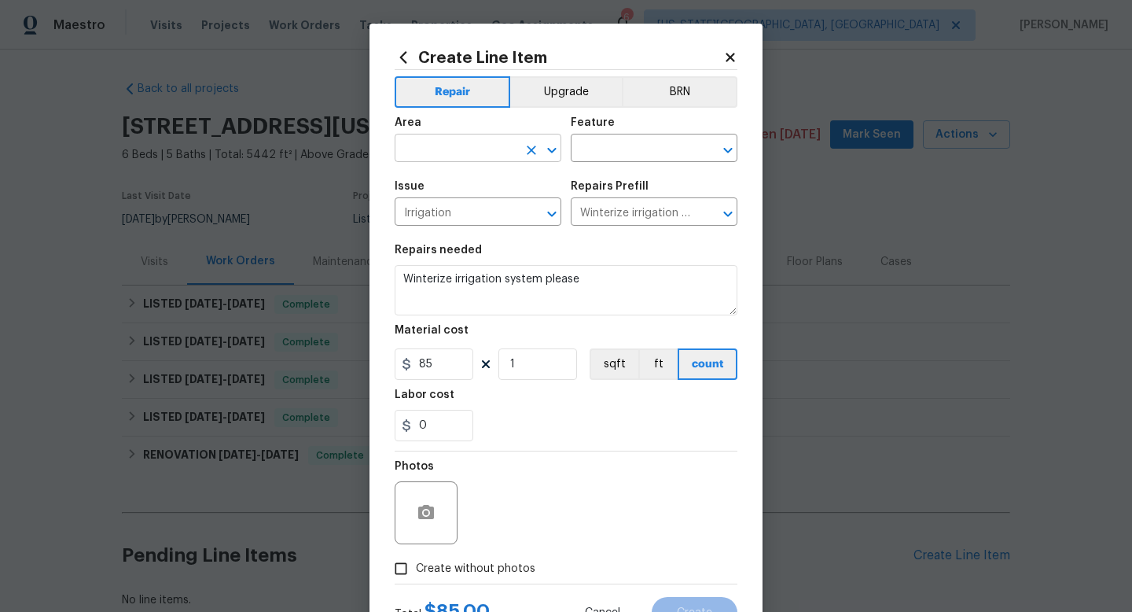
click at [454, 149] on input "text" at bounding box center [456, 150] width 123 height 24
type input "e"
type input "l"
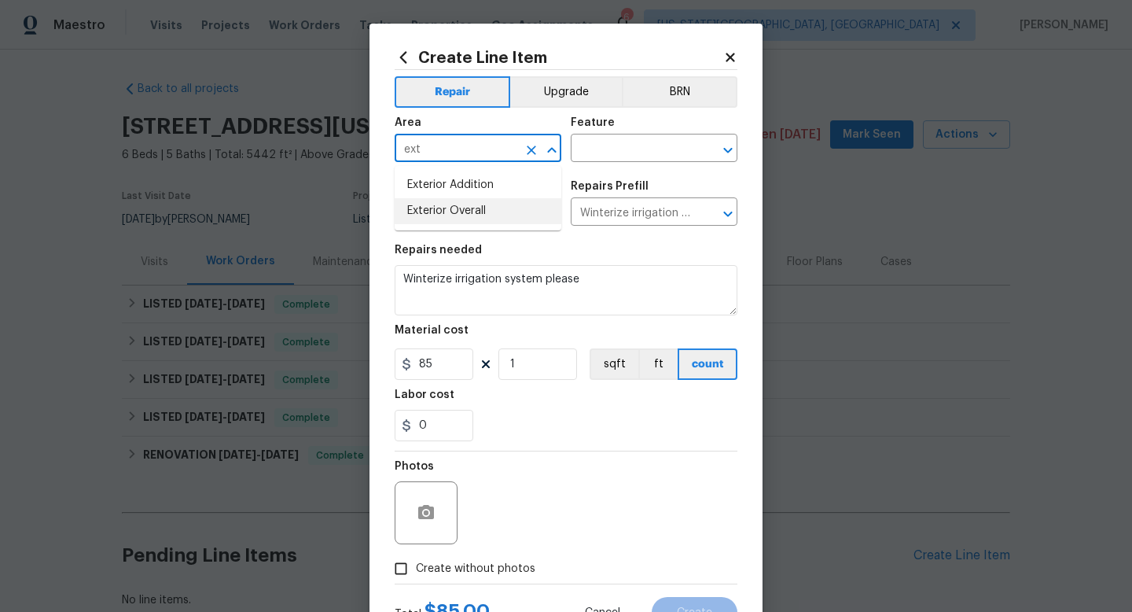
click at [450, 221] on li "Exterior Overall" at bounding box center [478, 211] width 167 height 26
type input "Exterior Overall"
click at [587, 155] on input "text" at bounding box center [632, 150] width 123 height 24
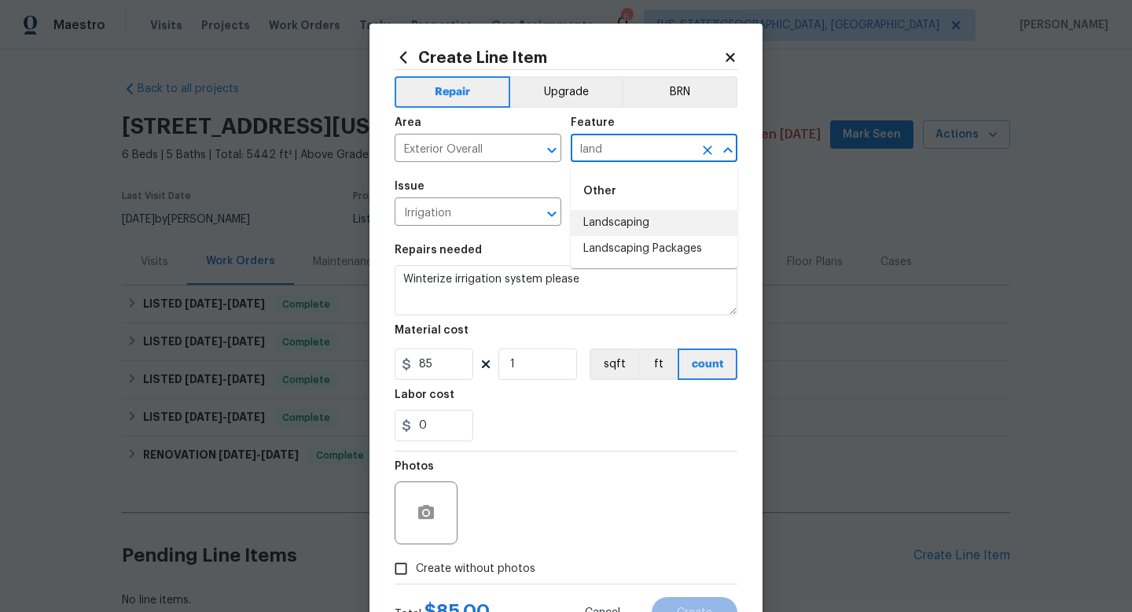
click at [594, 218] on li "Landscaping" at bounding box center [654, 223] width 167 height 26
type input "Landscaping"
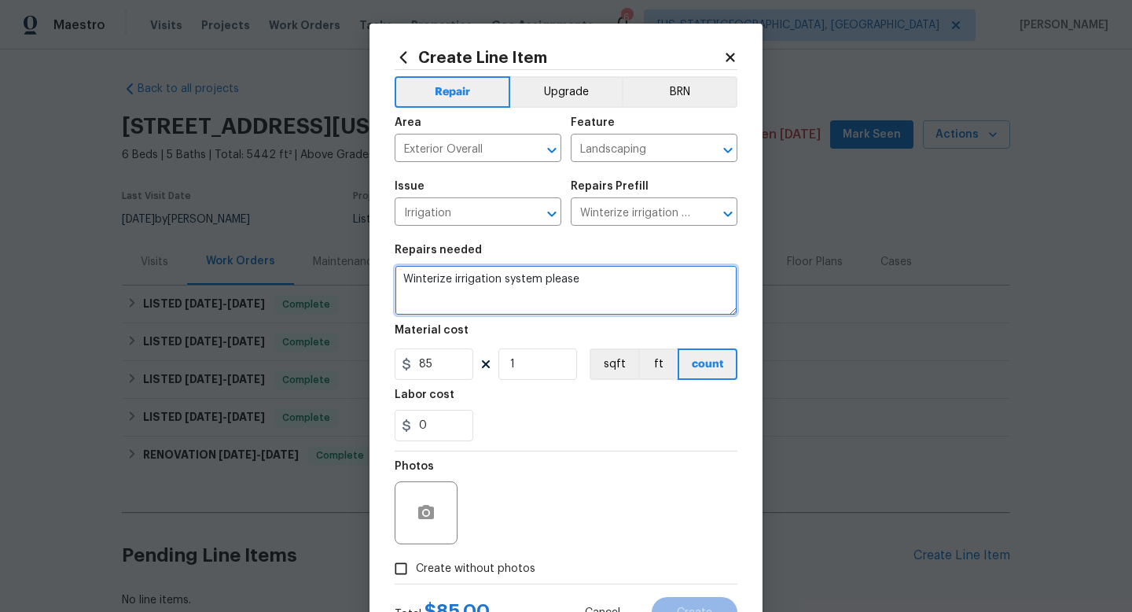
drag, startPoint x: 605, startPoint y: 278, endPoint x: 271, endPoint y: 273, distance: 333.4
click at [271, 273] on div "Create Line Item Repair Upgrade BRN Area Exterior Overall ​ Feature Landscaping…" at bounding box center [566, 306] width 1132 height 612
paste textarea "“Please winterize irrigation system. Drain backflow and lines to house and turn…"
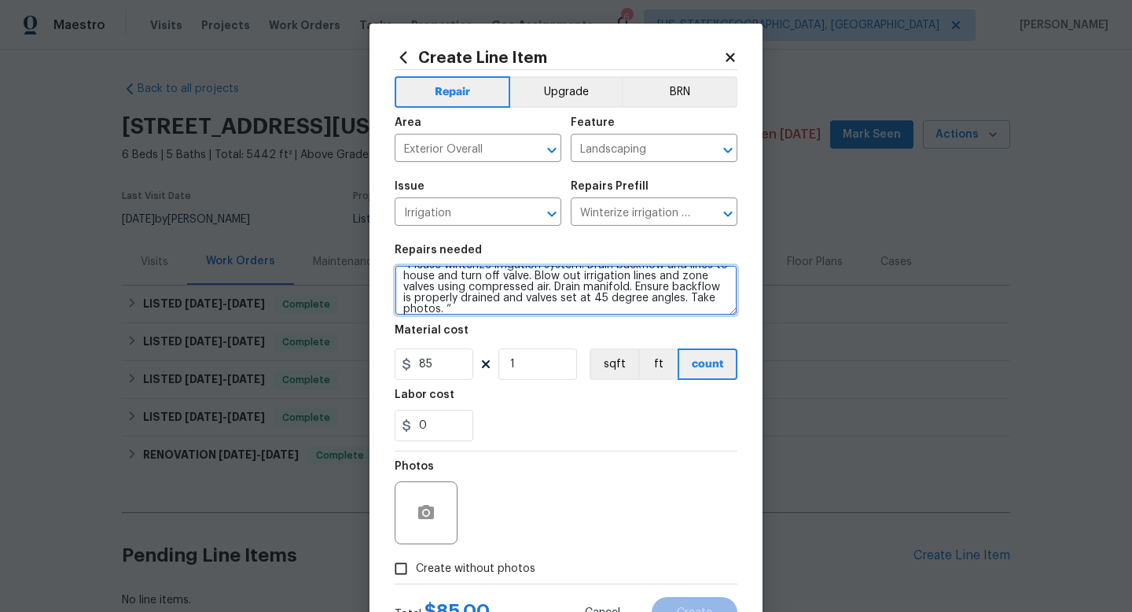
scroll to position [66, 0]
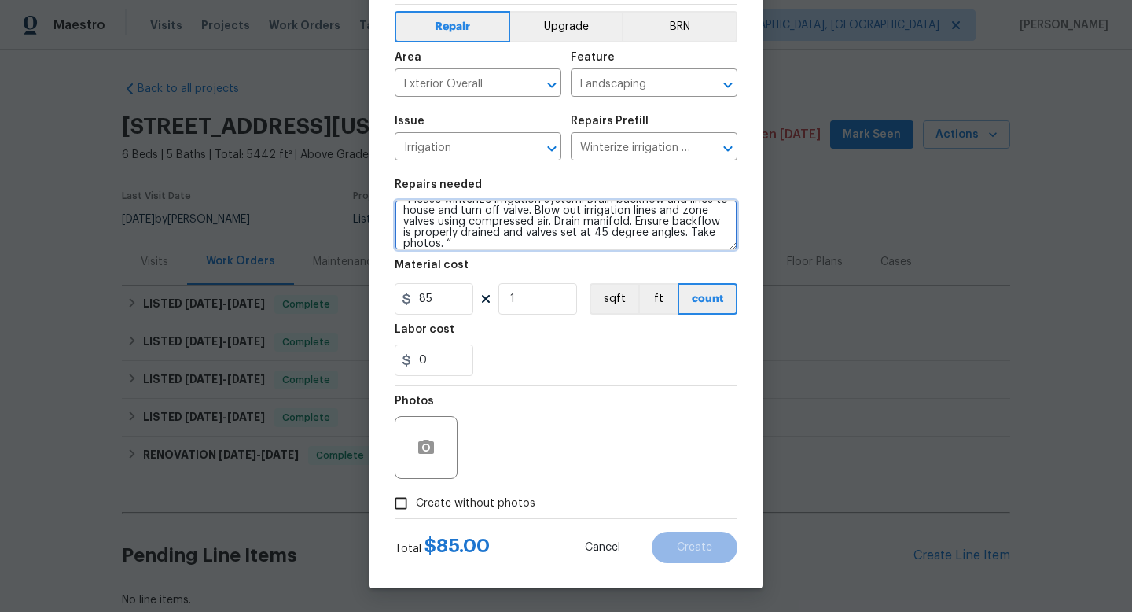
type textarea "“Please winterize irrigation system. Drain backflow and lines to house and turn…"
click at [489, 500] on span "Create without photos" at bounding box center [476, 503] width 120 height 17
click at [416, 500] on input "Create without photos" at bounding box center [401, 503] width 30 height 30
checkbox input "true"
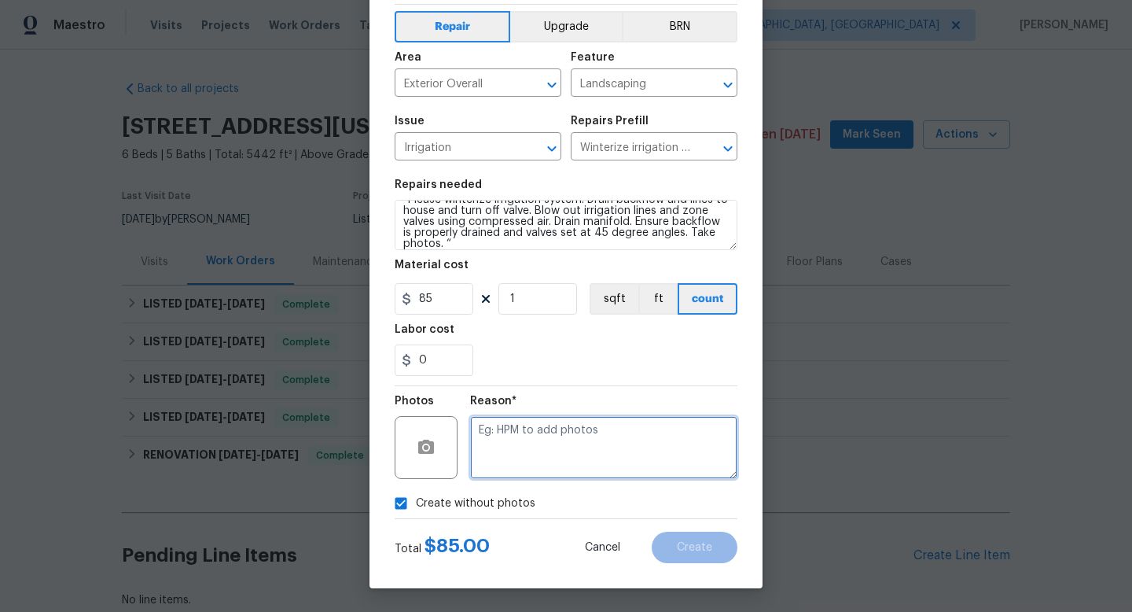
click at [492, 454] on textarea at bounding box center [603, 447] width 267 height 63
type textarea "na"
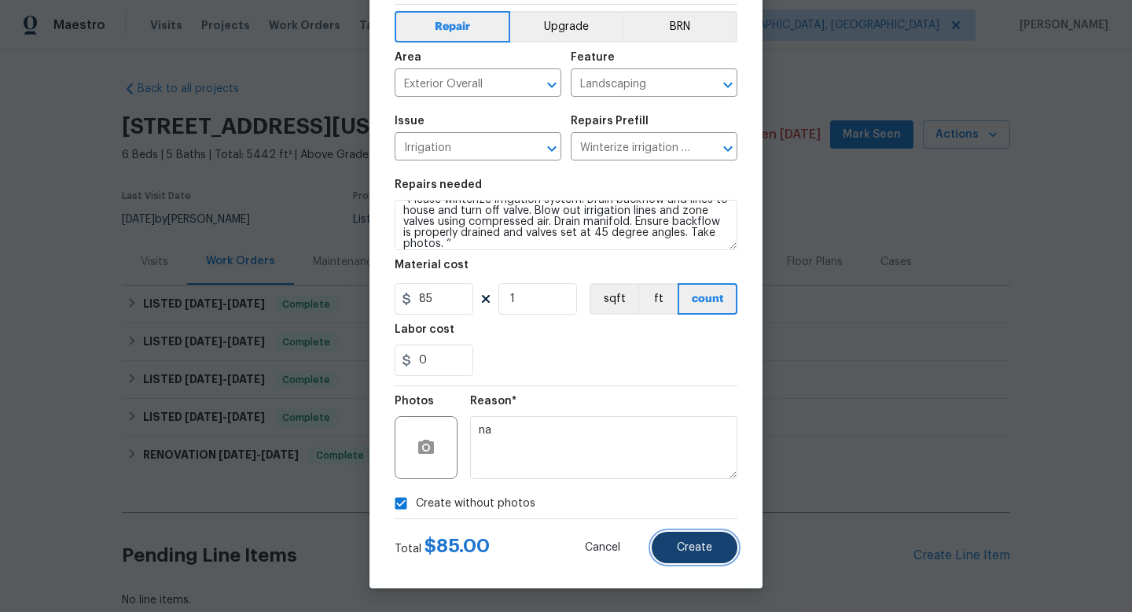
click at [703, 550] on span "Create" at bounding box center [694, 548] width 35 height 12
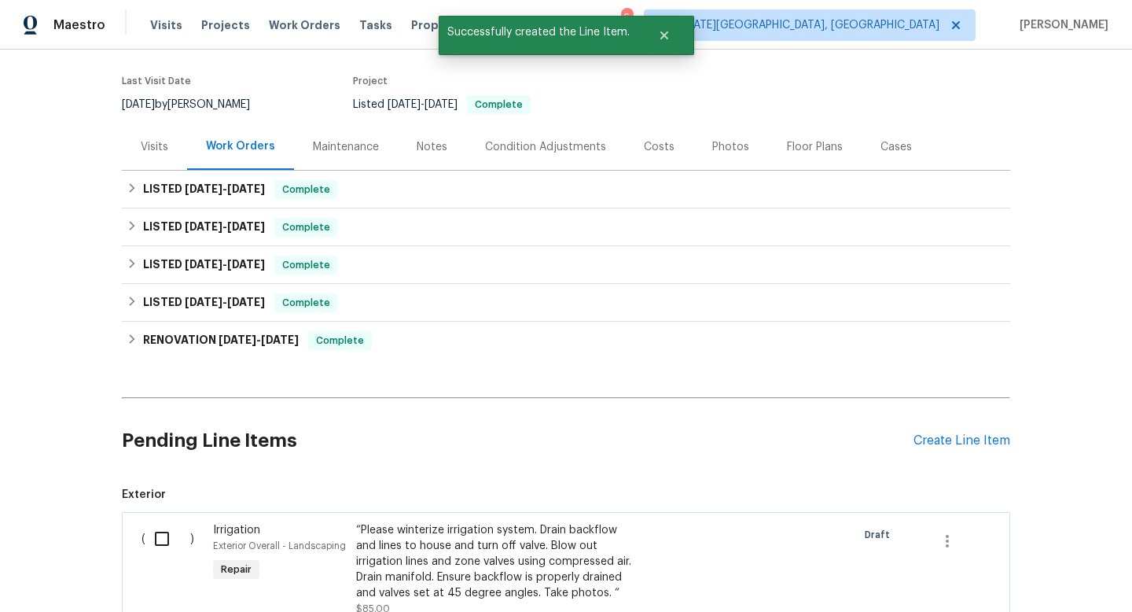
scroll to position [312, 0]
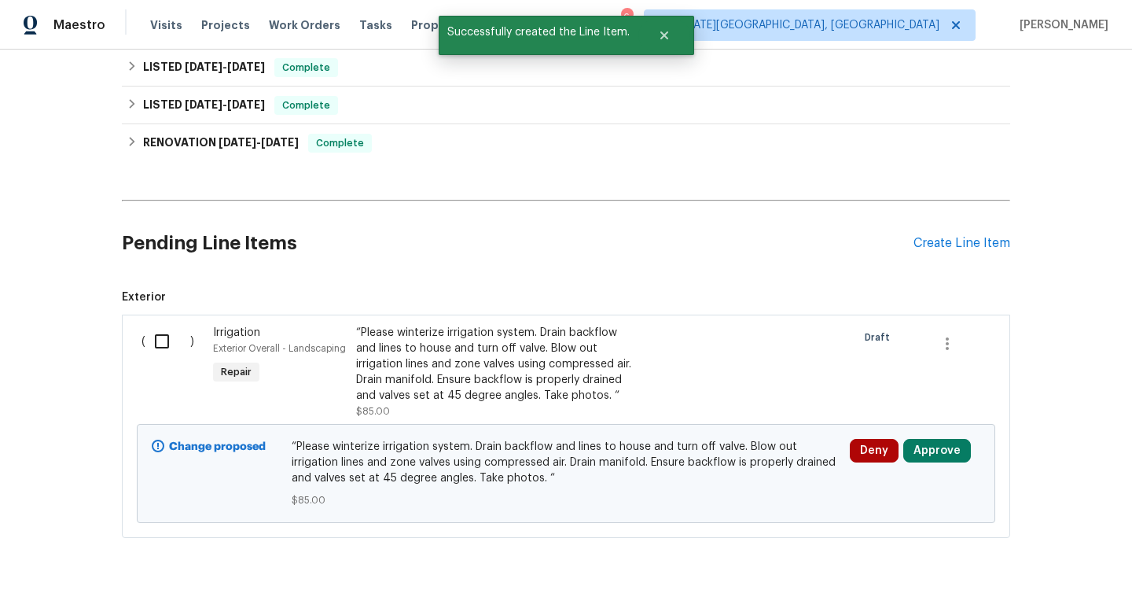
click at [168, 359] on div "( )" at bounding box center [173, 372] width 72 height 104
click at [161, 344] on input "checkbox" at bounding box center [167, 341] width 45 height 33
checkbox input "true"
click at [1029, 577] on span "Create Work Order" at bounding box center [1042, 573] width 105 height 20
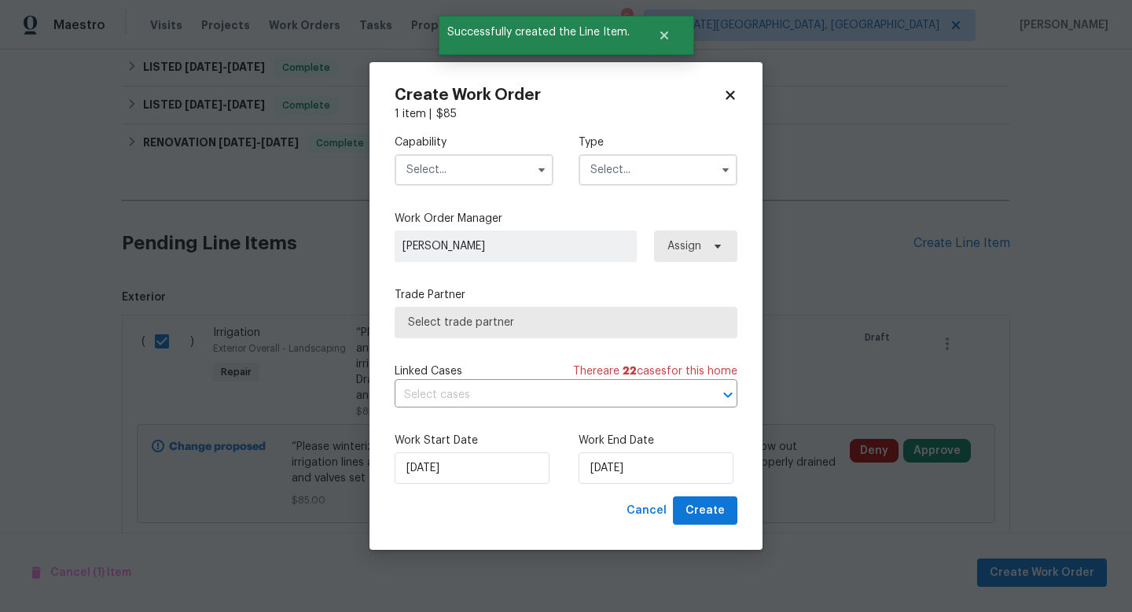
click at [491, 159] on input "text" at bounding box center [474, 169] width 159 height 31
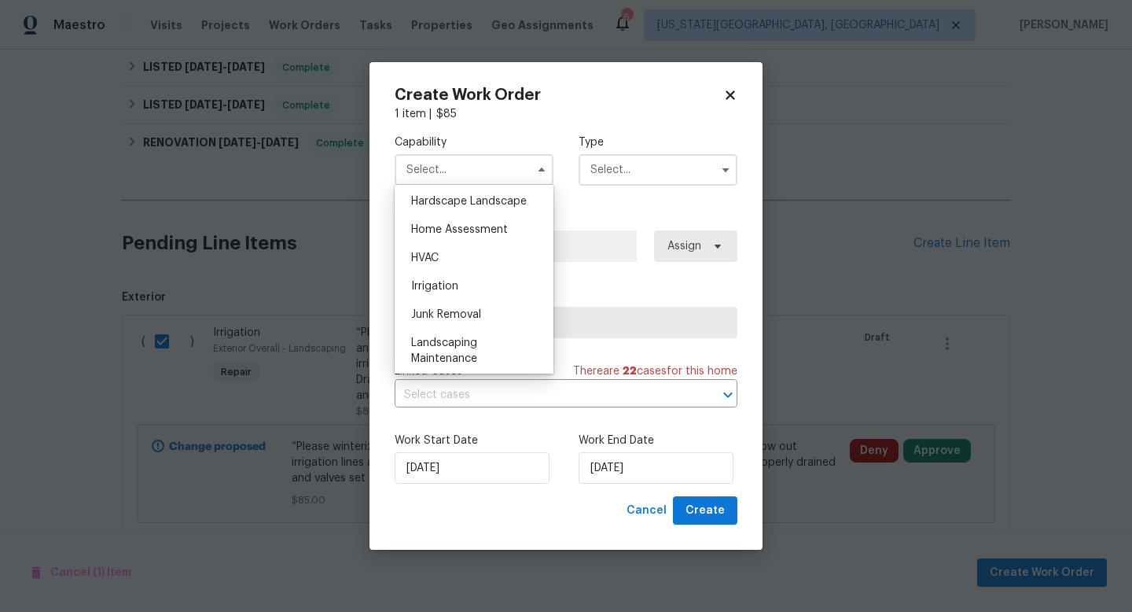
scroll to position [904, 0]
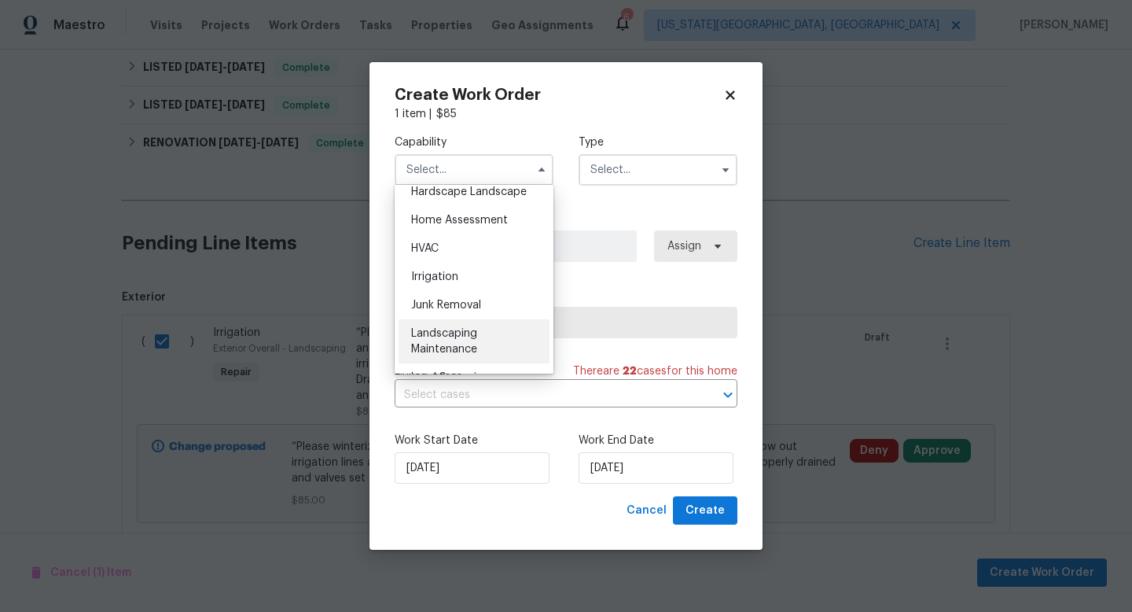
click at [436, 334] on span "Landscaping Maintenance" at bounding box center [444, 341] width 66 height 27
type input "Landscaping Maintenance"
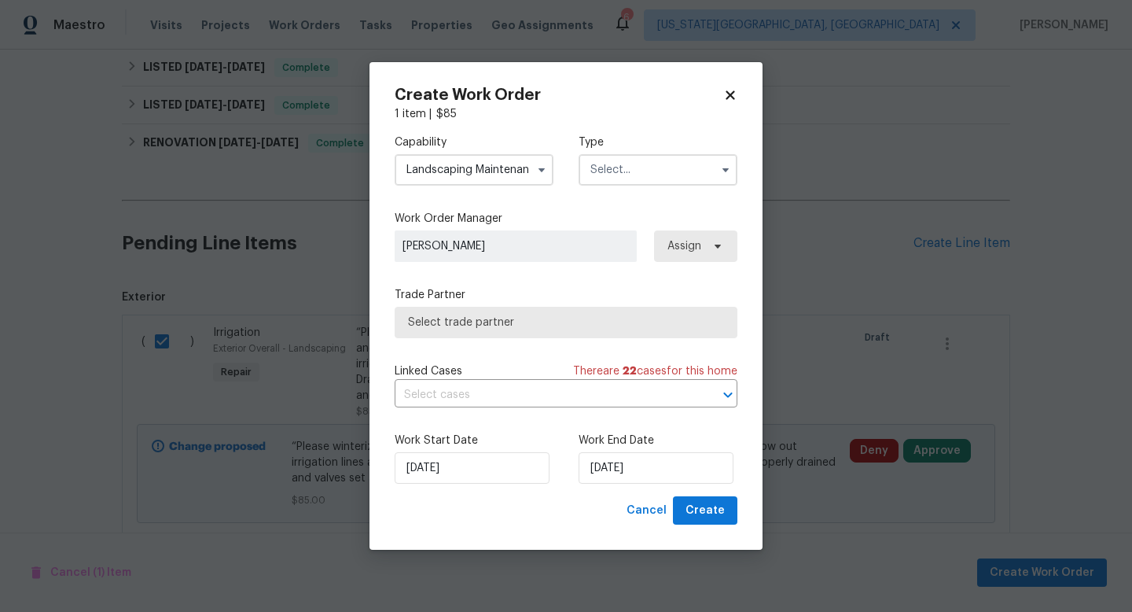
click at [620, 172] on input "text" at bounding box center [658, 169] width 159 height 31
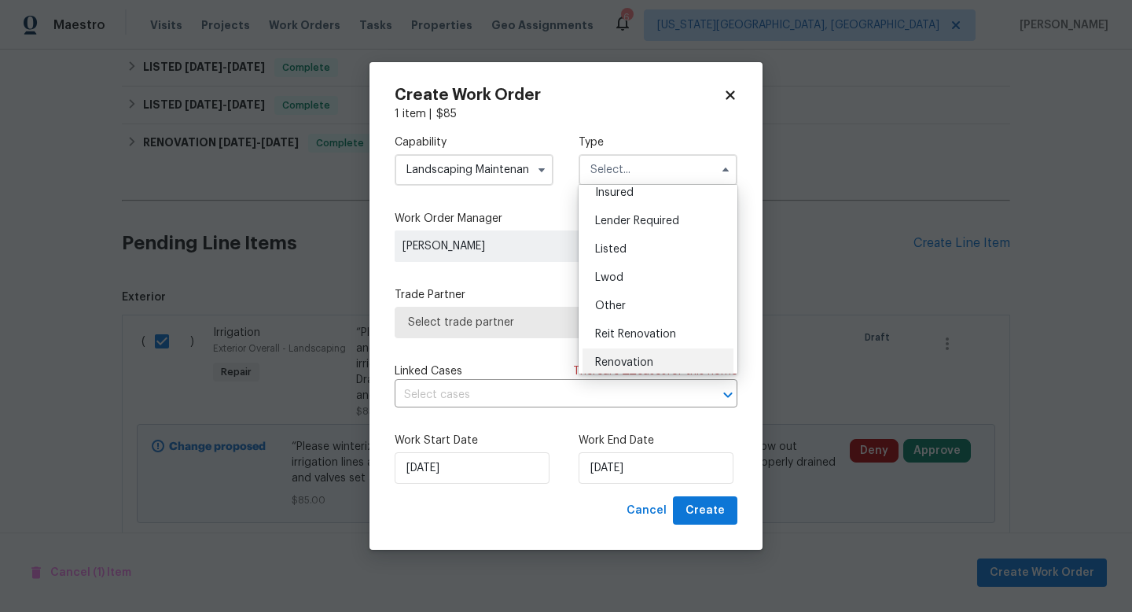
scroll to position [81, 0]
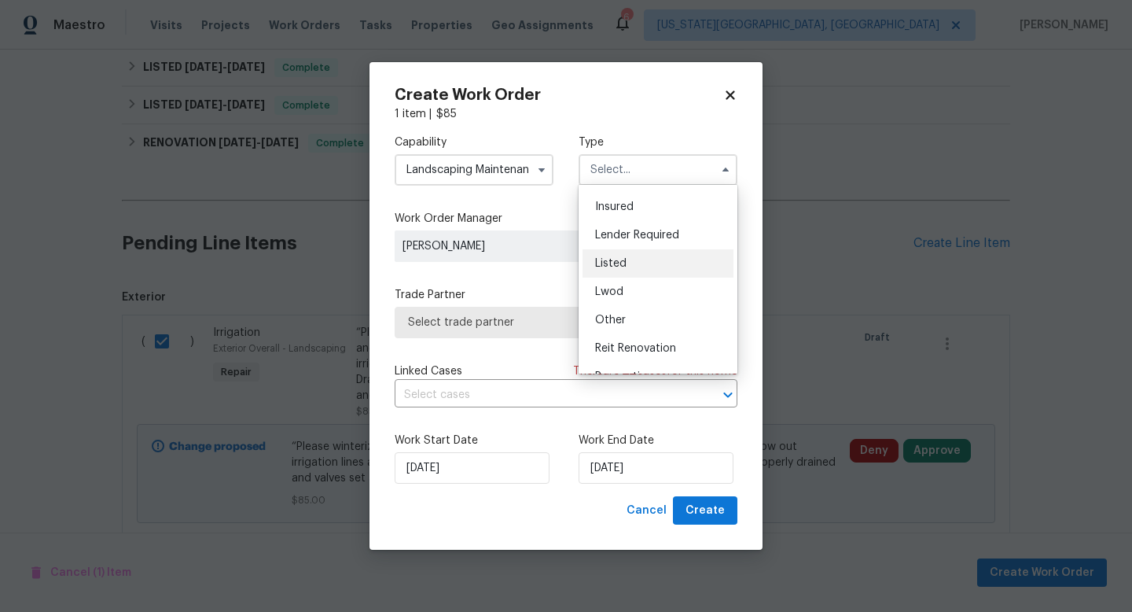
click at [613, 259] on span "Listed" at bounding box center [610, 263] width 31 height 11
type input "Listed"
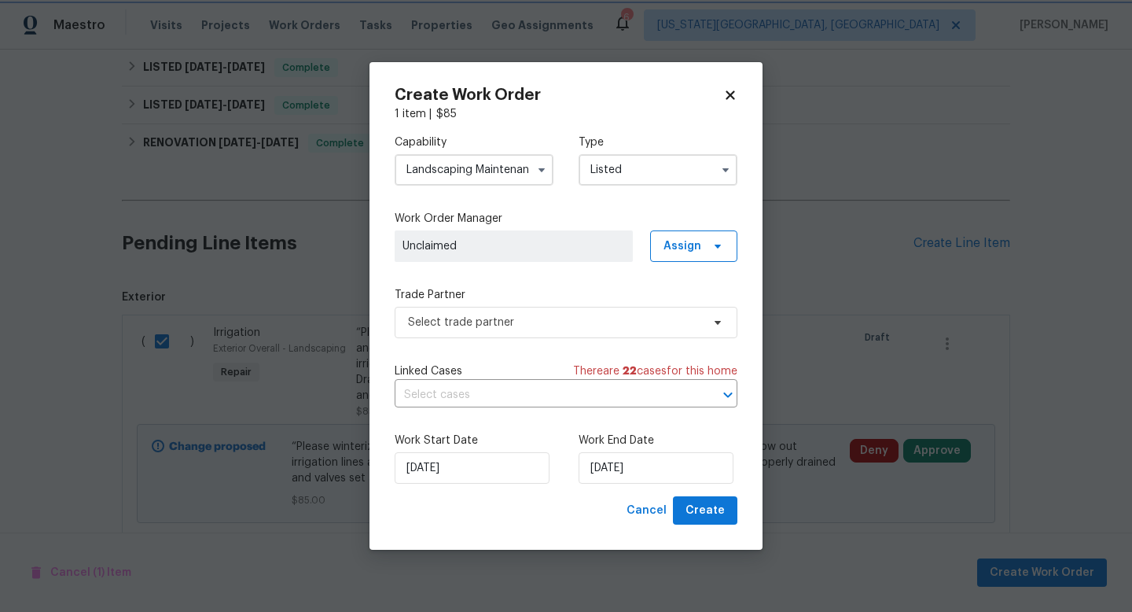
scroll to position [0, 0]
click at [509, 314] on span "Select trade partner" at bounding box center [554, 322] width 293 height 16
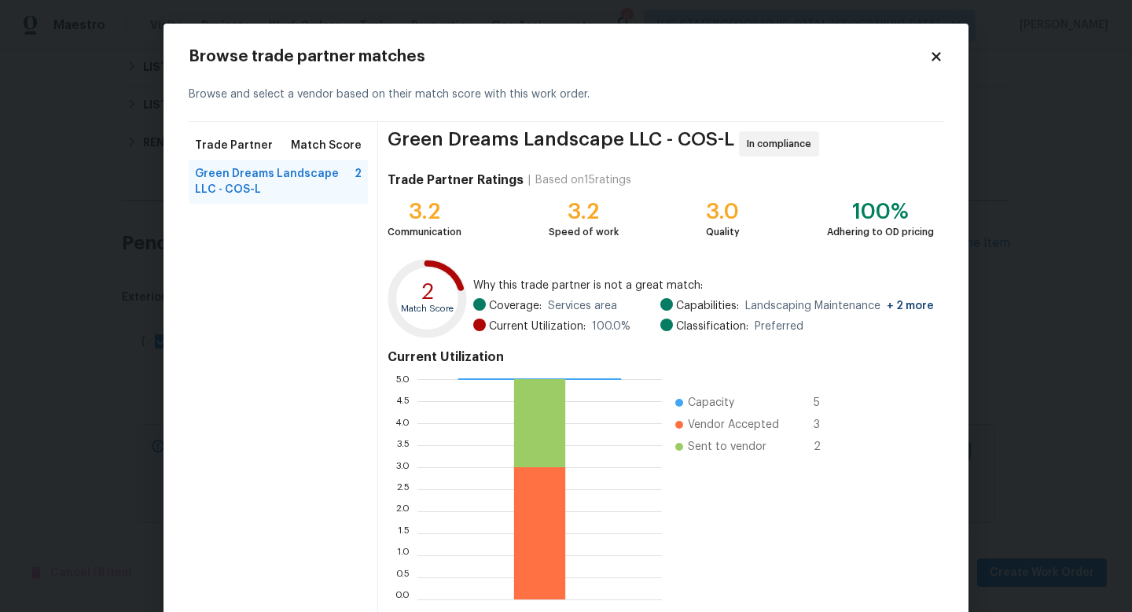
scroll to position [82, 0]
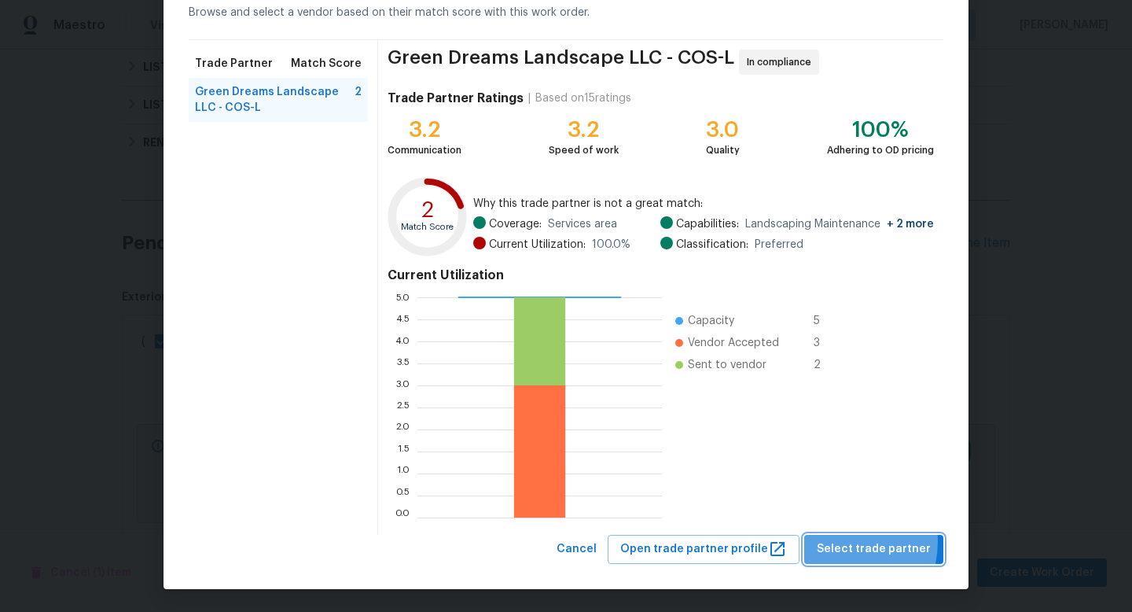
click at [837, 541] on span "Select trade partner" at bounding box center [874, 549] width 114 height 20
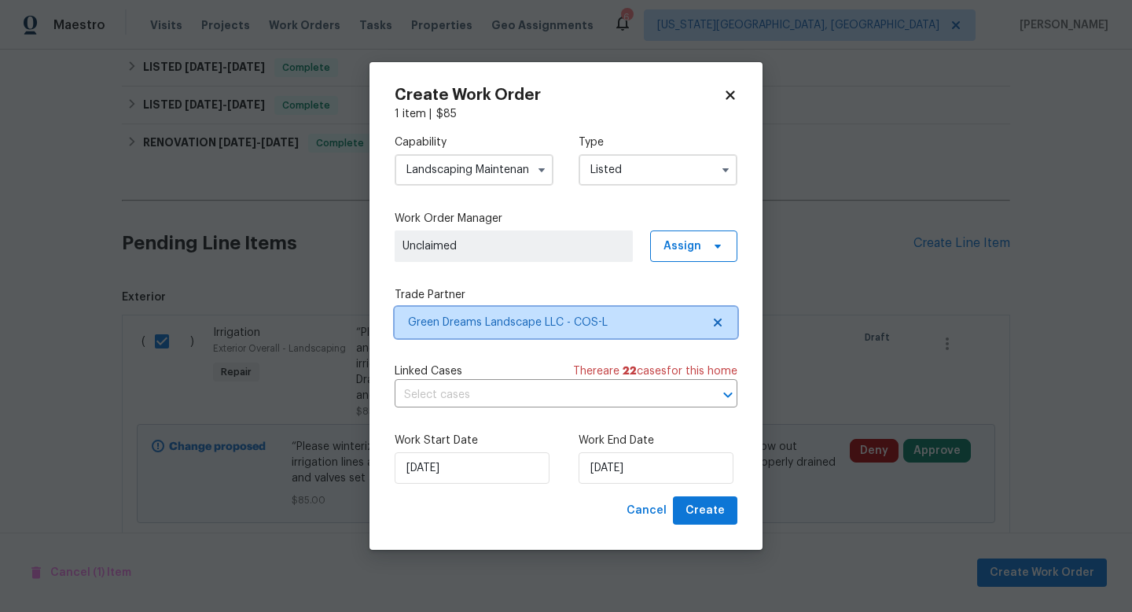
scroll to position [0, 0]
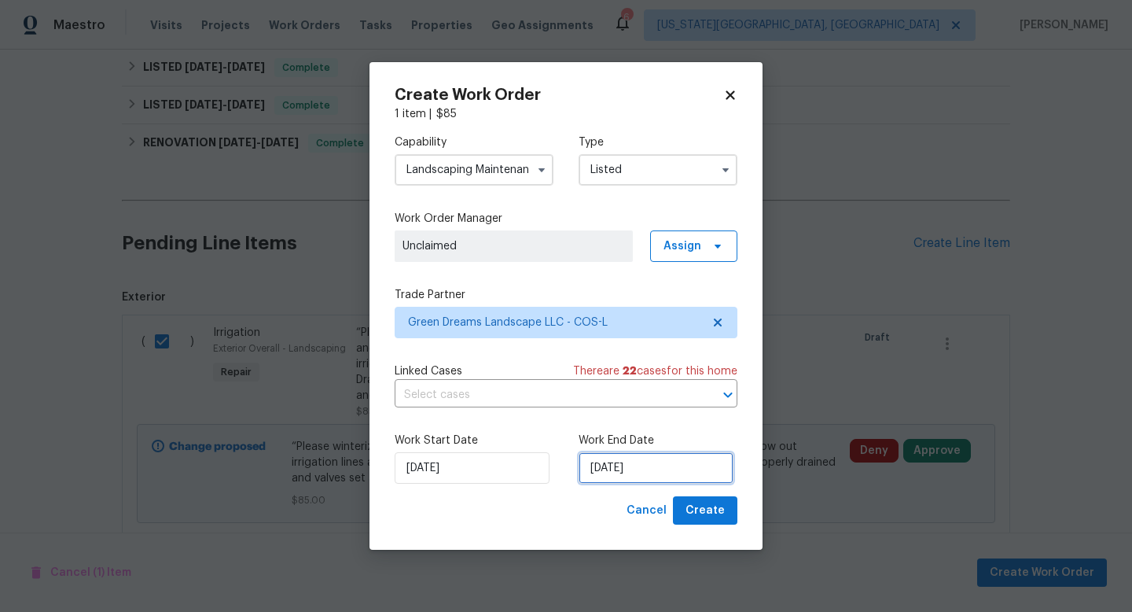
click at [678, 471] on input "[DATE]" at bounding box center [656, 467] width 155 height 31
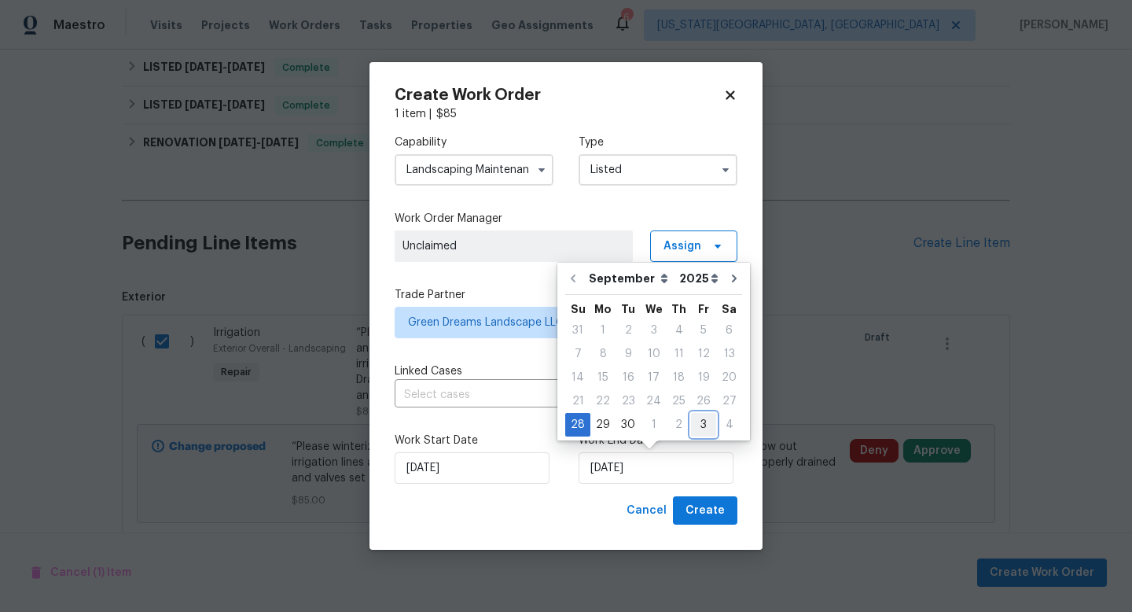
click at [697, 421] on div "3" at bounding box center [703, 425] width 25 height 22
type input "[DATE]"
select select "9"
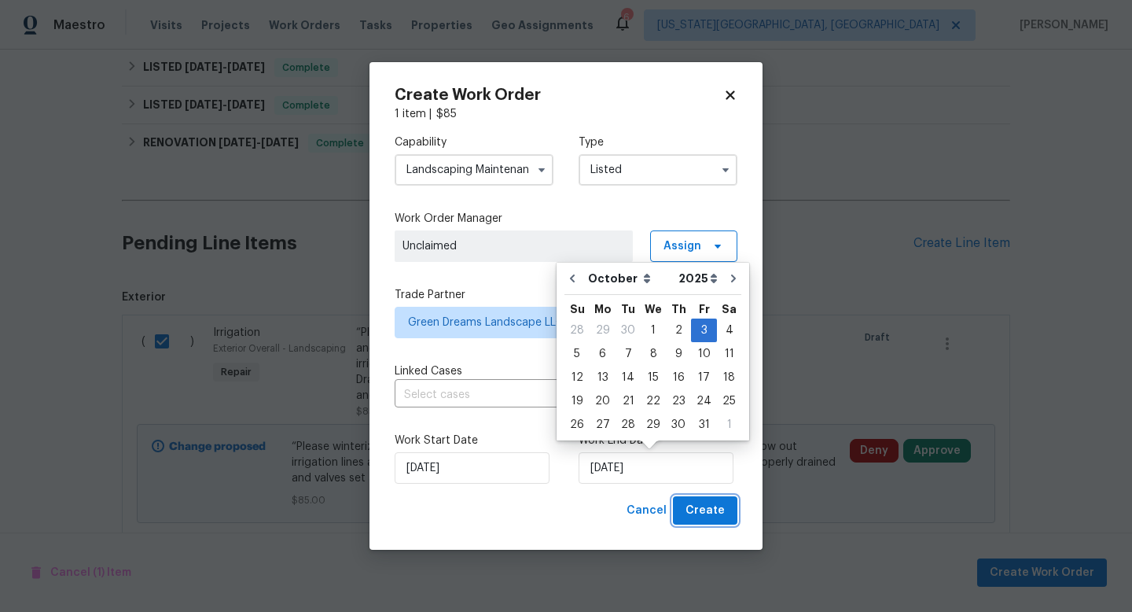
click at [704, 510] on span "Create" at bounding box center [705, 511] width 39 height 20
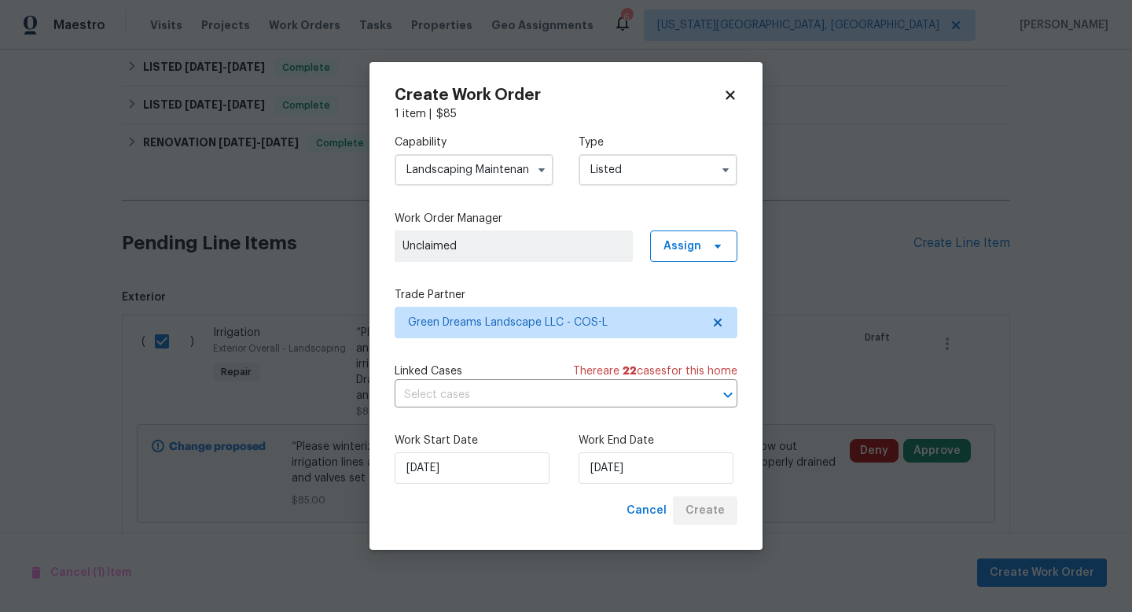
checkbox input "false"
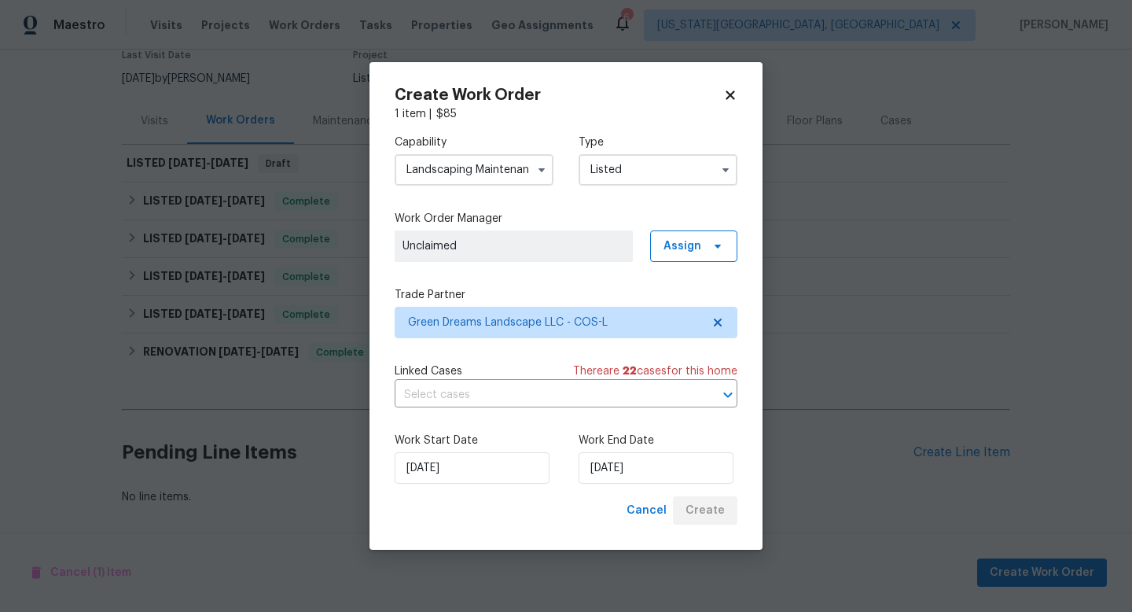
scroll to position [141, 0]
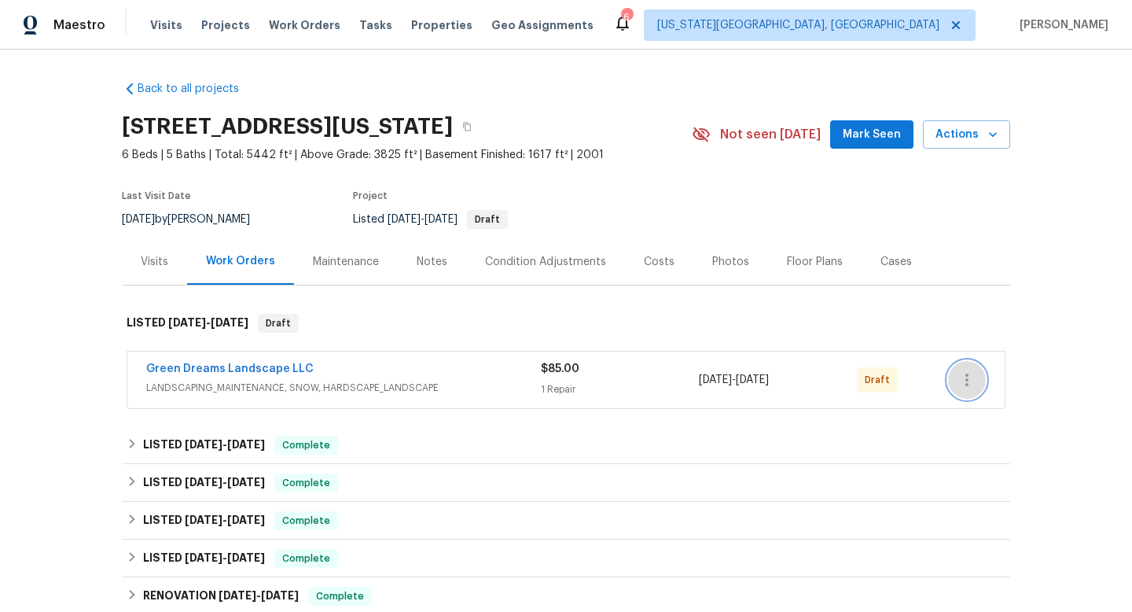
click at [969, 379] on icon "button" at bounding box center [967, 379] width 19 height 19
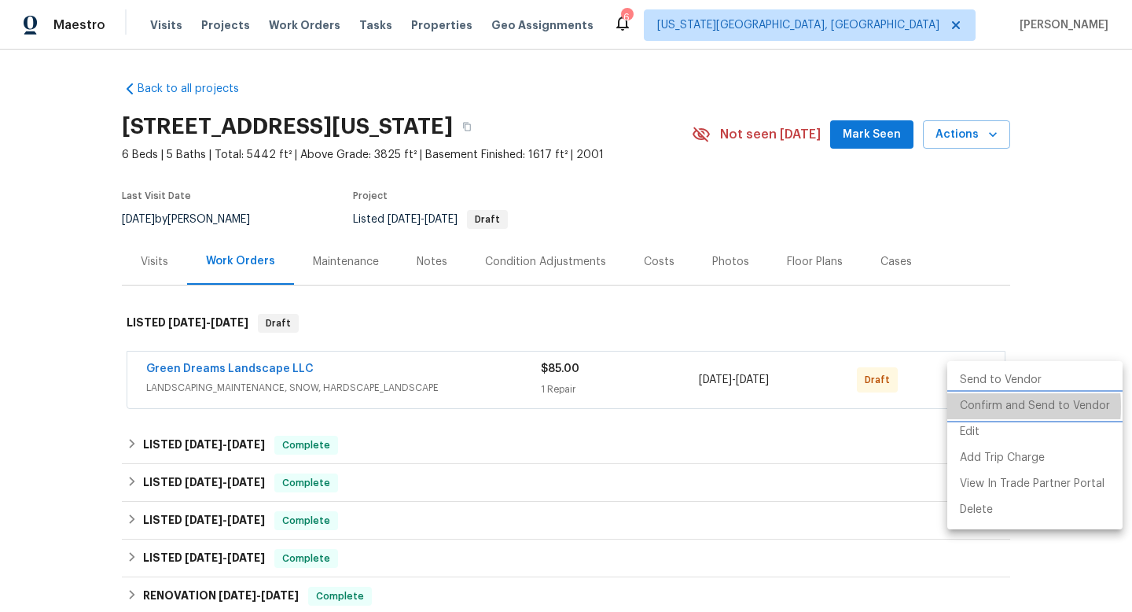
click at [965, 406] on li "Confirm and Send to Vendor" at bounding box center [1034, 406] width 175 height 26
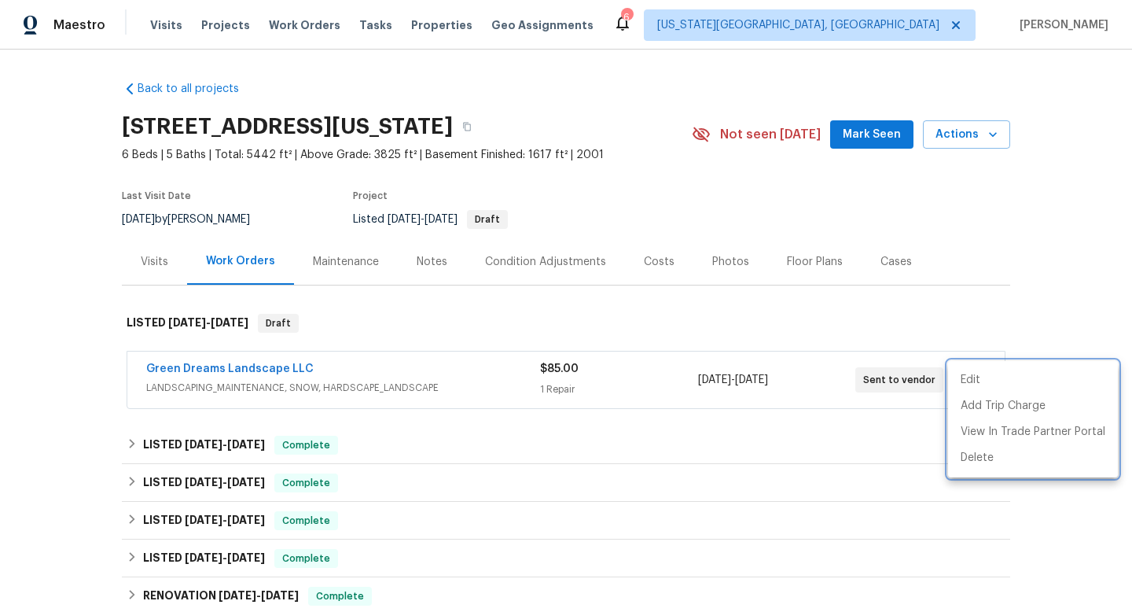
click at [885, 133] on div at bounding box center [566, 306] width 1132 height 612
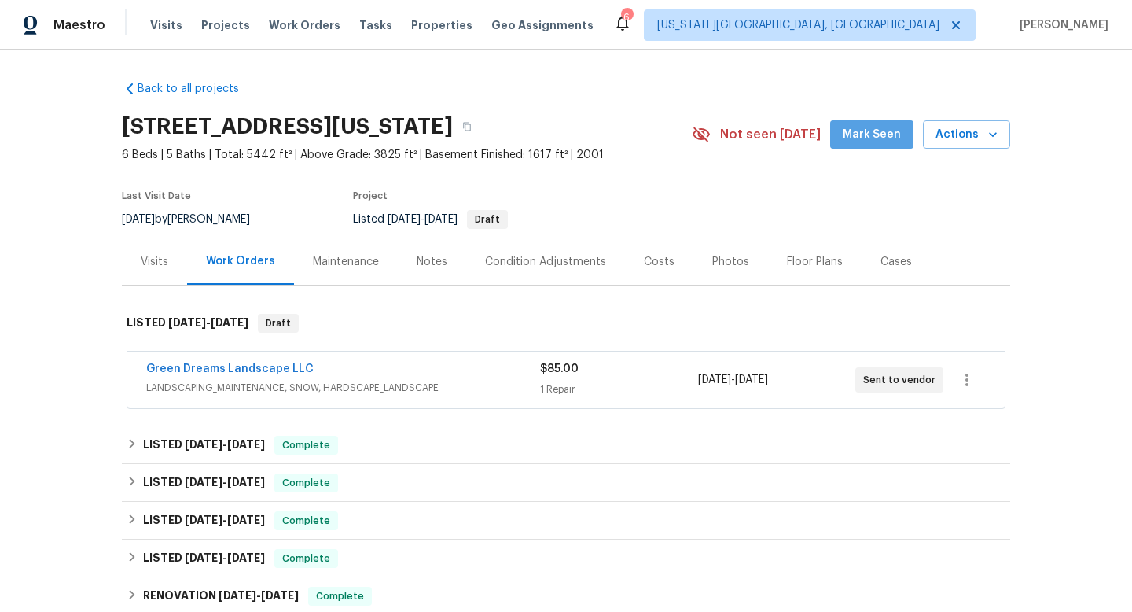
click at [885, 133] on span "Mark Seen" at bounding box center [872, 135] width 58 height 20
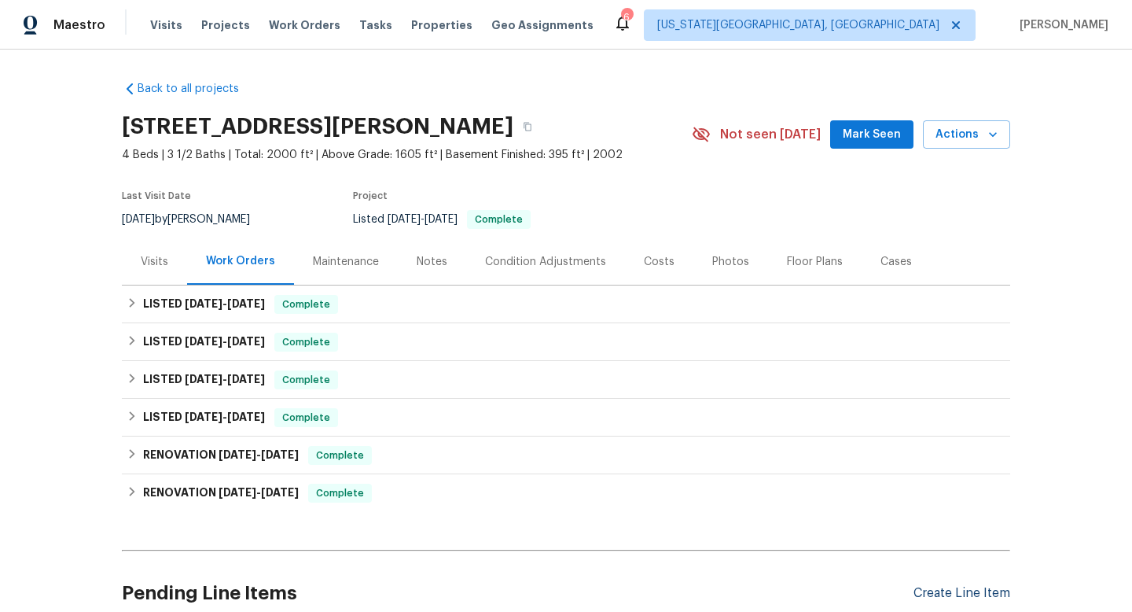
click at [951, 587] on div "Create Line Item" at bounding box center [962, 593] width 97 height 15
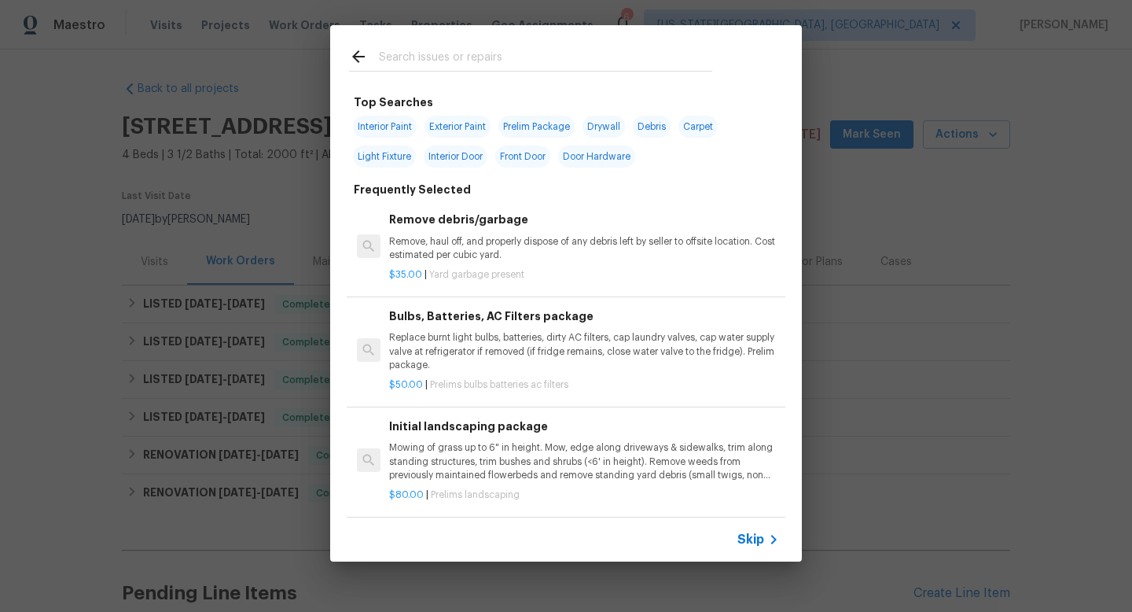
click at [420, 44] on div at bounding box center [530, 56] width 401 height 62
click at [413, 63] on input "text" at bounding box center [545, 59] width 333 height 24
type input "e"
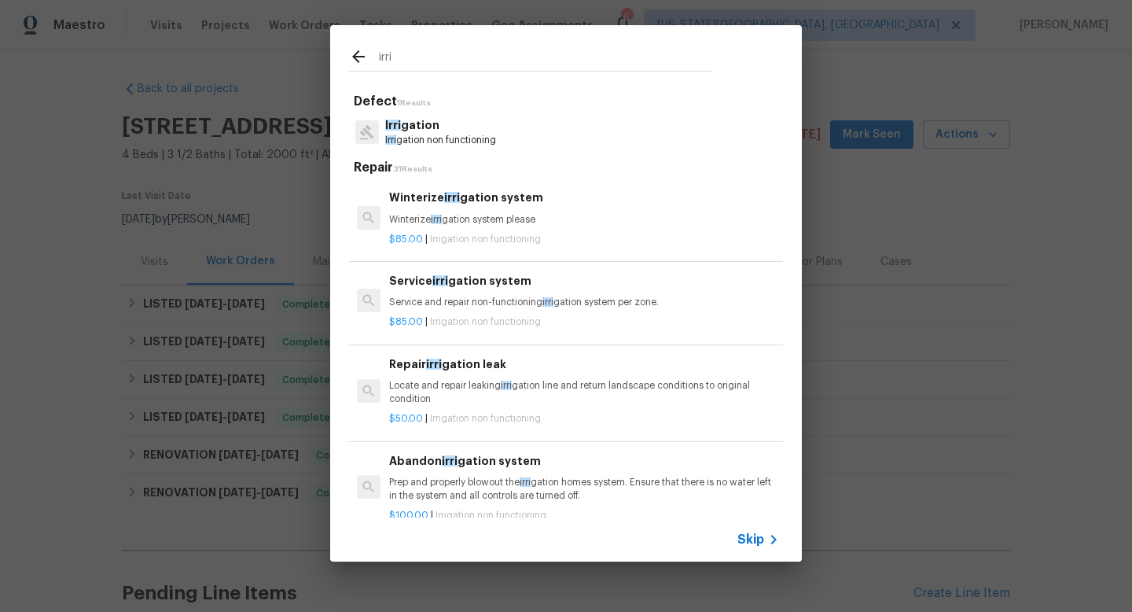
type input "irri"
click at [431, 204] on h6 "Winterize irri gation system" at bounding box center [584, 197] width 390 height 17
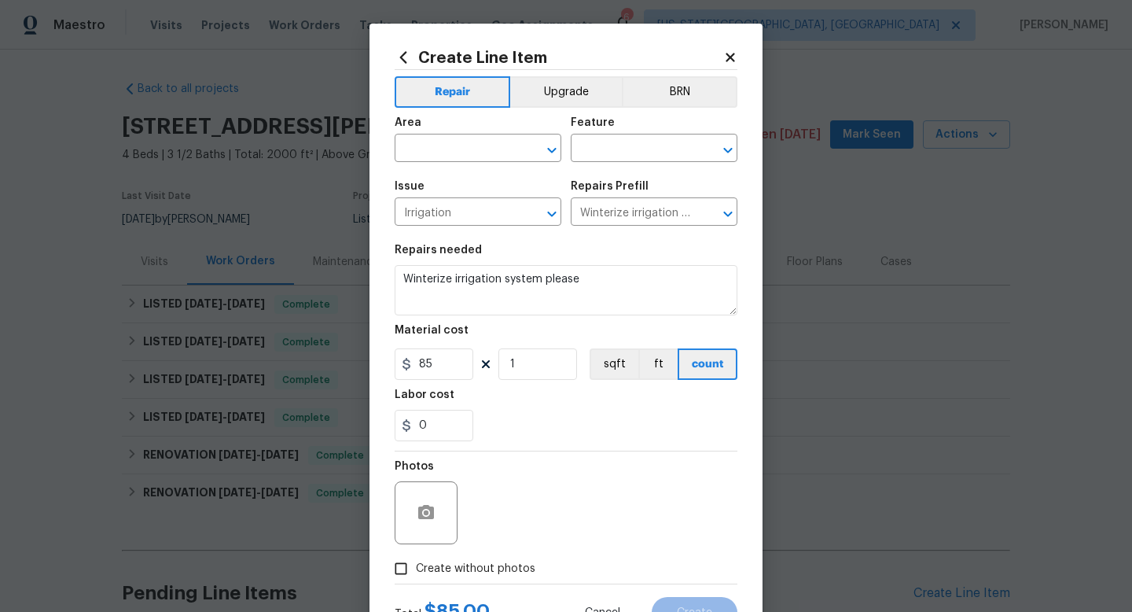
click at [428, 164] on span "Area ​" at bounding box center [478, 140] width 167 height 64
click at [427, 151] on input "text" at bounding box center [456, 150] width 123 height 24
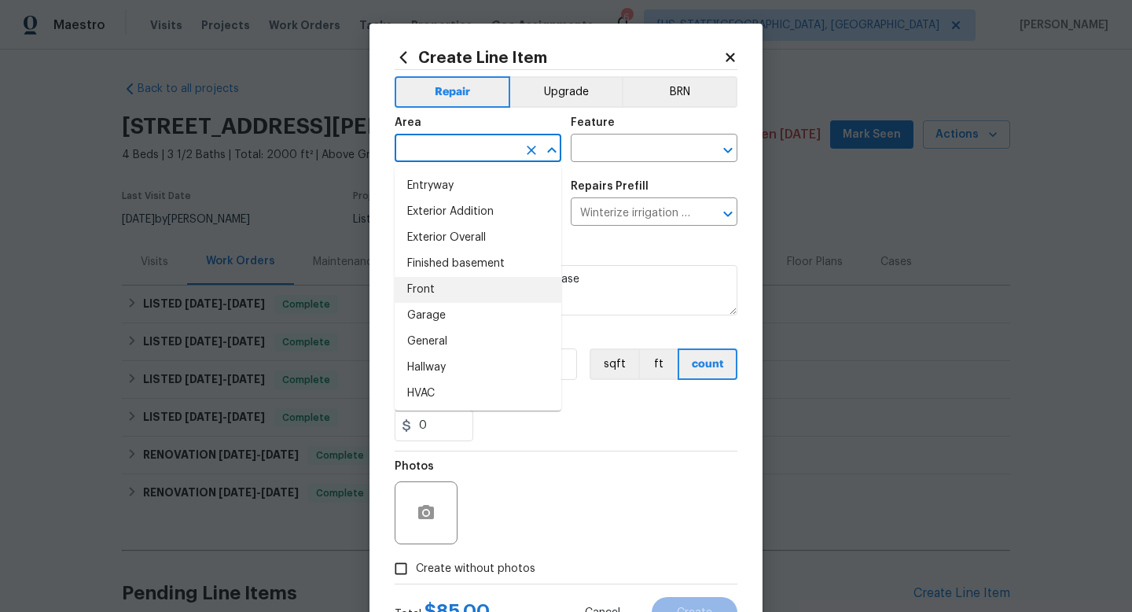
scroll to position [343, 0]
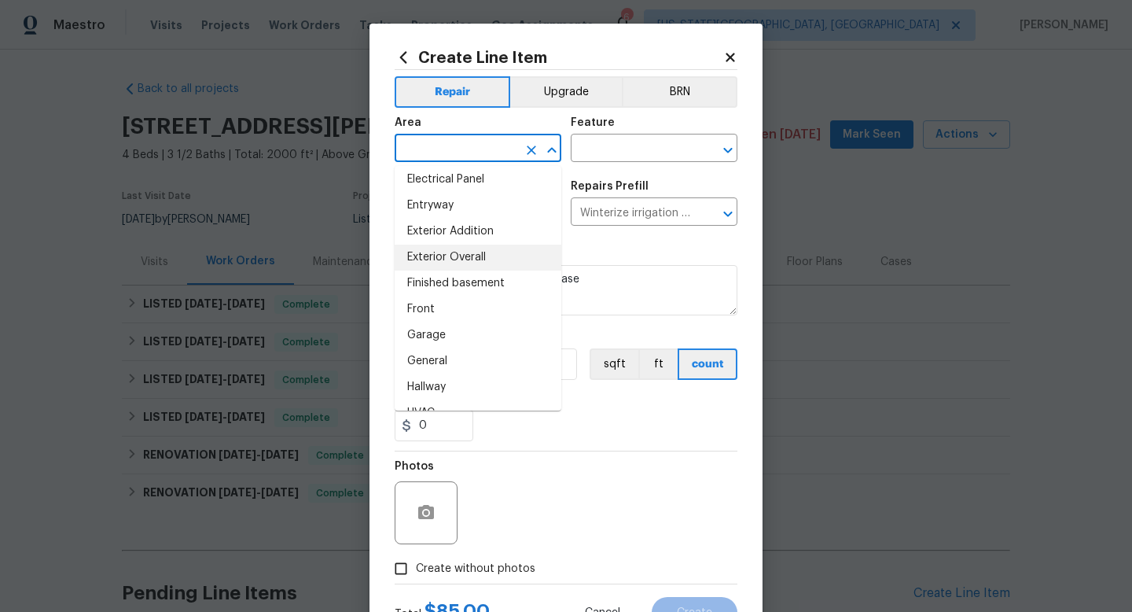
click at [453, 253] on li "Exterior Overall" at bounding box center [478, 258] width 167 height 26
type input "Exterior Overall"
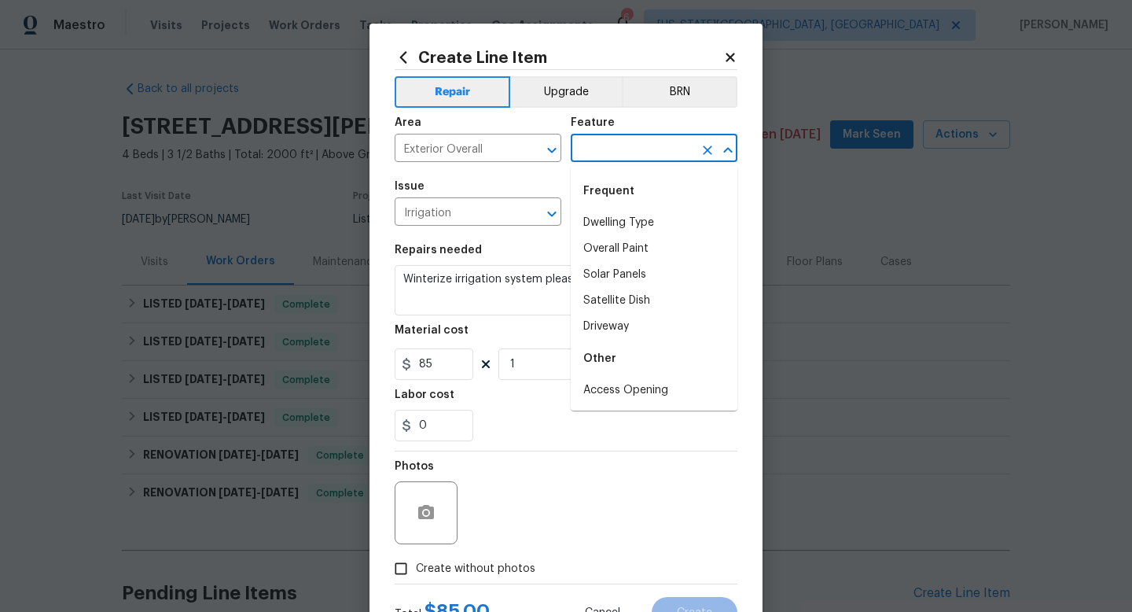
click at [598, 150] on input "text" at bounding box center [632, 150] width 123 height 24
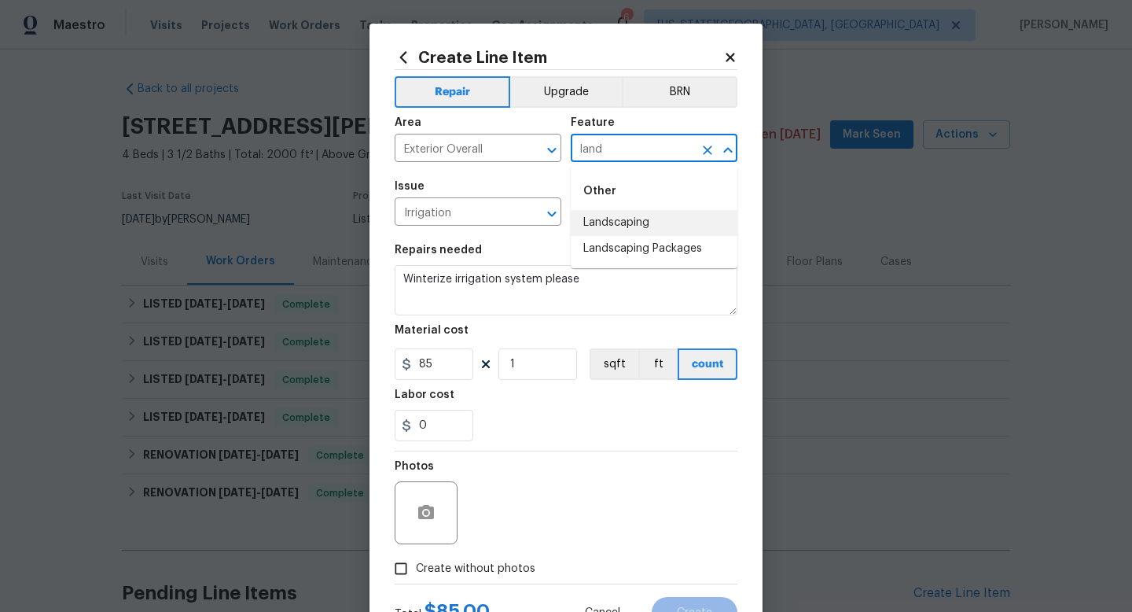
click at [622, 226] on li "Landscaping" at bounding box center [654, 223] width 167 height 26
type input "Landscaping"
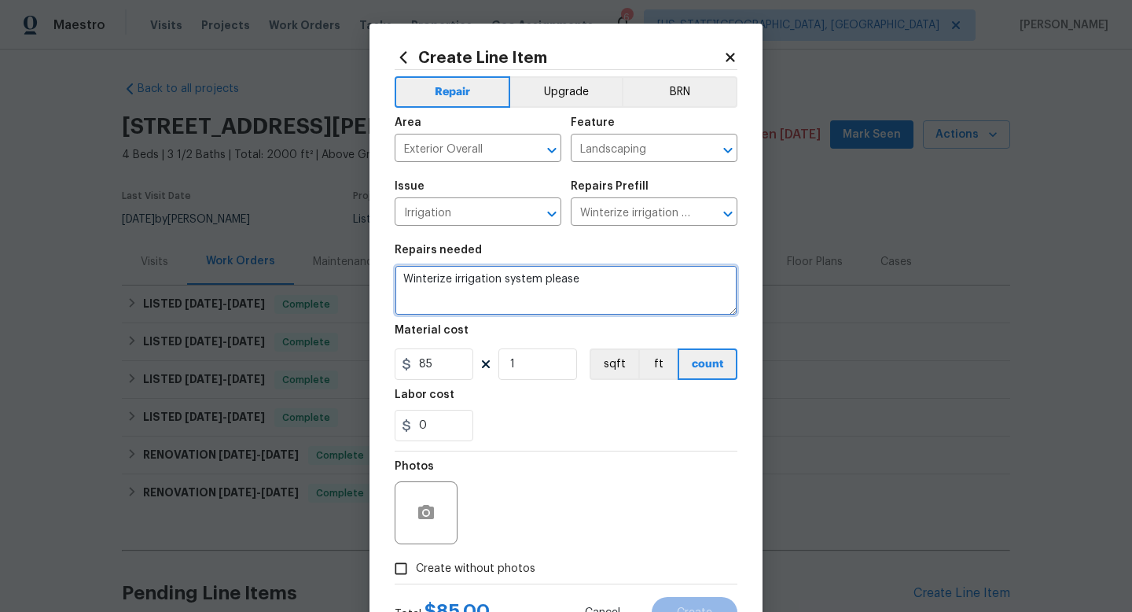
drag, startPoint x: 606, startPoint y: 284, endPoint x: 422, endPoint y: 276, distance: 184.1
click at [422, 281] on textarea "Winterize irrigation system please" at bounding box center [566, 290] width 343 height 50
type textarea "W"
paste textarea "“Please winterize irrigation system. Drain backflow and lines to house and turn…"
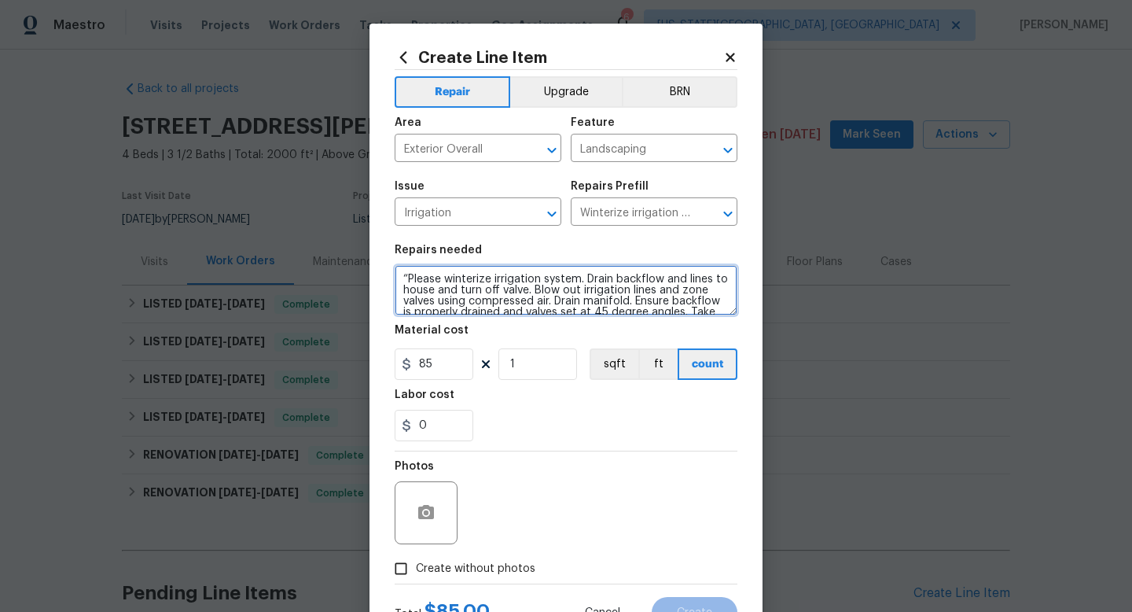
scroll to position [14, 0]
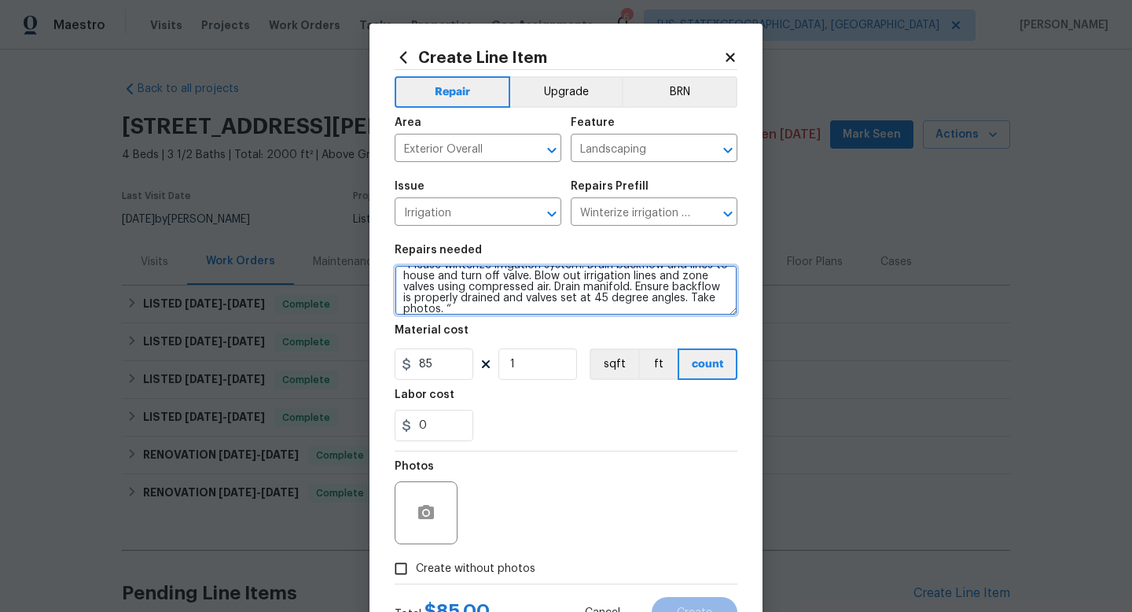
type textarea "“Please winterize irrigation system. Drain backflow and lines to house and turn…"
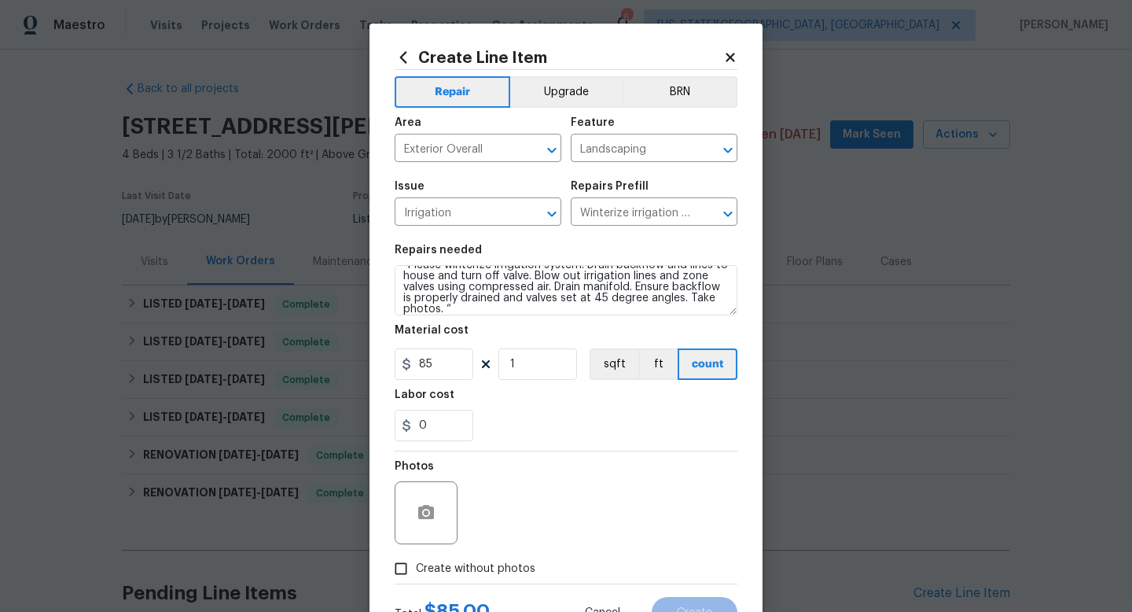
click at [506, 572] on span "Create without photos" at bounding box center [476, 569] width 120 height 17
click at [416, 572] on input "Create without photos" at bounding box center [401, 569] width 30 height 30
checkbox input "true"
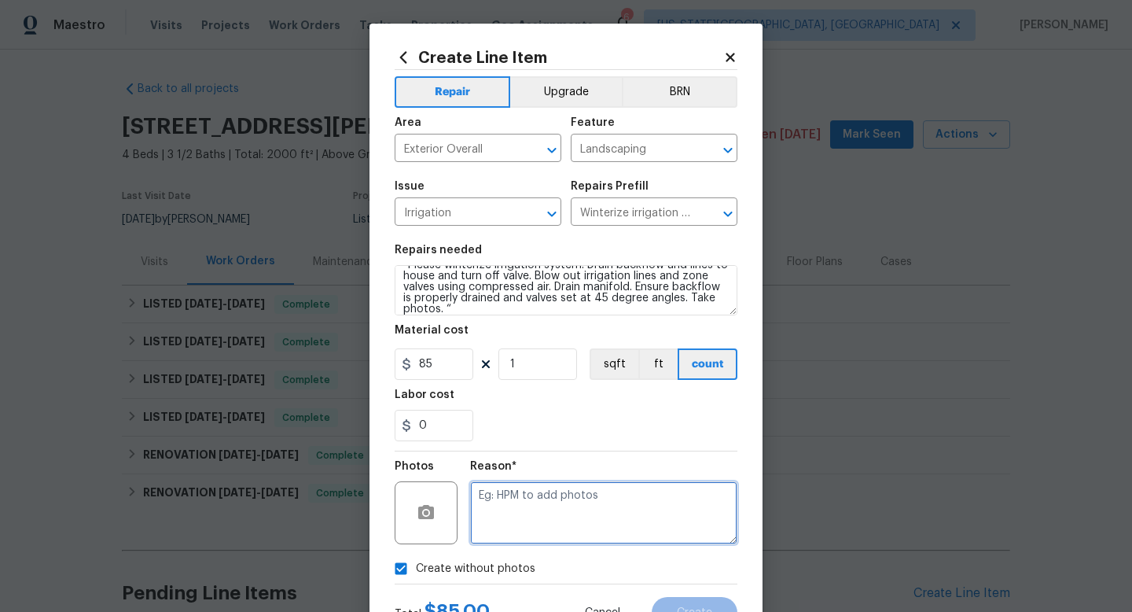
click at [522, 515] on textarea at bounding box center [603, 512] width 267 height 63
type textarea "na"
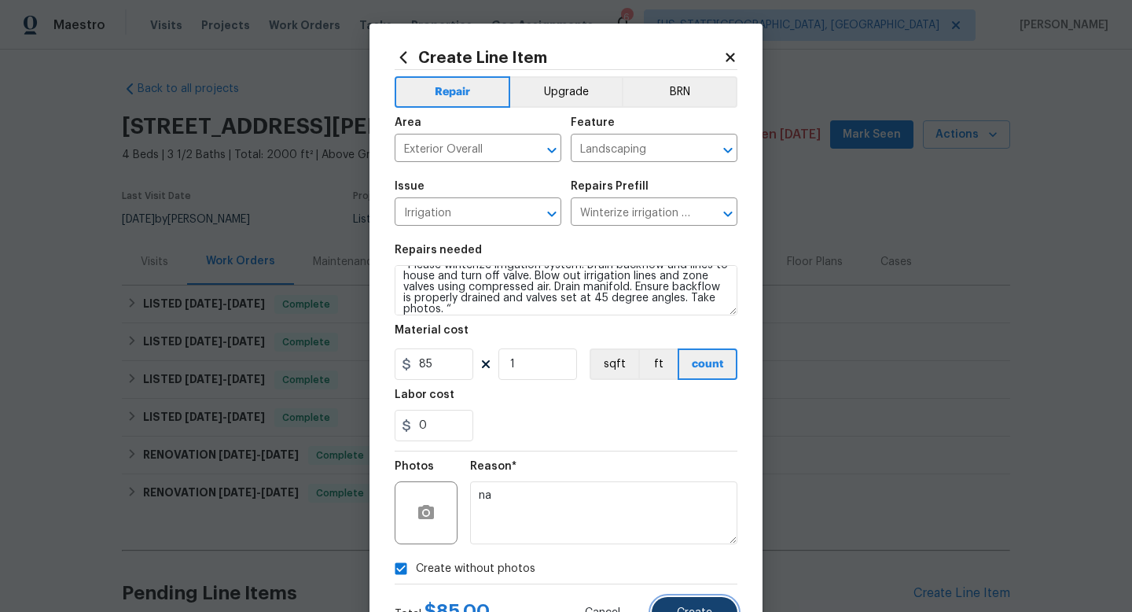
click at [689, 611] on span "Create" at bounding box center [694, 613] width 35 height 12
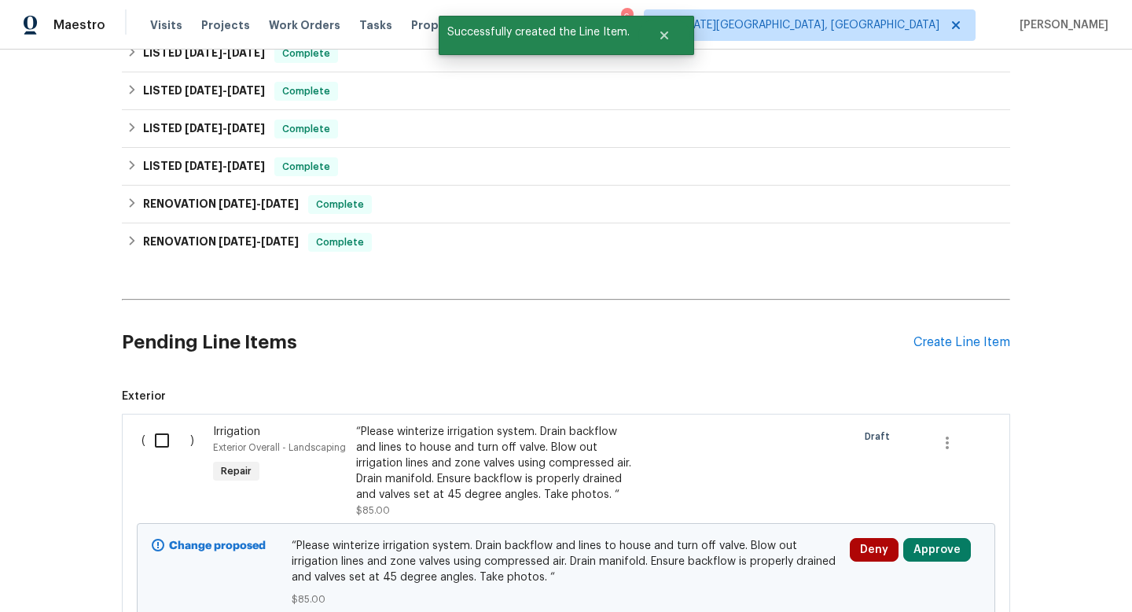
scroll to position [383, 0]
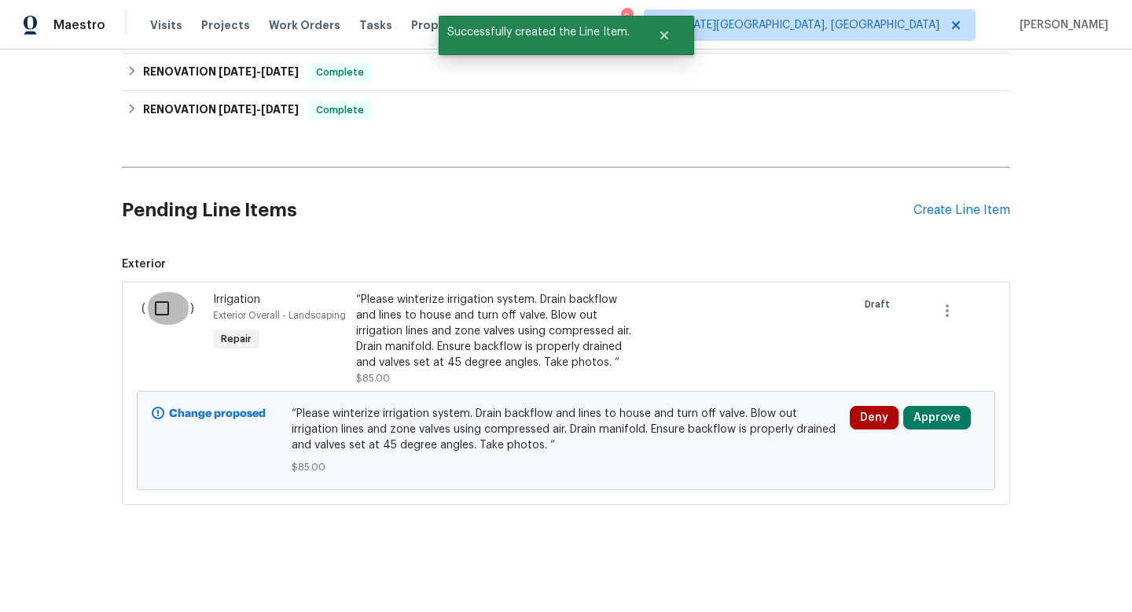
click at [163, 311] on input "checkbox" at bounding box center [167, 308] width 45 height 33
checkbox input "true"
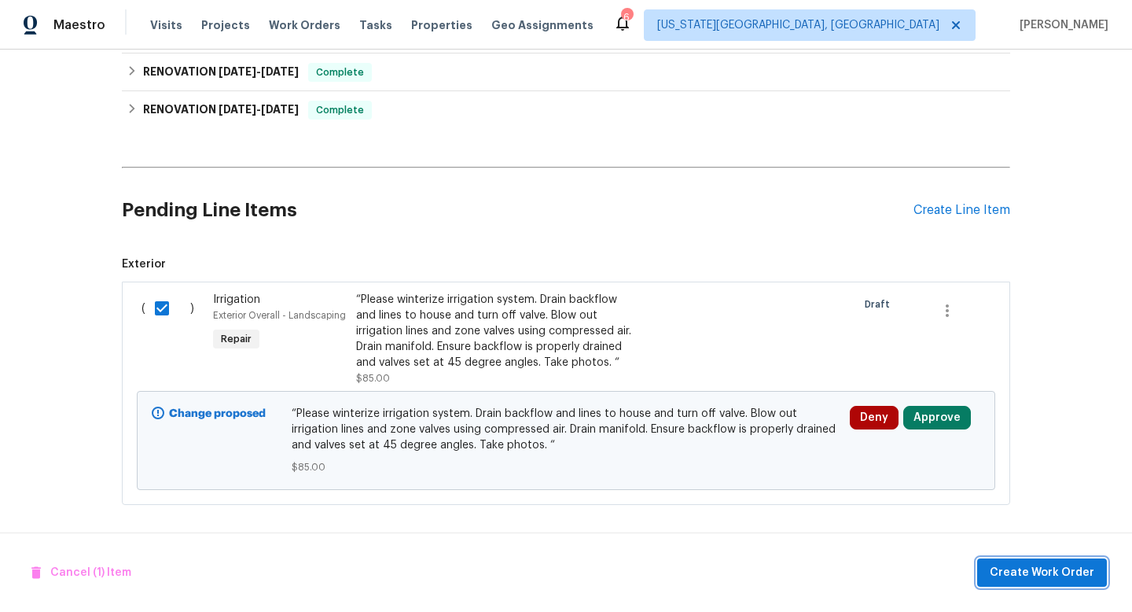
click at [1073, 577] on span "Create Work Order" at bounding box center [1042, 573] width 105 height 20
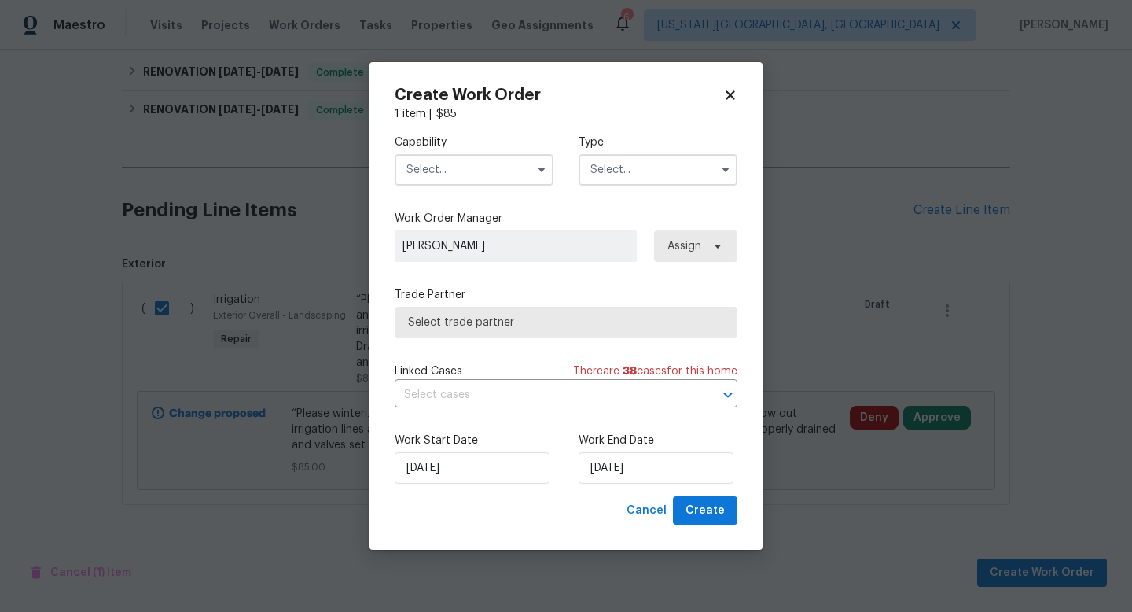
click at [463, 171] on input "text" at bounding box center [474, 169] width 159 height 31
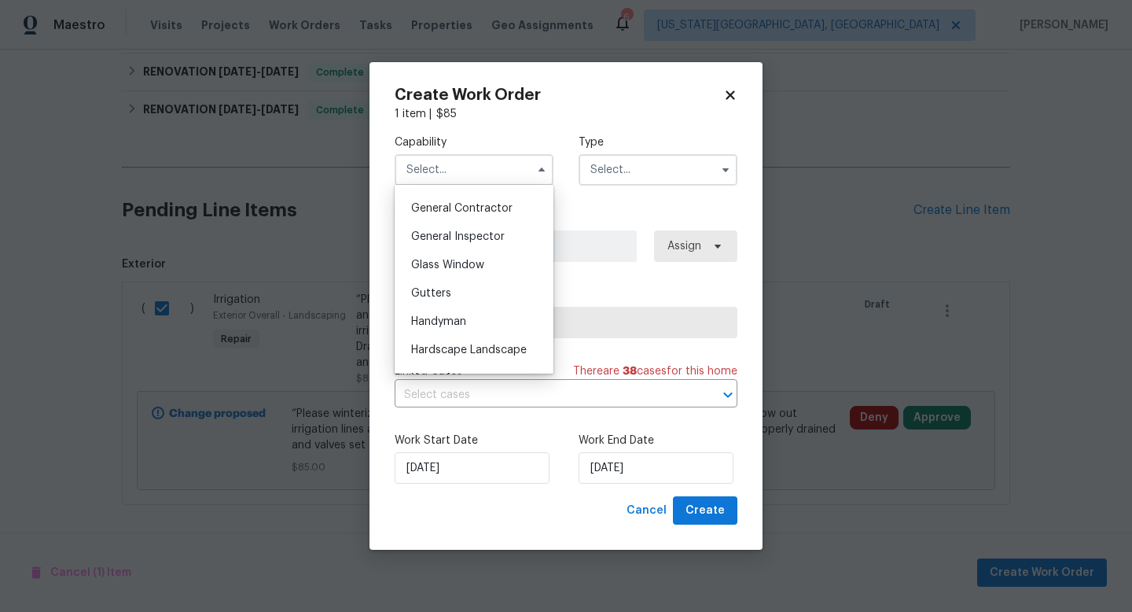
scroll to position [890, 0]
click at [438, 361] on span "Landscaping Maintenance" at bounding box center [444, 355] width 66 height 27
type input "Landscaping Maintenance"
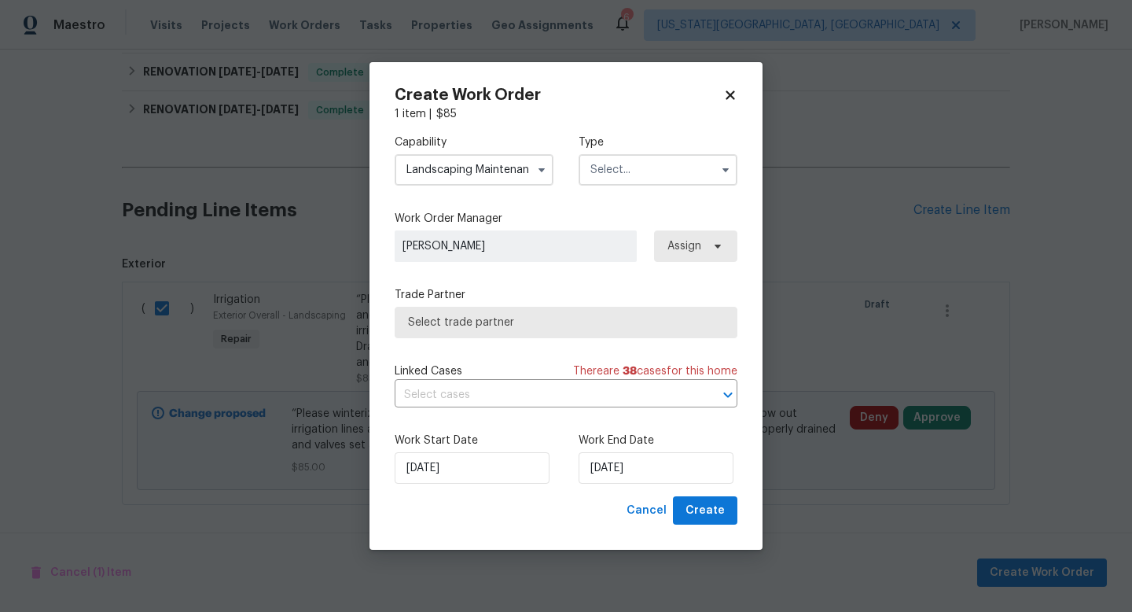
click at [609, 169] on input "text" at bounding box center [658, 169] width 159 height 31
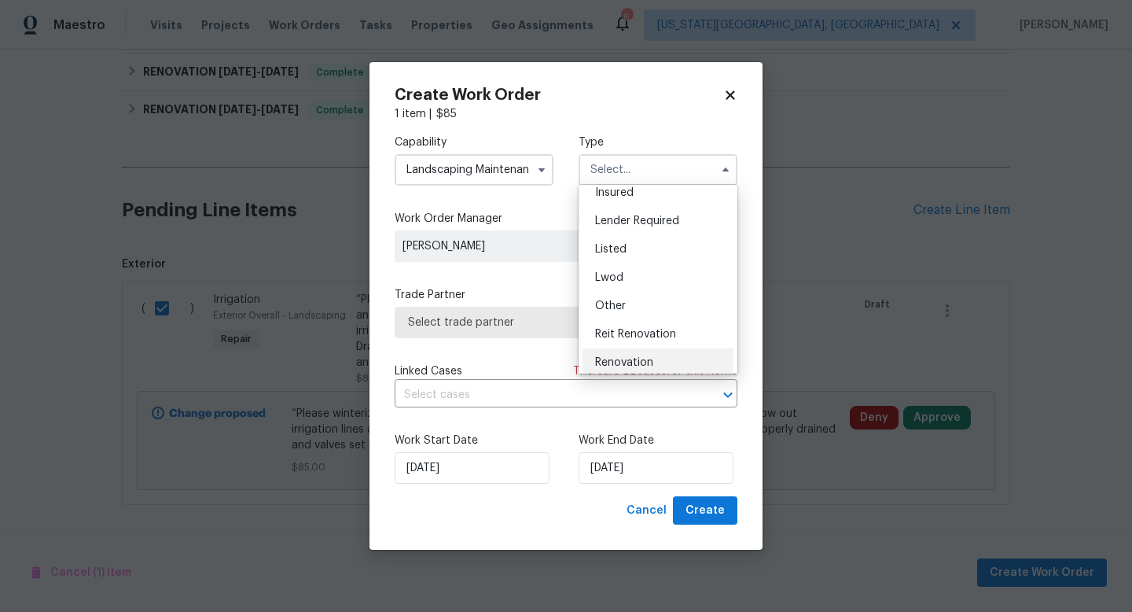
scroll to position [56, 0]
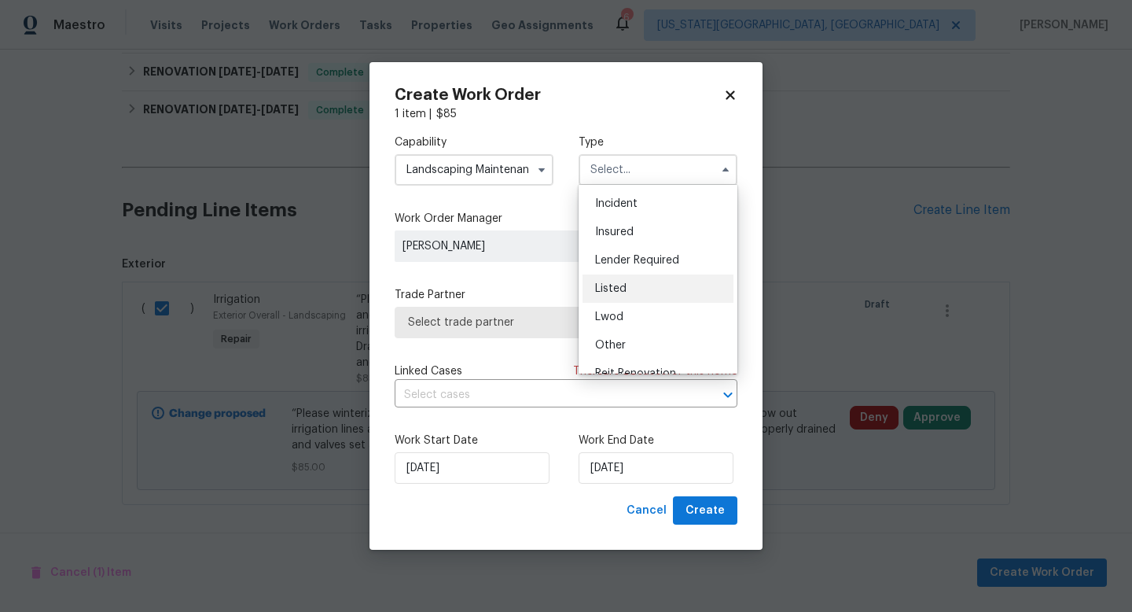
click at [617, 285] on span "Listed" at bounding box center [610, 288] width 31 height 11
type input "Listed"
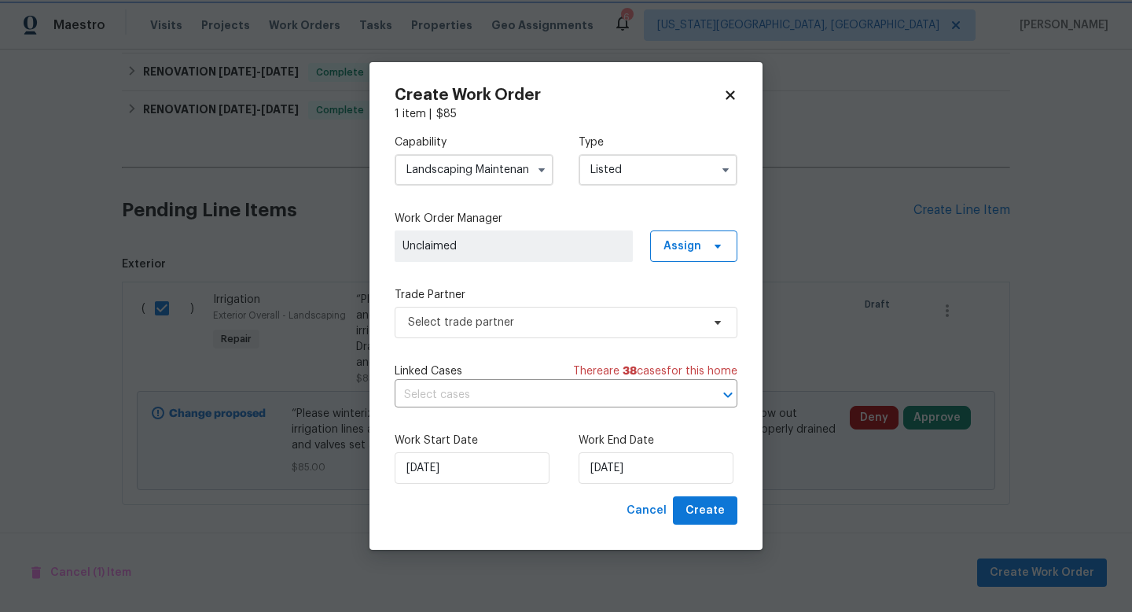
scroll to position [0, 0]
click at [534, 333] on span "Select trade partner" at bounding box center [566, 322] width 343 height 31
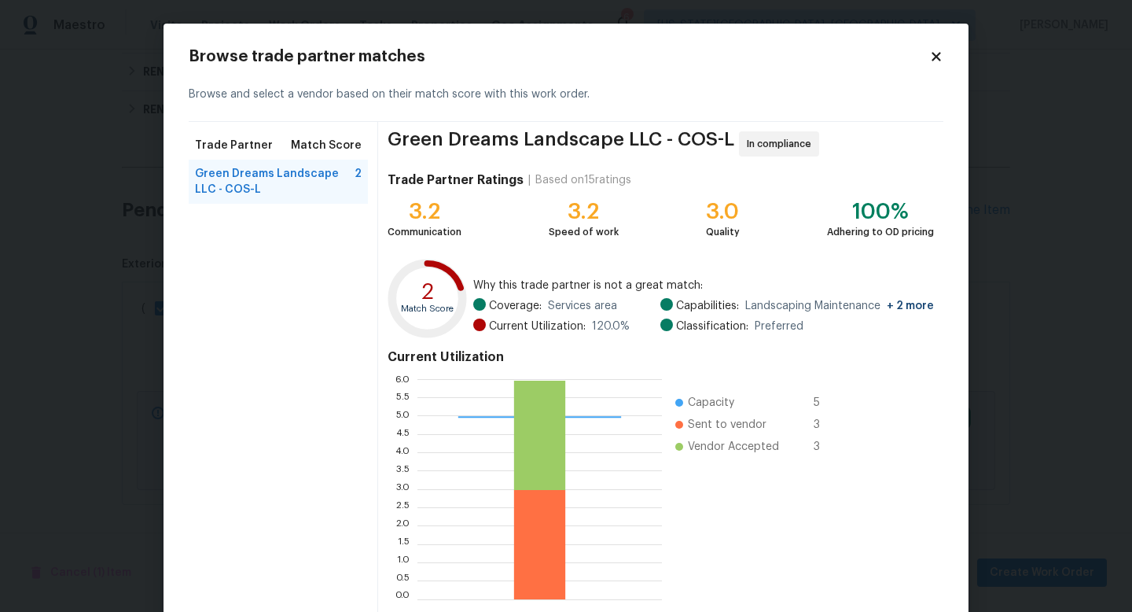
scroll to position [82, 0]
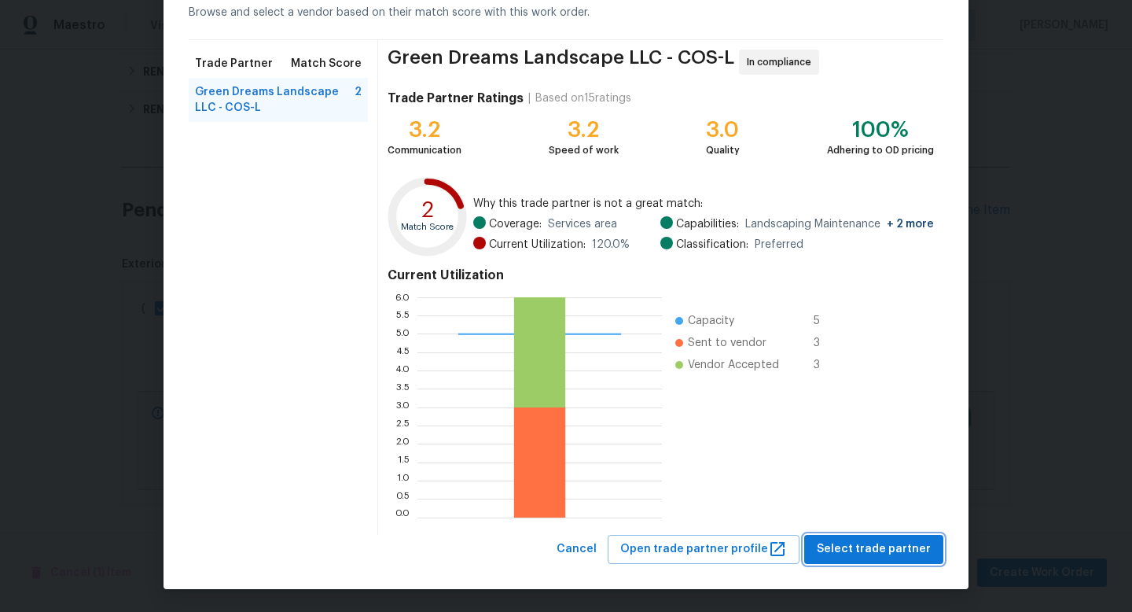
click at [862, 546] on span "Select trade partner" at bounding box center [874, 549] width 114 height 20
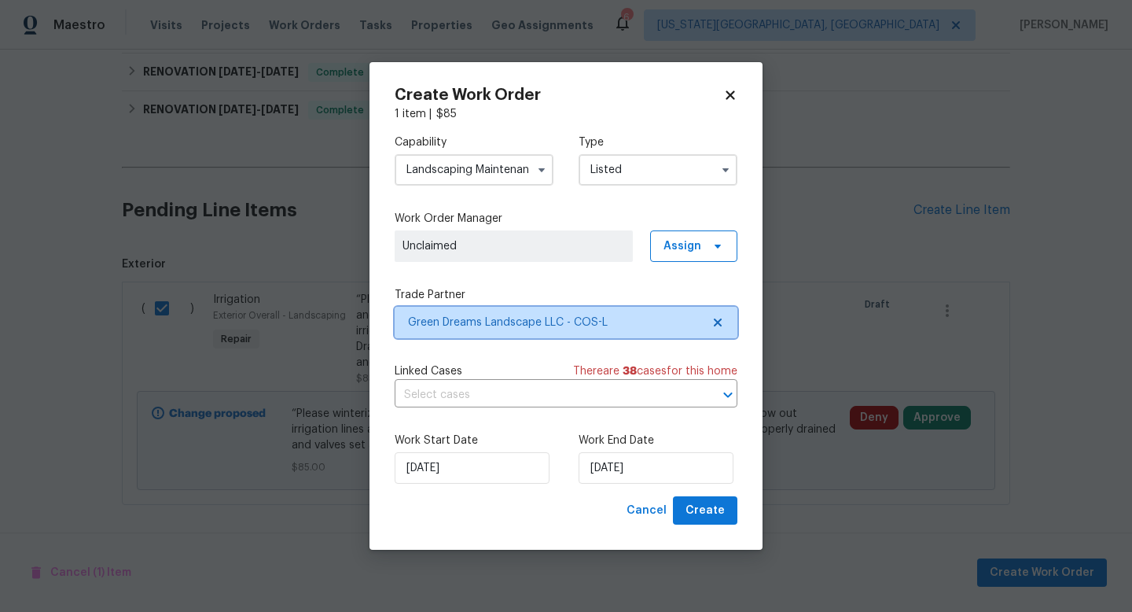
scroll to position [0, 0]
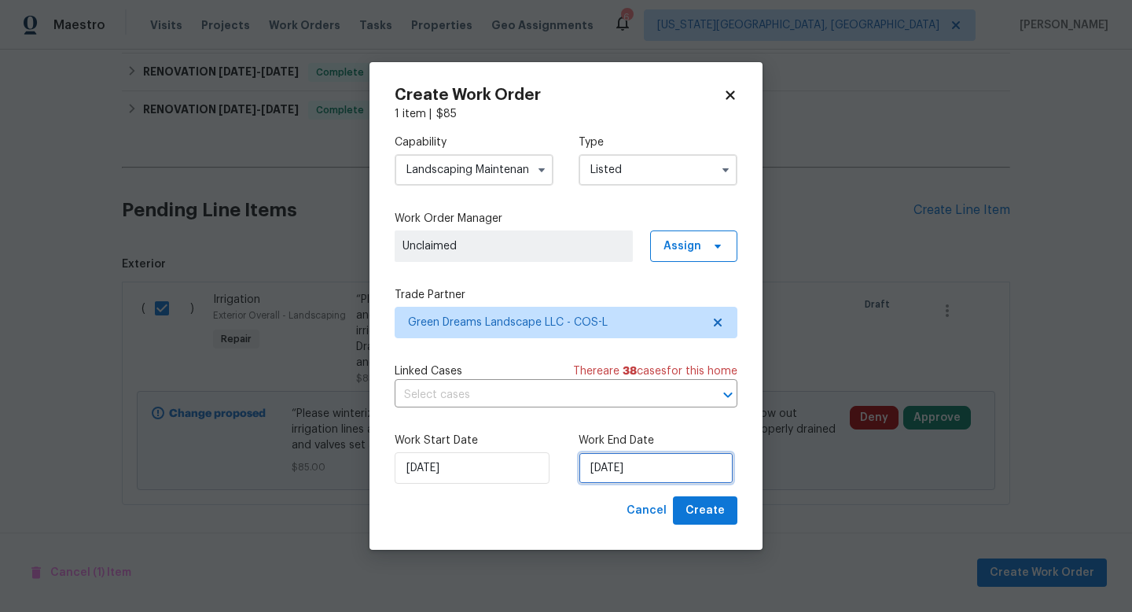
click at [678, 465] on input "[DATE]" at bounding box center [656, 467] width 155 height 31
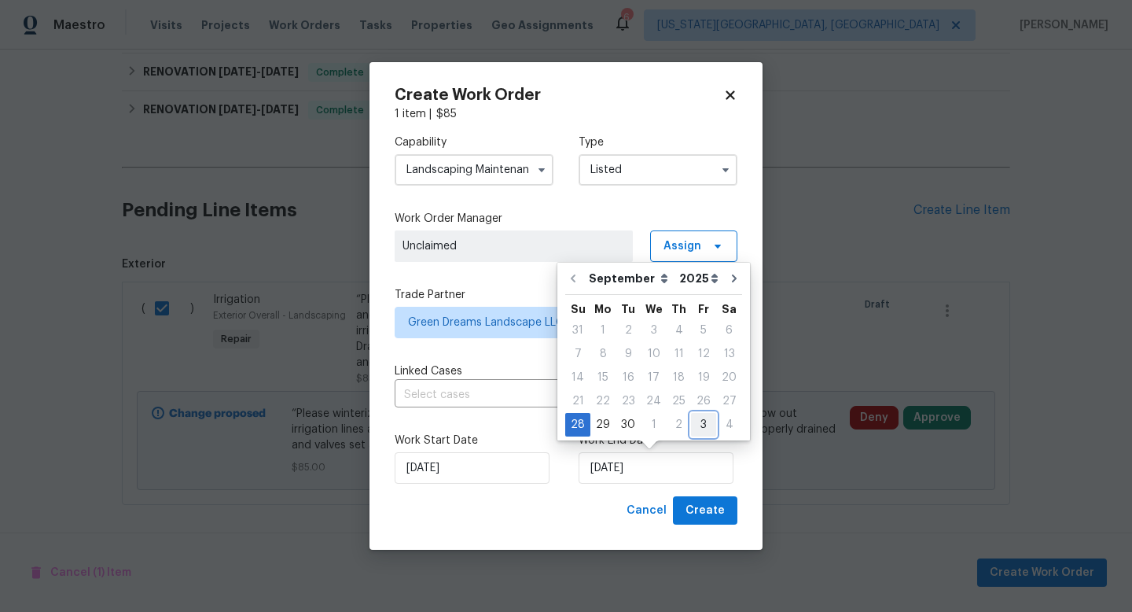
click at [698, 421] on div "3" at bounding box center [703, 425] width 25 height 22
type input "[DATE]"
select select "9"
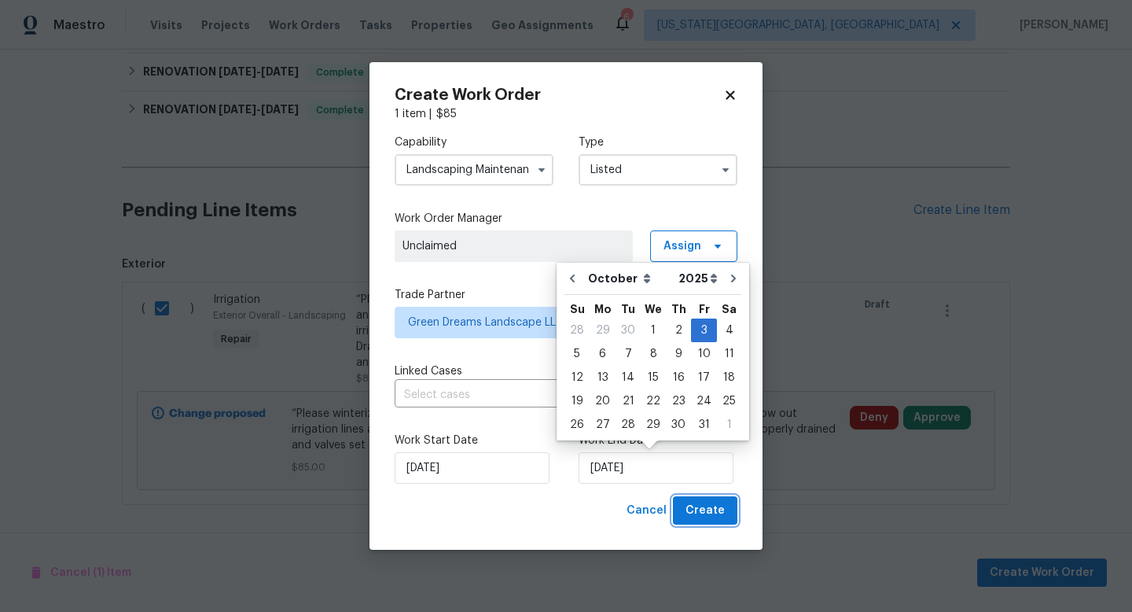
click at [709, 511] on span "Create" at bounding box center [705, 511] width 39 height 20
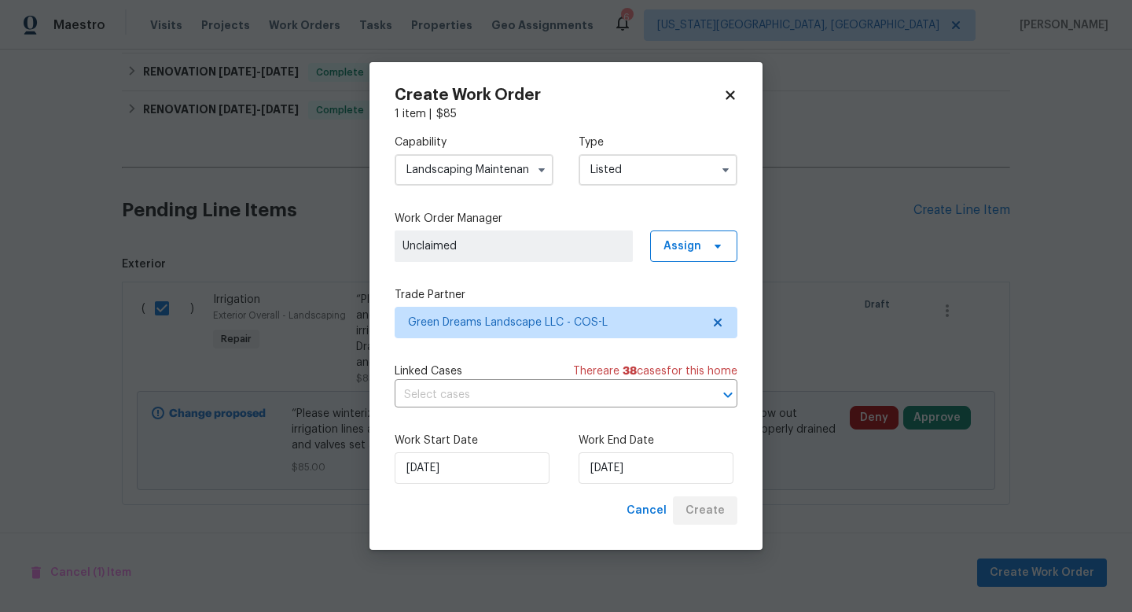
checkbox input "false"
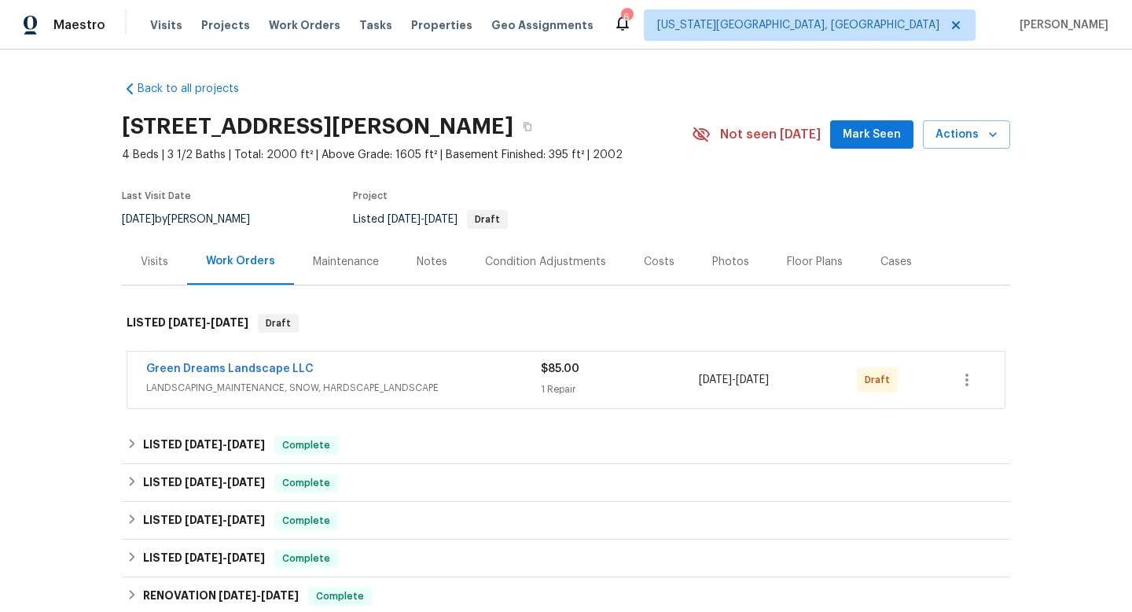
scroll to position [281, 0]
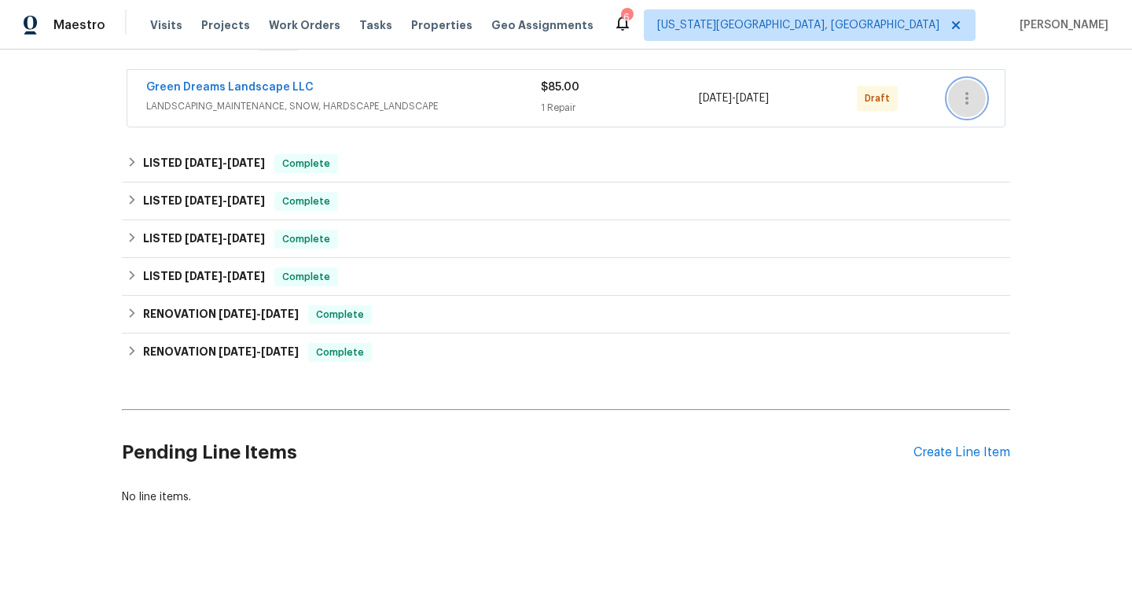
click at [972, 105] on icon "button" at bounding box center [967, 98] width 19 height 19
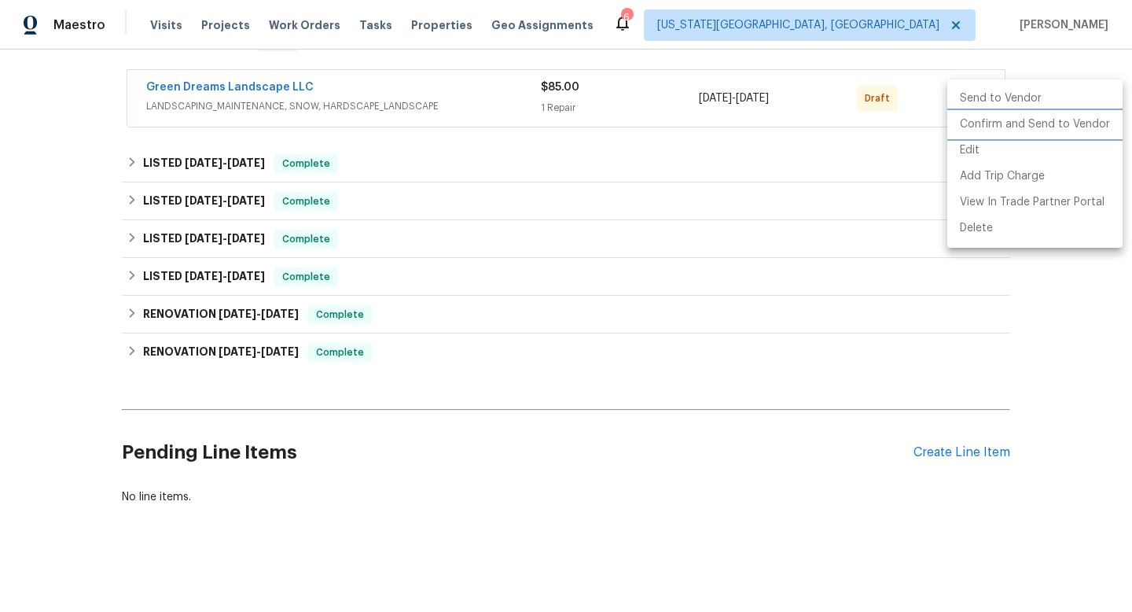
click at [974, 129] on li "Confirm and Send to Vendor" at bounding box center [1034, 125] width 175 height 26
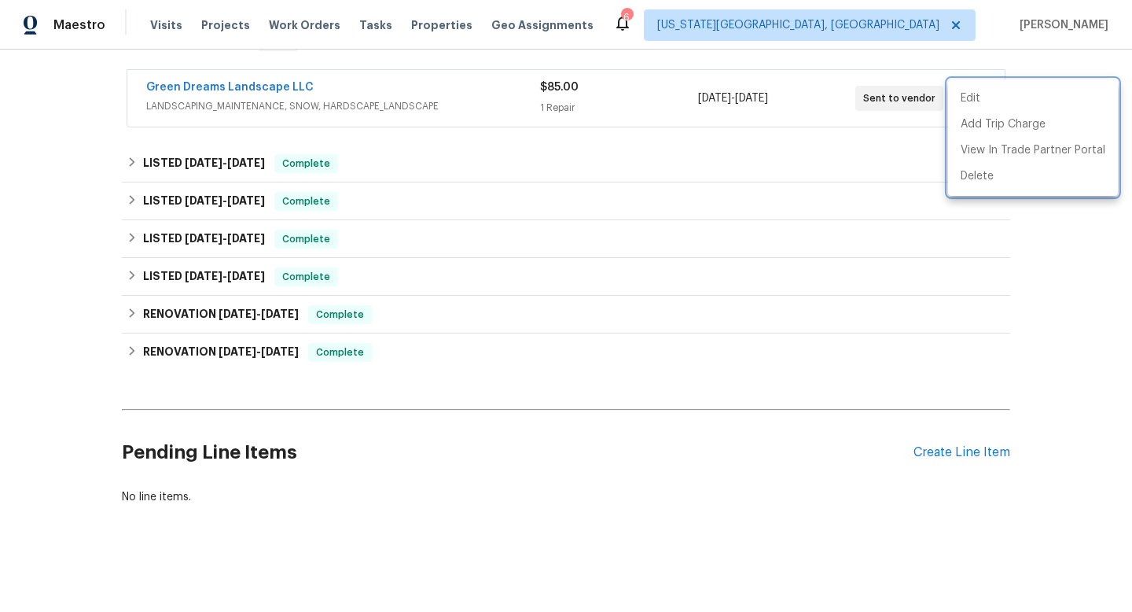
click at [363, 151] on div at bounding box center [566, 306] width 1132 height 612
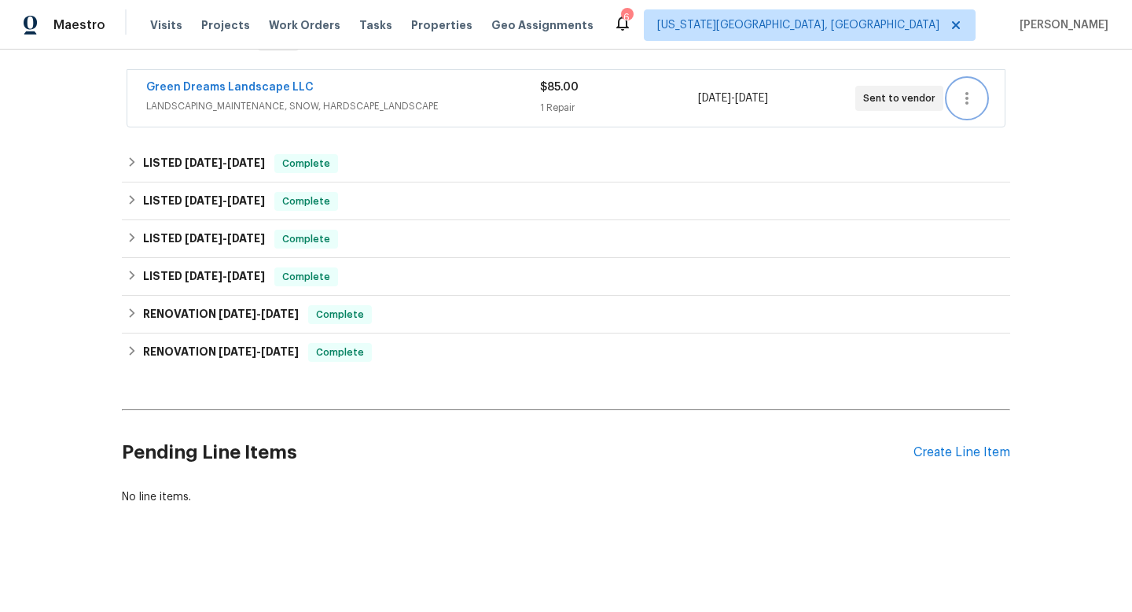
scroll to position [0, 0]
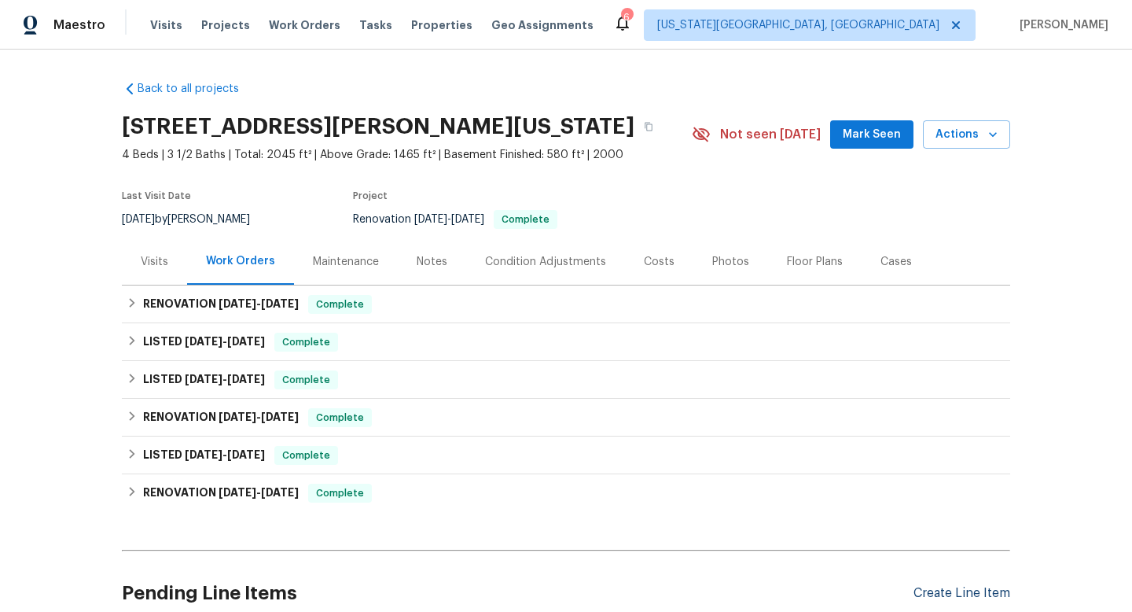
click at [991, 590] on div "Create Line Item" at bounding box center [962, 593] width 97 height 15
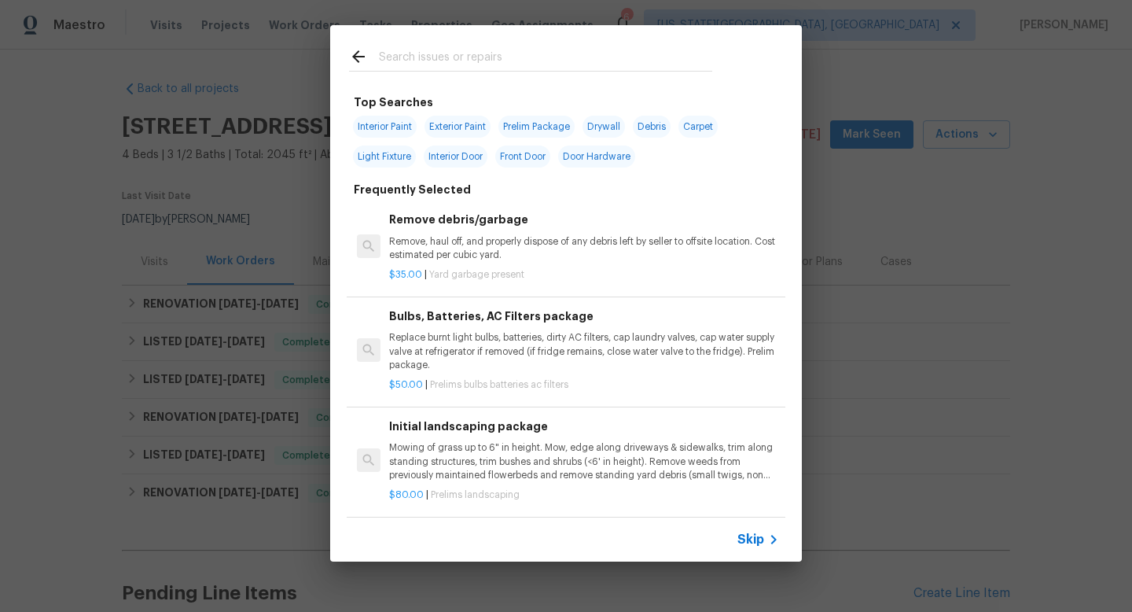
click at [449, 57] on input "text" at bounding box center [545, 59] width 333 height 24
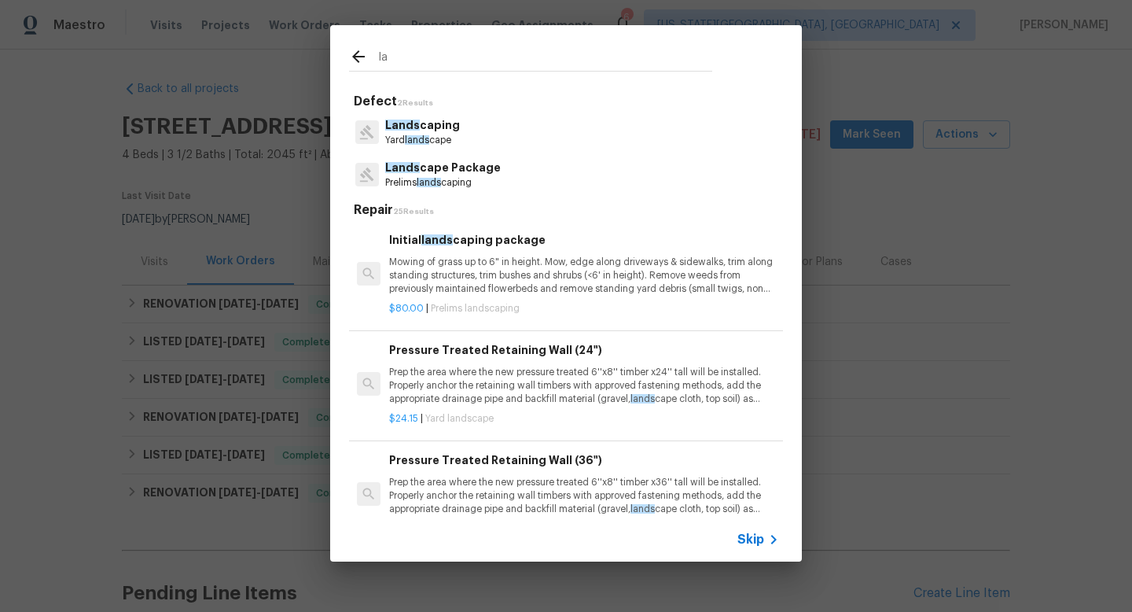
type input "l"
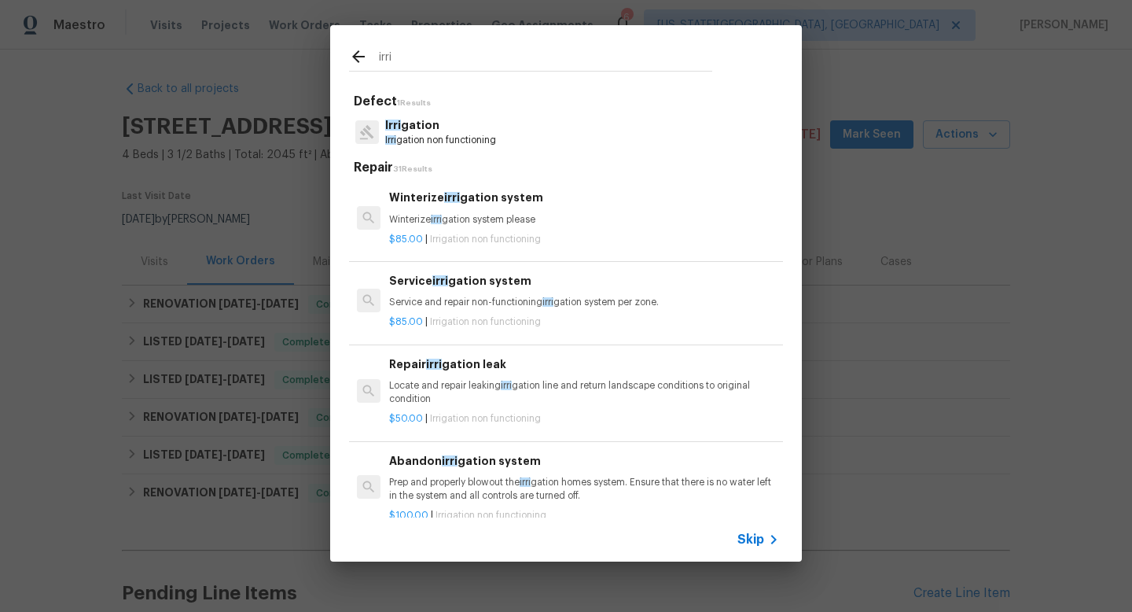
type input "irri"
click at [428, 134] on p "Irri gation non functioning" at bounding box center [440, 140] width 111 height 13
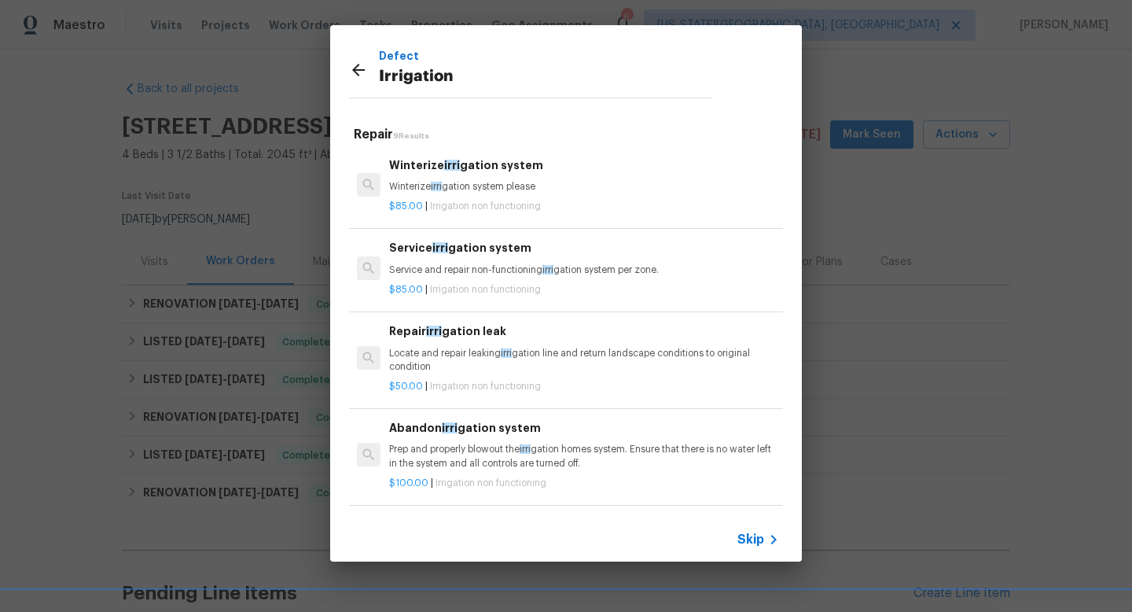
click at [458, 188] on p "Winterize irri gation system please" at bounding box center [584, 186] width 390 height 13
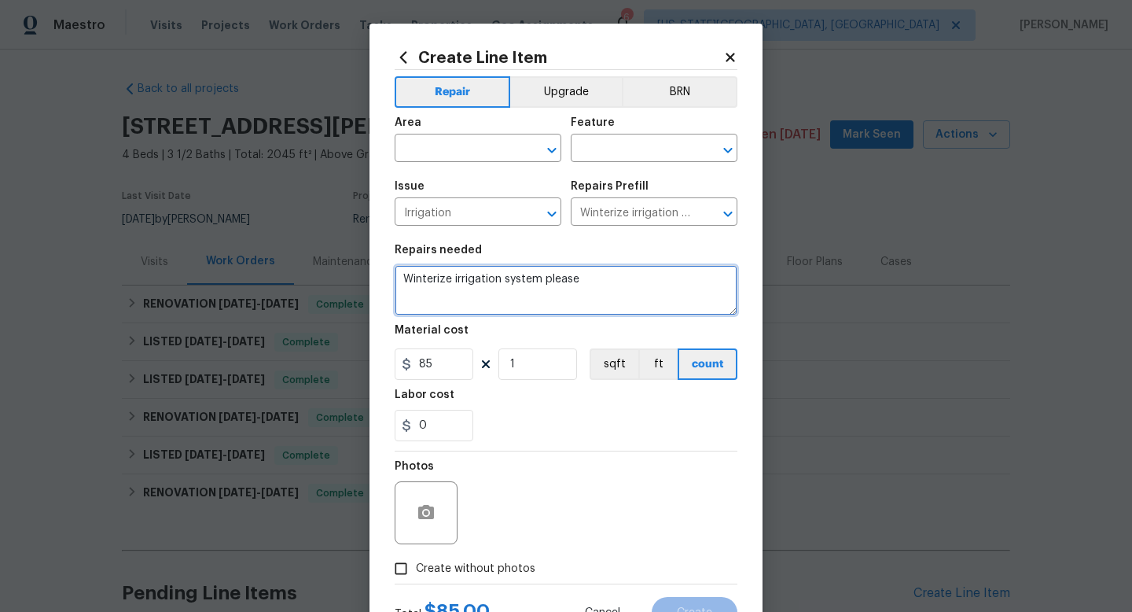
drag, startPoint x: 597, startPoint y: 292, endPoint x: 356, endPoint y: 280, distance: 240.9
click at [356, 280] on div "Create Line Item Repair Upgrade BRN Area ​ Feature ​ Issue Irrigation ​ Repairs…" at bounding box center [566, 306] width 1132 height 612
paste textarea "“Please winterize irrigation system. Drain backflow and lines to house and turn…"
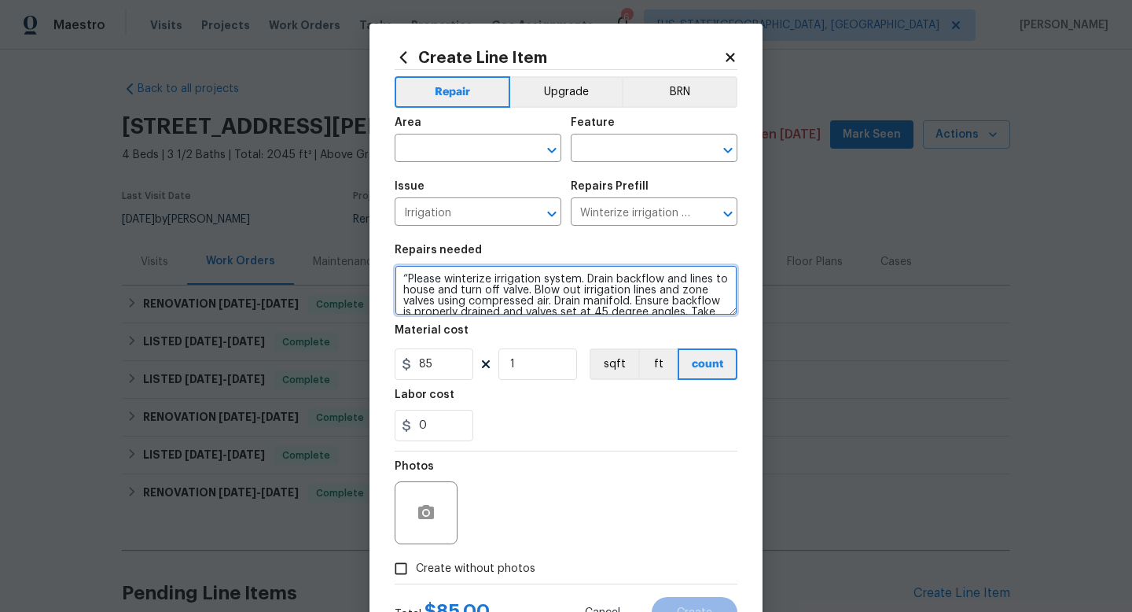
scroll to position [14, 0]
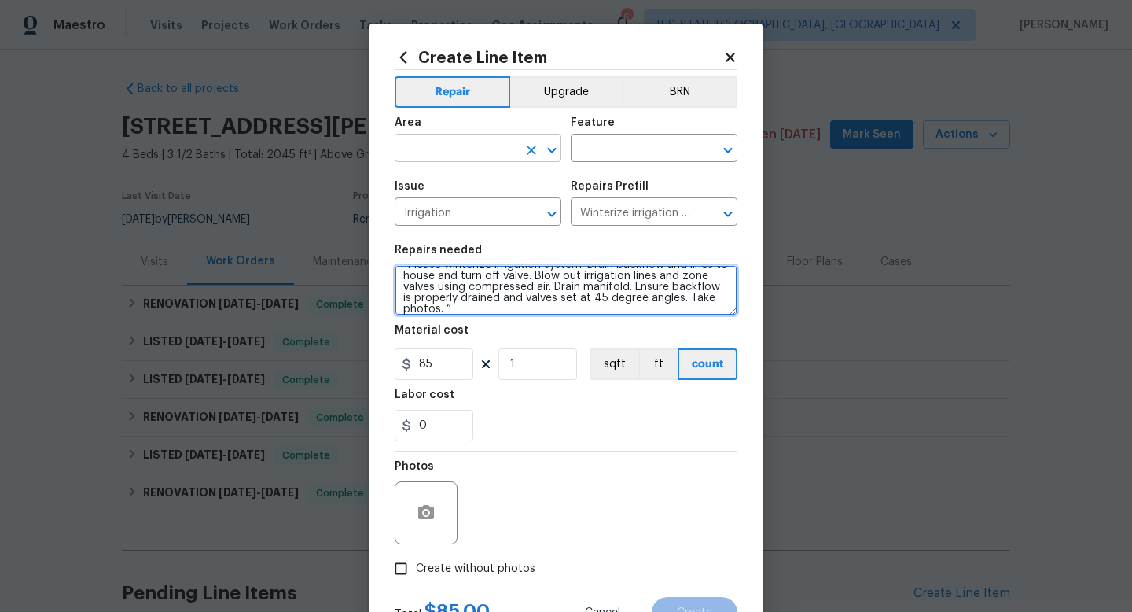
type textarea "“Please winterize irrigation system. Drain backflow and lines to house and turn…"
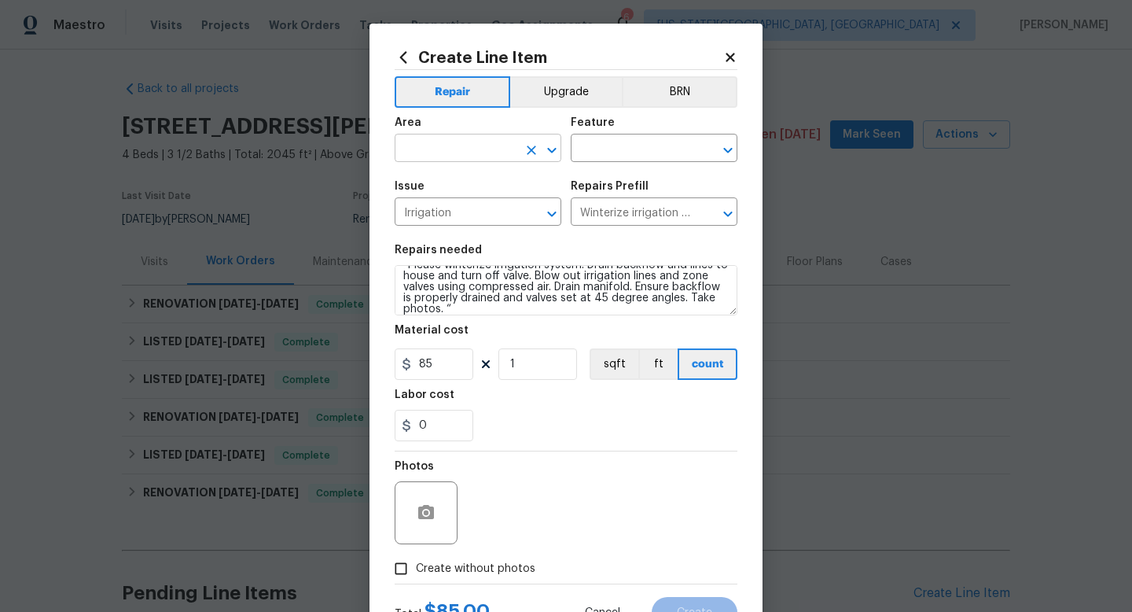
click at [463, 149] on input "text" at bounding box center [456, 150] width 123 height 24
type input "l"
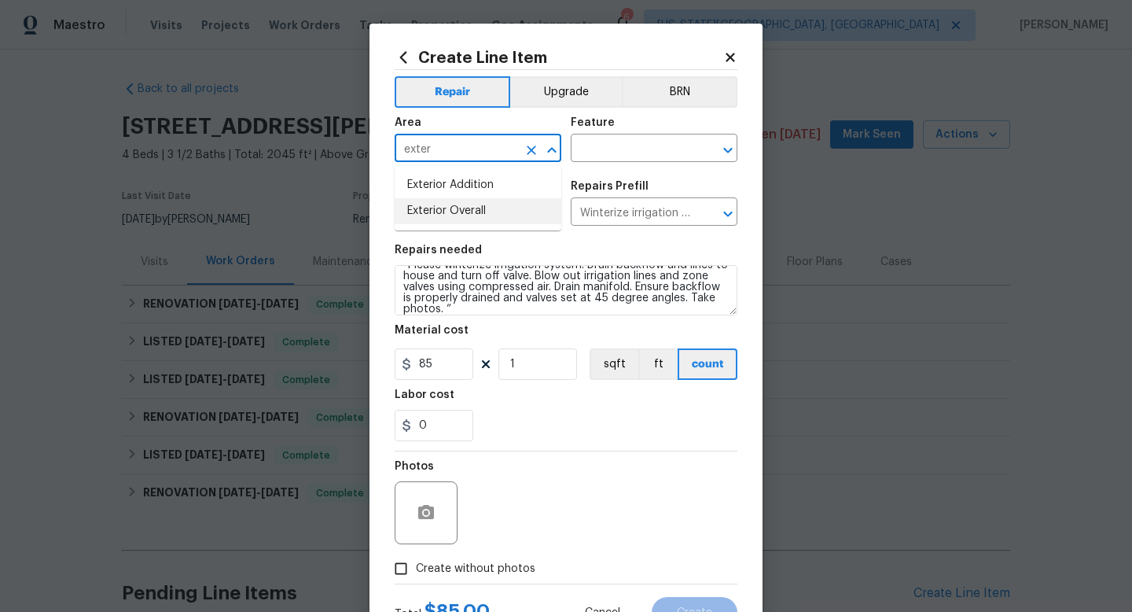
click at [453, 219] on li "Exterior Overall" at bounding box center [478, 211] width 167 height 26
type input "Exterior Overall"
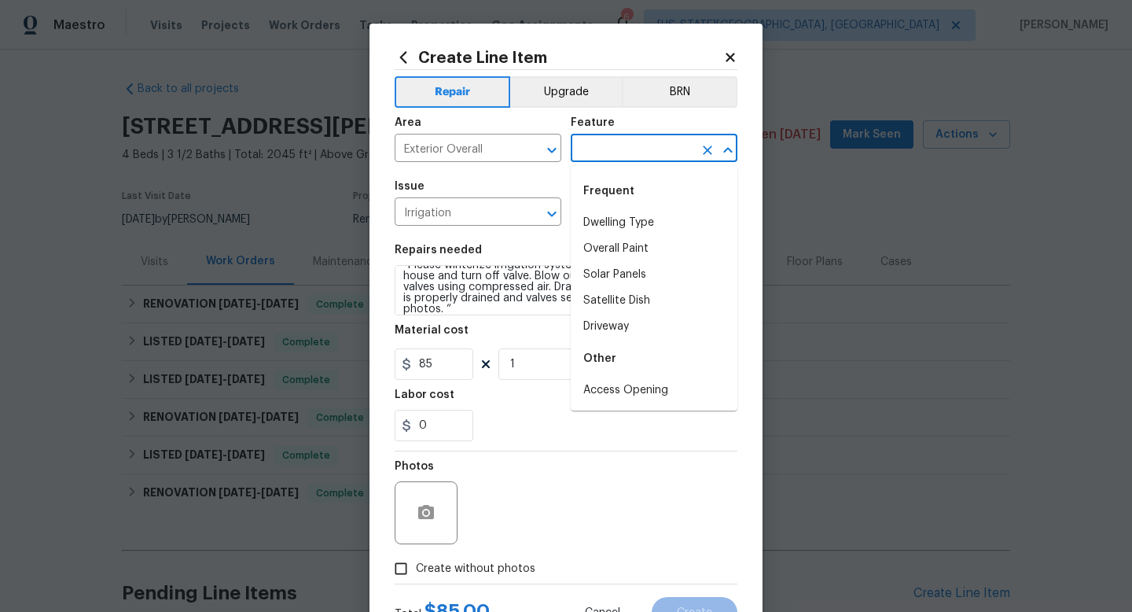
click at [613, 148] on input "text" at bounding box center [632, 150] width 123 height 24
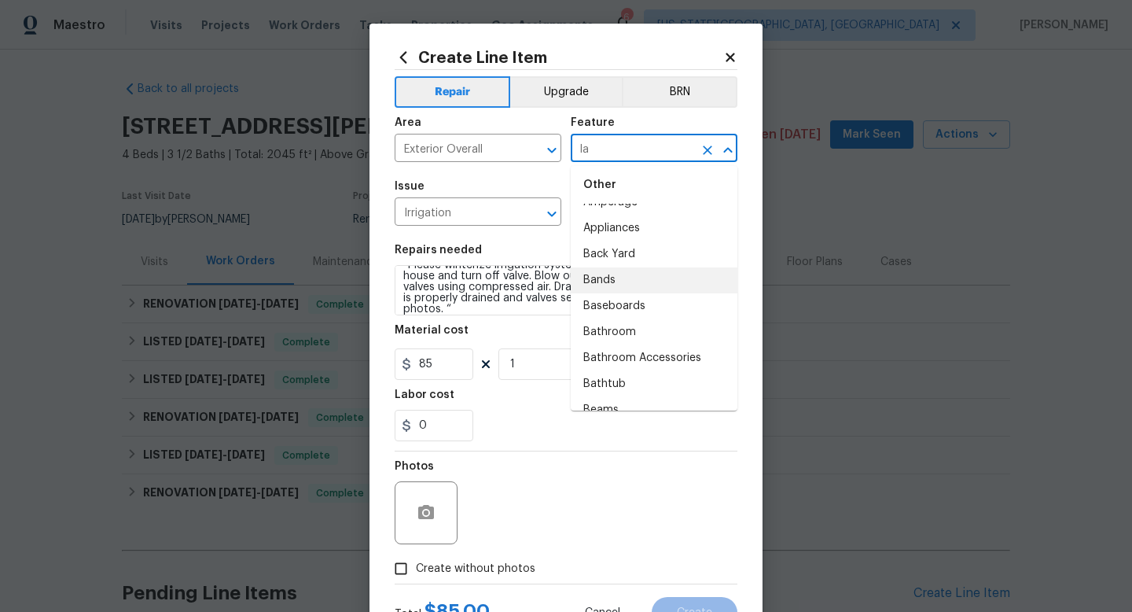
scroll to position [0, 0]
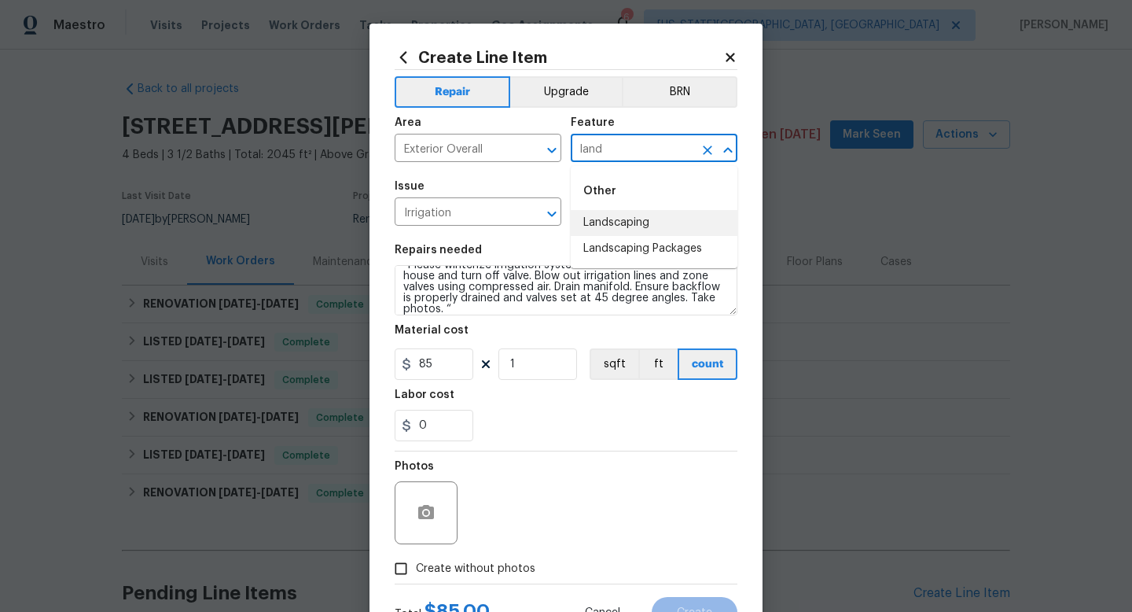
click at [607, 218] on li "Landscaping" at bounding box center [654, 223] width 167 height 26
type input "Landscaping"
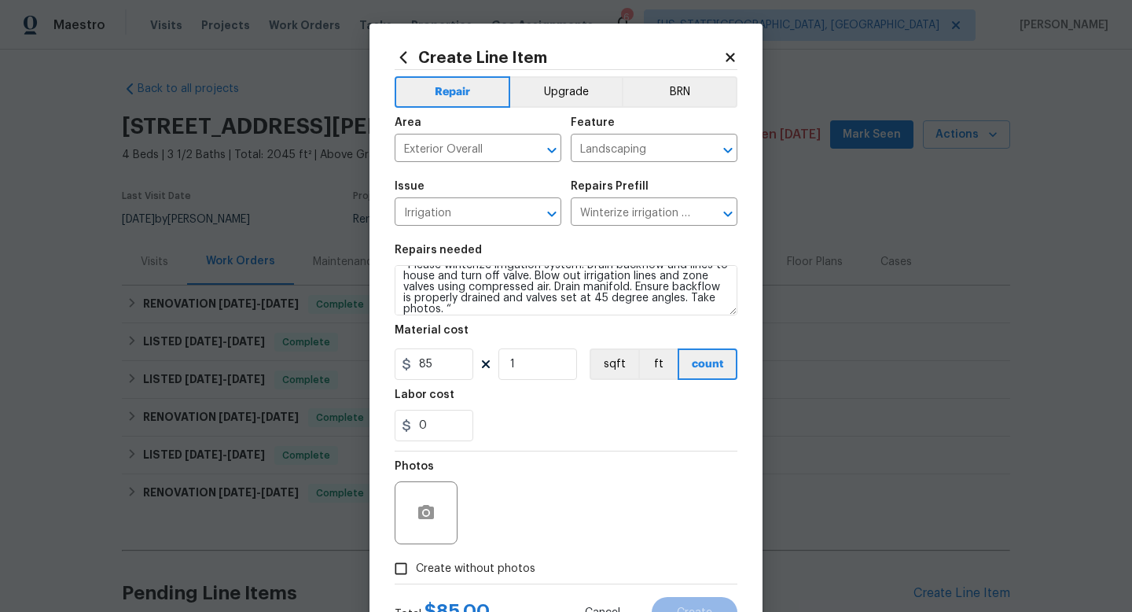
click at [511, 498] on div "Photos" at bounding box center [566, 502] width 343 height 102
click at [483, 566] on span "Create without photos" at bounding box center [476, 569] width 120 height 17
click at [416, 566] on input "Create without photos" at bounding box center [401, 569] width 30 height 30
checkbox input "true"
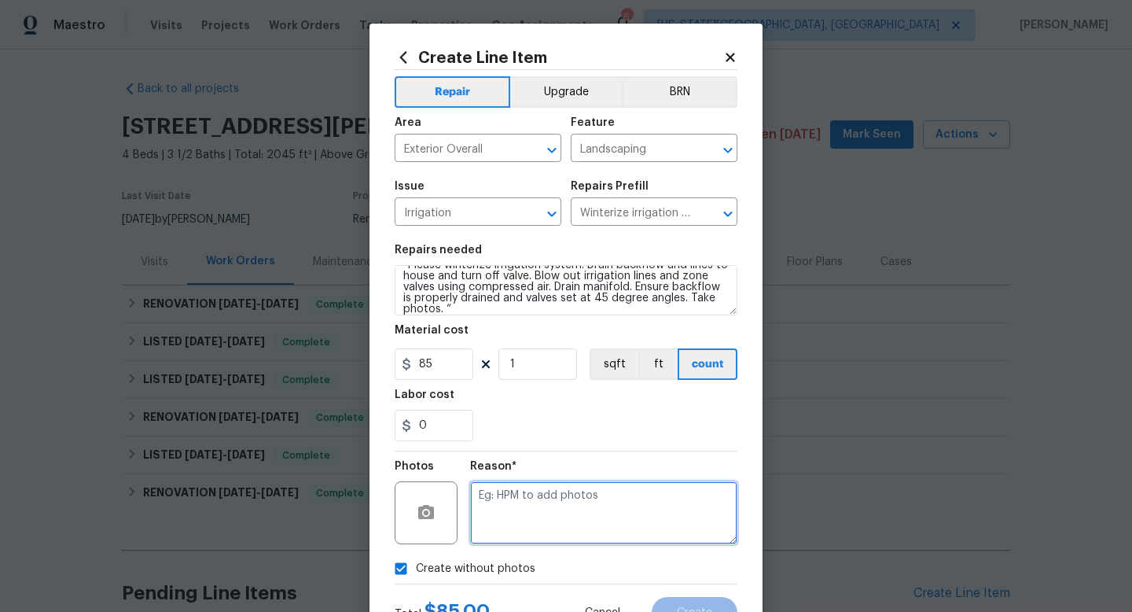
click at [487, 529] on textarea at bounding box center [603, 512] width 267 height 63
type textarea "na"
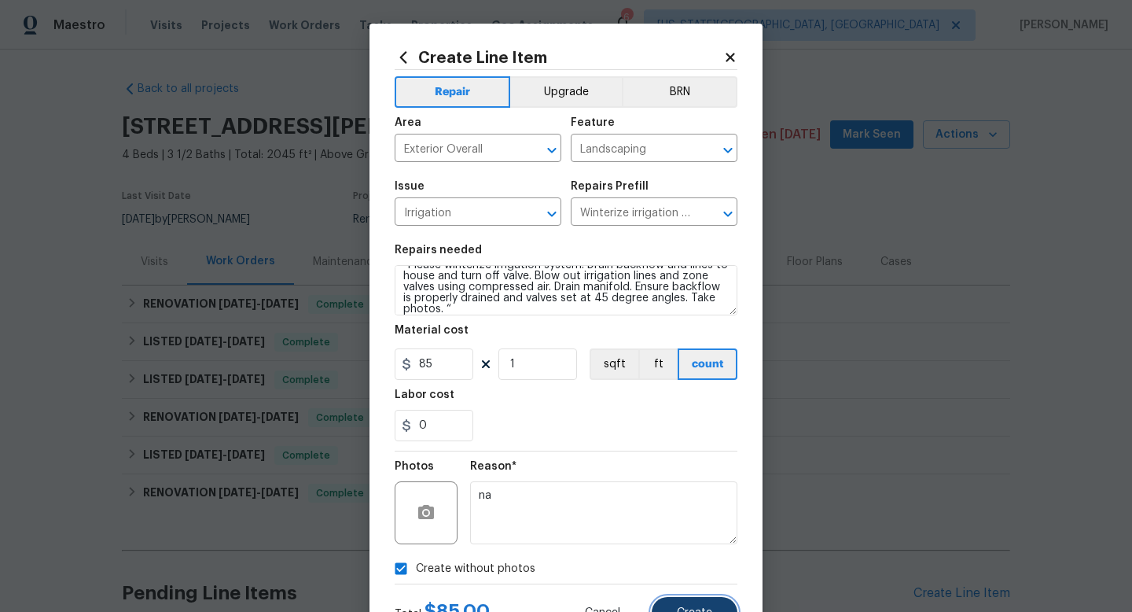
click at [677, 605] on button "Create" at bounding box center [695, 612] width 86 height 31
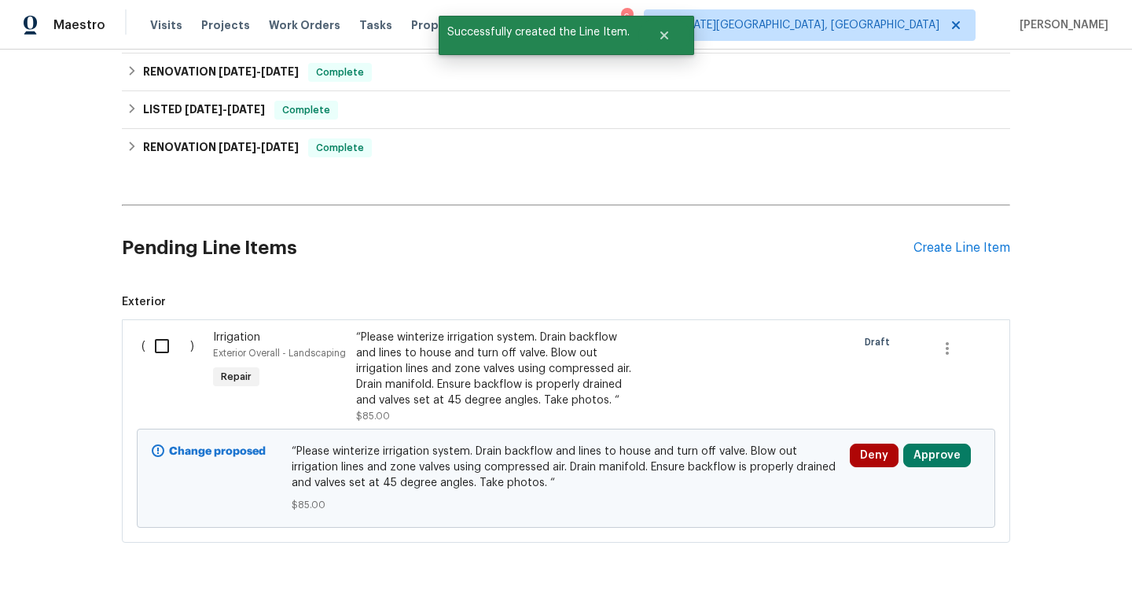
scroll to position [383, 0]
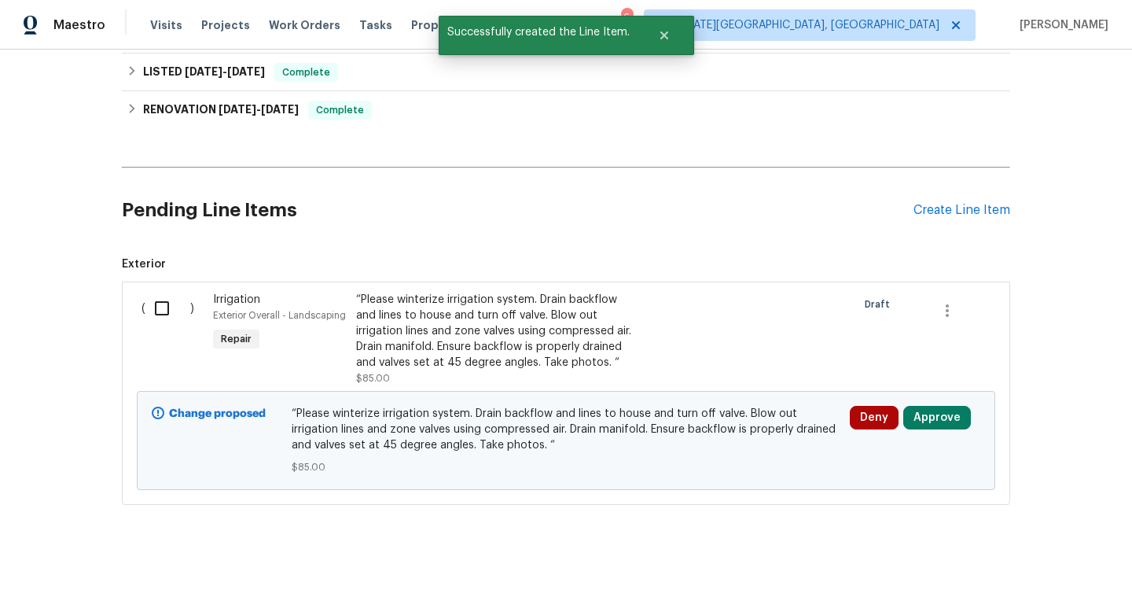
click at [158, 307] on input "checkbox" at bounding box center [167, 308] width 45 height 33
checkbox input "true"
click at [1035, 578] on span "Create Work Order" at bounding box center [1042, 573] width 105 height 20
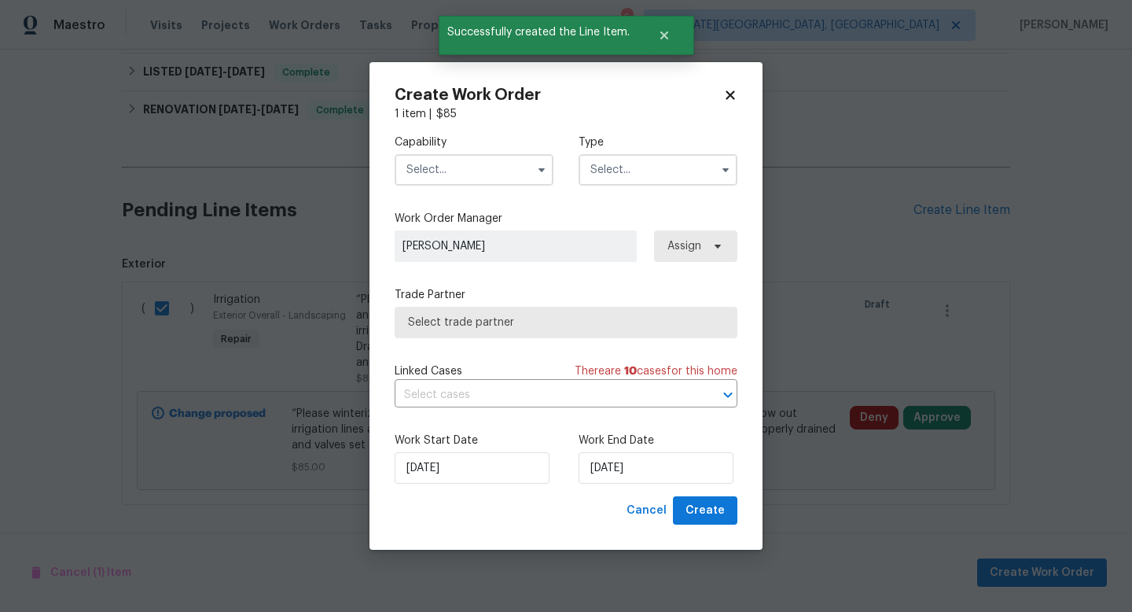
click at [457, 167] on input "text" at bounding box center [474, 169] width 159 height 31
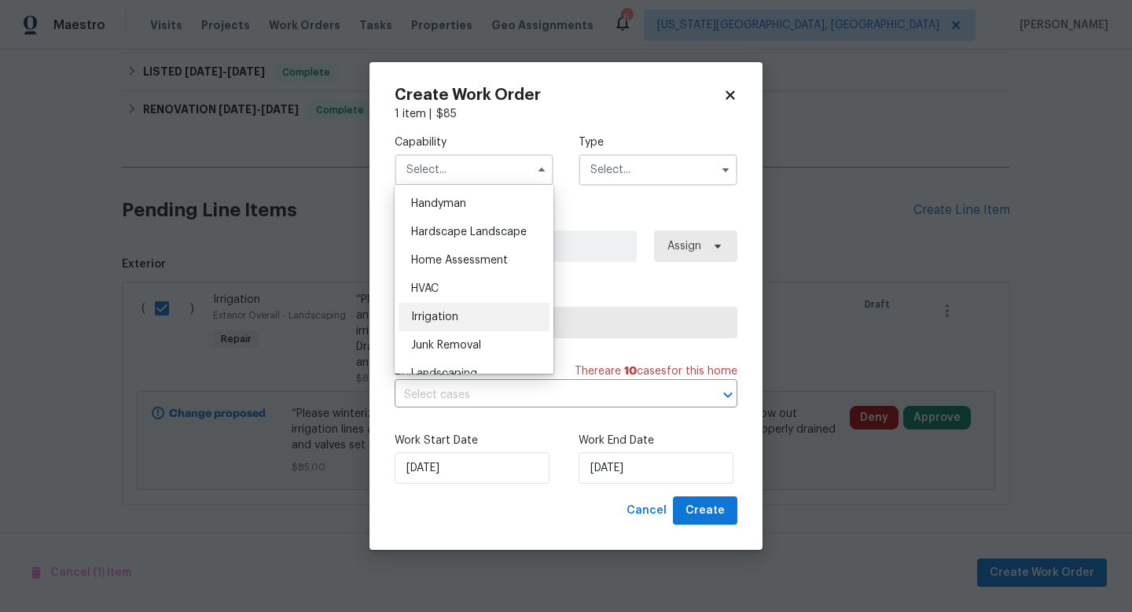
scroll to position [995, 0]
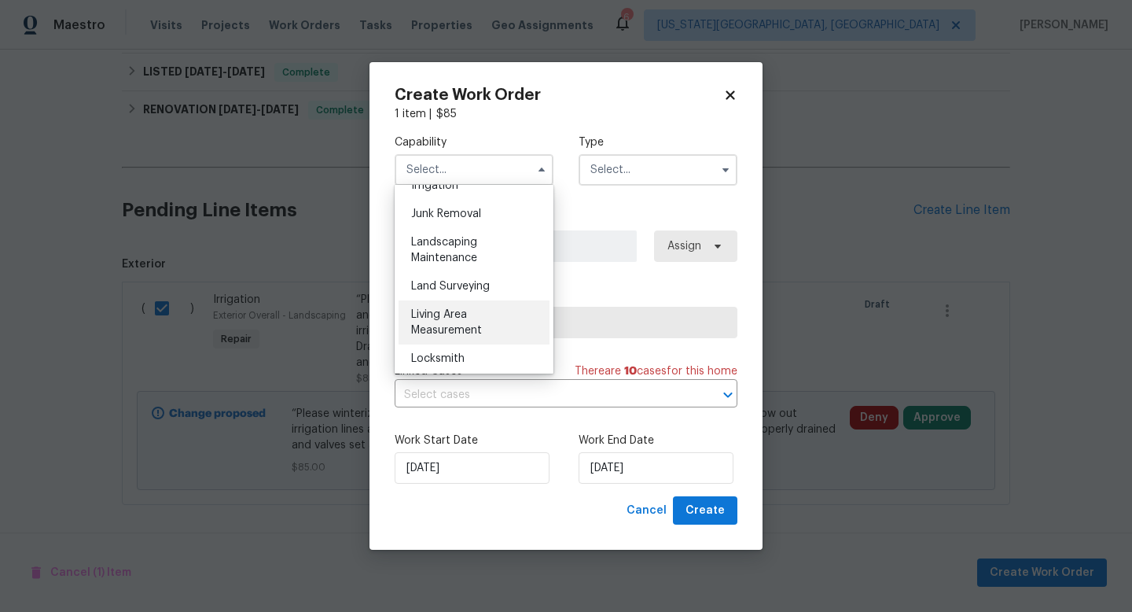
click at [449, 317] on span "Living Area Measurement" at bounding box center [446, 322] width 71 height 27
type input "Living Area Measurement"
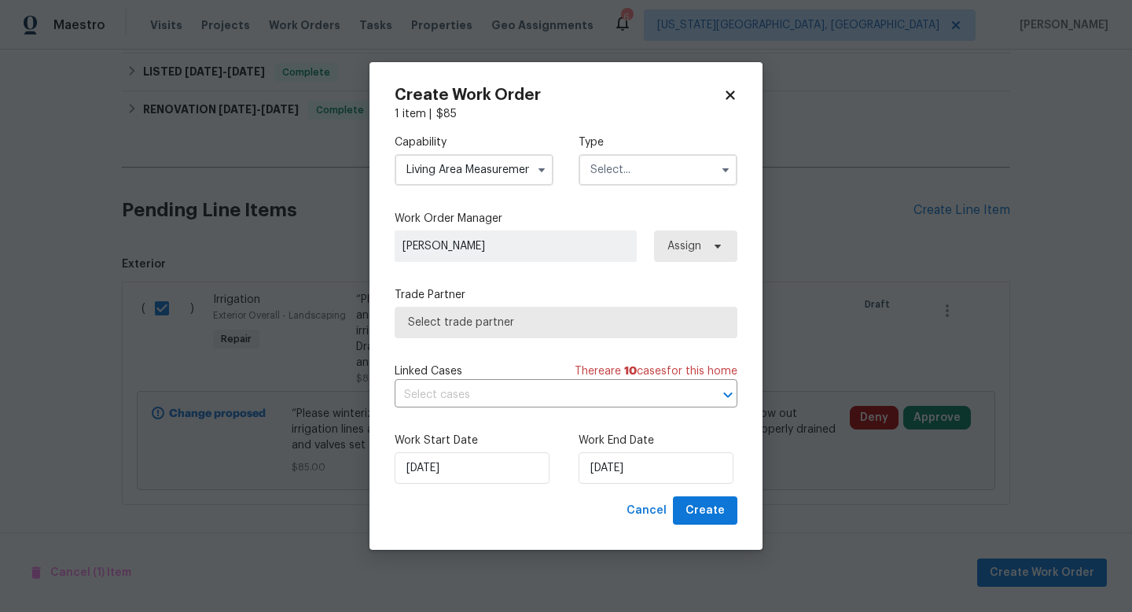
click at [624, 169] on input "text" at bounding box center [658, 169] width 159 height 31
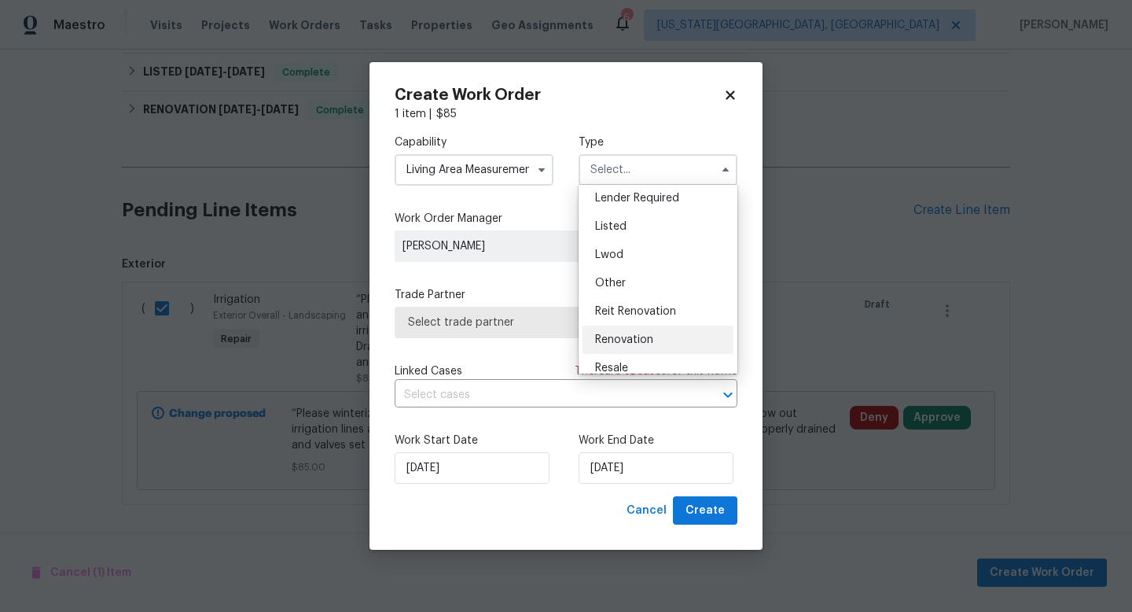
scroll to position [111, 0]
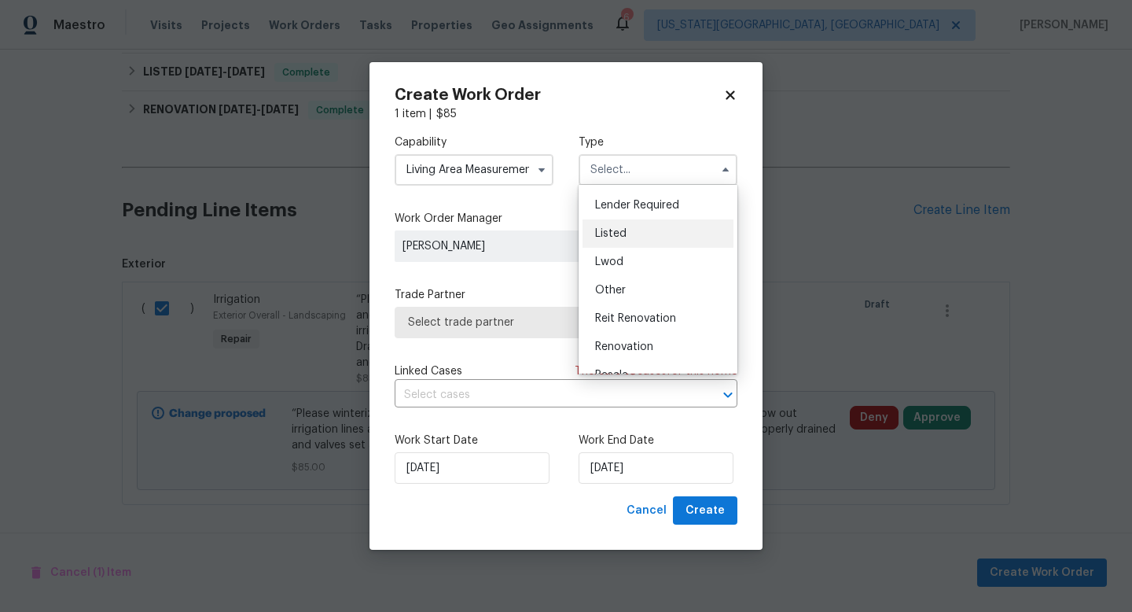
click at [617, 234] on span "Listed" at bounding box center [610, 233] width 31 height 11
type input "Listed"
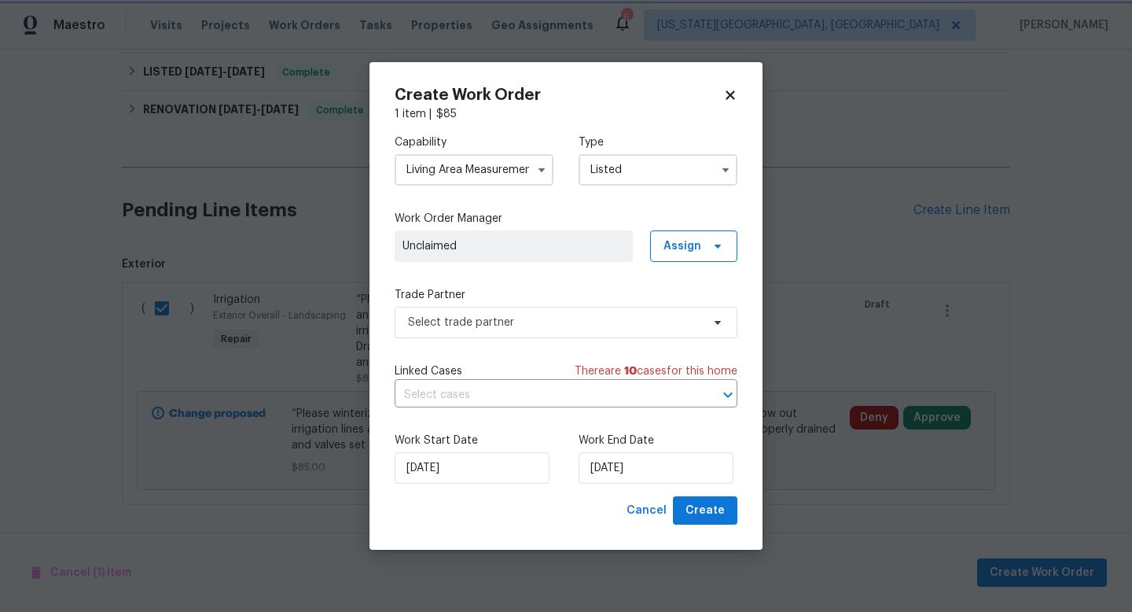
scroll to position [0, 0]
click at [499, 314] on span "Select trade partner" at bounding box center [554, 322] width 293 height 16
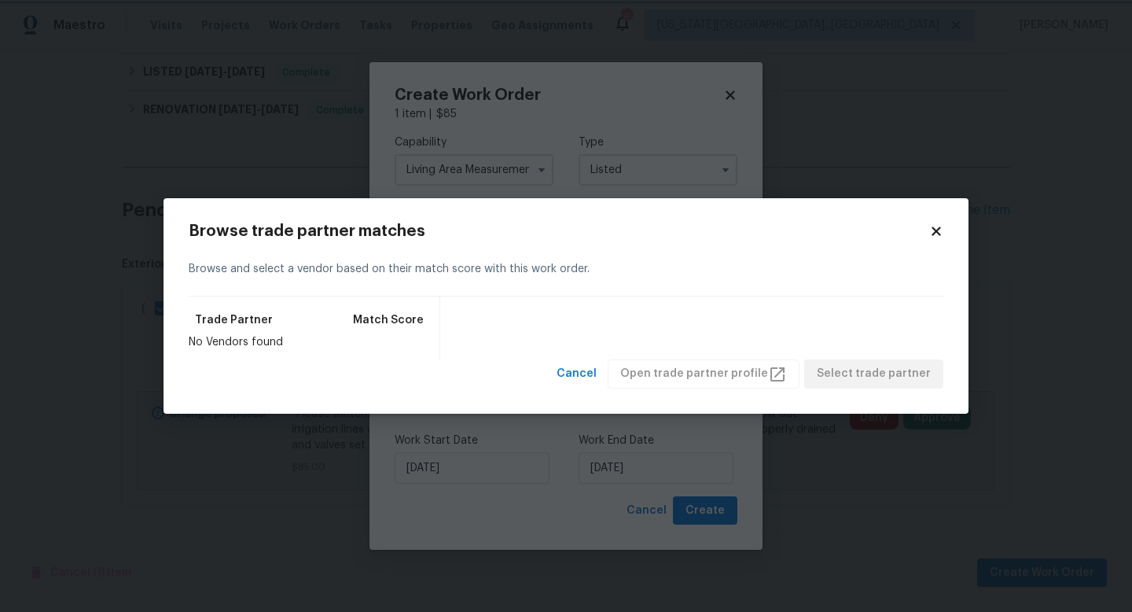
click at [826, 84] on body "Maestro Visits Projects Work Orders Tasks Properties Geo Assignments 6 Colorado…" at bounding box center [566, 306] width 1132 height 612
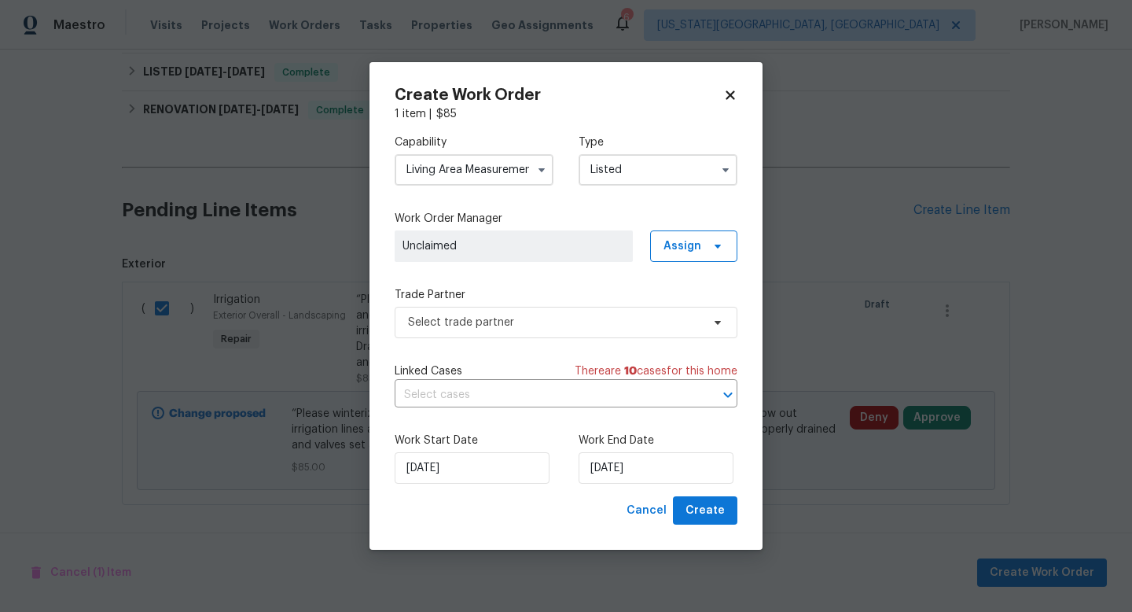
click at [487, 149] on div "Capability Living Area Measurement" at bounding box center [474, 159] width 159 height 51
click at [526, 159] on input "Living Area Measurement" at bounding box center [474, 169] width 159 height 31
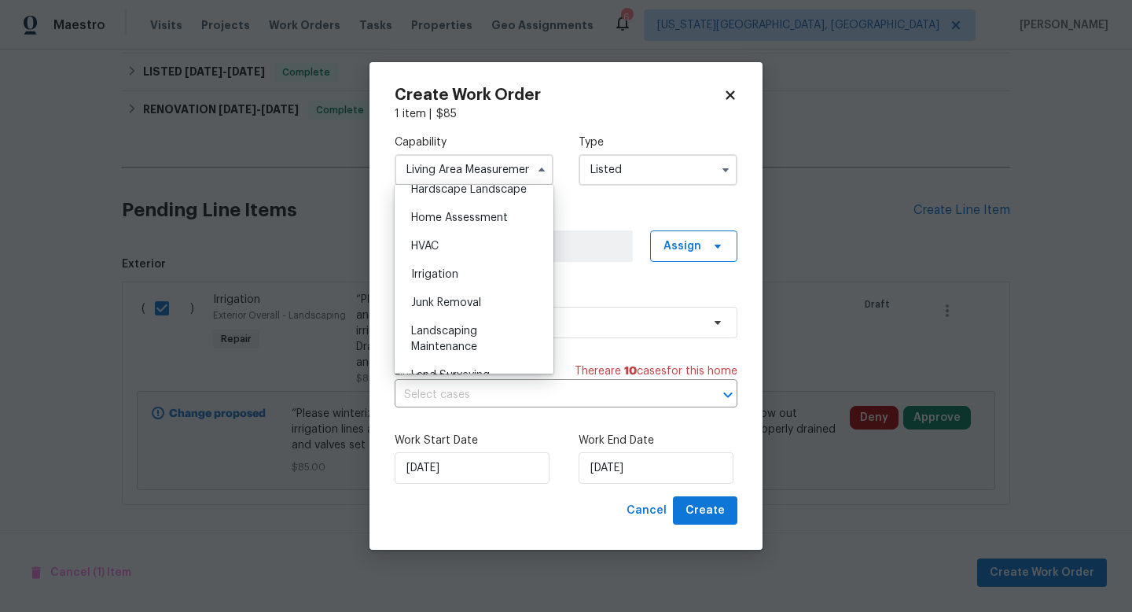
scroll to position [932, 0]
click at [451, 306] on span "Landscaping Maintenance" at bounding box center [444, 313] width 66 height 27
type input "Landscaping Maintenance"
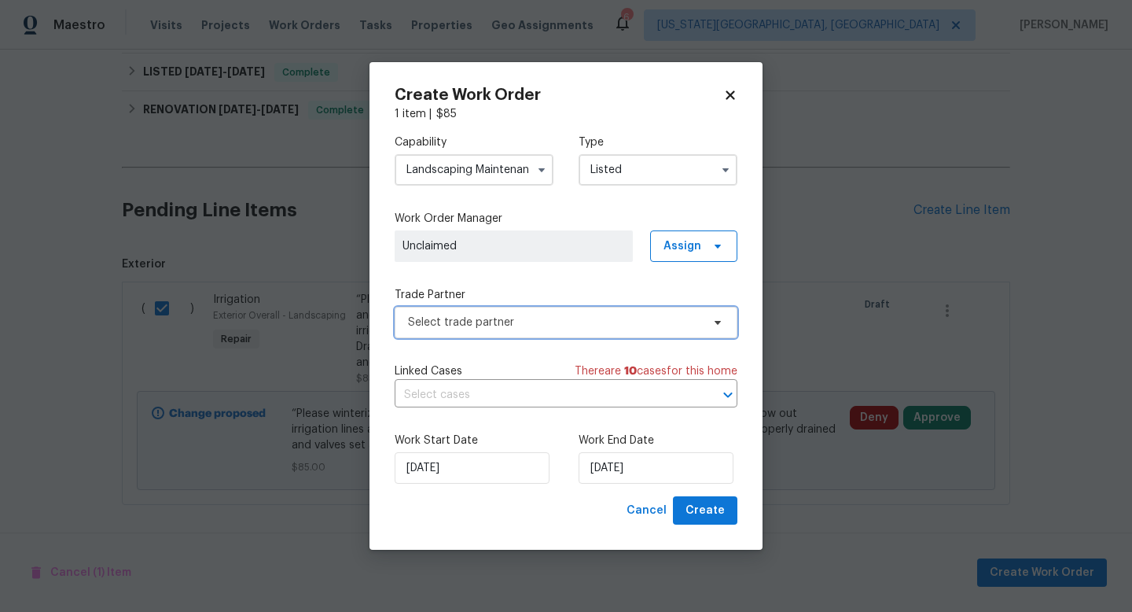
click at [458, 312] on span "Select trade partner" at bounding box center [566, 322] width 343 height 31
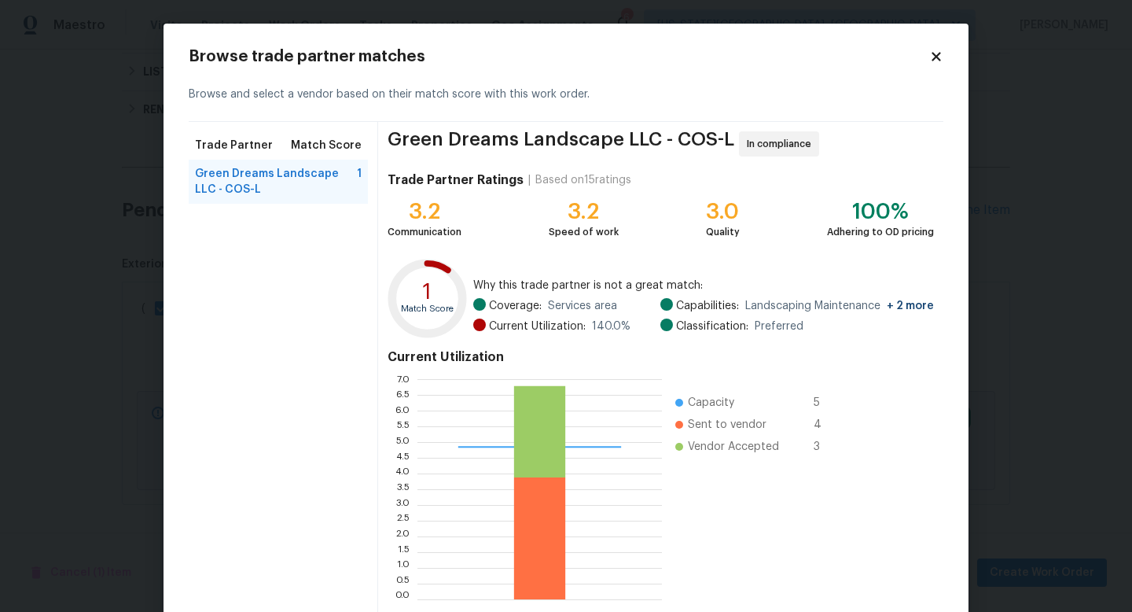
scroll to position [82, 0]
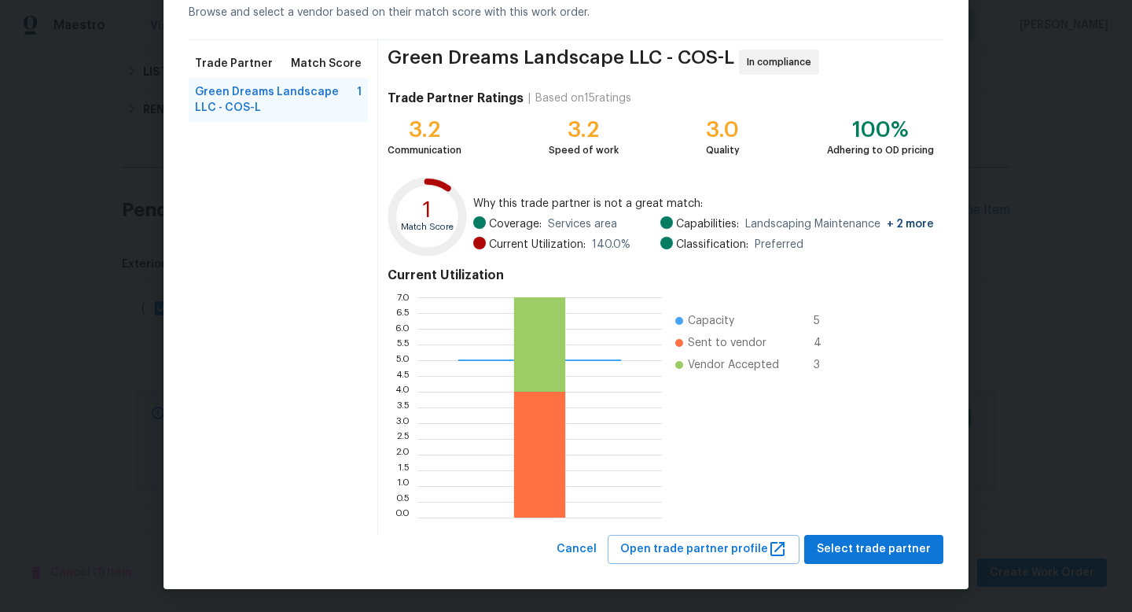
click at [862, 570] on div "Browse trade partner matches Browse and select a vendor based on their match sc…" at bounding box center [566, 265] width 805 height 647
click at [859, 557] on span "Select trade partner" at bounding box center [874, 549] width 114 height 20
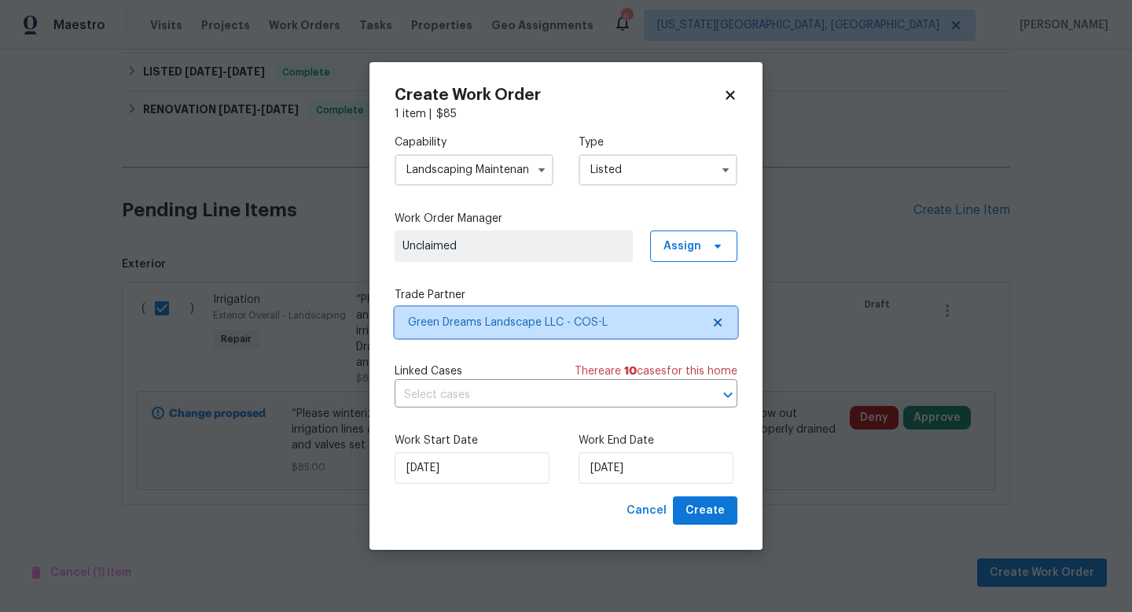
scroll to position [0, 0]
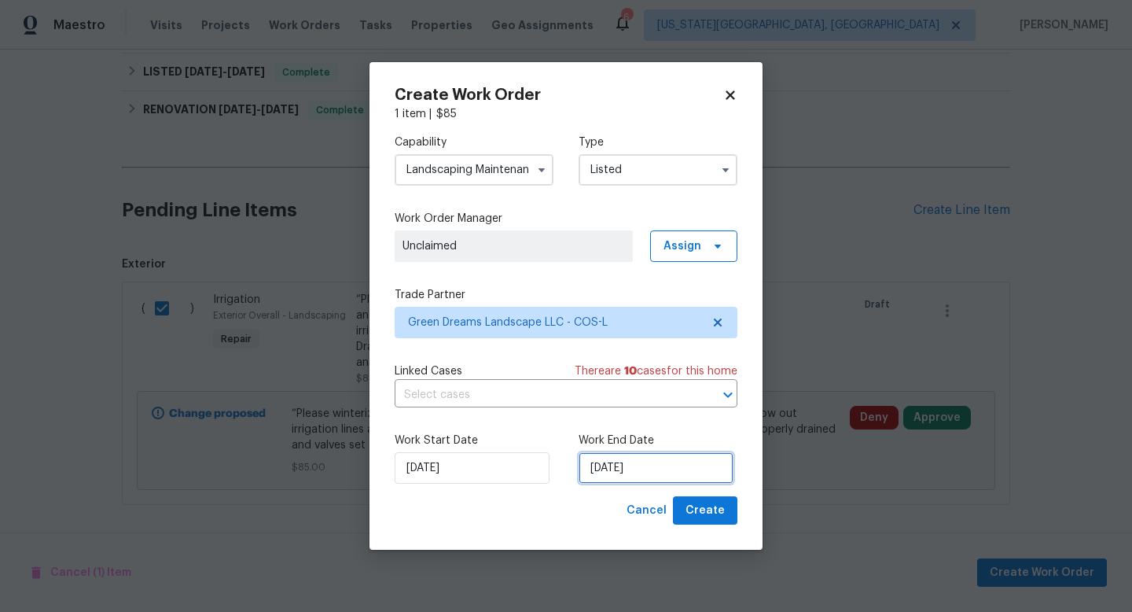
click at [656, 468] on input "[DATE]" at bounding box center [656, 467] width 155 height 31
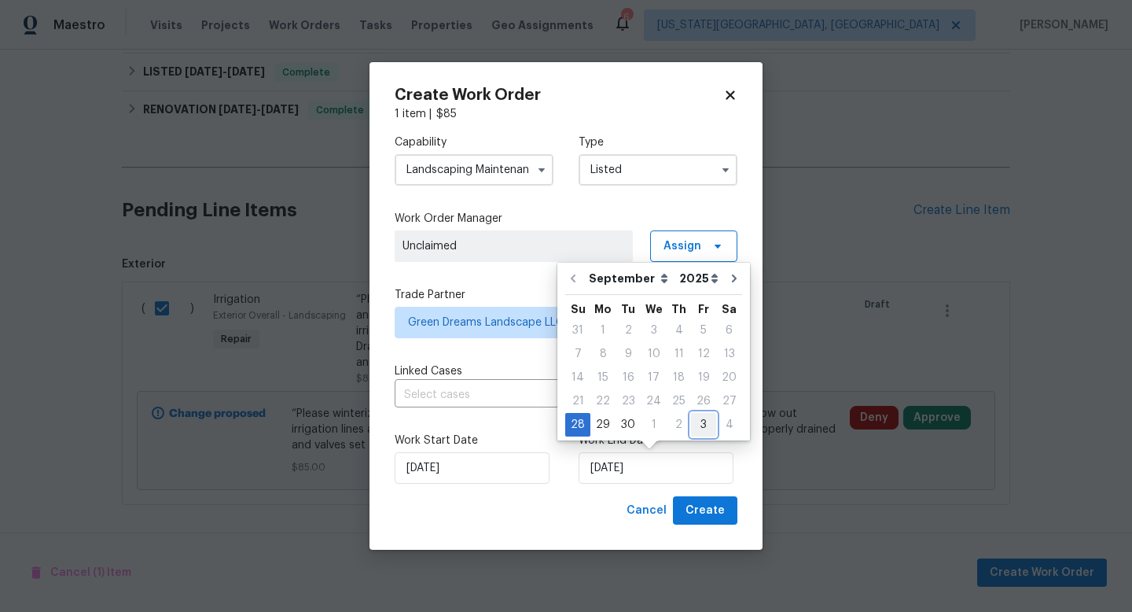
click at [704, 426] on div "3" at bounding box center [703, 425] width 25 height 22
type input "[DATE]"
select select "9"
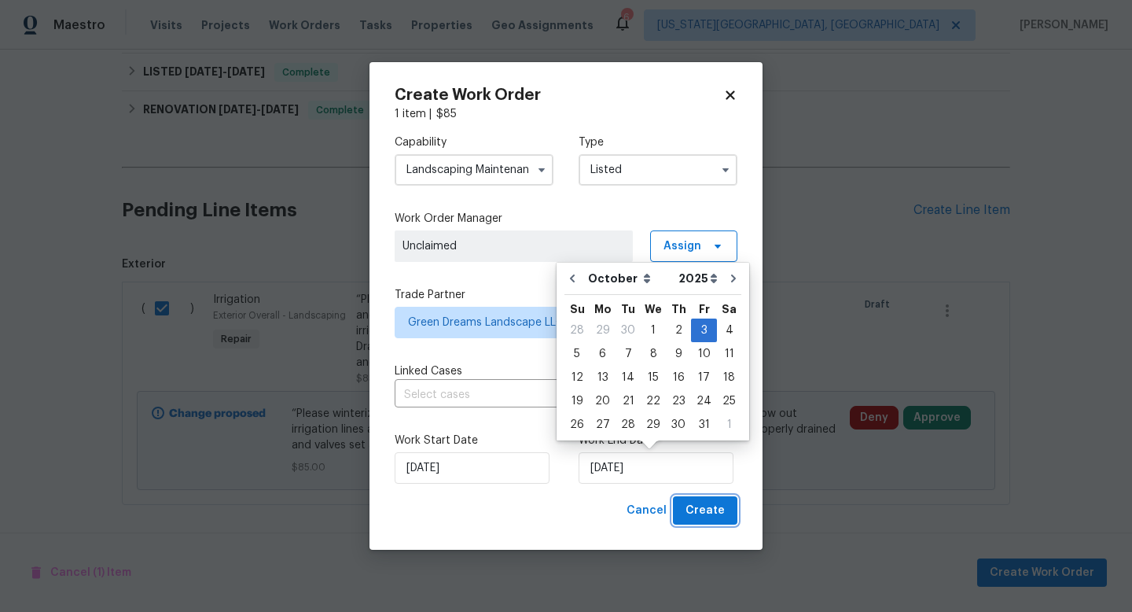
click at [722, 523] on button "Create" at bounding box center [705, 510] width 64 height 29
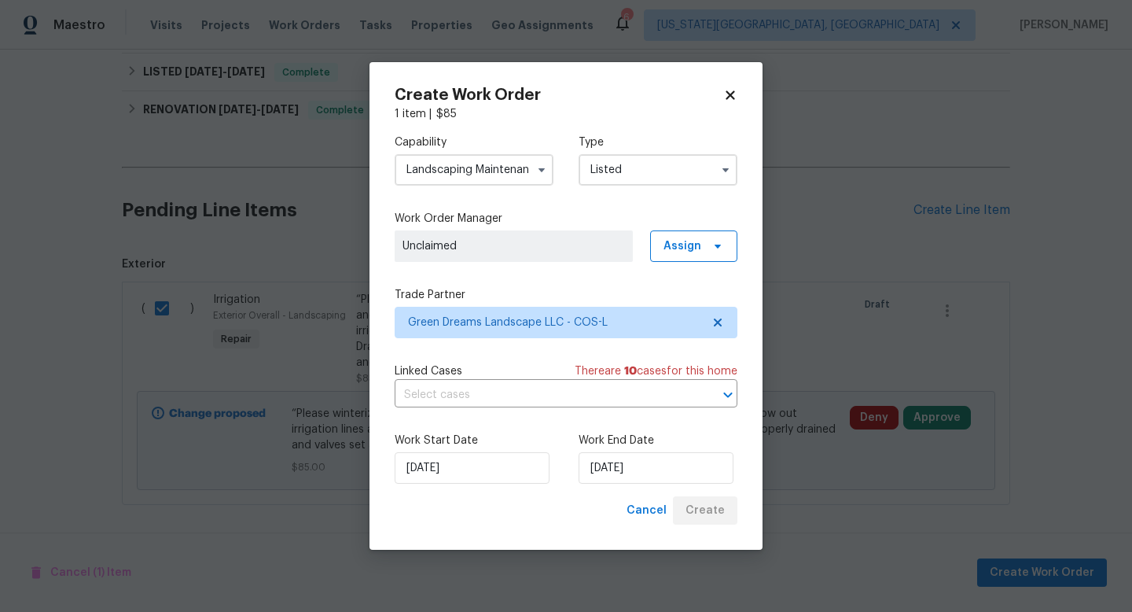
checkbox input "false"
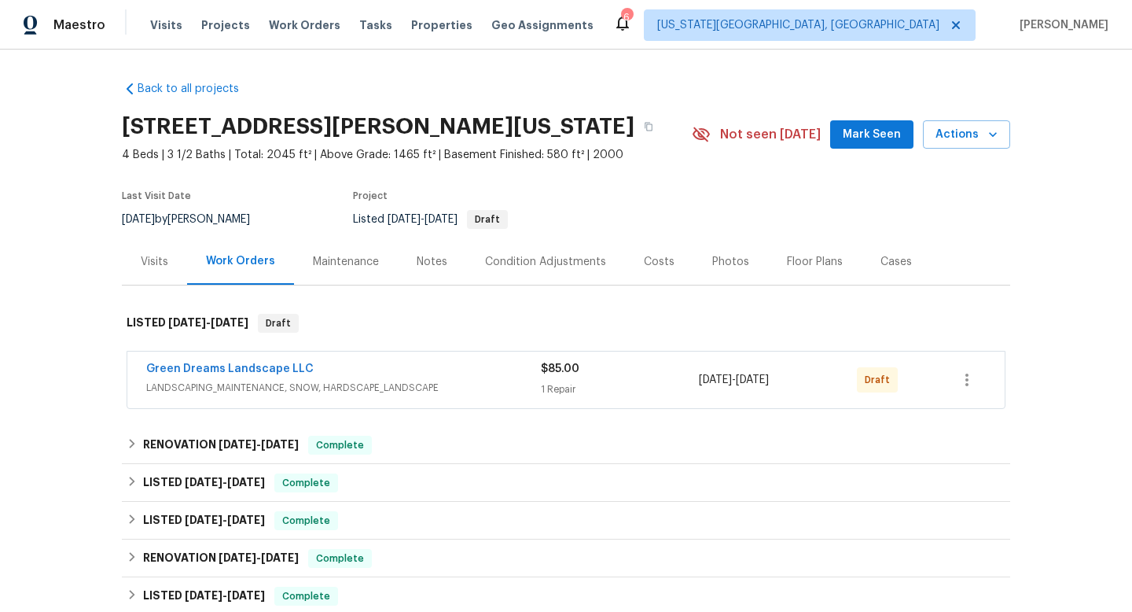
scroll to position [120, 0]
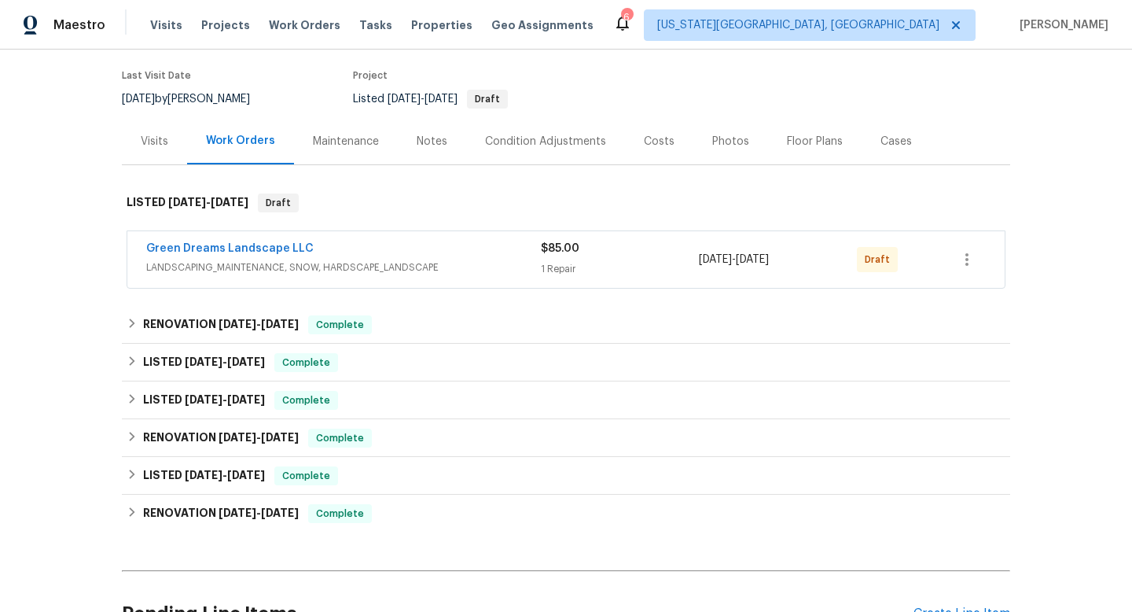
click at [983, 274] on div at bounding box center [967, 260] width 38 height 38
click at [973, 266] on icon "button" at bounding box center [967, 259] width 19 height 19
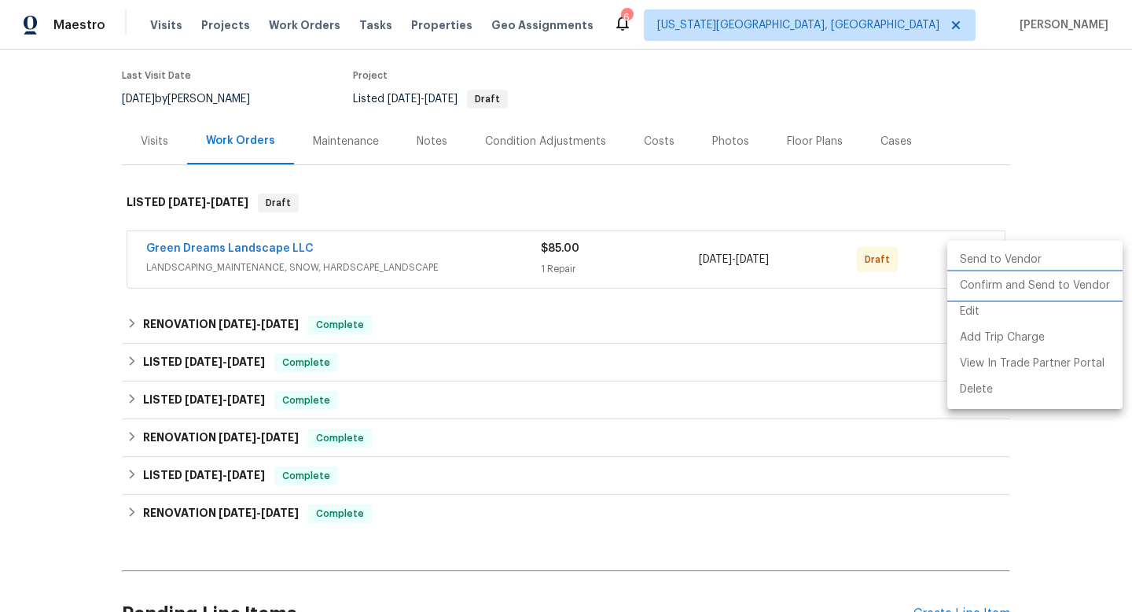
click at [970, 289] on li "Confirm and Send to Vendor" at bounding box center [1034, 286] width 175 height 26
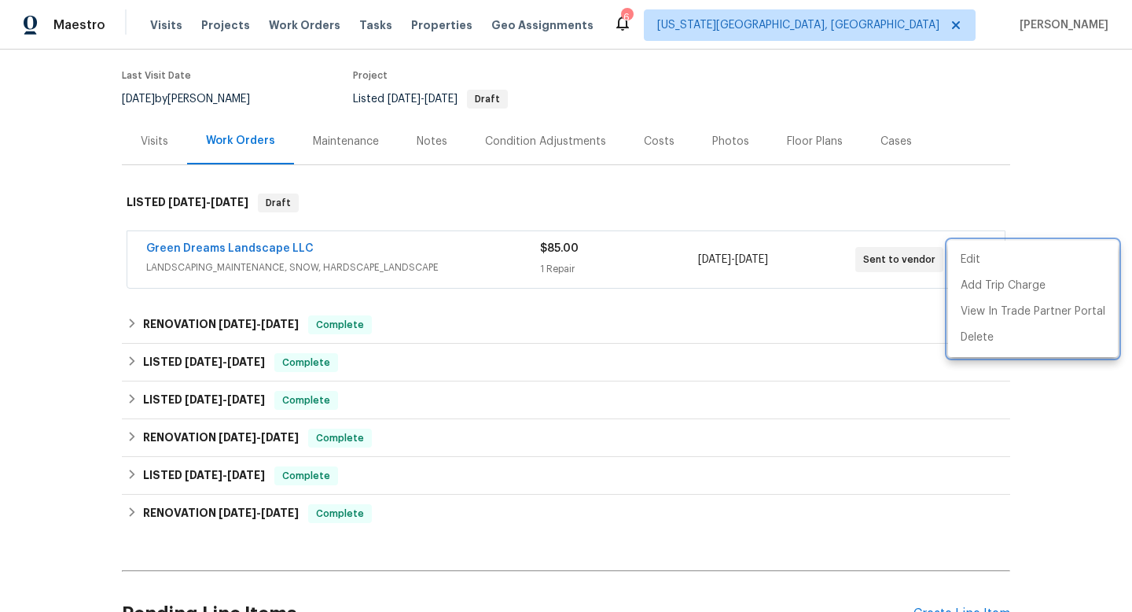
click at [83, 355] on div at bounding box center [566, 306] width 1132 height 612
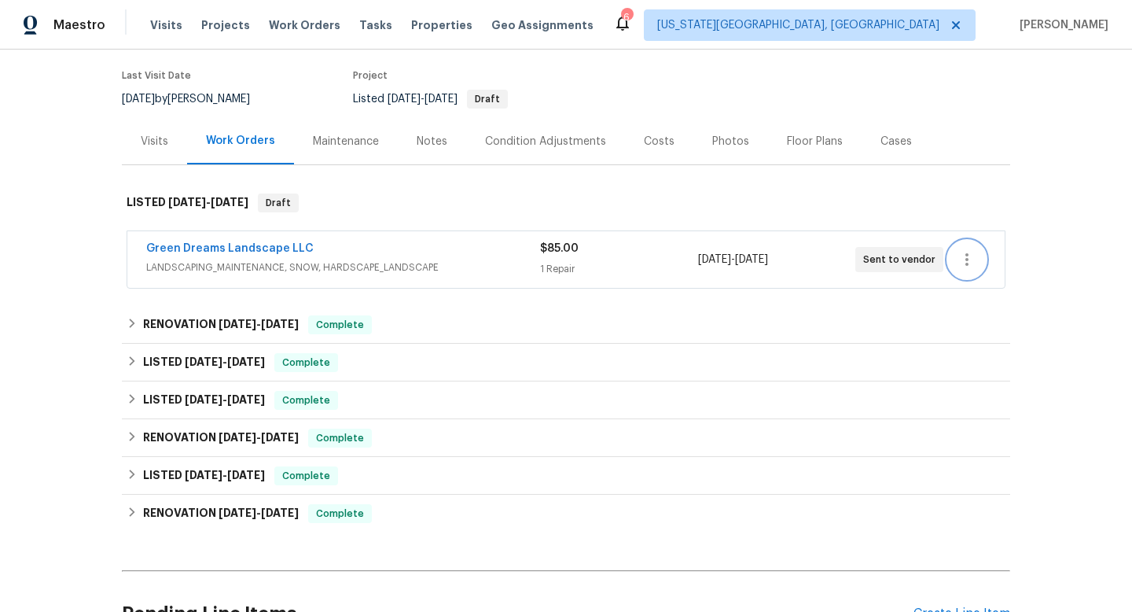
scroll to position [281, 0]
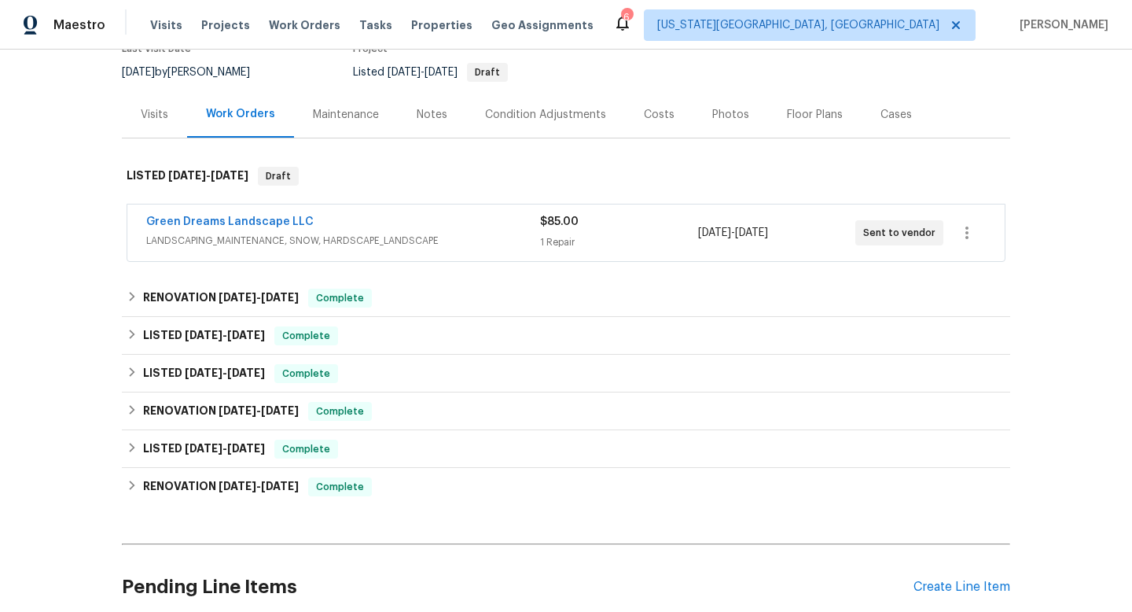
scroll to position [95, 0]
